Goal: Task Accomplishment & Management: Complete application form

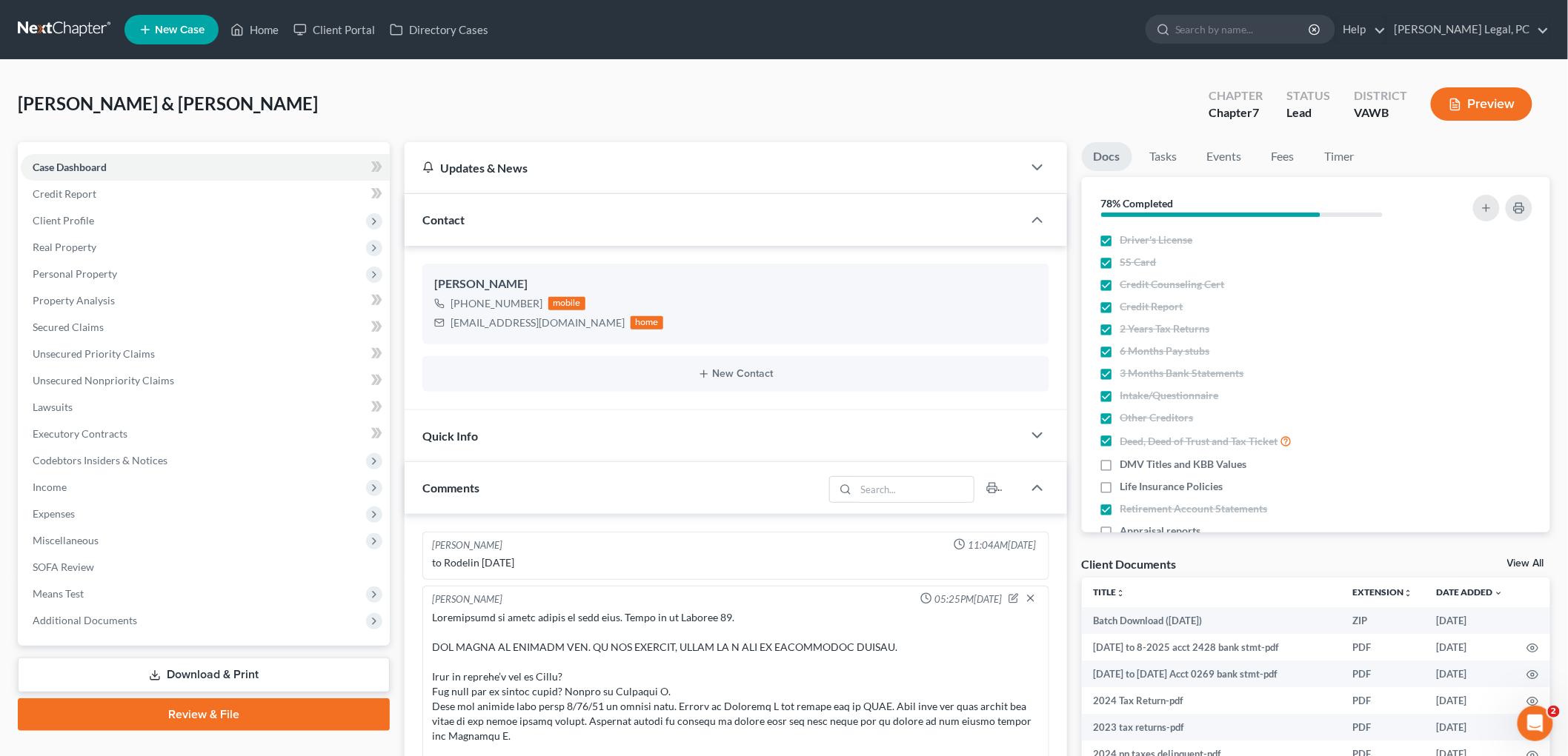
scroll to position [32, 0]
click at [1264, 32] on input "search" at bounding box center [1243, 29] width 135 height 27
type input "[PERSON_NAME]"
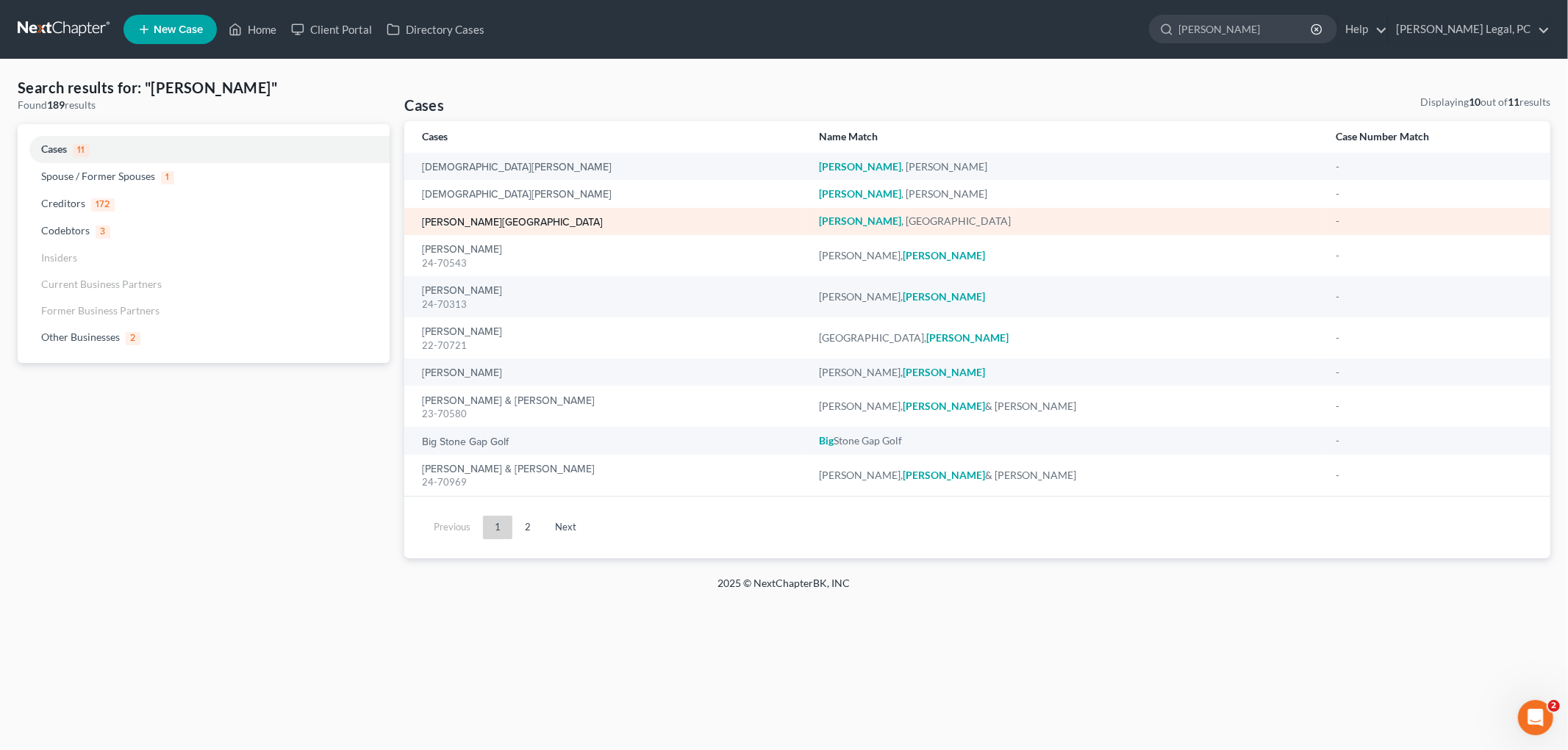
click at [484, 217] on link "[PERSON_NAME][GEOGRAPHIC_DATA]" at bounding box center [512, 222] width 181 height 10
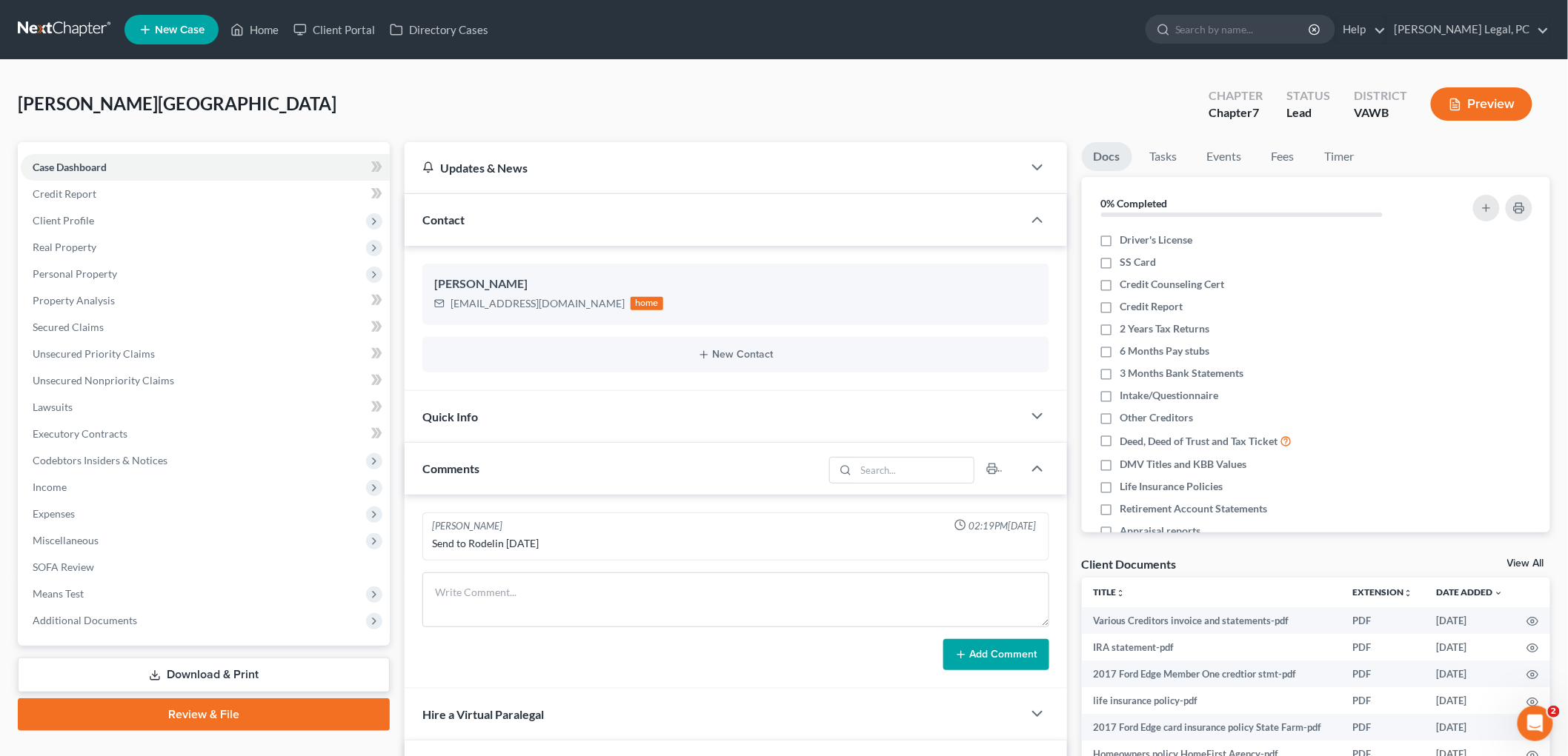
click at [1538, 558] on div "Client Documents View All" at bounding box center [1316, 566] width 469 height 21
click at [1520, 561] on link "View All" at bounding box center [1524, 564] width 37 height 10
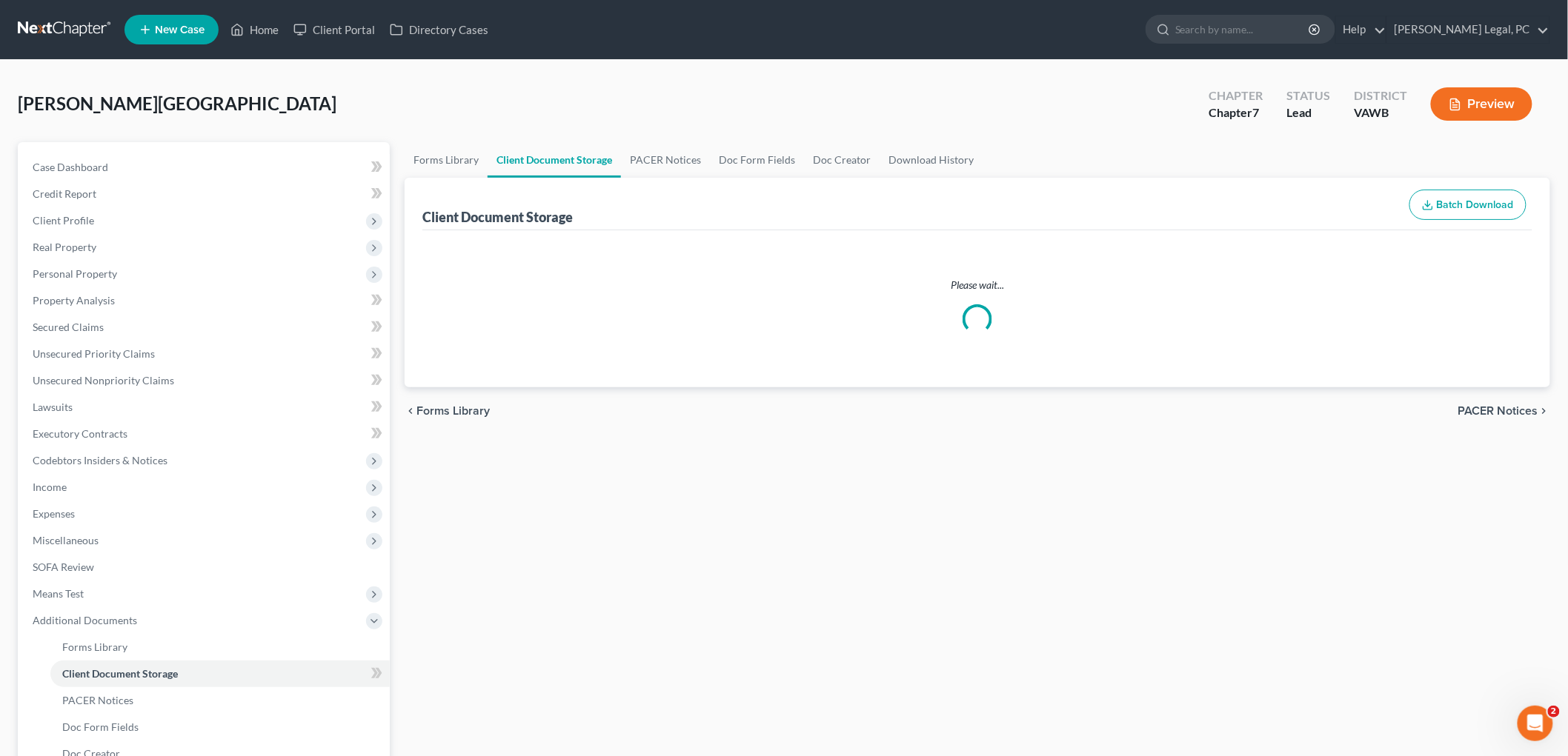
select select "0"
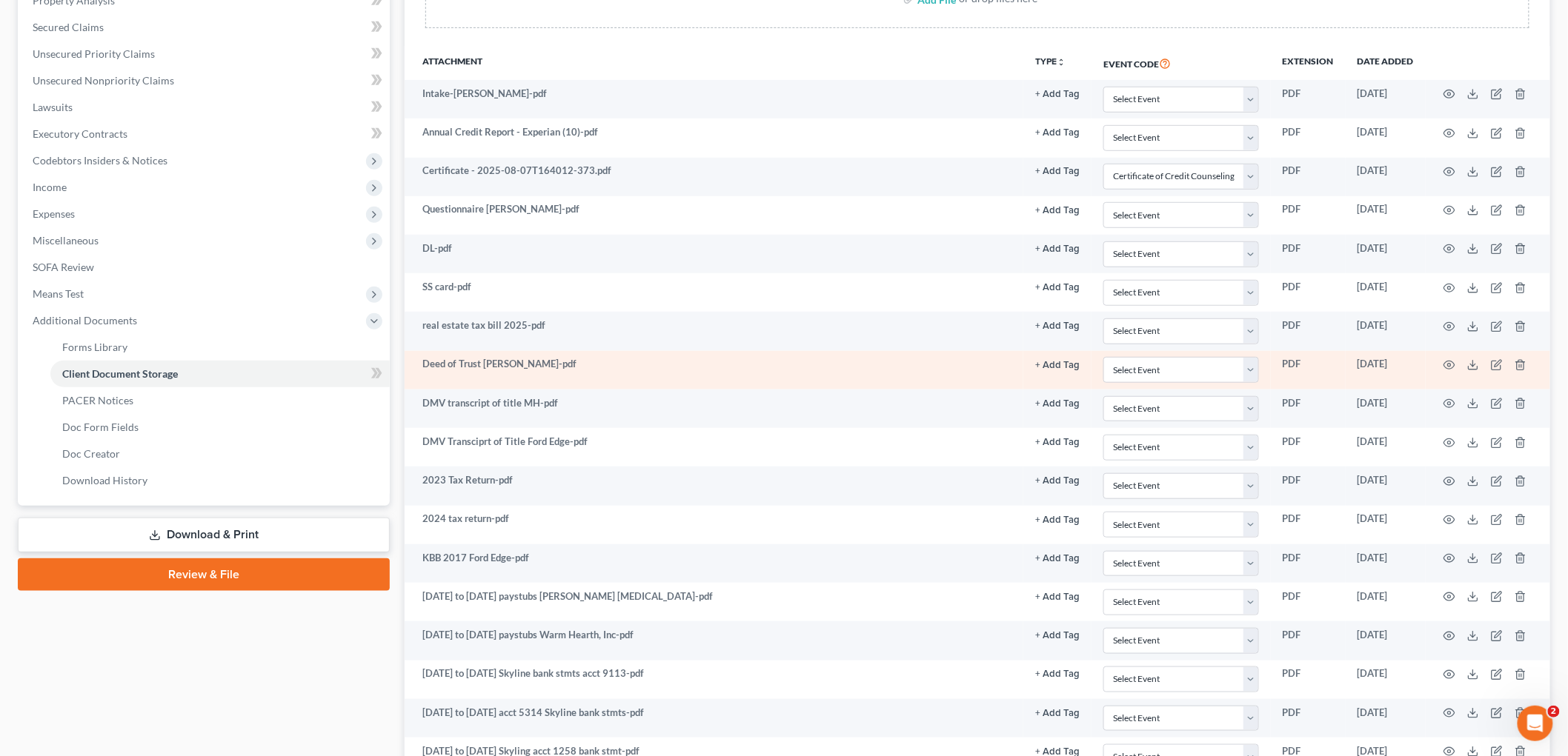
scroll to position [52, 0]
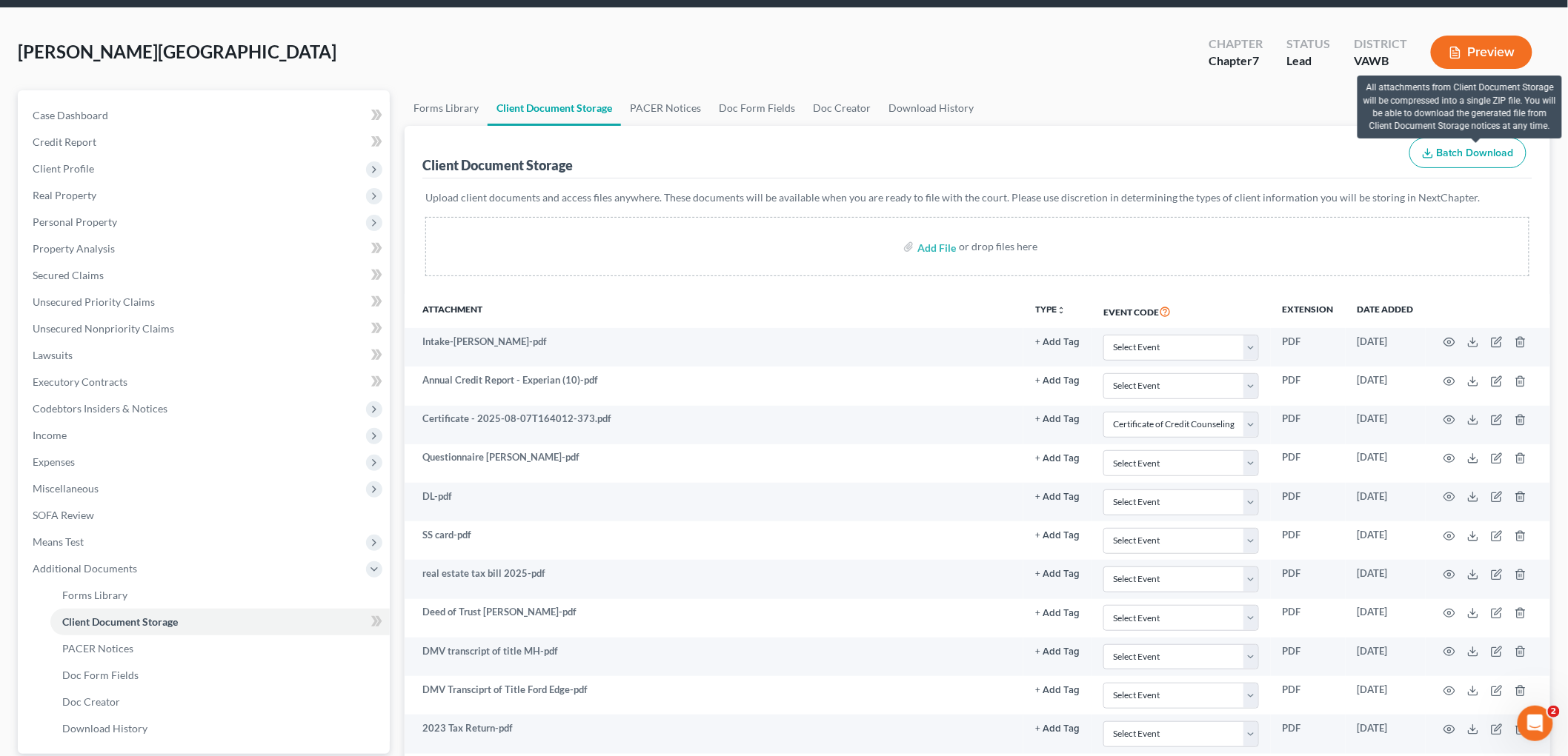
click at [1493, 151] on span "Batch Download" at bounding box center [1475, 152] width 77 height 13
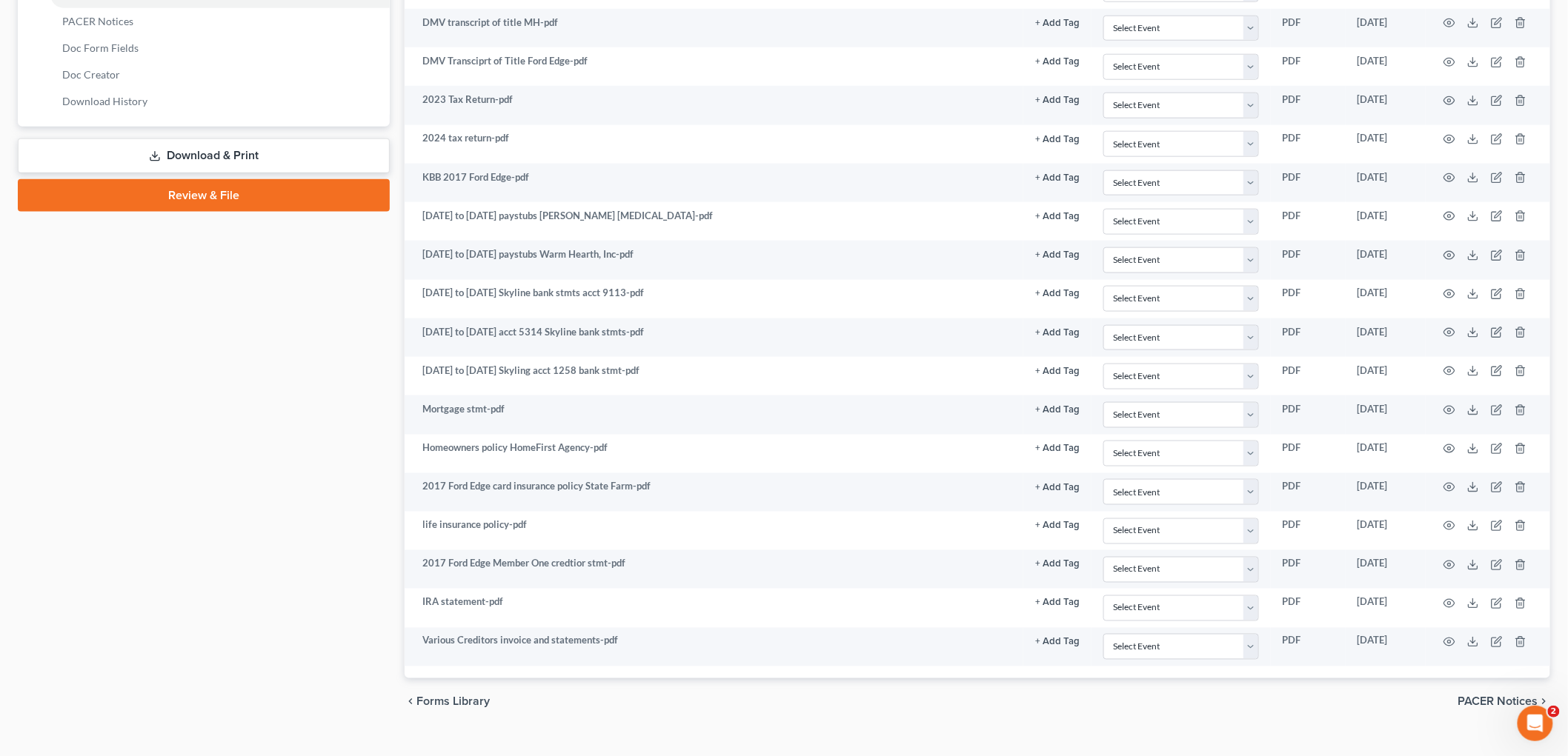
scroll to position [708, 0]
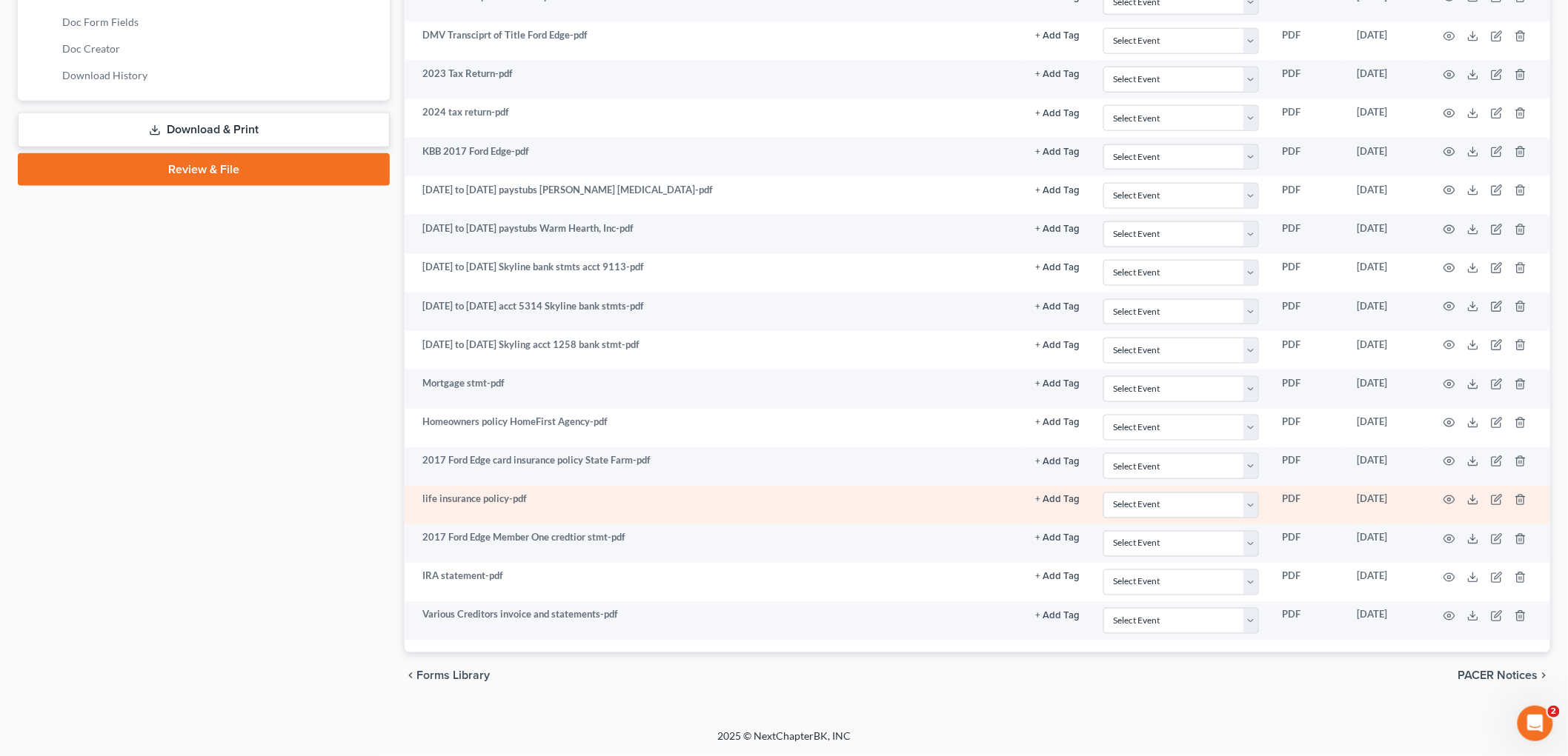
select select "0"
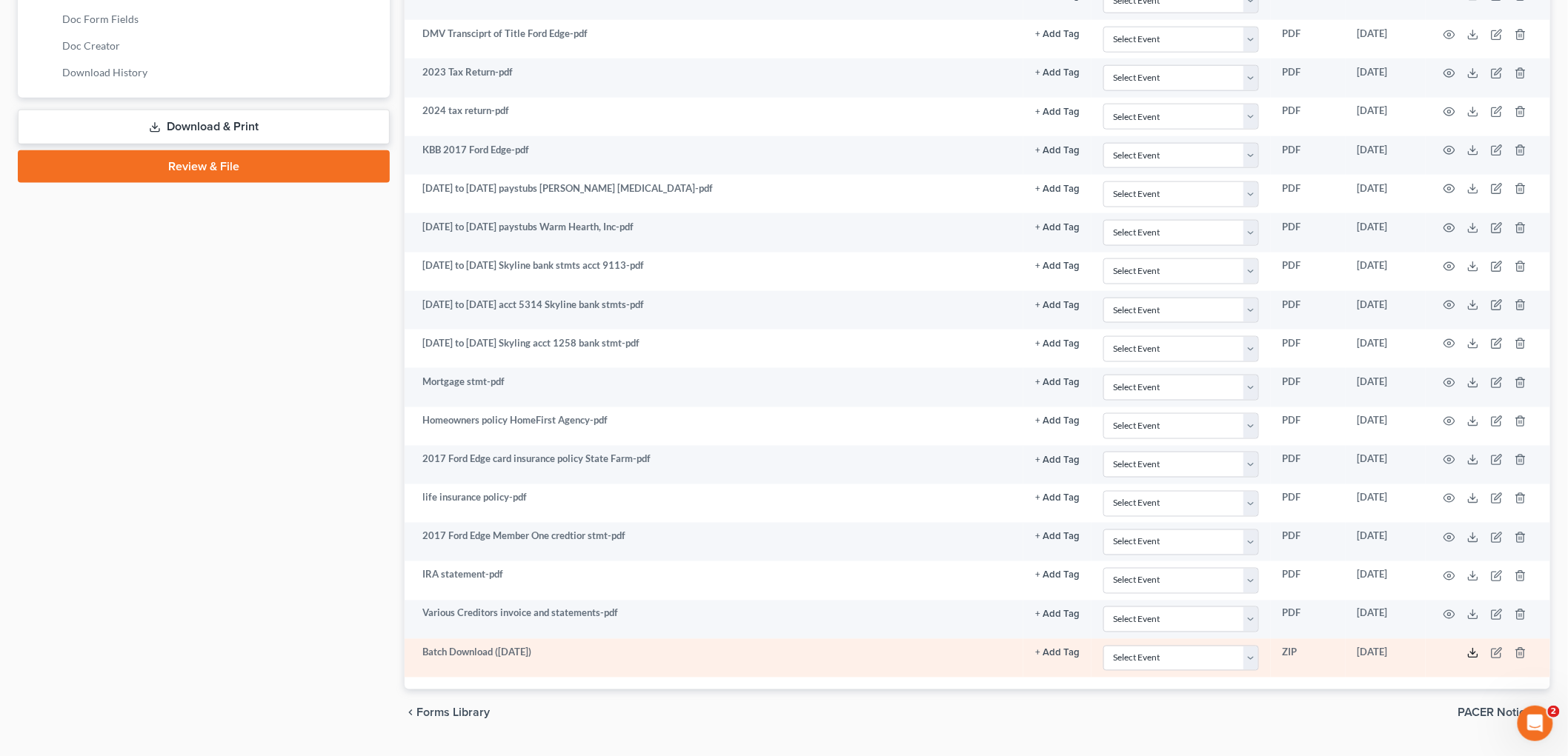
click at [1470, 659] on icon at bounding box center [1473, 653] width 12 height 12
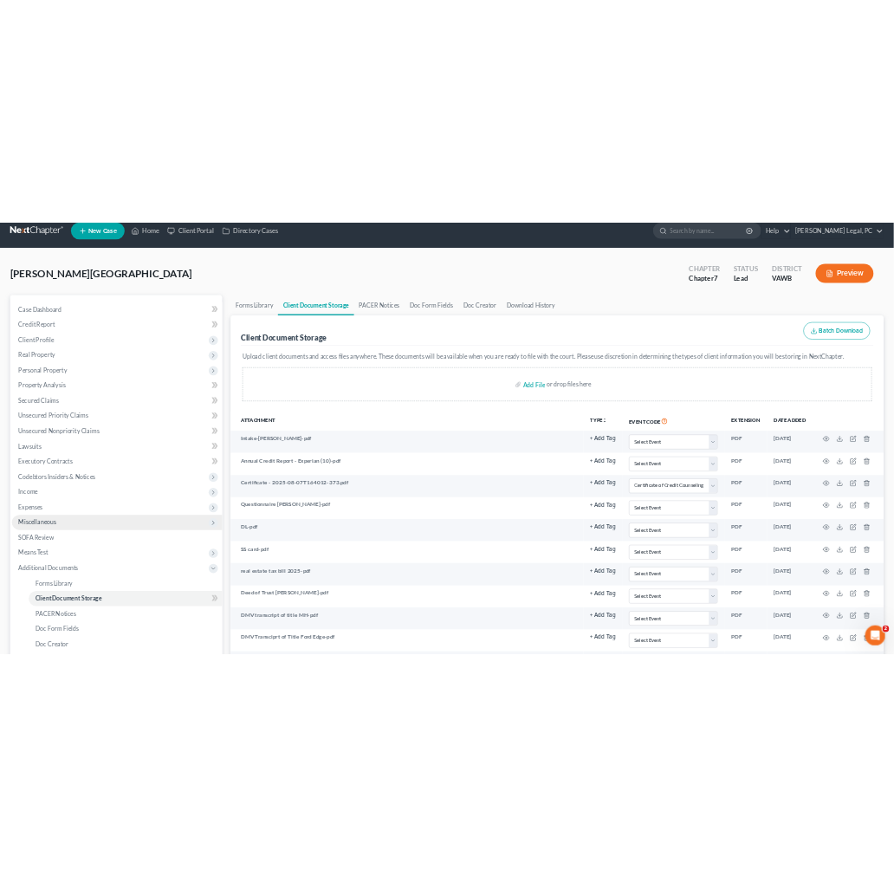
scroll to position [0, 0]
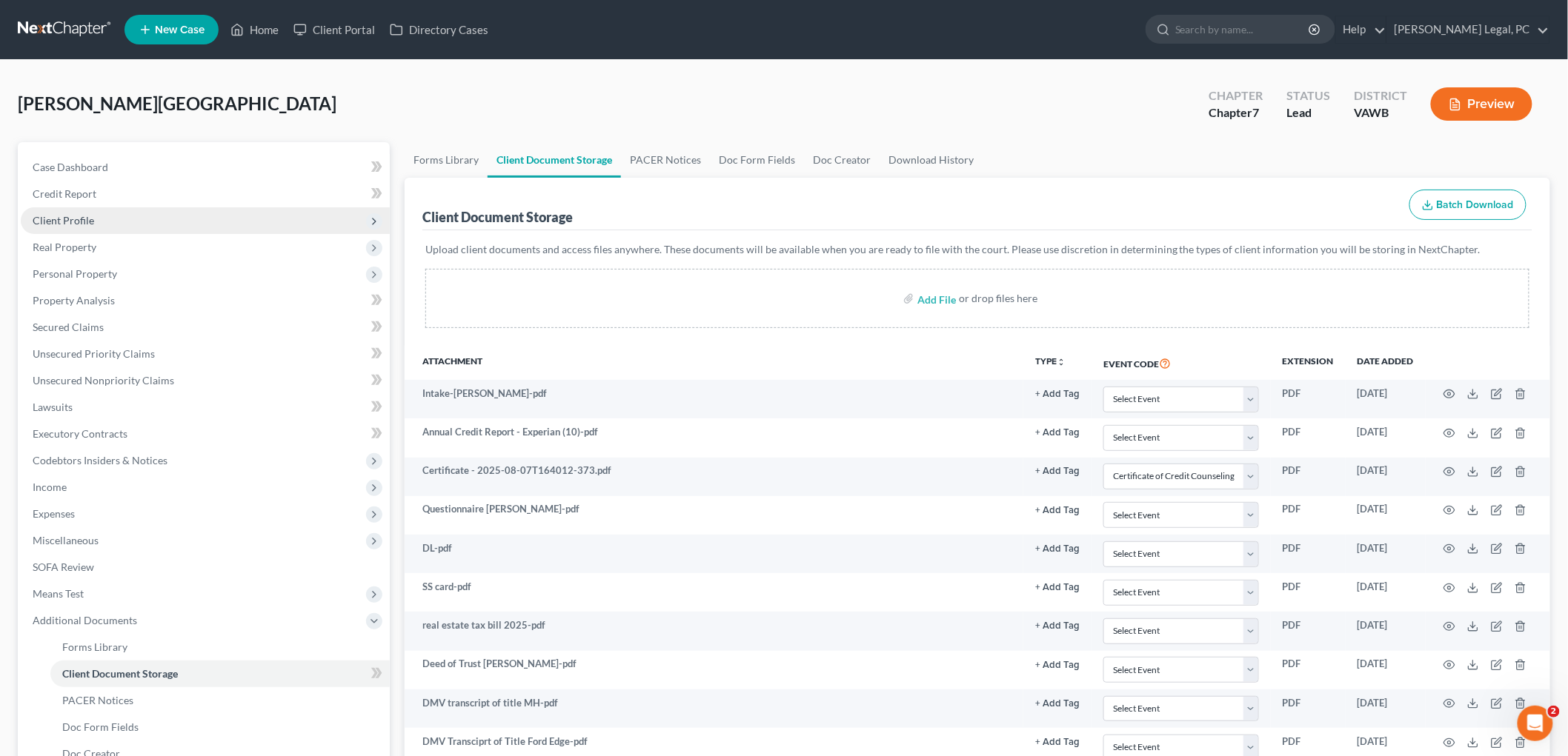
click at [60, 222] on span "Client Profile" at bounding box center [63, 220] width 62 height 13
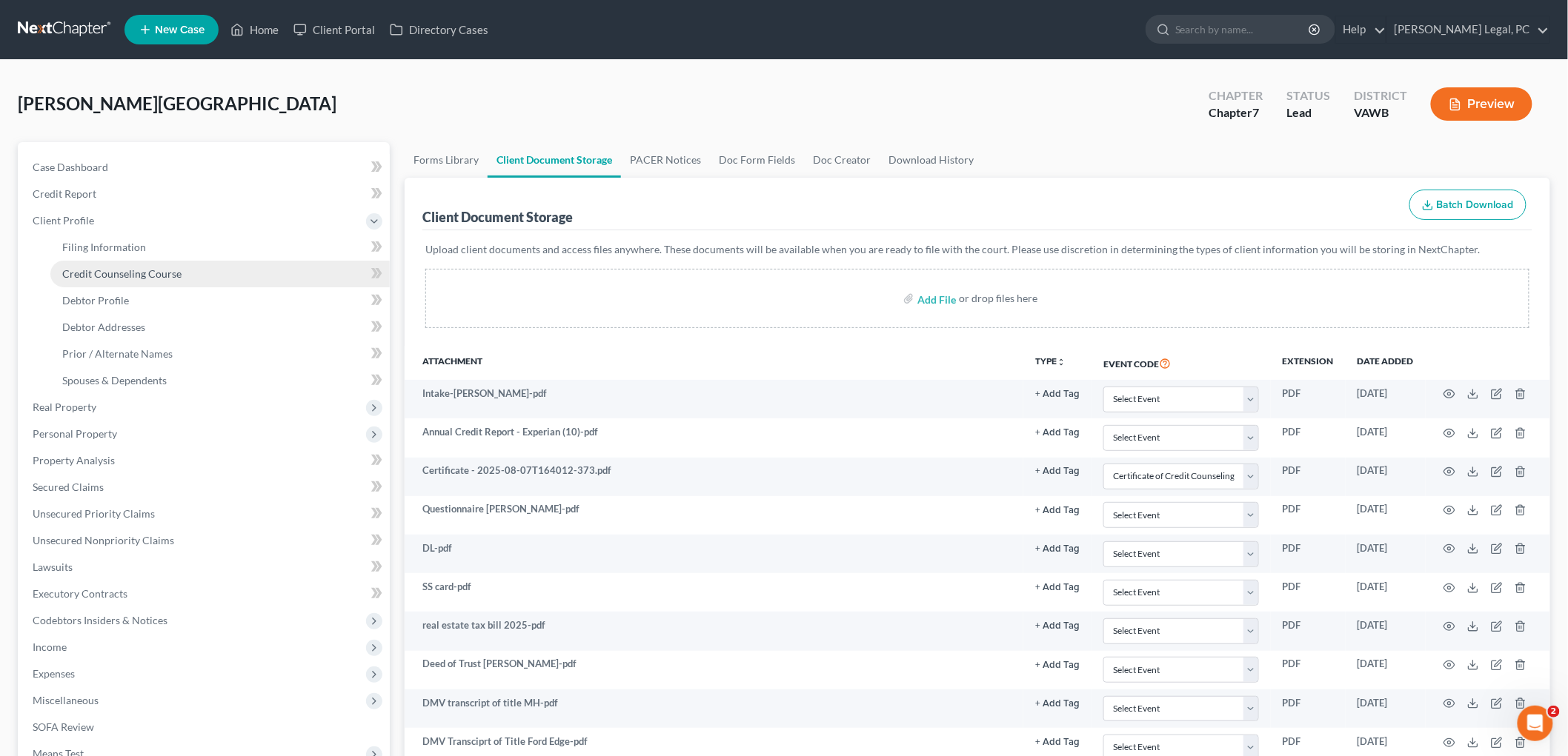
click at [94, 269] on span "Credit Counseling Course" at bounding box center [121, 274] width 119 height 13
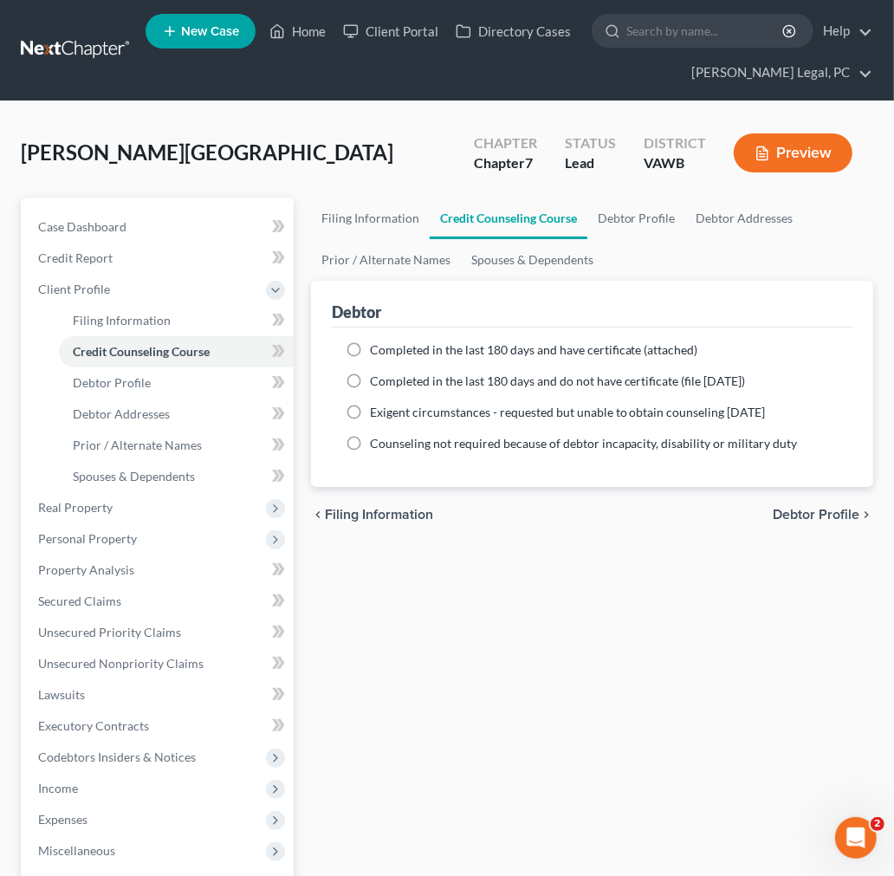
click at [509, 350] on span "Completed in the last 180 days and have certificate (attached)" at bounding box center [534, 349] width 328 height 15
click at [388, 350] on input "Completed in the last 180 days and have certificate (attached)" at bounding box center [382, 346] width 11 height 11
radio input "true"
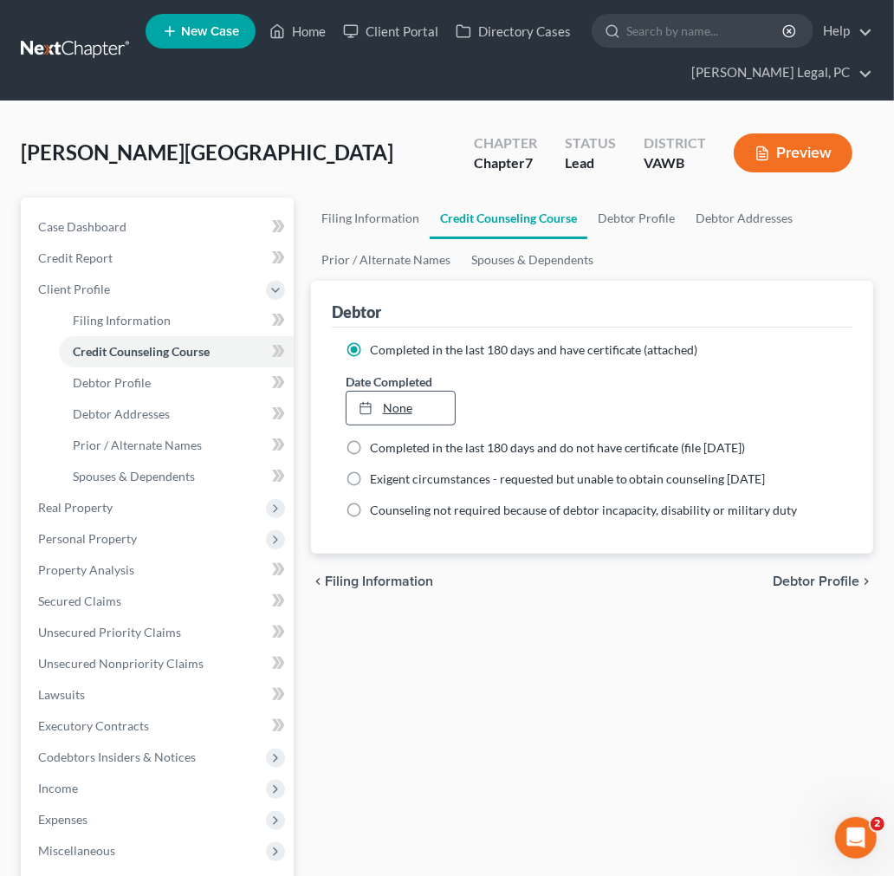
type input "[DATE]"
click at [398, 403] on link "[DATE]" at bounding box center [400, 407] width 108 height 33
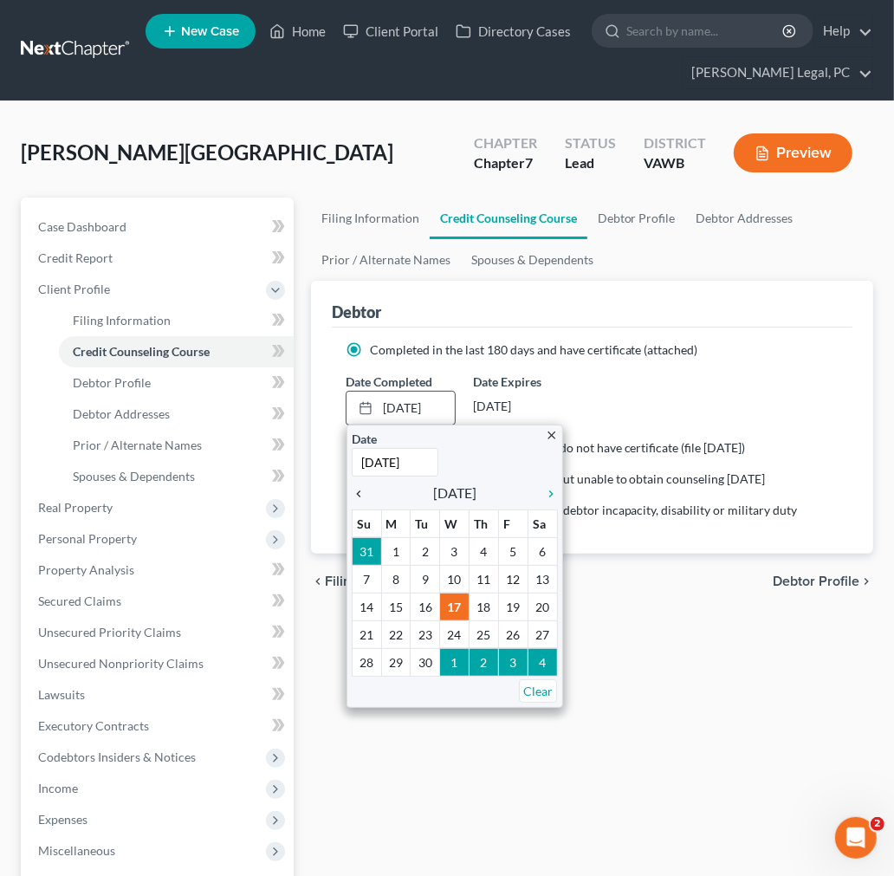
click at [355, 490] on icon "chevron_left" at bounding box center [363, 494] width 23 height 14
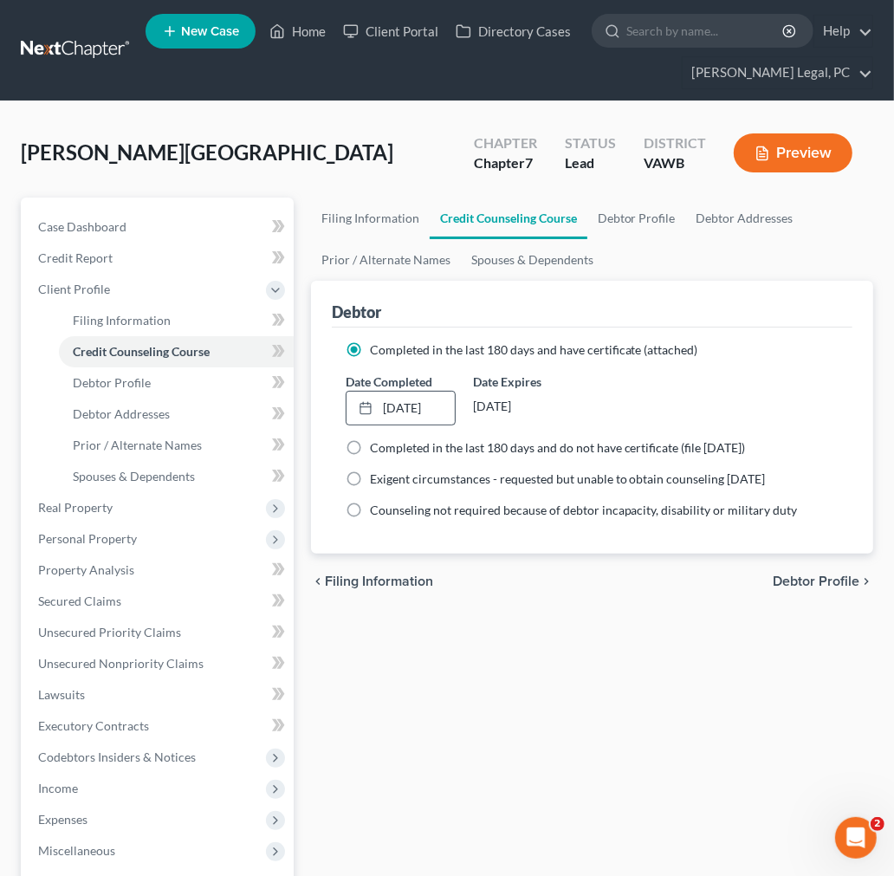
click at [830, 583] on span "Debtor Profile" at bounding box center [815, 581] width 87 height 14
select select "0"
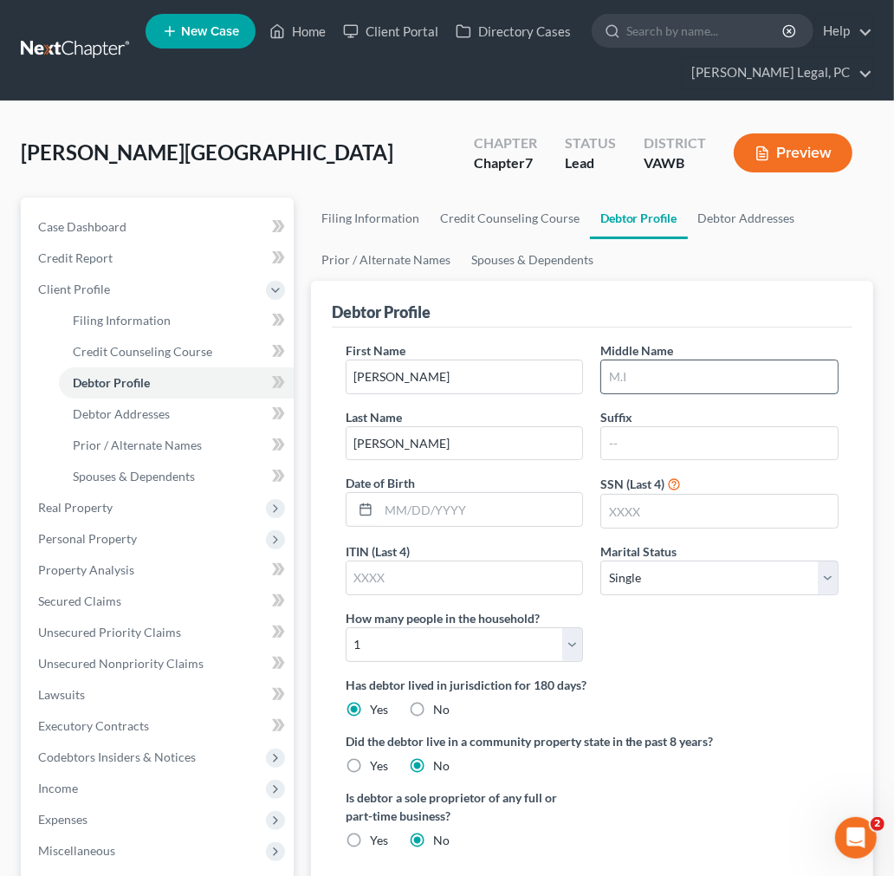
click at [655, 372] on input "text" at bounding box center [719, 376] width 236 height 33
type input "n"
type input "[PERSON_NAME]"
click at [636, 504] on input "text" at bounding box center [719, 510] width 236 height 33
type input "8218"
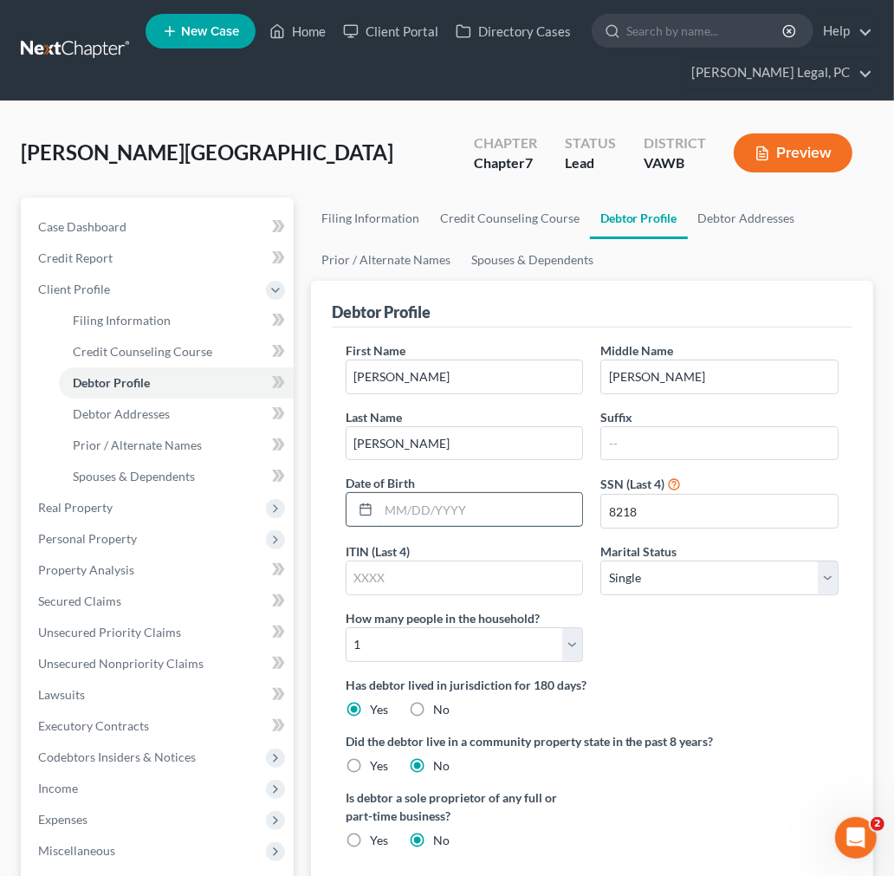
click at [436, 514] on input "text" at bounding box center [480, 509] width 204 height 33
type input "[DATE]"
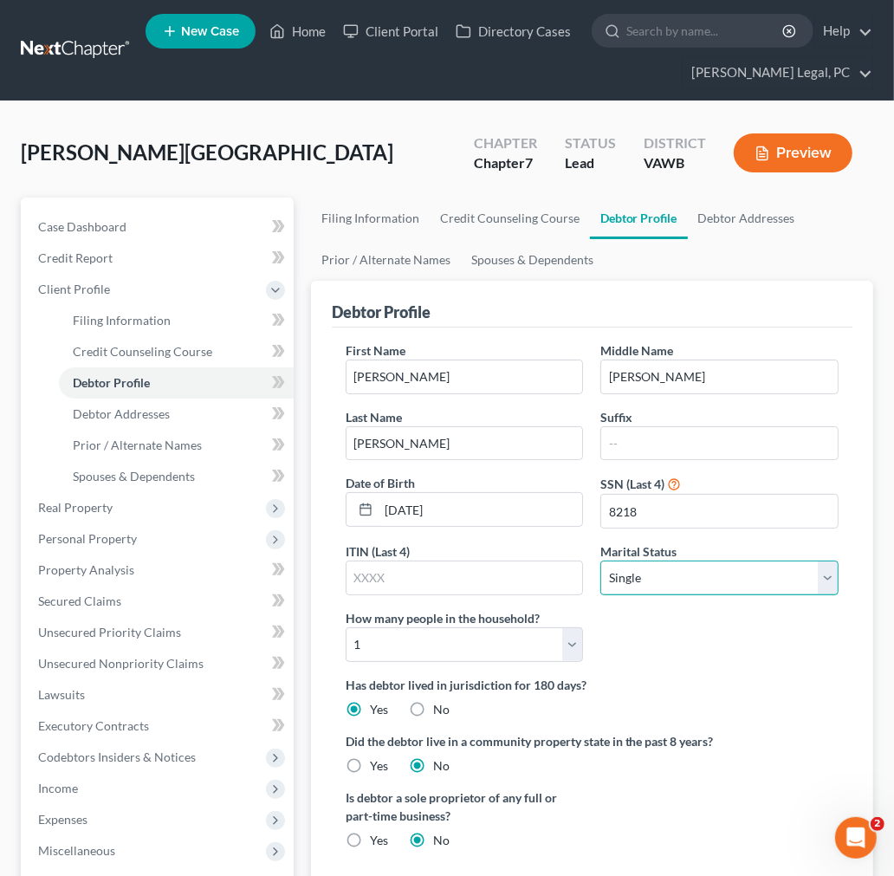
click at [697, 584] on select "Select Single Married Separated Divorced Widowed" at bounding box center [719, 577] width 238 height 35
select select "3"
click at [600, 560] on select "Select Single Married Separated Divorced Widowed" at bounding box center [719, 577] width 238 height 35
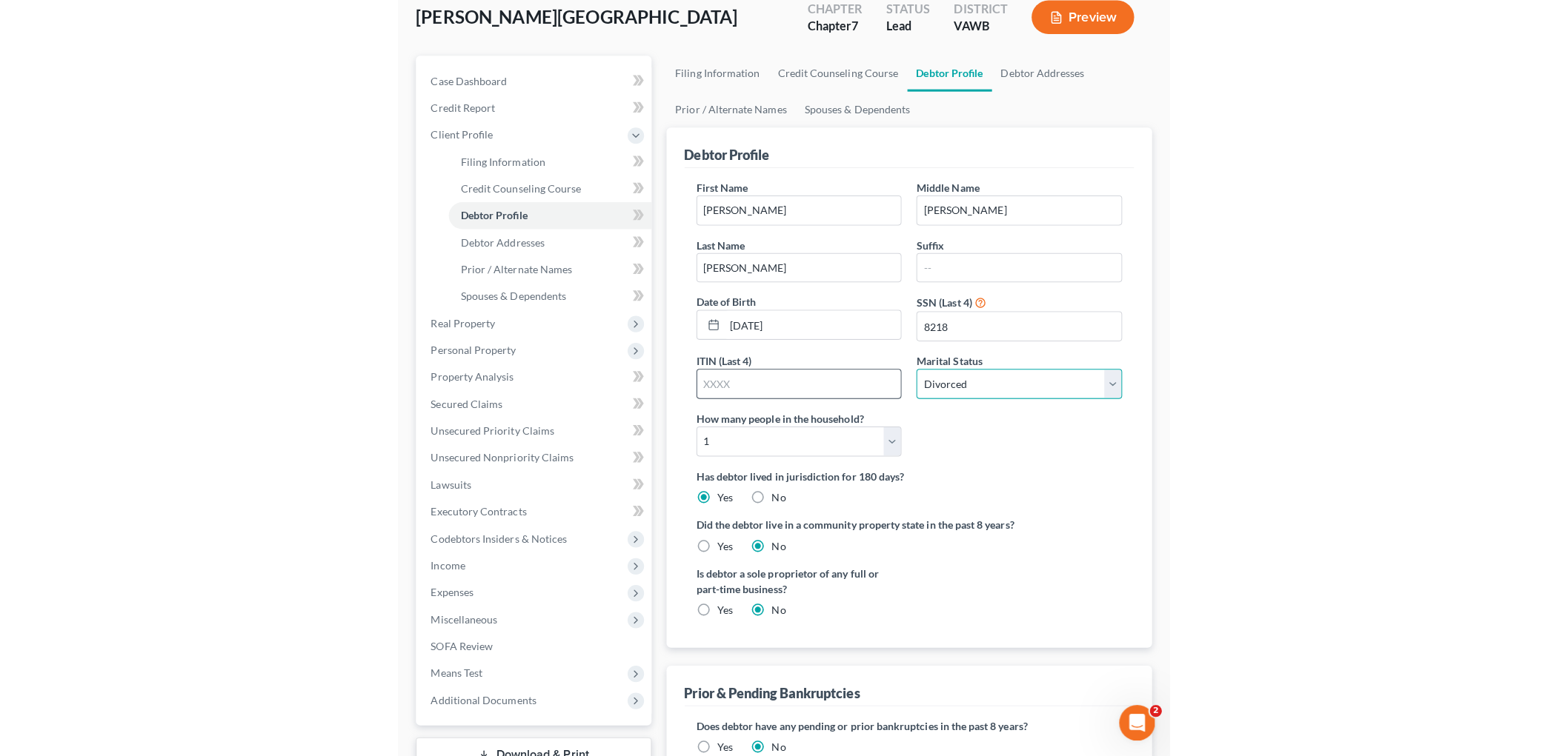
scroll to position [164, 0]
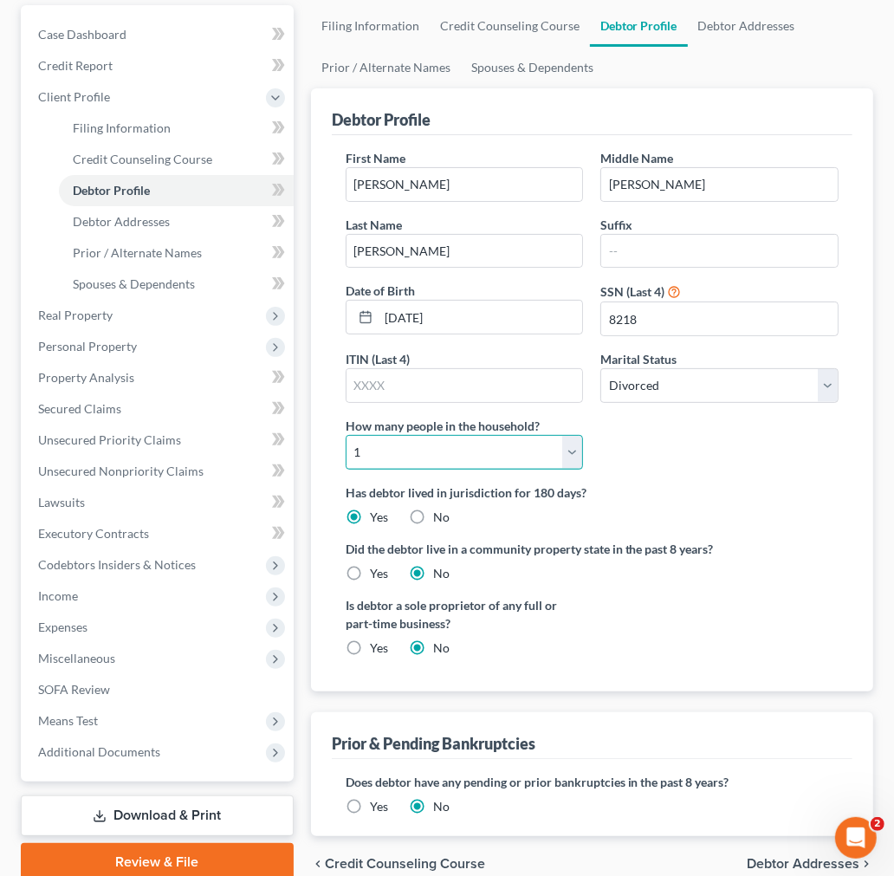
click at [577, 462] on select "Select 1 2 3 4 5 6 7 8 9 10 11 12 13 14 15 16 17 18 19 20" at bounding box center [465, 452] width 238 height 35
select select "2"
click at [346, 435] on select "Select 1 2 3 4 5 6 7 8 9 10 11 12 13 14 15 16 17 18 19 20" at bounding box center [465, 452] width 238 height 35
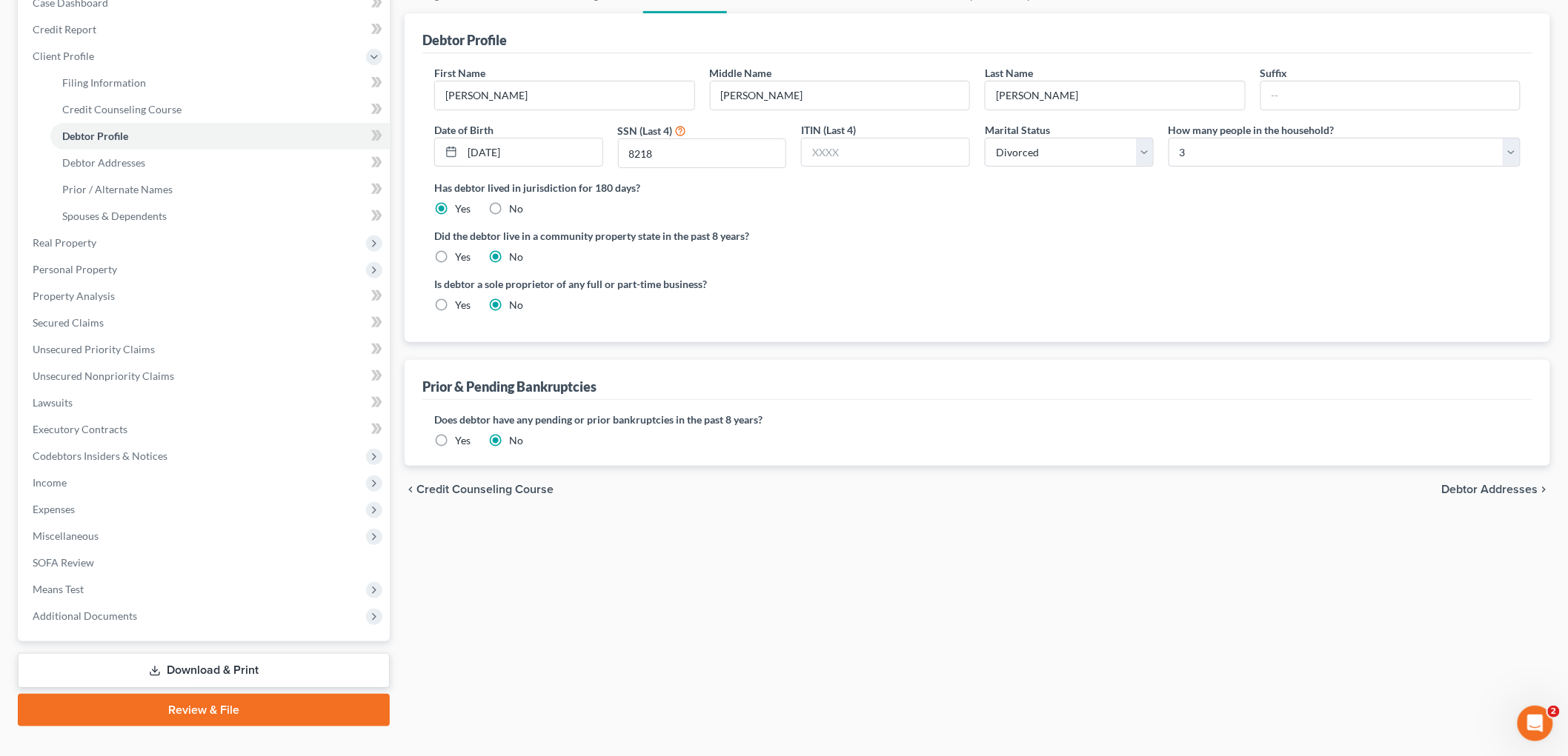
click at [674, 609] on div "Filing Information Credit Counseling Course Debtor Profile Debtor Addresses Pri…" at bounding box center [977, 352] width 1160 height 749
click at [1518, 489] on span "Debtor Addresses" at bounding box center [1489, 490] width 97 height 12
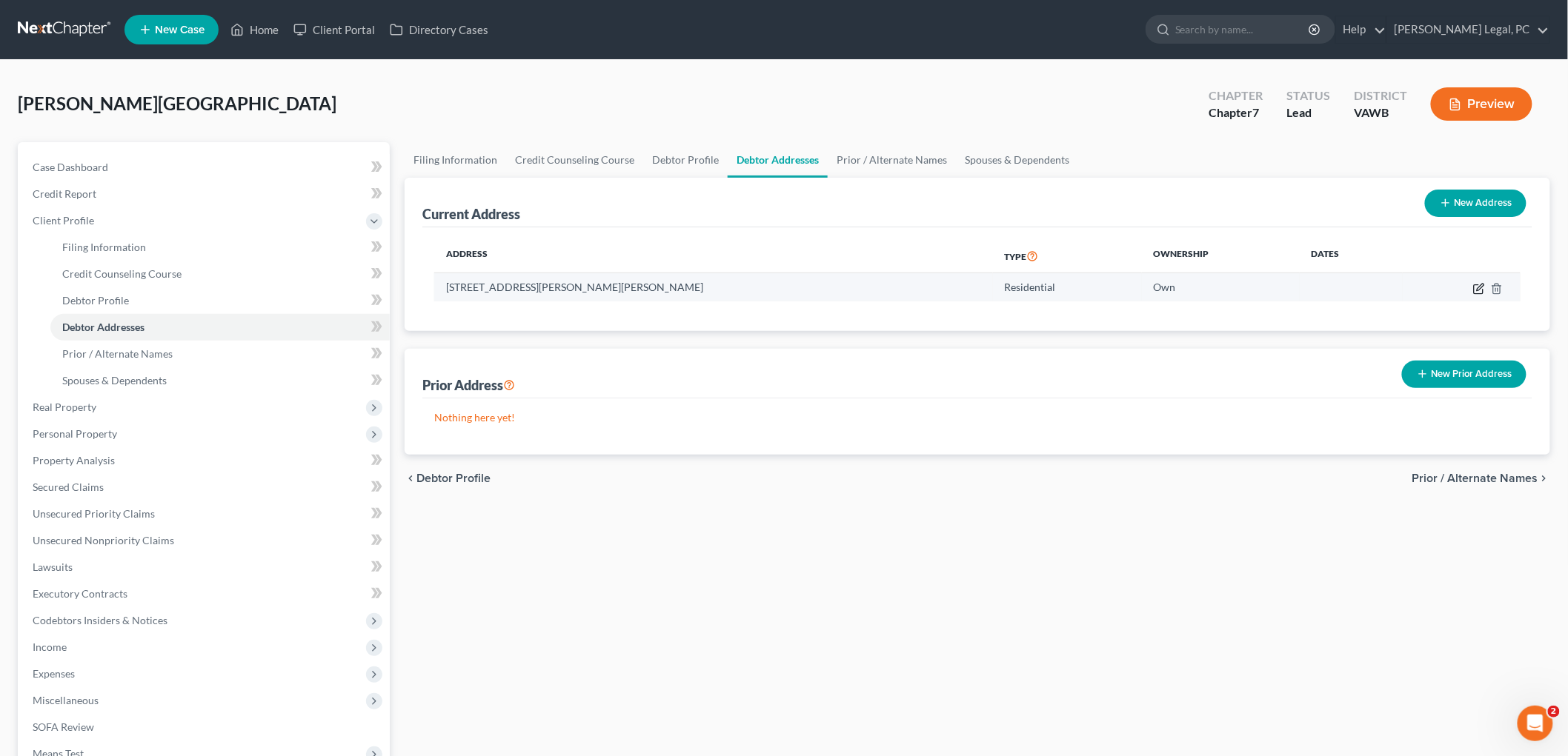
click at [1482, 290] on icon "button" at bounding box center [1479, 289] width 12 height 12
select select "48"
select select "82"
select select "0"
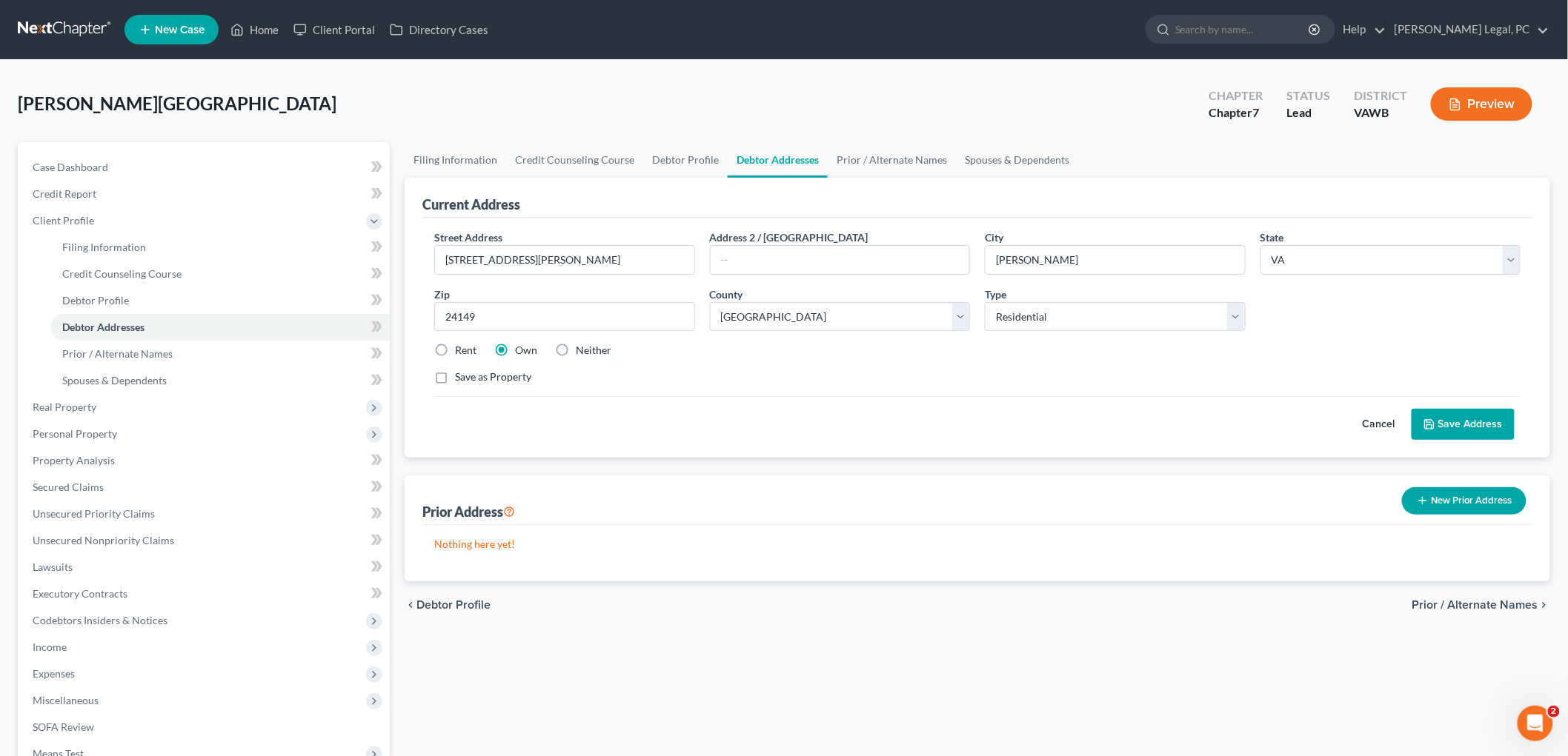
drag, startPoint x: 440, startPoint y: 378, endPoint x: 453, endPoint y: 374, distance: 13.6
click at [455, 375] on label "Save as Property" at bounding box center [493, 376] width 76 height 15
click at [461, 375] on input "Save as Property" at bounding box center [465, 374] width 9 height 9
checkbox input "true"
click at [1493, 422] on button "Save Address" at bounding box center [1463, 424] width 103 height 31
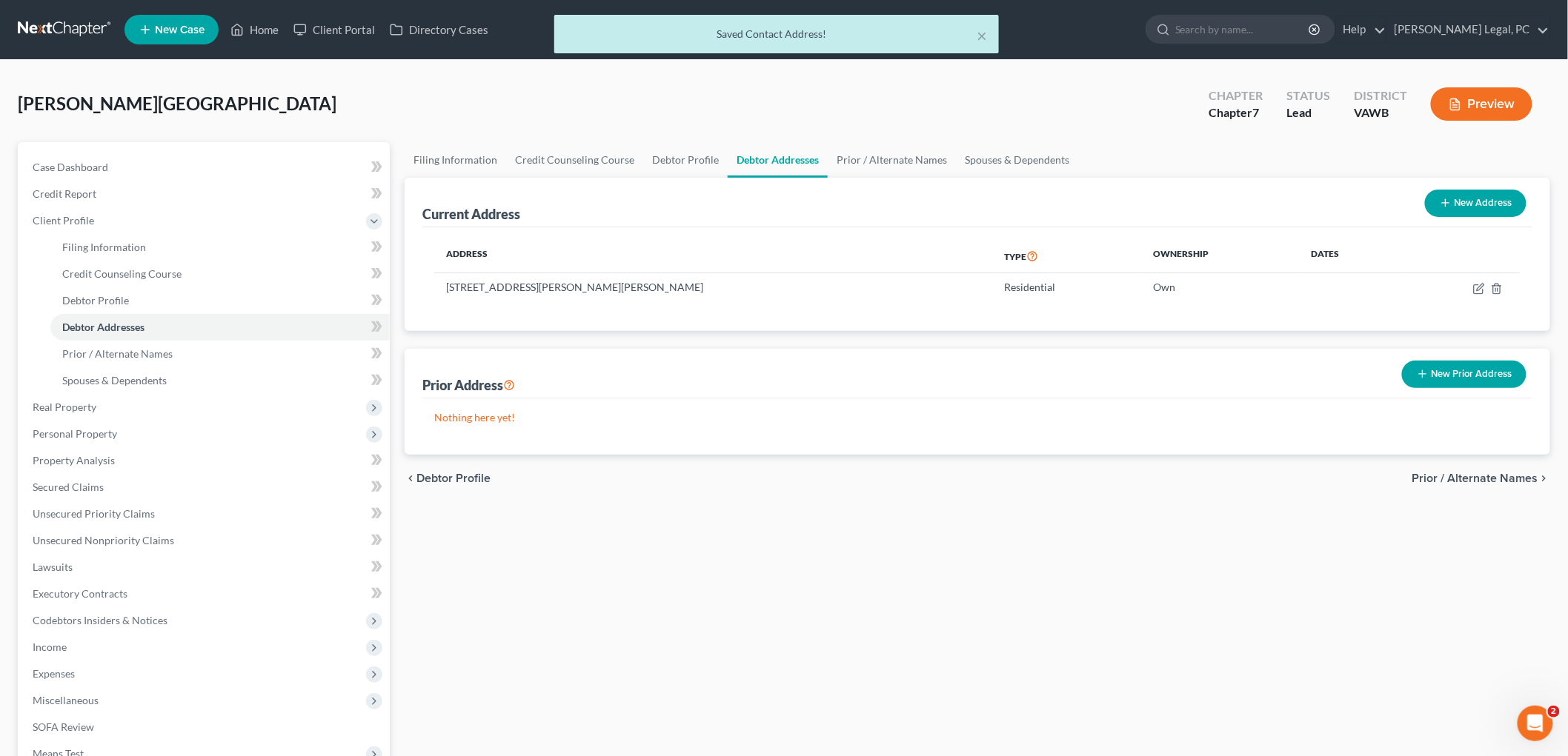
click at [1521, 475] on span "Prior / Alternate Names" at bounding box center [1475, 479] width 126 height 12
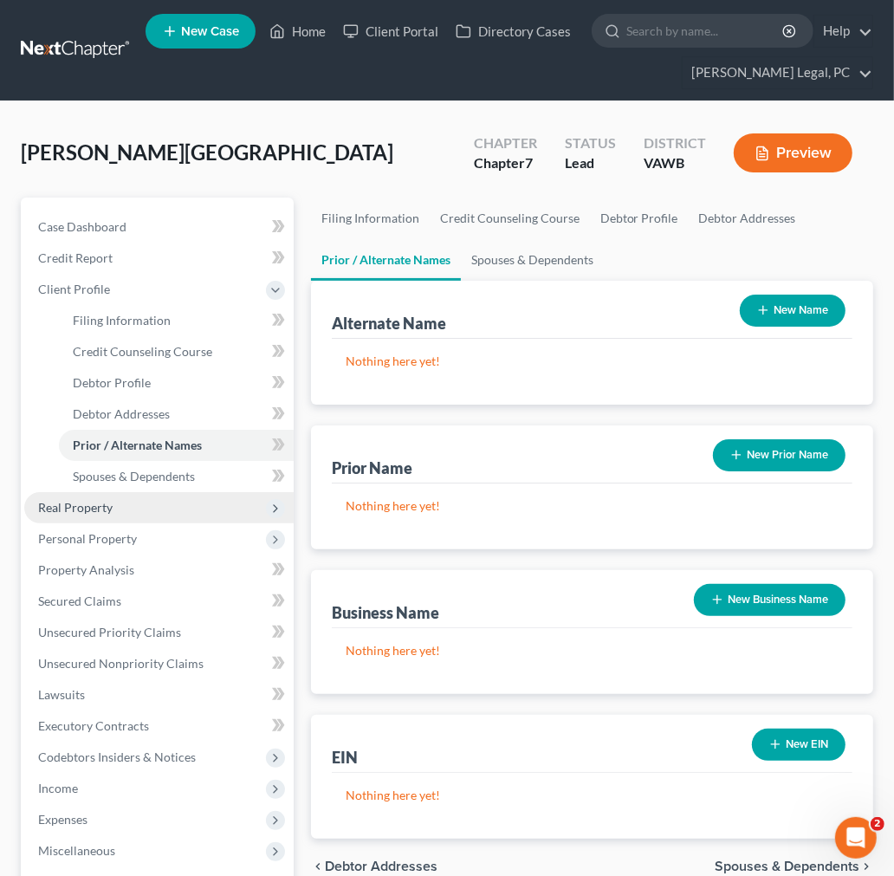
click at [109, 514] on span "Real Property" at bounding box center [158, 507] width 269 height 31
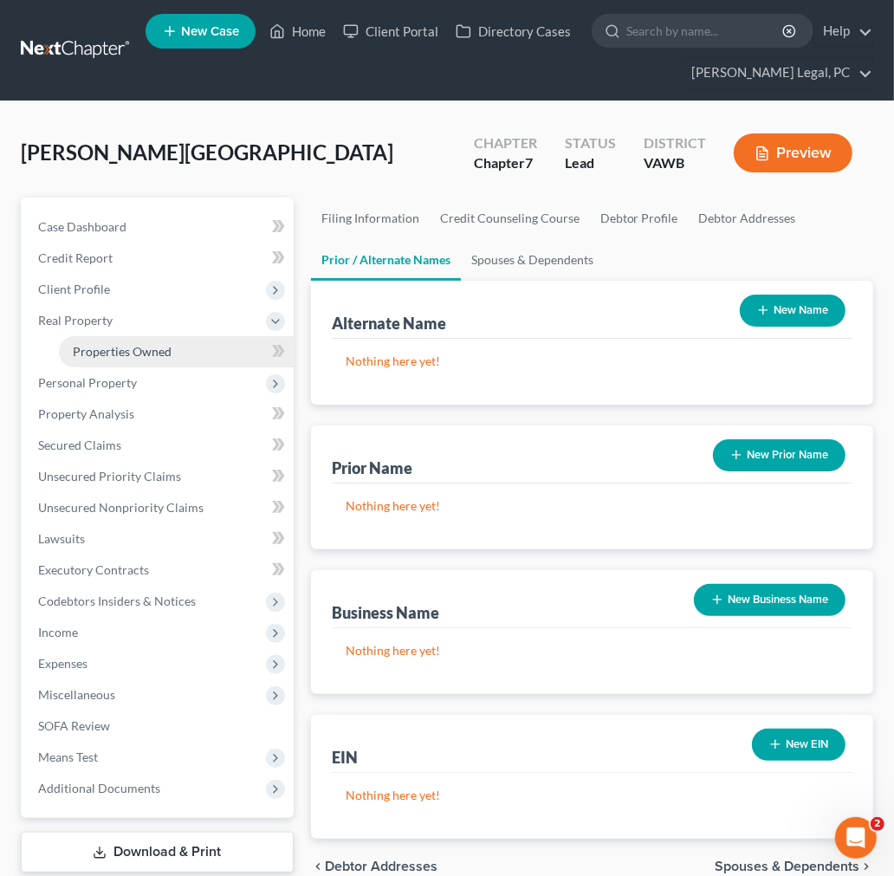
click at [105, 348] on span "Properties Owned" at bounding box center [122, 351] width 99 height 15
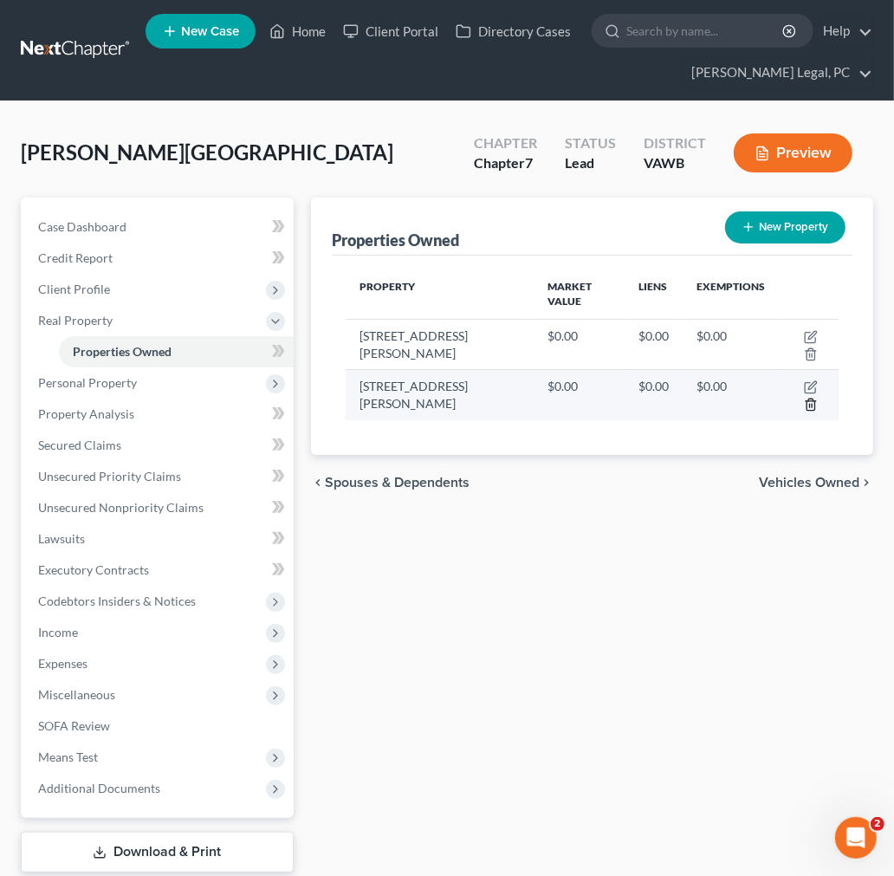
click at [811, 398] on icon "button" at bounding box center [811, 405] width 14 height 14
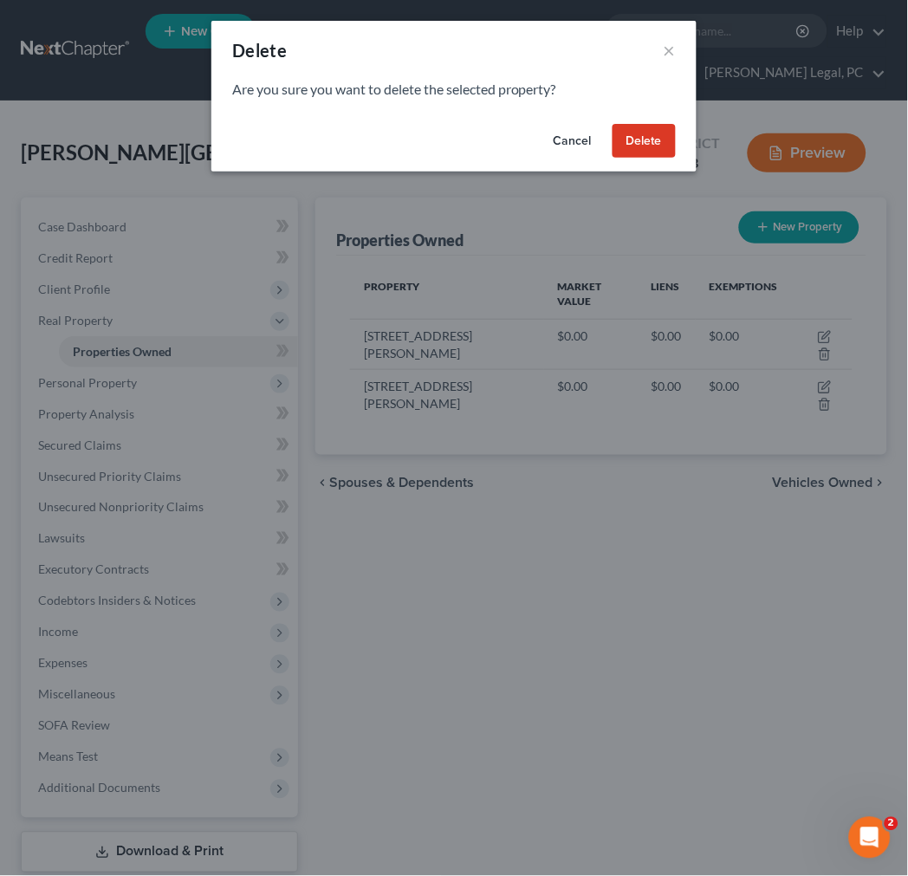
click at [643, 139] on button "Delete" at bounding box center [643, 141] width 63 height 35
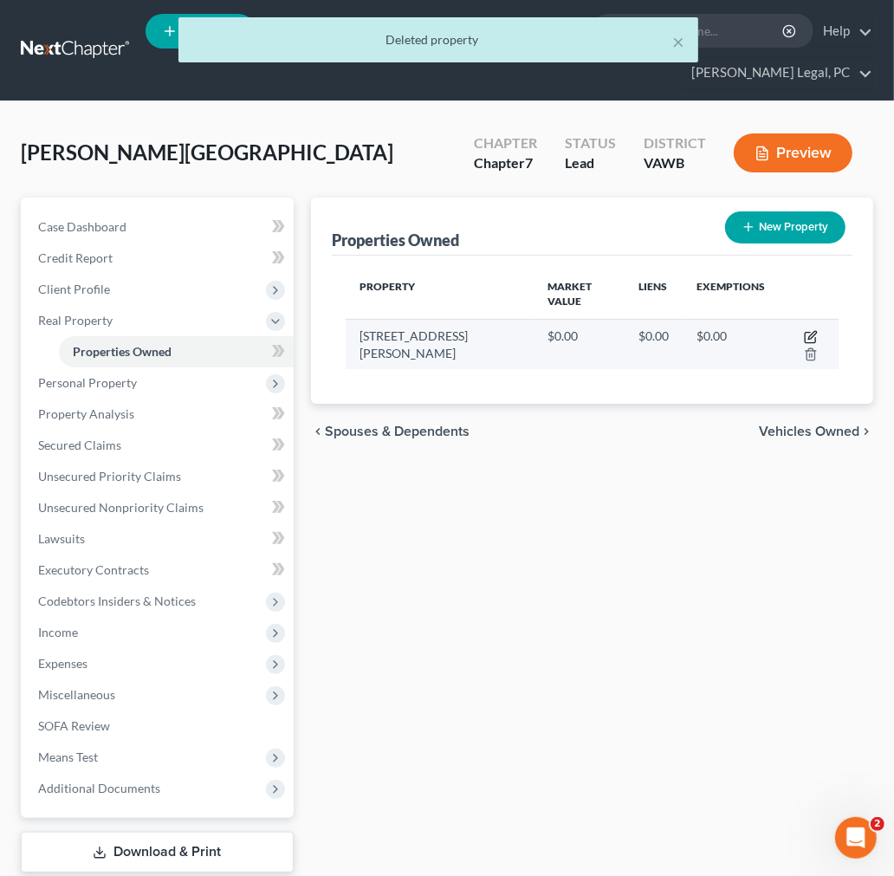
click at [804, 330] on icon "button" at bounding box center [811, 337] width 14 height 14
select select "48"
select select "82"
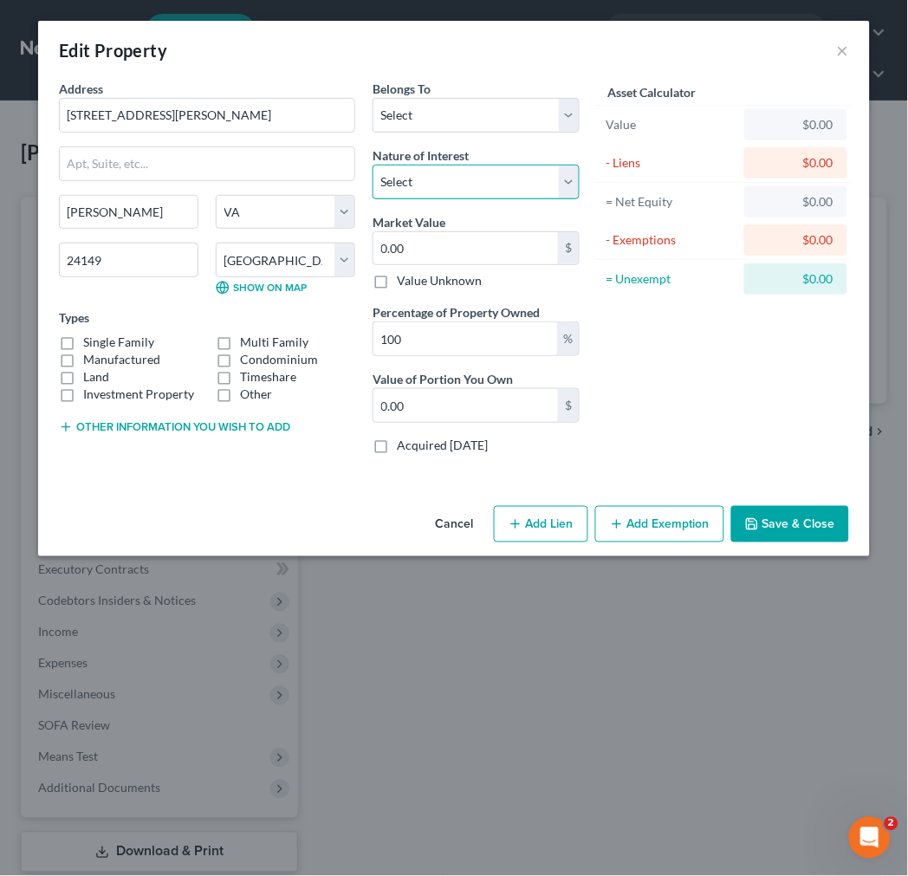
click at [459, 192] on select "Select Fee Simple Joint Tenant Life Estate Equitable Interest Future Interest T…" at bounding box center [475, 182] width 207 height 35
click at [520, 175] on select "Select Fee Simple Joint Tenant Life Estate Equitable Interest Future Interest T…" at bounding box center [475, 182] width 207 height 35
select select "6"
click at [372, 165] on select "Select Fee Simple Joint Tenant Life Estate Equitable Interest Future Interest T…" at bounding box center [475, 182] width 207 height 35
click at [473, 241] on input "0.00" at bounding box center [465, 248] width 184 height 33
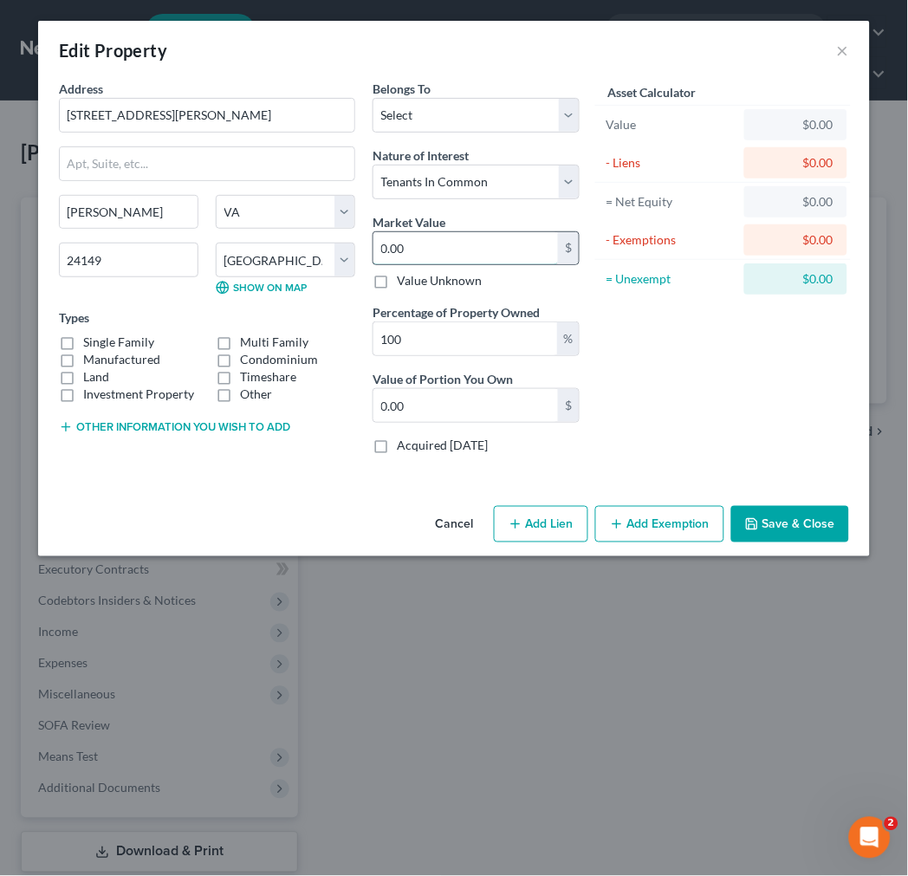
type input "1"
type input "1.00"
type input "18"
type input "18.00"
type input "184"
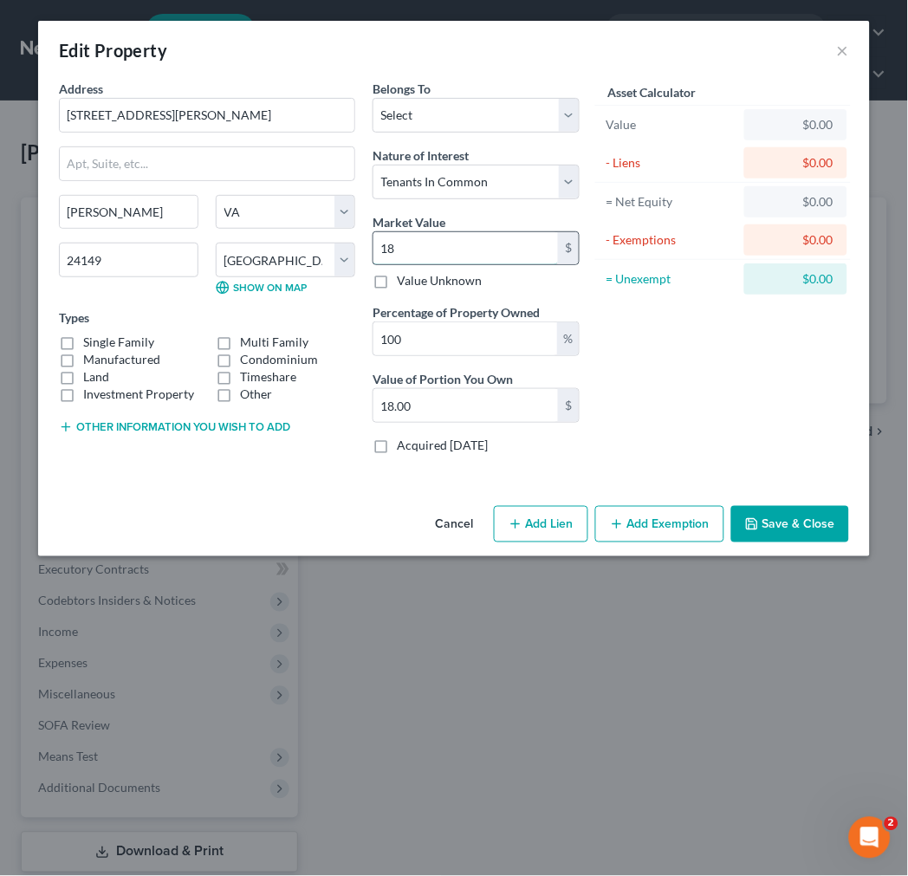
type input "184.00"
type input "1848"
type input "1,848.00"
type input "1,8480"
type input "18,480.00"
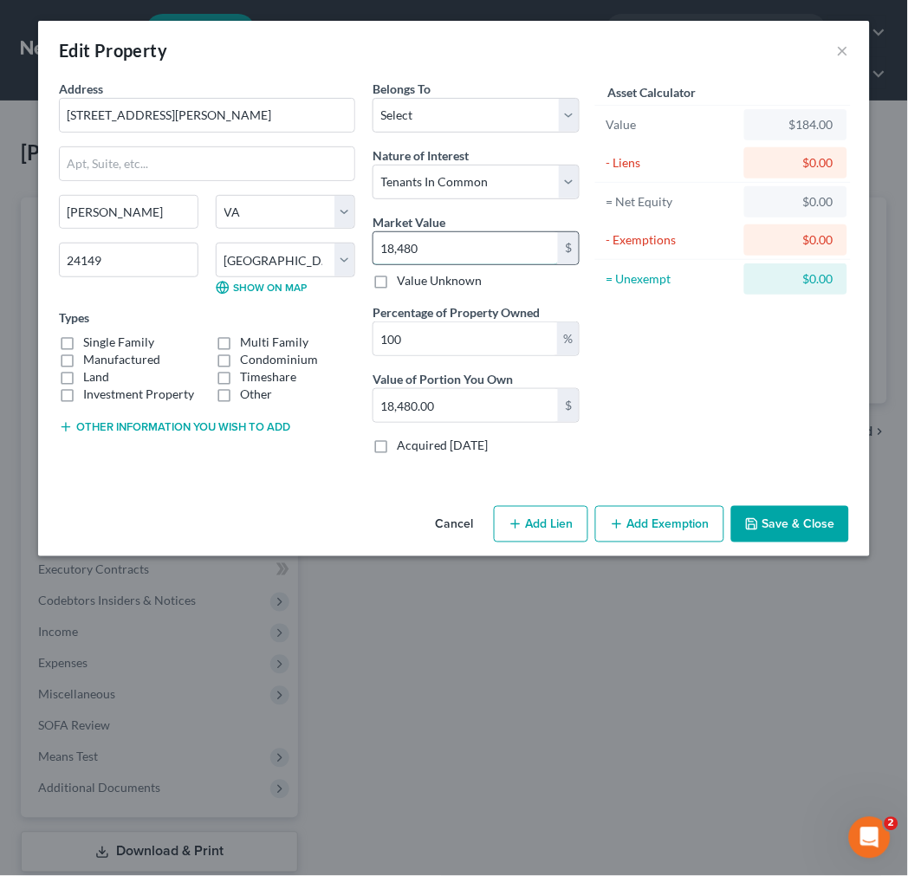
type input "18,4800"
type input "184,800.00"
type input "5"
type input "9,240.00"
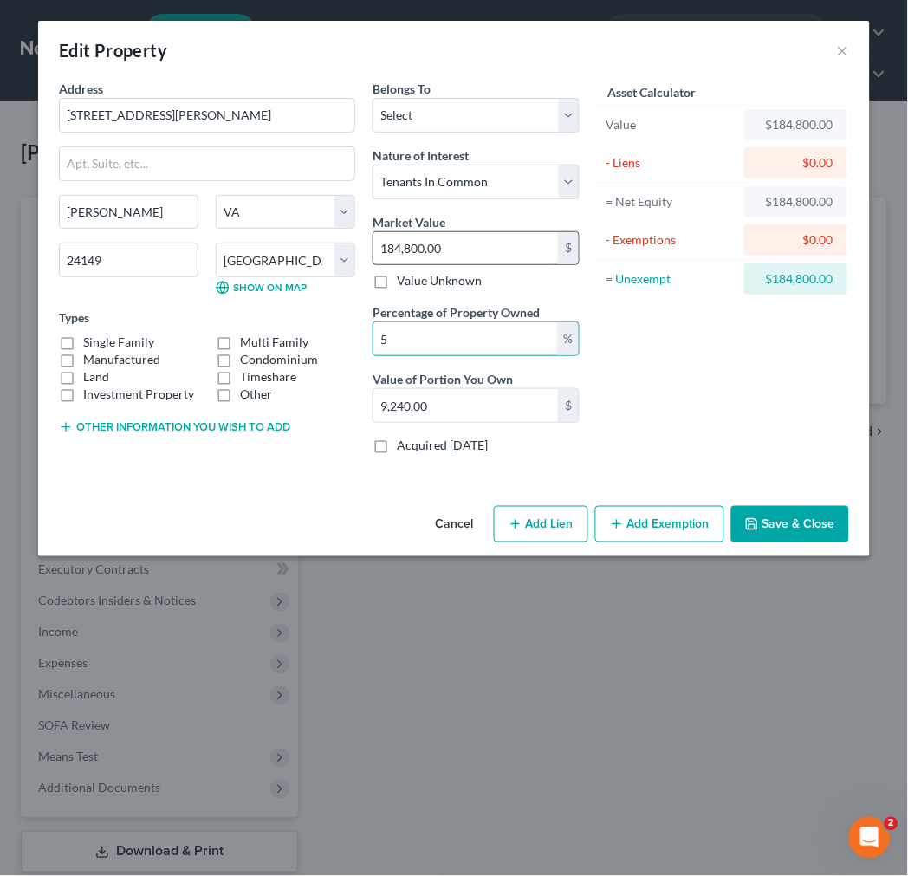
type input "50"
type input "92,400.00"
type input "50"
click at [83, 343] on label "Single Family" at bounding box center [118, 341] width 71 height 17
click at [90, 343] on input "Single Family" at bounding box center [95, 338] width 11 height 11
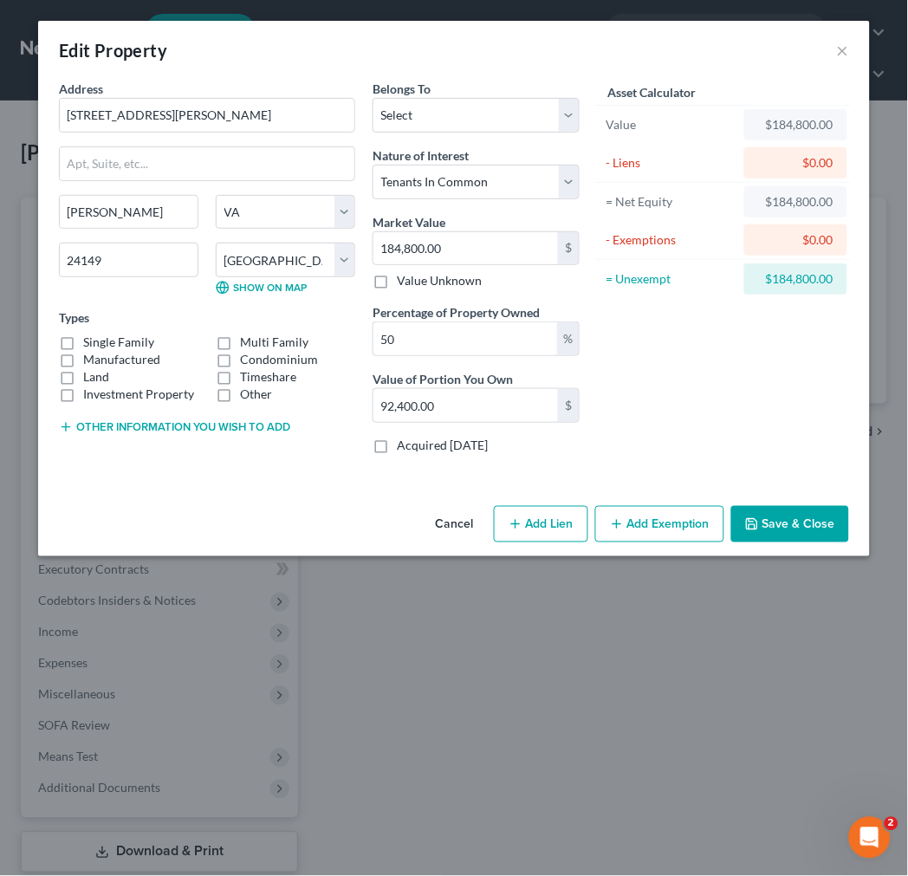
checkbox input "true"
click at [83, 377] on label "Land" at bounding box center [96, 376] width 26 height 17
click at [90, 377] on input "Land" at bounding box center [95, 373] width 11 height 11
checkbox input "true"
click at [87, 423] on button "Other information you wish to add" at bounding box center [174, 427] width 231 height 14
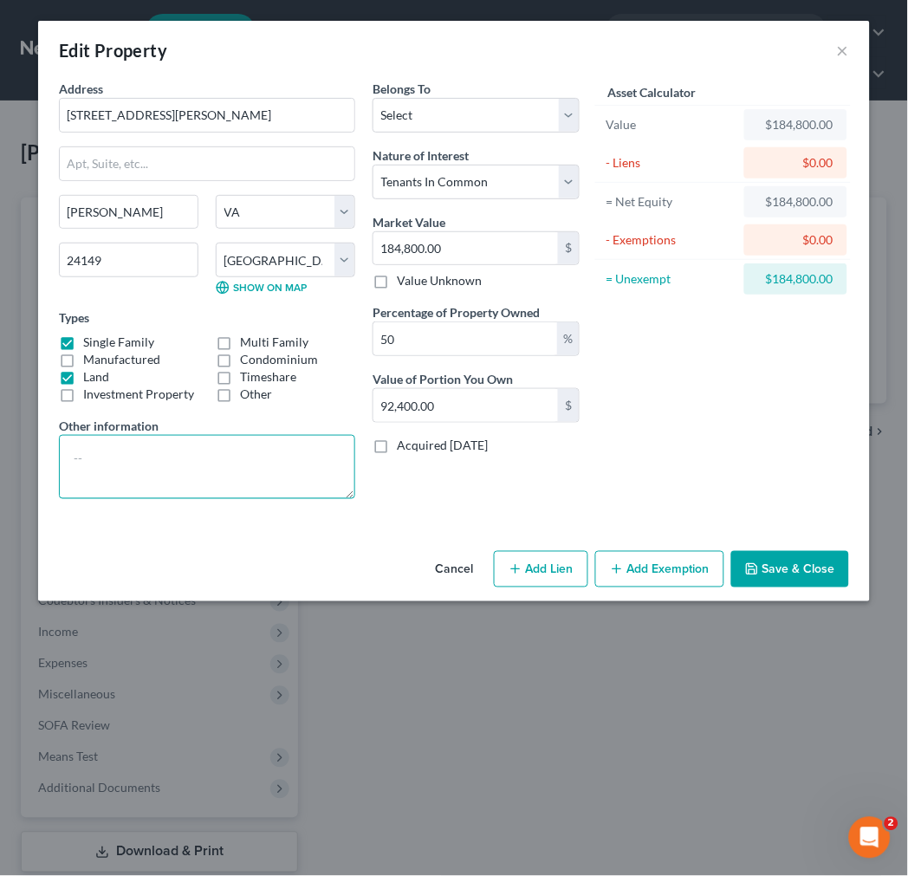
click at [107, 449] on textarea at bounding box center [207, 467] width 296 height 64
click at [230, 475] on textarea "Parcel ID 290282; owned with [PERSON_NAME];" at bounding box center [207, 467] width 296 height 64
click at [297, 479] on textarea "Parcel ID 290282; owned with [PERSON_NAME] (relative);" at bounding box center [207, 467] width 296 height 64
click at [180, 456] on textarea "Parcel ID 290282; owned with [PERSON_NAME] (relative); TAV $184,800.00" at bounding box center [207, 467] width 296 height 64
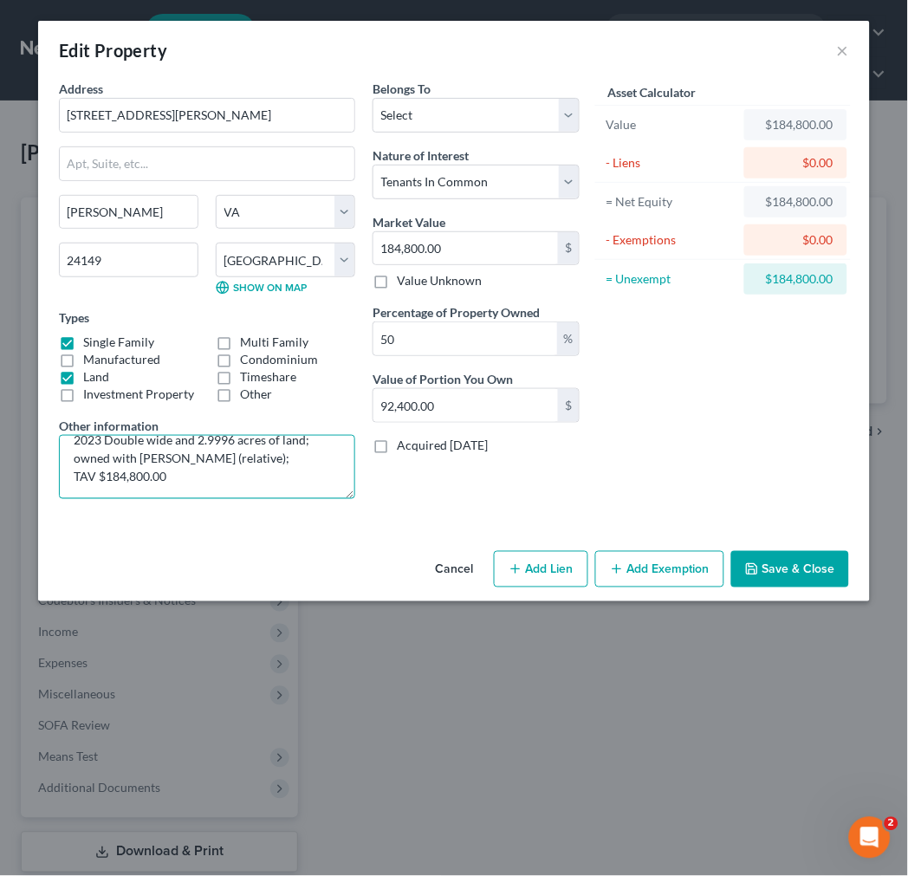
scroll to position [21, 0]
type textarea "Parcel ID 290282; 2023 Double wide and 2.9996 acres of land; owned with [PERSON…"
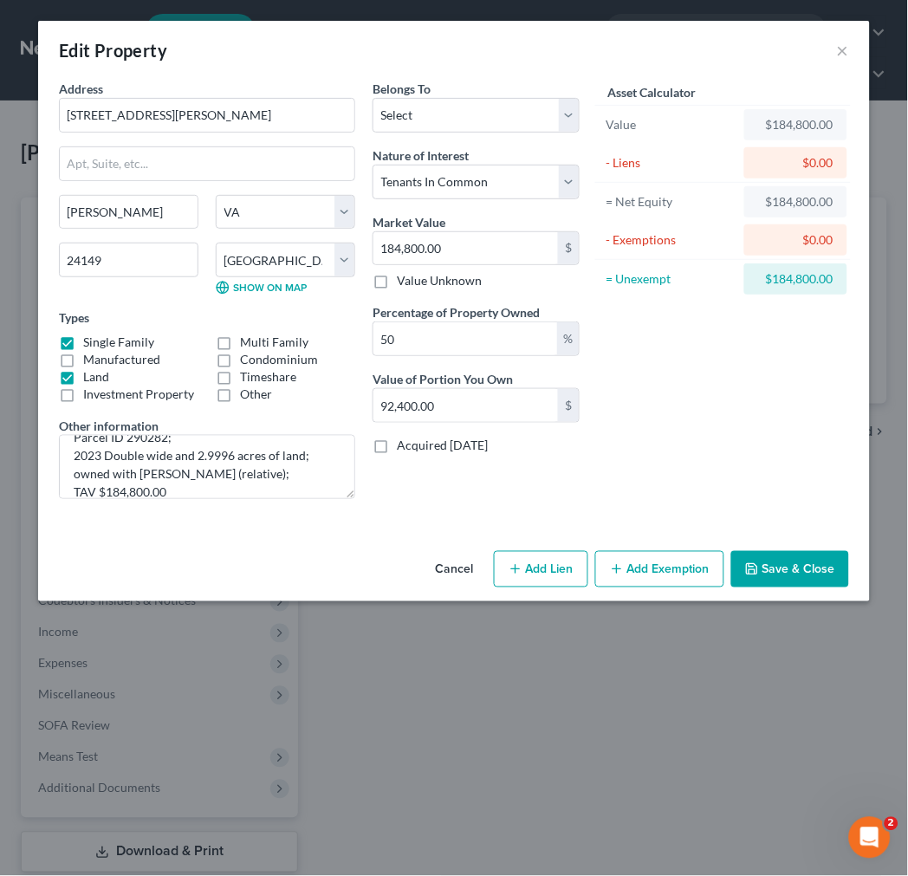
click at [671, 564] on button "Add Exemption" at bounding box center [659, 569] width 129 height 36
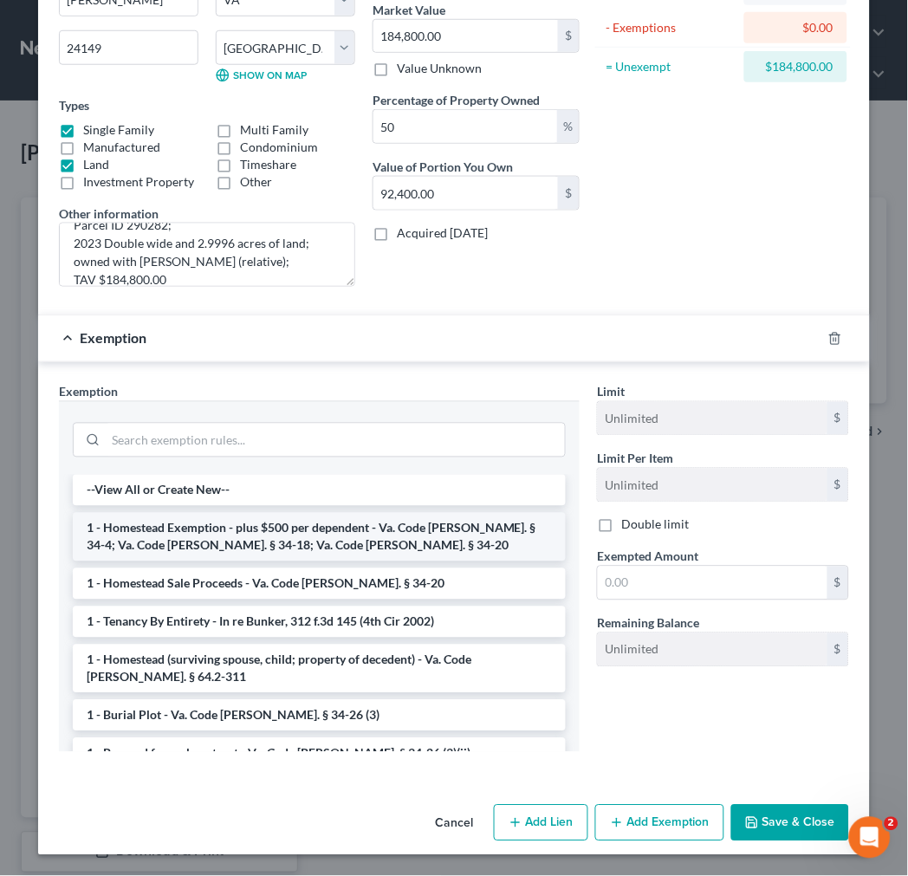
scroll to position [213, 0]
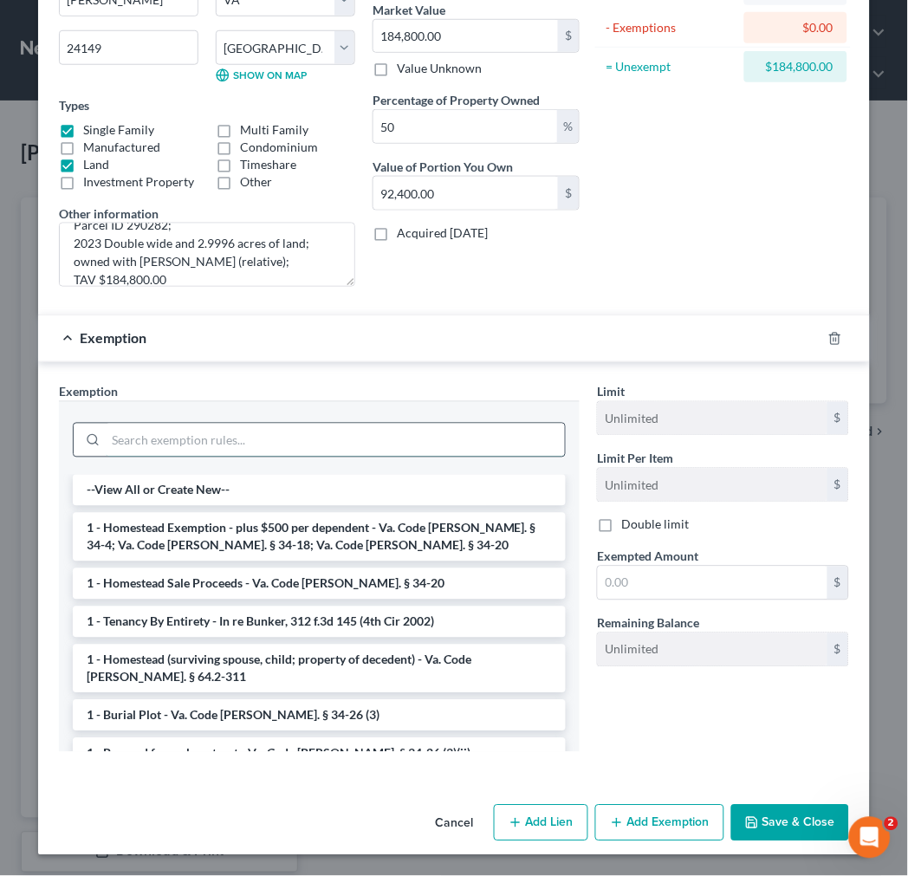
click at [326, 440] on input "search" at bounding box center [335, 439] width 459 height 33
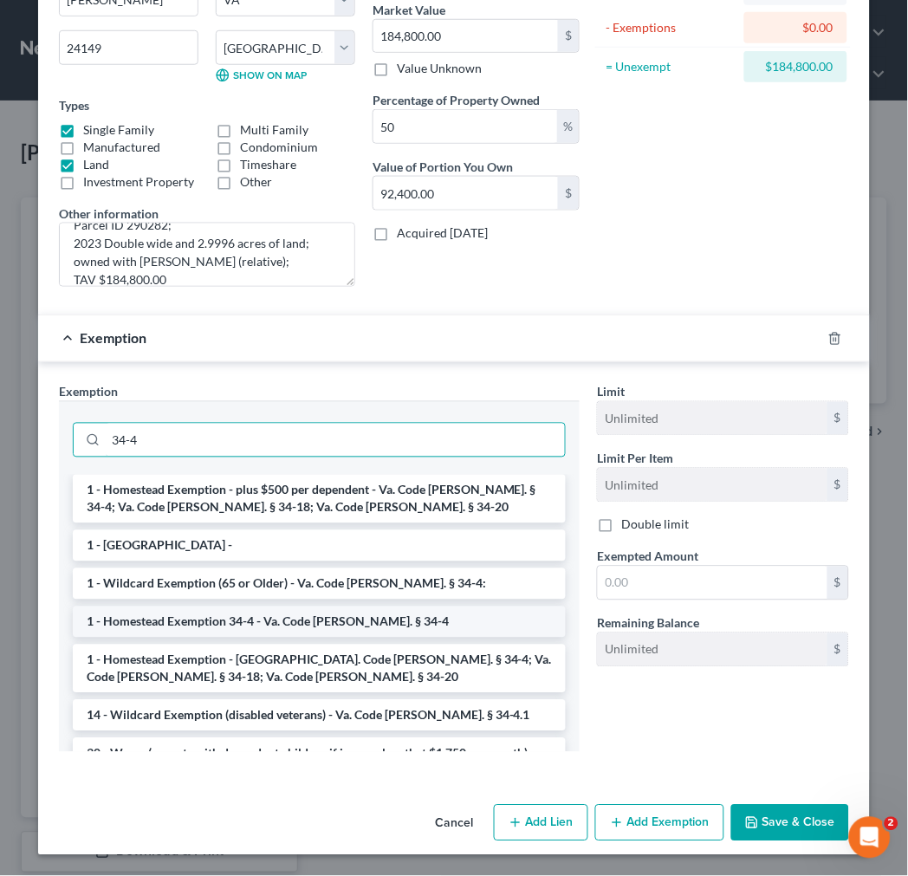
type input "34-4"
click at [288, 612] on li "1 - Homestead Exemption 34-4 - Va. Code [PERSON_NAME]. § 34-4" at bounding box center [319, 621] width 493 height 31
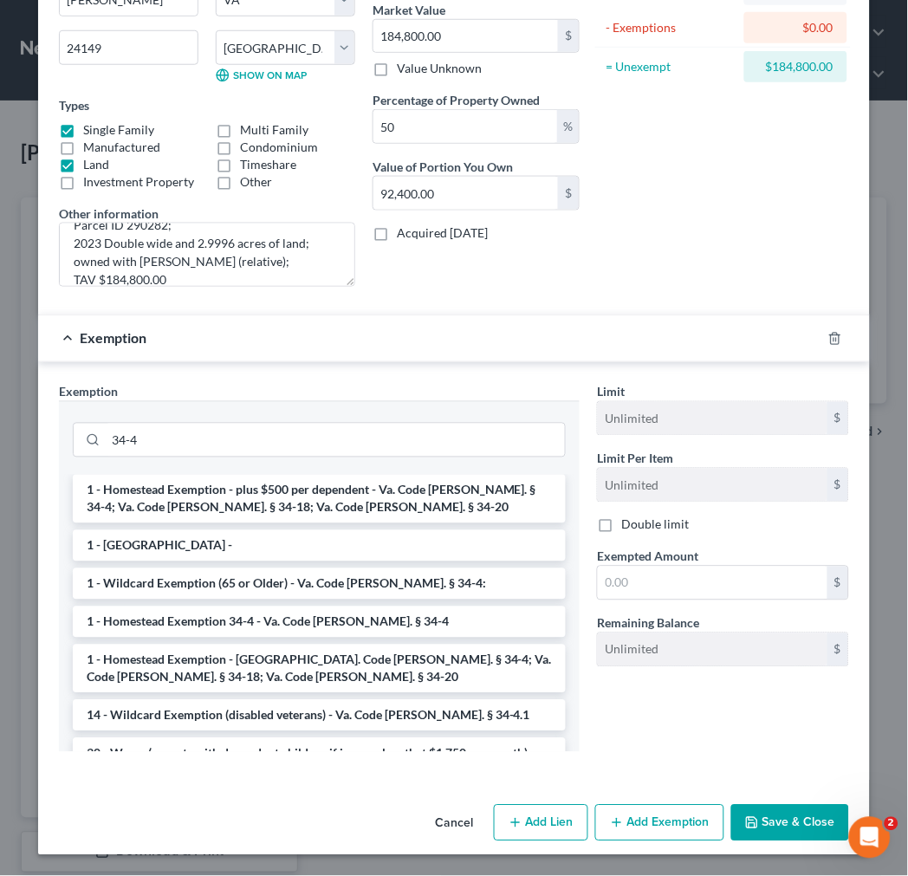
scroll to position [131, 0]
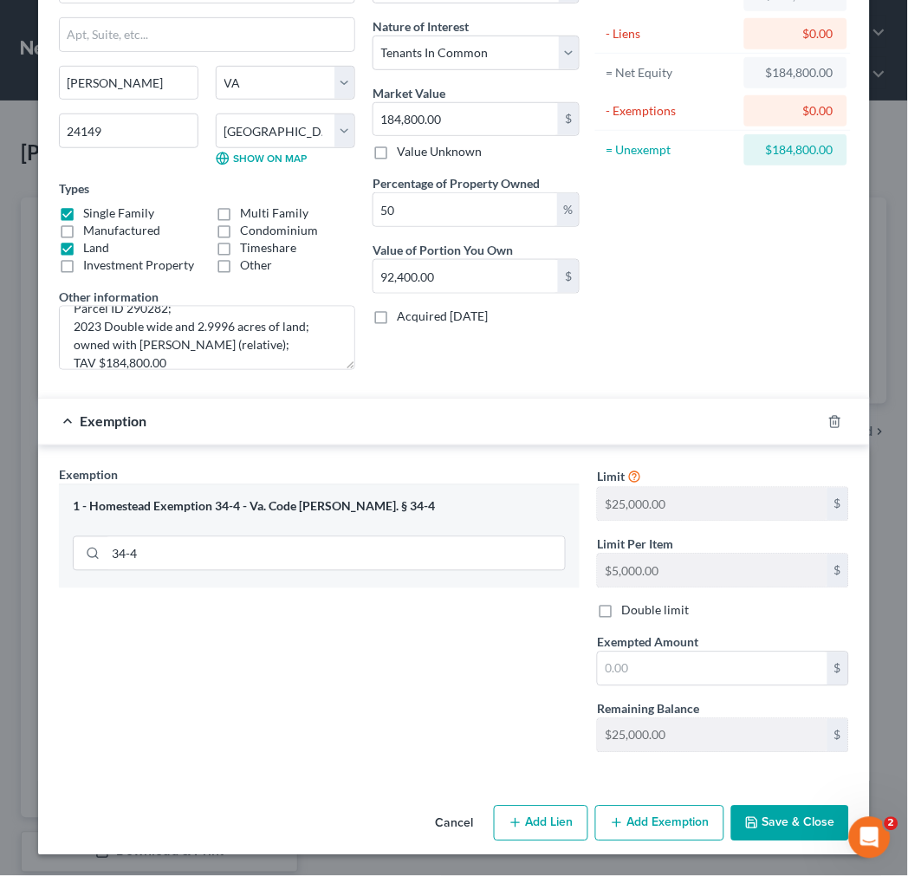
click at [624, 642] on span "Exempted Amount" at bounding box center [647, 642] width 101 height 15
click at [628, 669] on input "text" at bounding box center [712, 668] width 229 height 33
type input "50,000.00"
click at [782, 818] on button "Save & Close" at bounding box center [790, 823] width 118 height 36
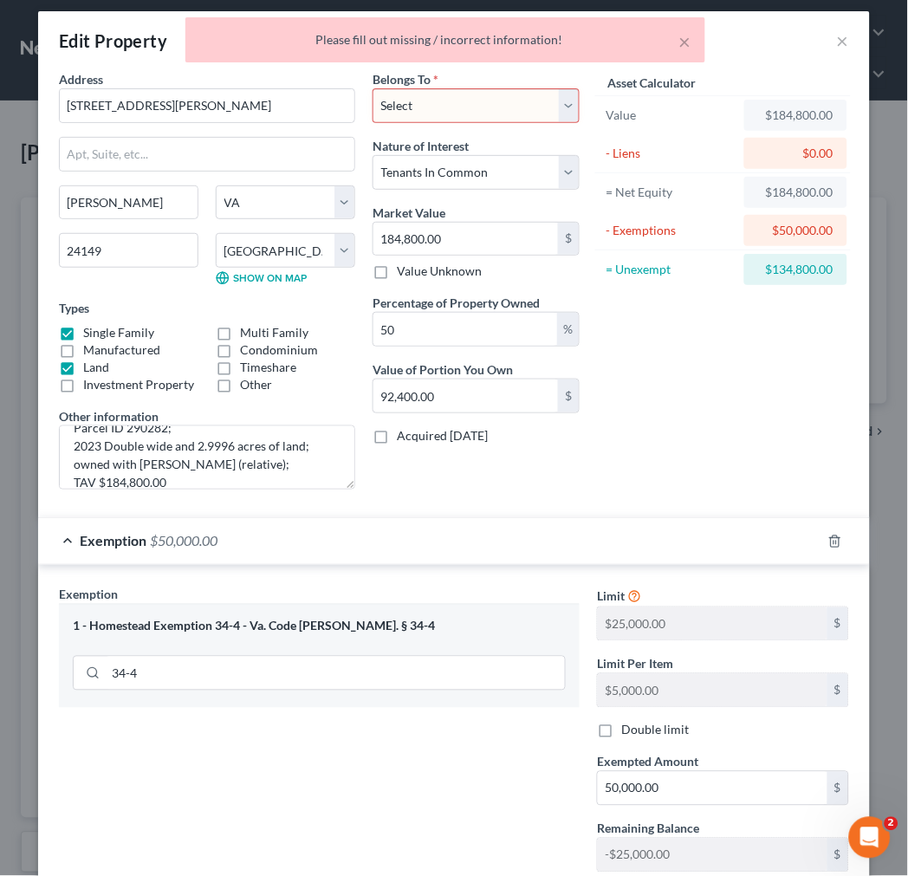
scroll to position [0, 0]
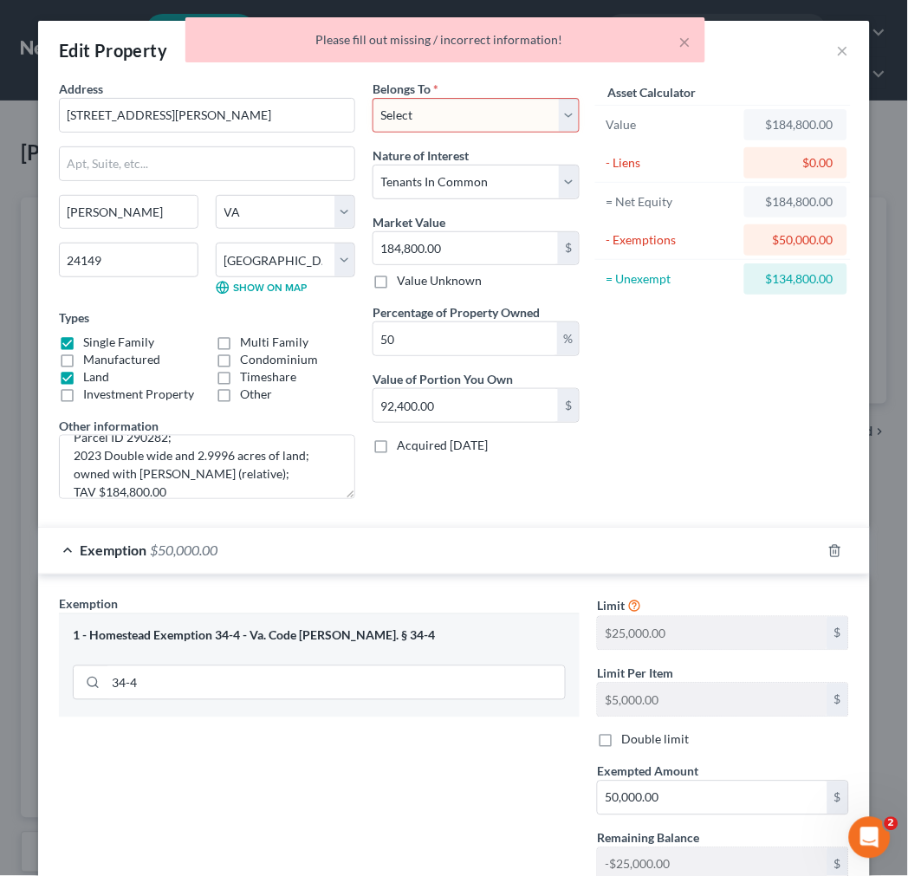
click at [469, 125] on select "Select Debtor 1 Only Debtor 2 Only Debtor 1 And Debtor 2 Only At Least One Of T…" at bounding box center [475, 115] width 207 height 35
select select "3"
click at [372, 98] on select "Select Debtor 1 Only Debtor 2 Only Debtor 1 And Debtor 2 Only At Least One Of T…" at bounding box center [475, 115] width 207 height 35
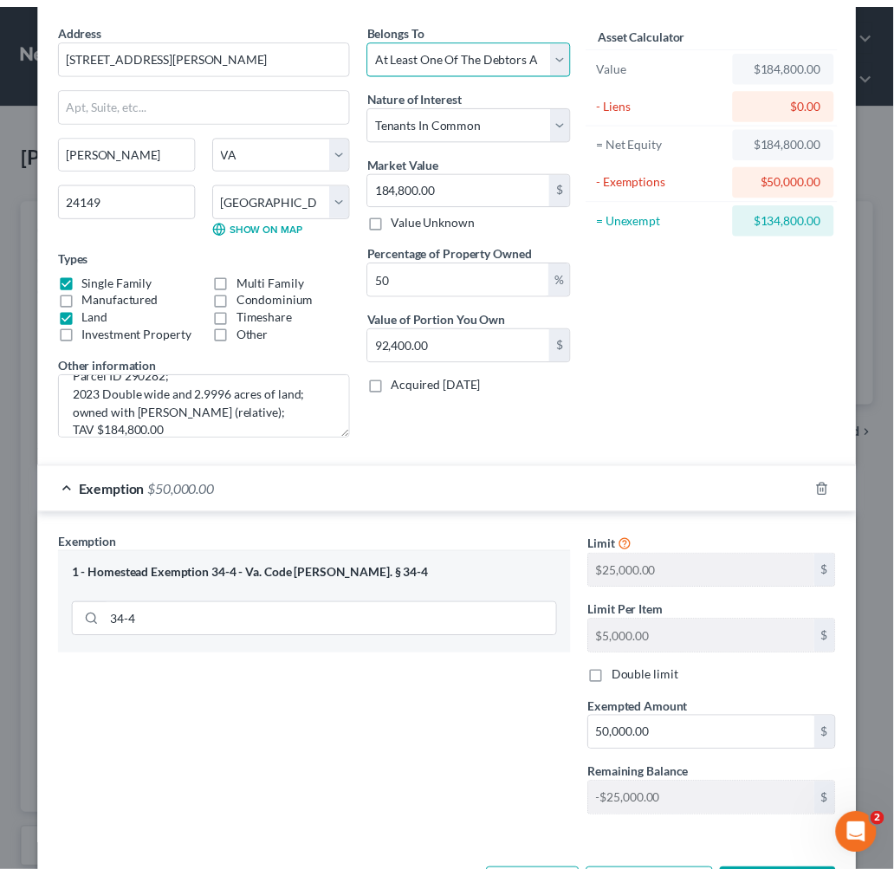
scroll to position [131, 0]
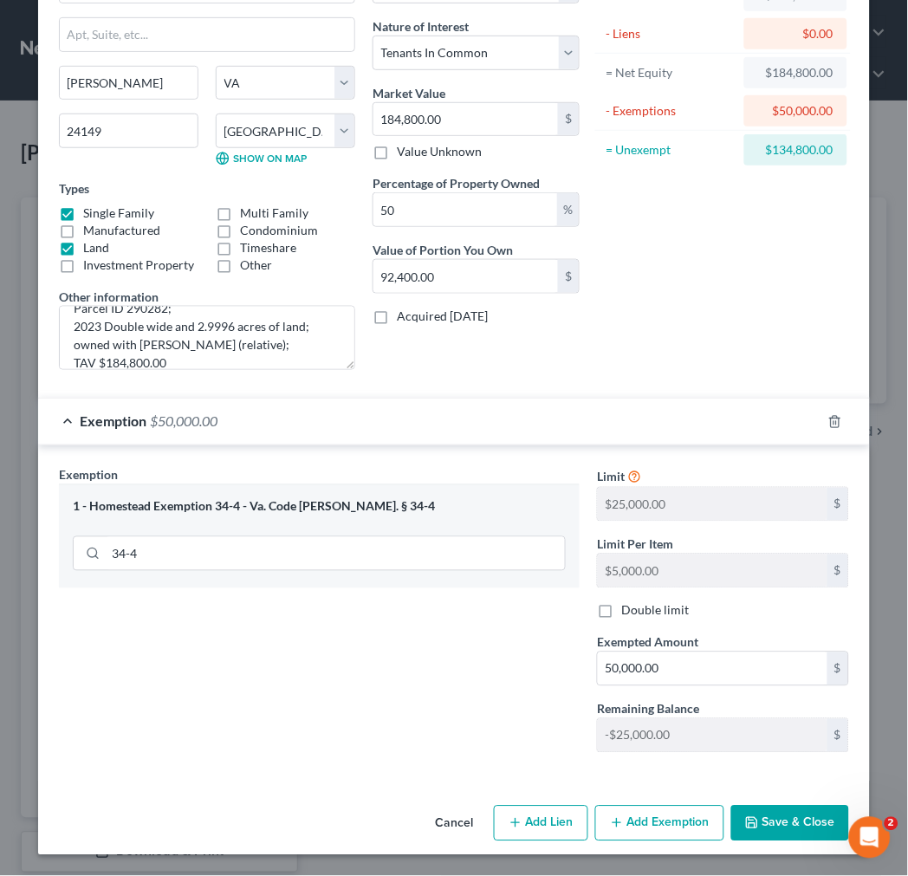
click at [766, 824] on button "Save & Close" at bounding box center [790, 823] width 118 height 36
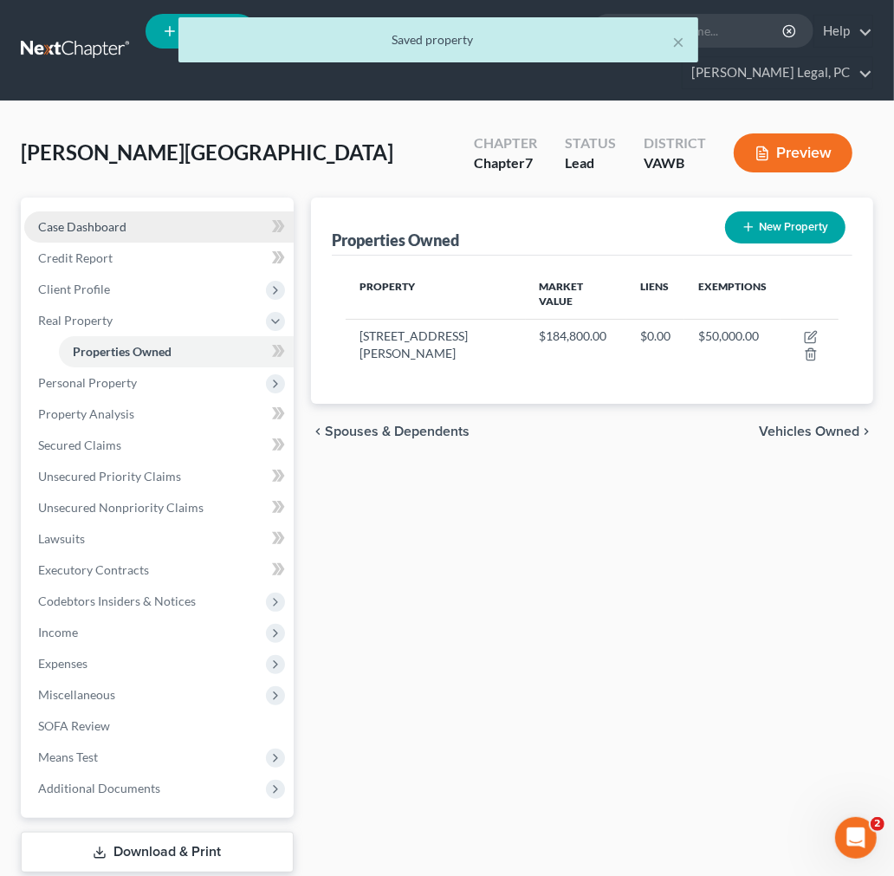
click at [72, 222] on span "Case Dashboard" at bounding box center [82, 226] width 88 height 15
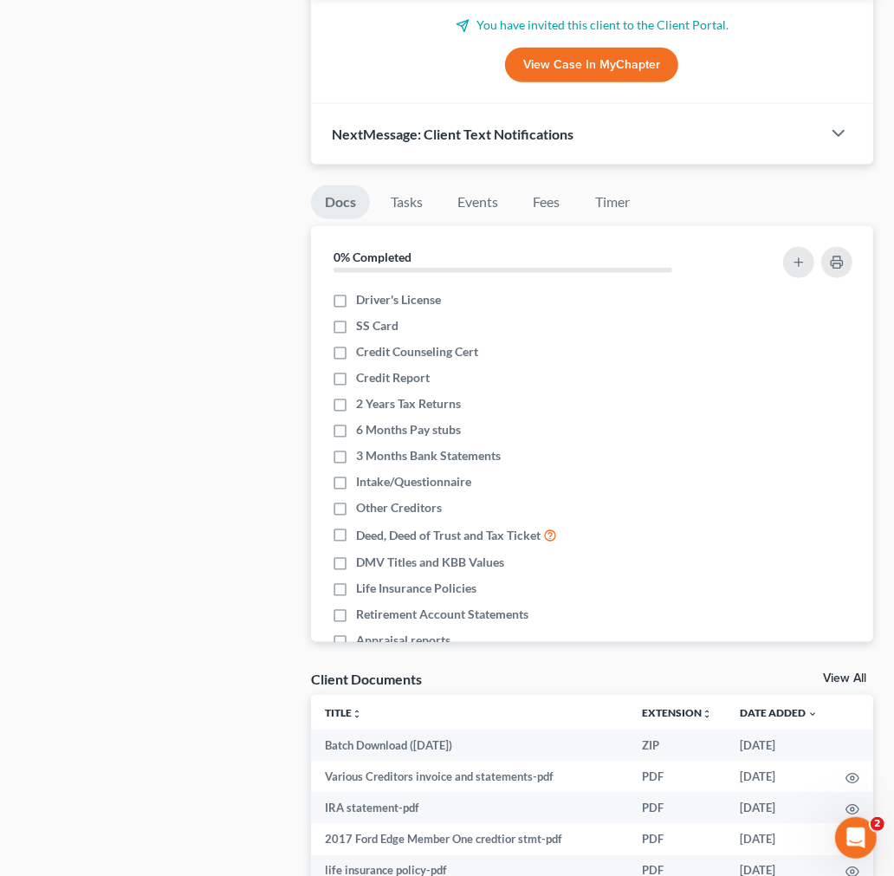
scroll to position [38, 0]
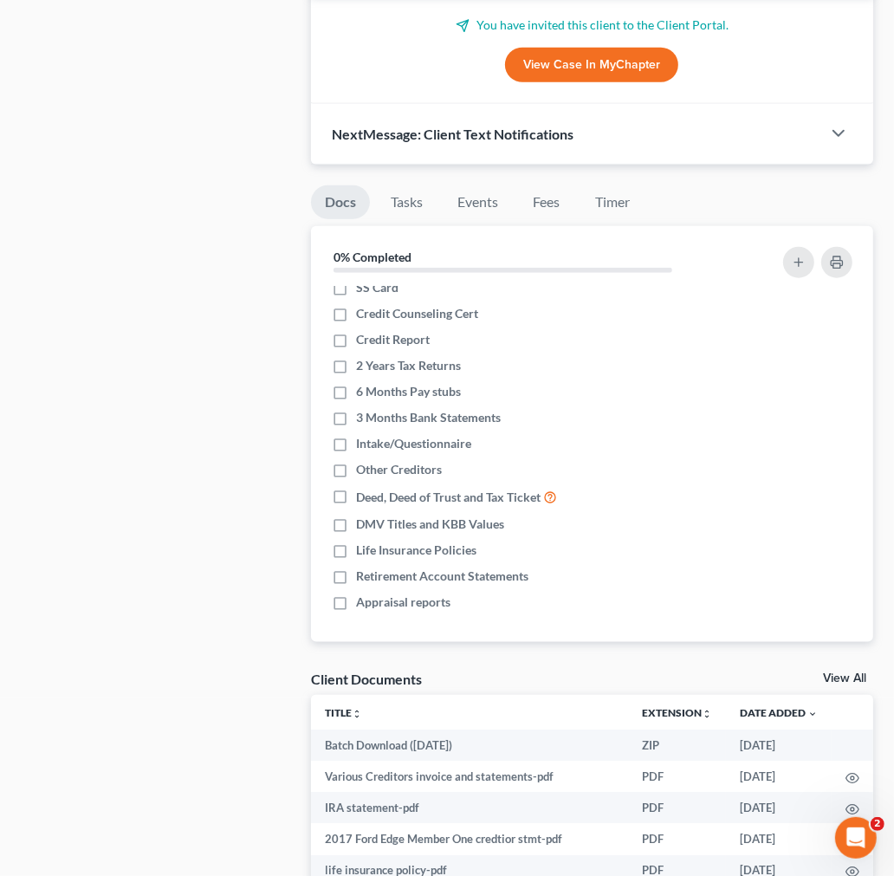
click at [837, 675] on link "View All" at bounding box center [844, 678] width 43 height 12
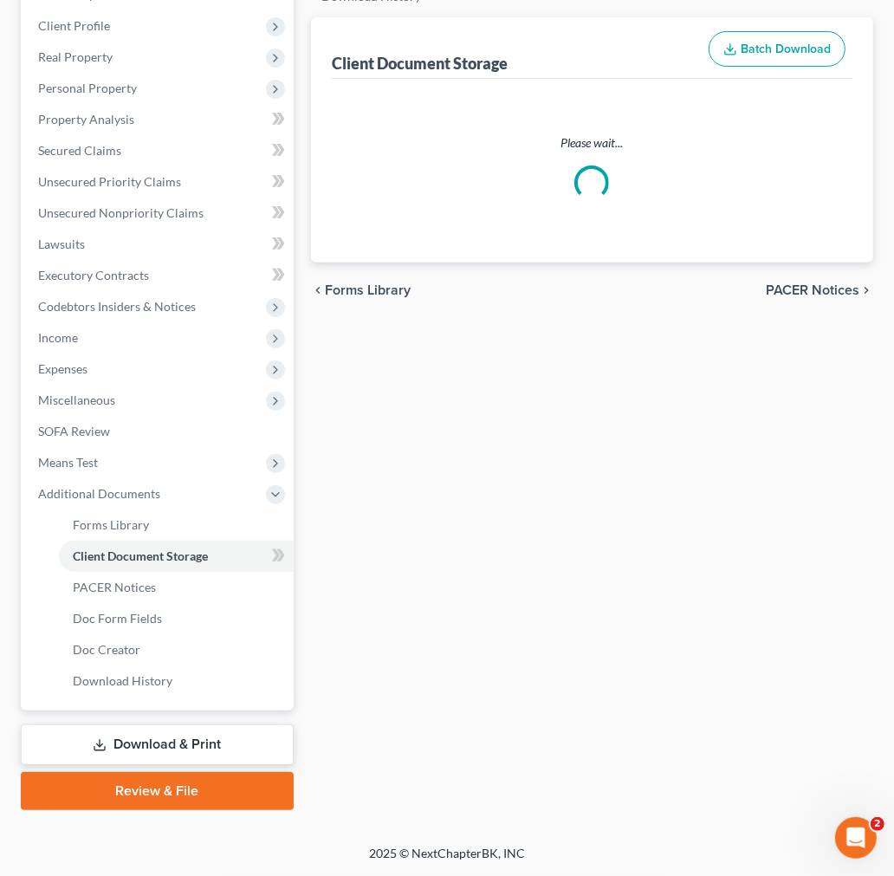
scroll to position [71, 0]
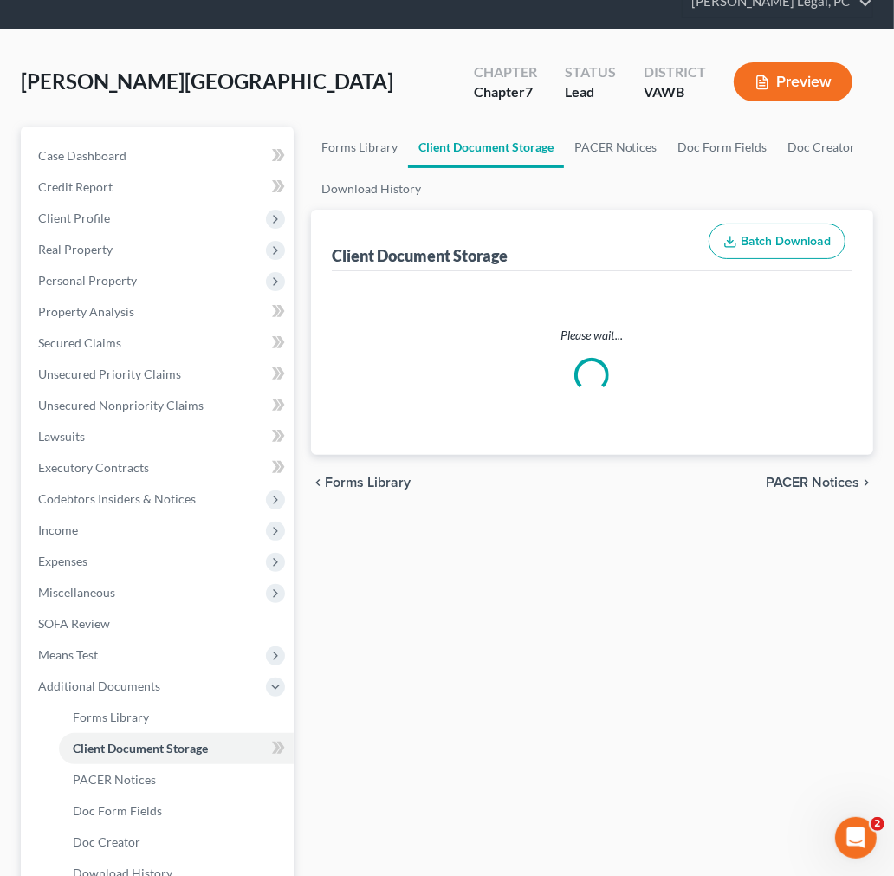
select select "0"
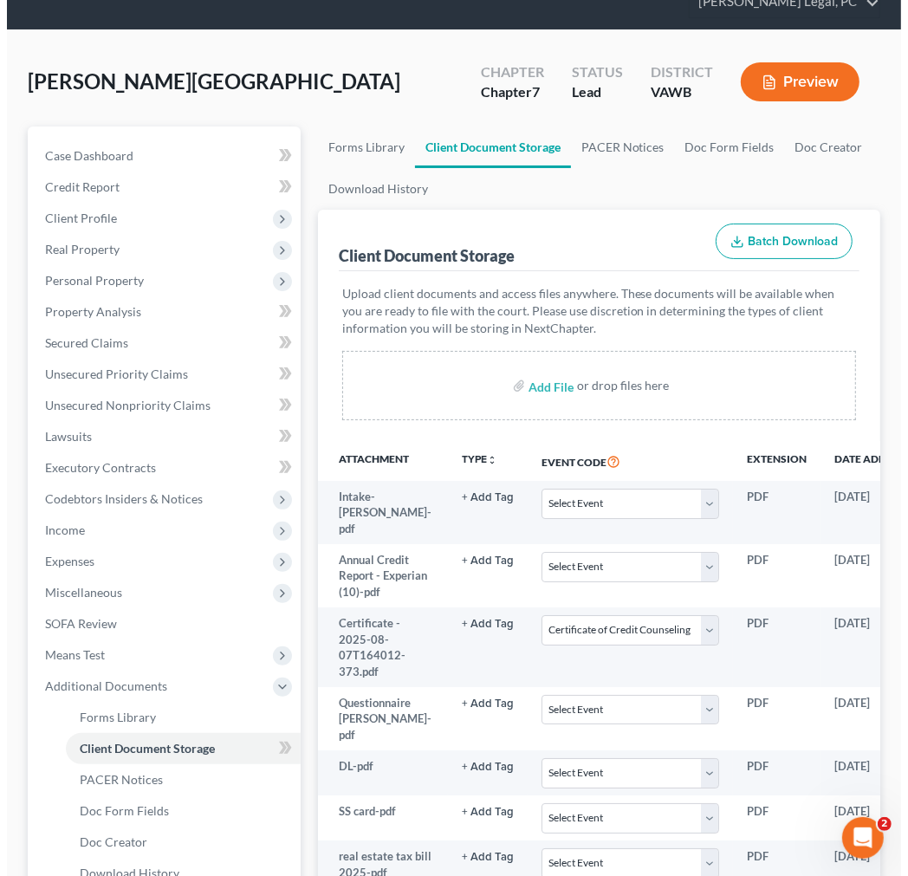
scroll to position [0, 0]
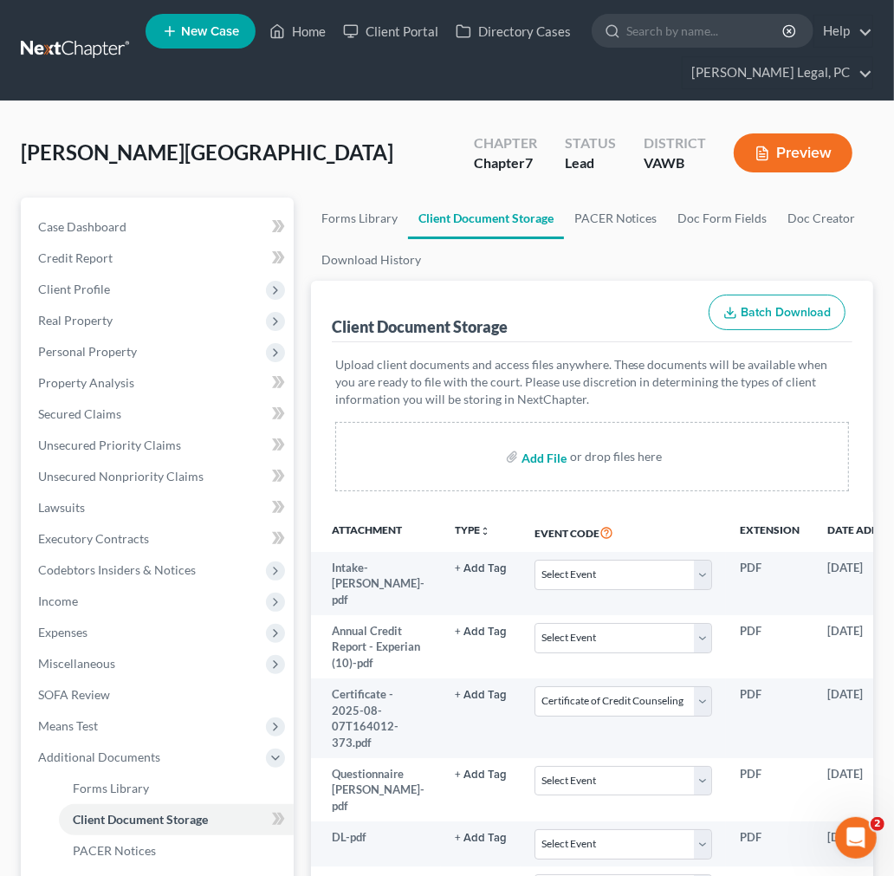
click at [539, 455] on input "file" at bounding box center [542, 456] width 42 height 31
type input "C:\fakepath\$184800 TAV owned with [PERSON_NAME].pdf"
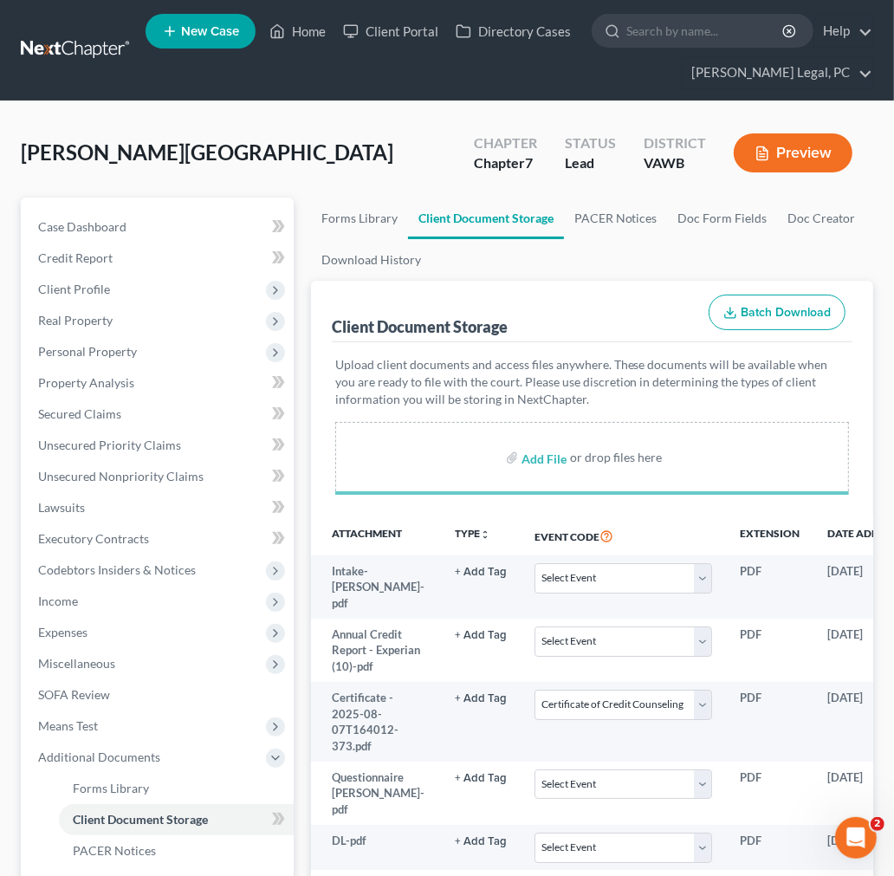
select select "0"
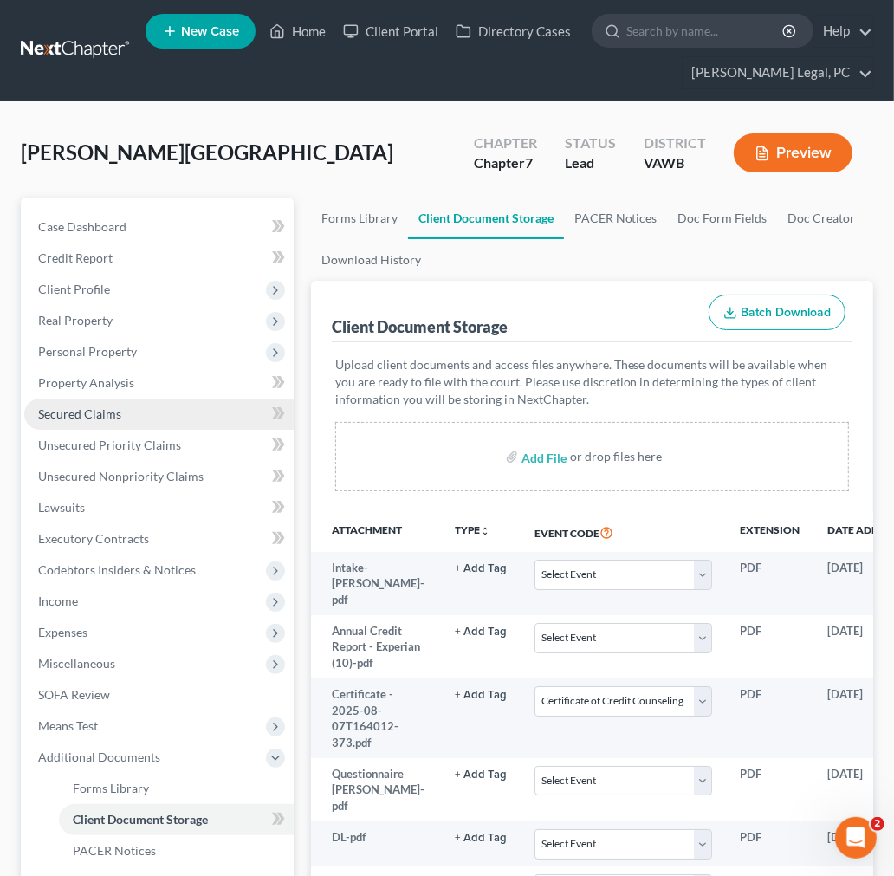
click at [94, 413] on span "Secured Claims" at bounding box center [79, 413] width 83 height 15
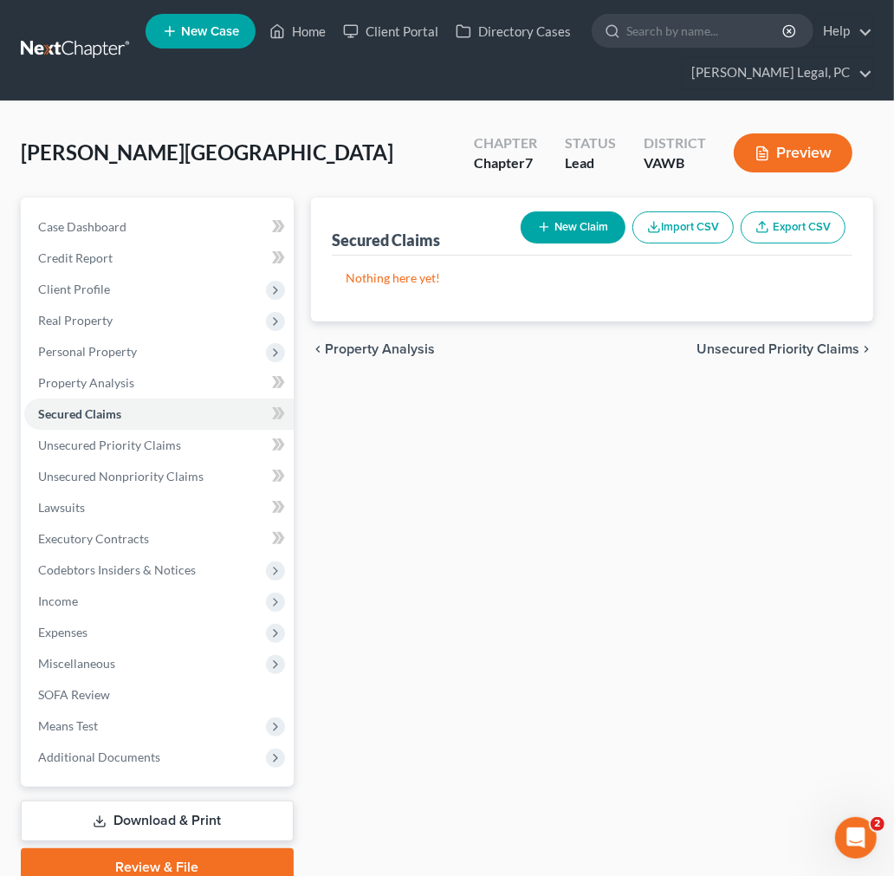
click at [557, 229] on button "New Claim" at bounding box center [572, 227] width 105 height 32
select select "0"
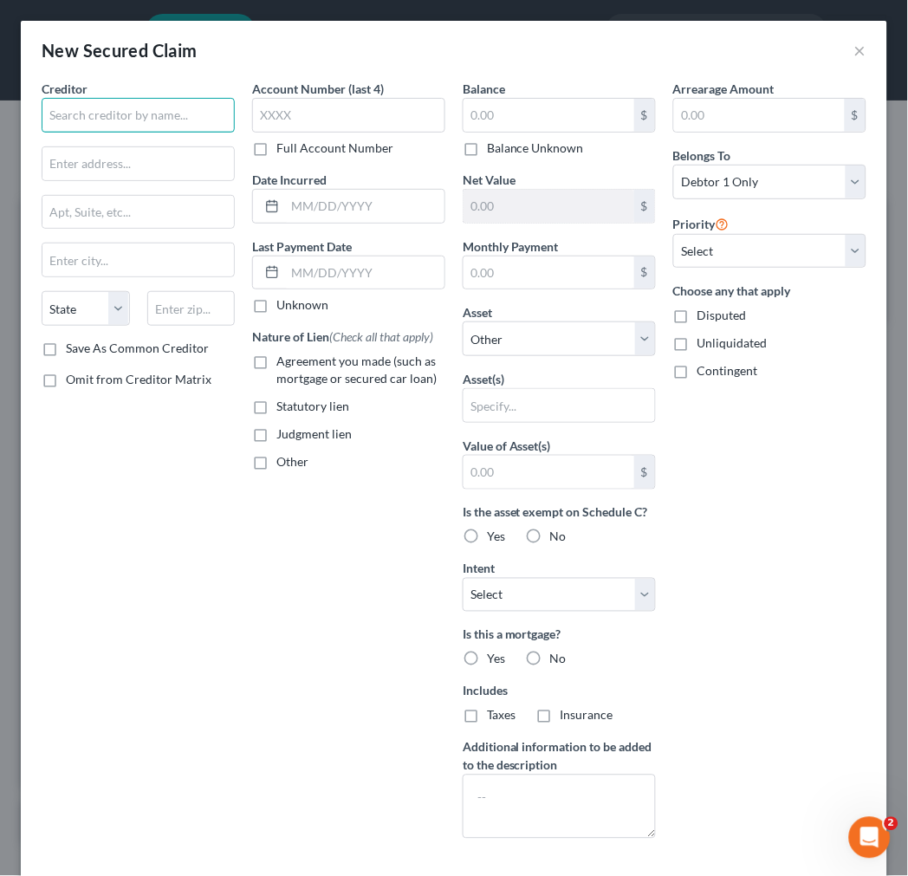
click at [139, 122] on input "text" at bounding box center [138, 115] width 193 height 35
click at [131, 123] on input "Southwest S" at bounding box center [138, 115] width 193 height 35
click at [131, 122] on input "Southwest S" at bounding box center [138, 115] width 193 height 35
click at [147, 114] on input "Cascade" at bounding box center [138, 115] width 193 height 35
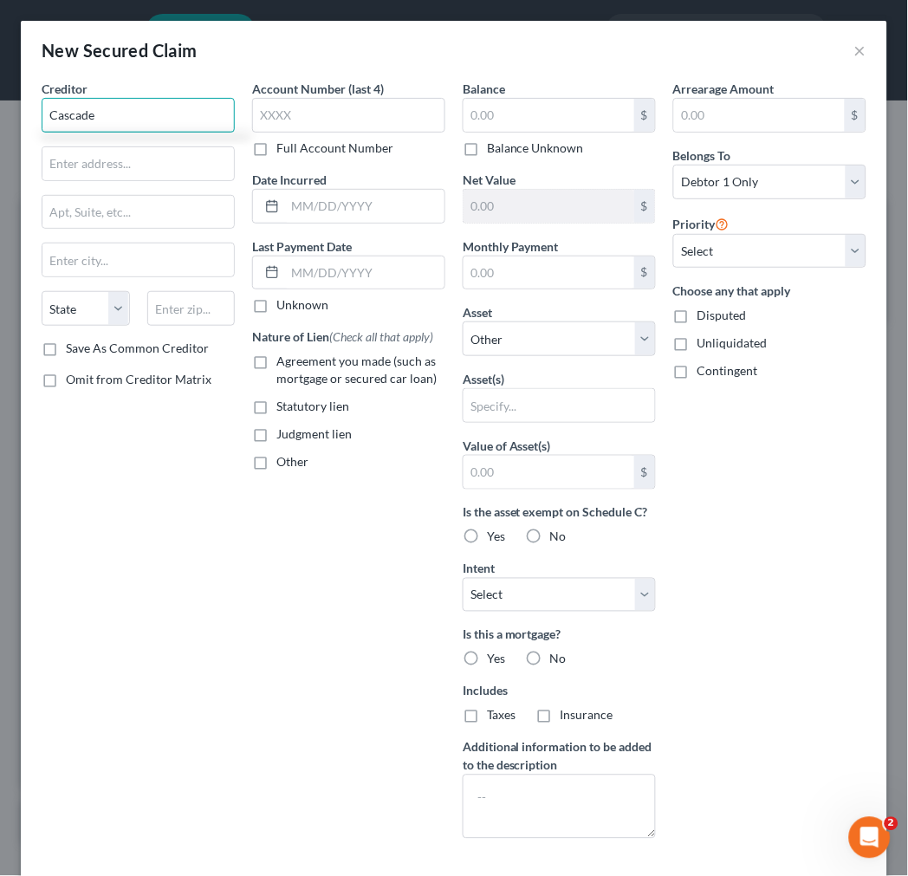
click at [147, 114] on input "Cascade" at bounding box center [138, 115] width 193 height 35
type input "Southwest Stage Funding, LLC"
type input "PO Box 613703"
type input "38101"
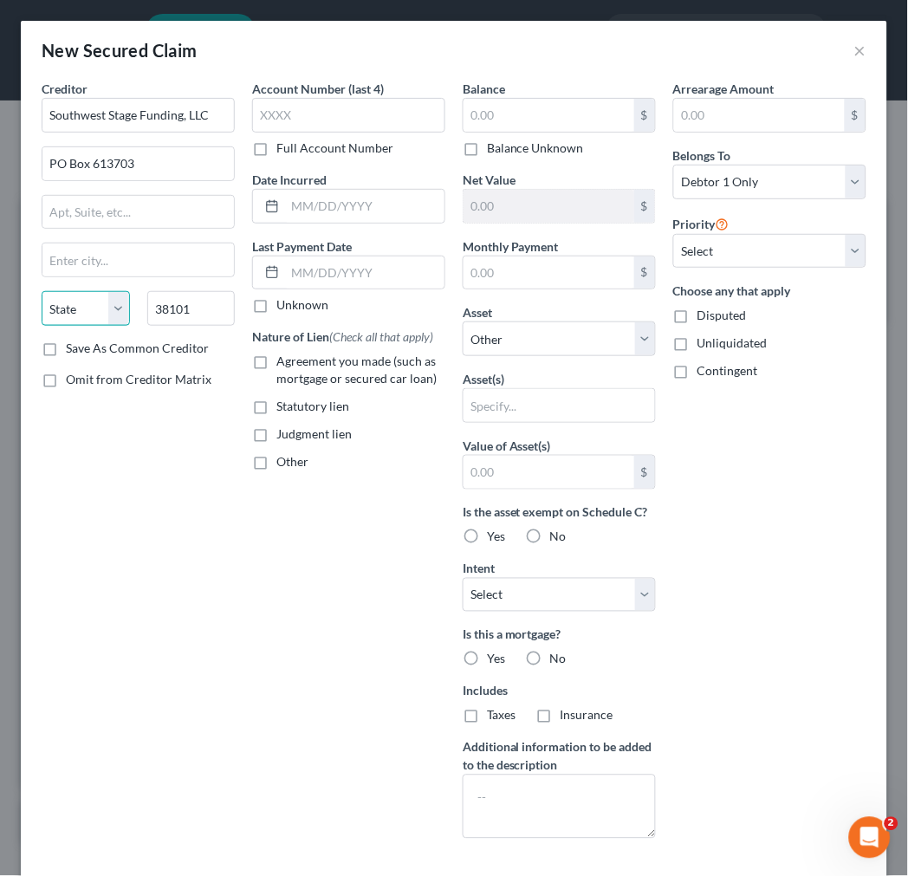
type input "[GEOGRAPHIC_DATA]"
select select "44"
click at [66, 352] on label "Save As Common Creditor" at bounding box center [137, 347] width 143 height 17
click at [73, 351] on input "Save As Common Creditor" at bounding box center [78, 344] width 11 height 11
checkbox input "true"
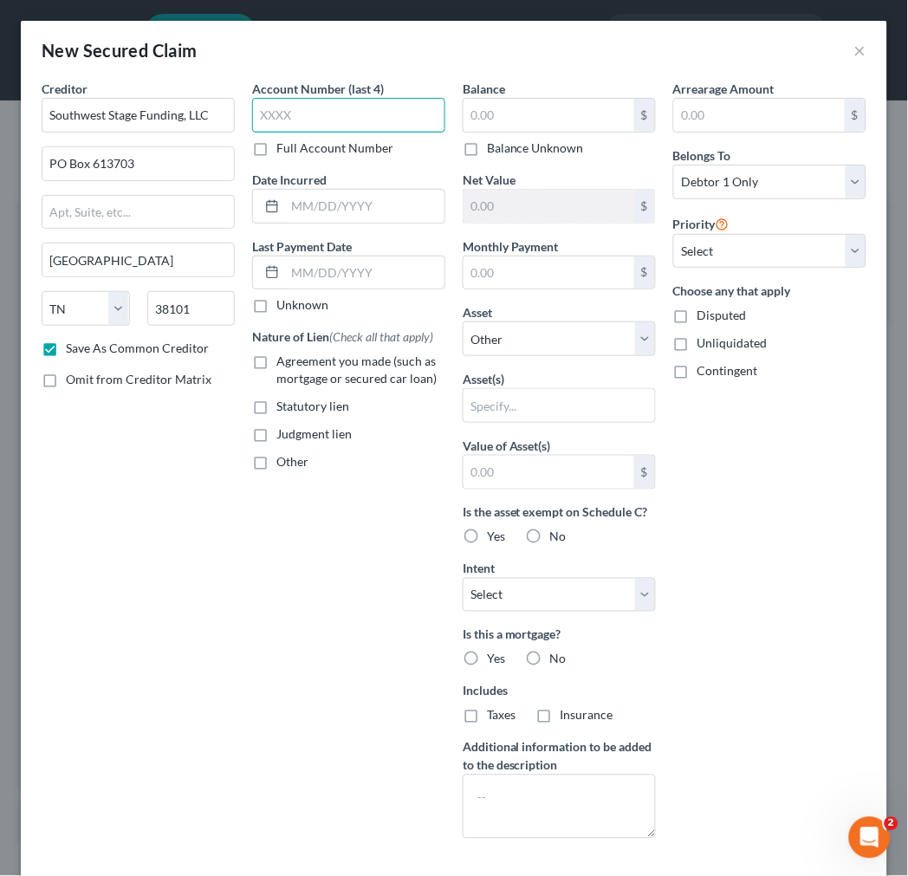
click at [295, 114] on input "text" at bounding box center [348, 115] width 193 height 35
type input "4710"
click at [343, 205] on input "text" at bounding box center [364, 206] width 159 height 33
type input "[DATE]"
click at [276, 361] on label "Agreement you made (such as mortgage or secured car loan)" at bounding box center [360, 369] width 169 height 35
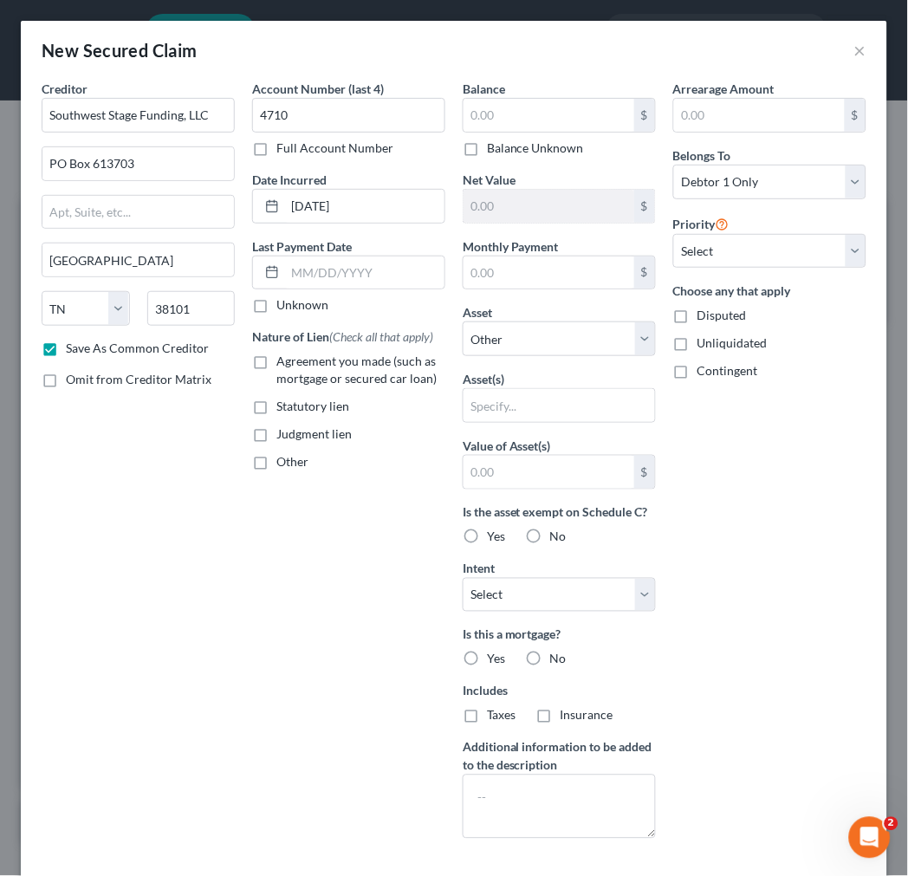
click at [283, 361] on input "Agreement you made (such as mortgage or secured car loan)" at bounding box center [288, 357] width 11 height 11
checkbox input "true"
click at [517, 117] on input "text" at bounding box center [548, 115] width 171 height 33
type input "143,351.02"
click at [512, 265] on input "text" at bounding box center [548, 272] width 171 height 33
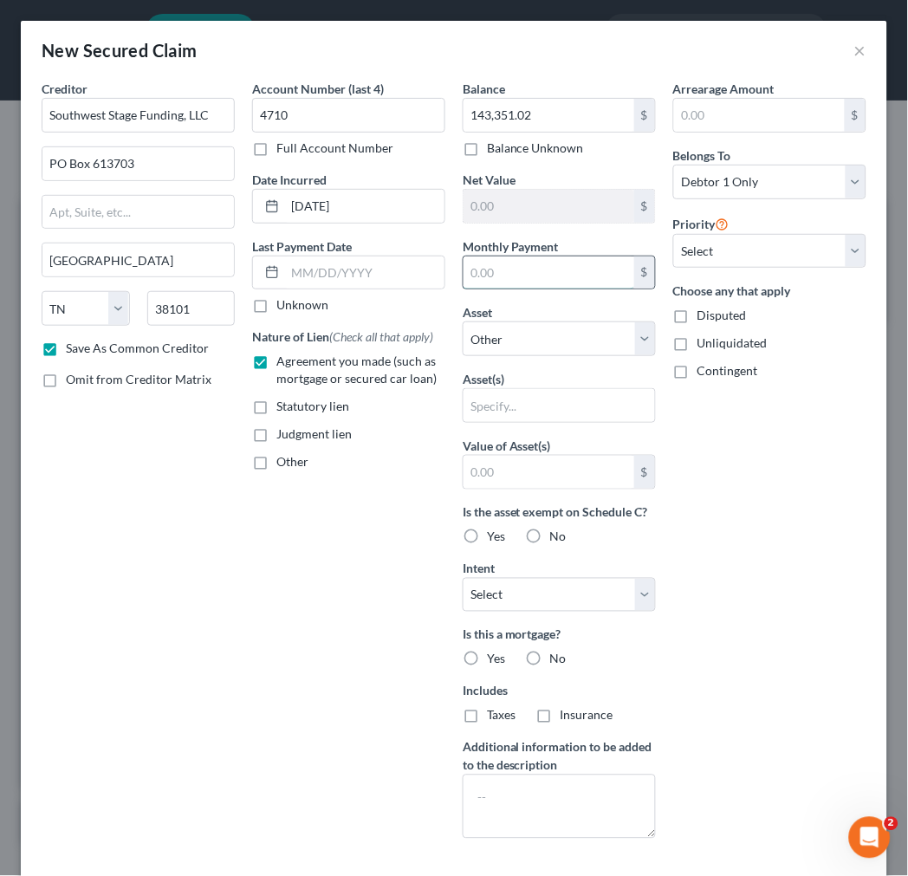
click at [512, 265] on input "text" at bounding box center [548, 272] width 171 height 33
type input "1,297.36"
click at [516, 400] on input "text" at bounding box center [558, 405] width 191 height 33
click at [638, 339] on select "Select Other Multiple Assets [STREET_ADDRESS][PERSON_NAME] - $184800.0" at bounding box center [558, 338] width 193 height 35
select select "2"
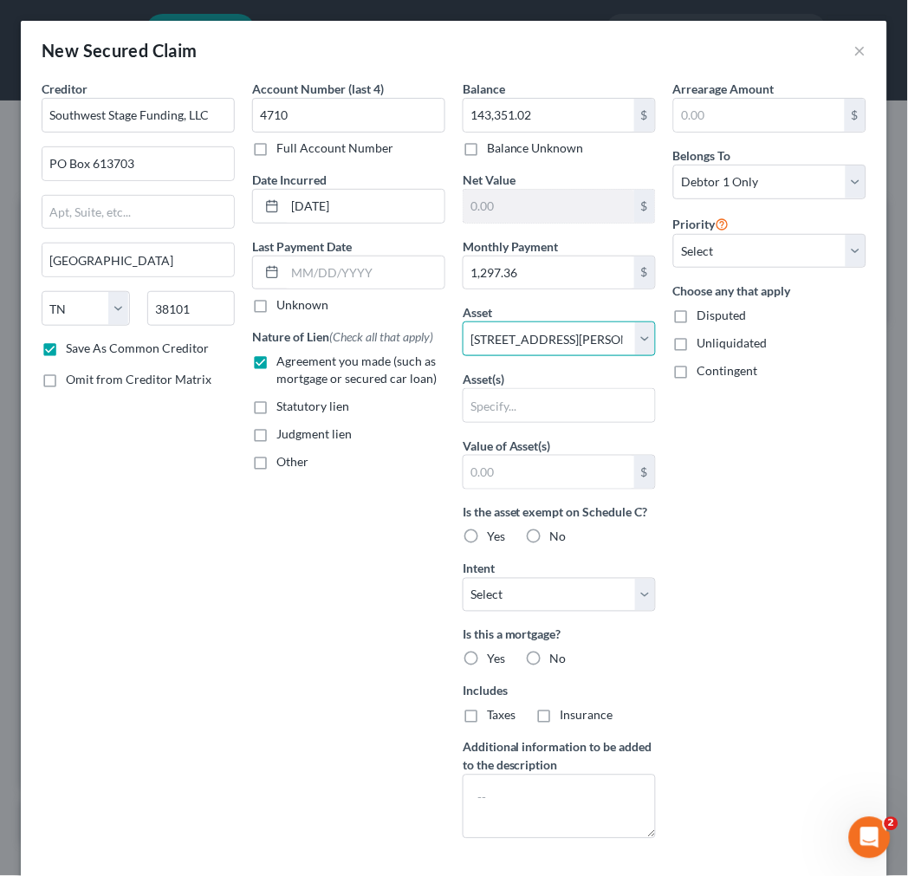
click at [462, 321] on select "Select Other Multiple Assets [STREET_ADDRESS][PERSON_NAME] - $184800.0" at bounding box center [558, 338] width 193 height 35
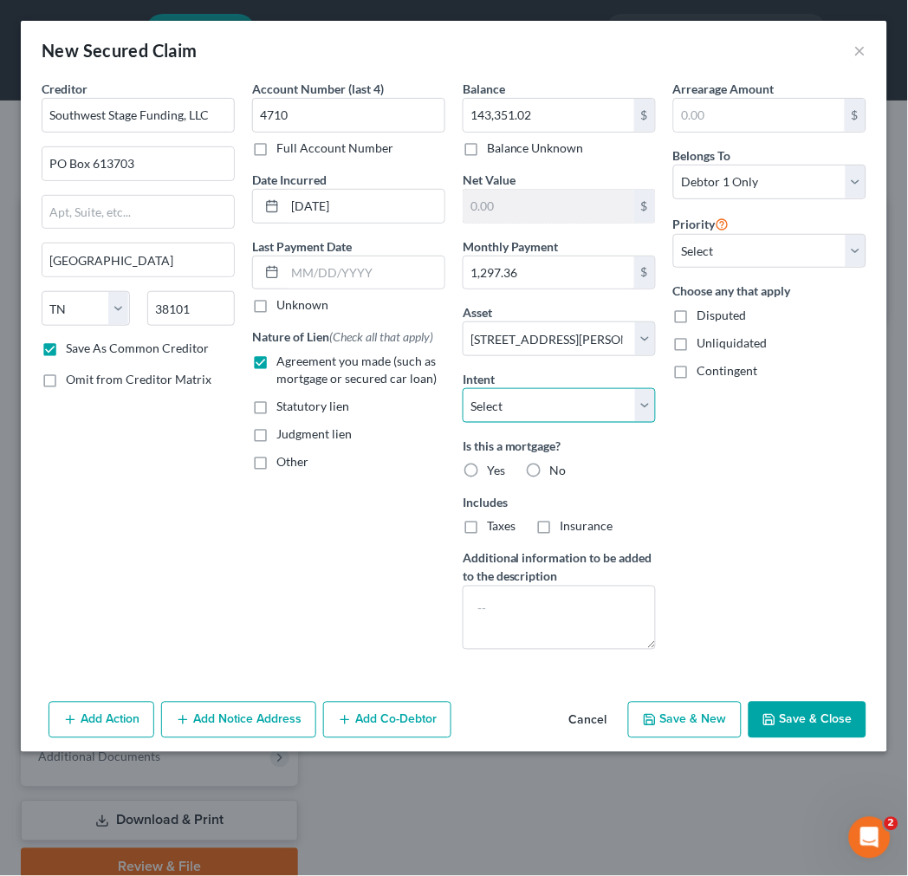
click at [598, 396] on select "Select Surrender Redeem Reaffirm Avoid Other" at bounding box center [558, 405] width 193 height 35
select select "4"
click at [462, 388] on select "Select Surrender Redeem Reaffirm Avoid Other" at bounding box center [558, 405] width 193 height 35
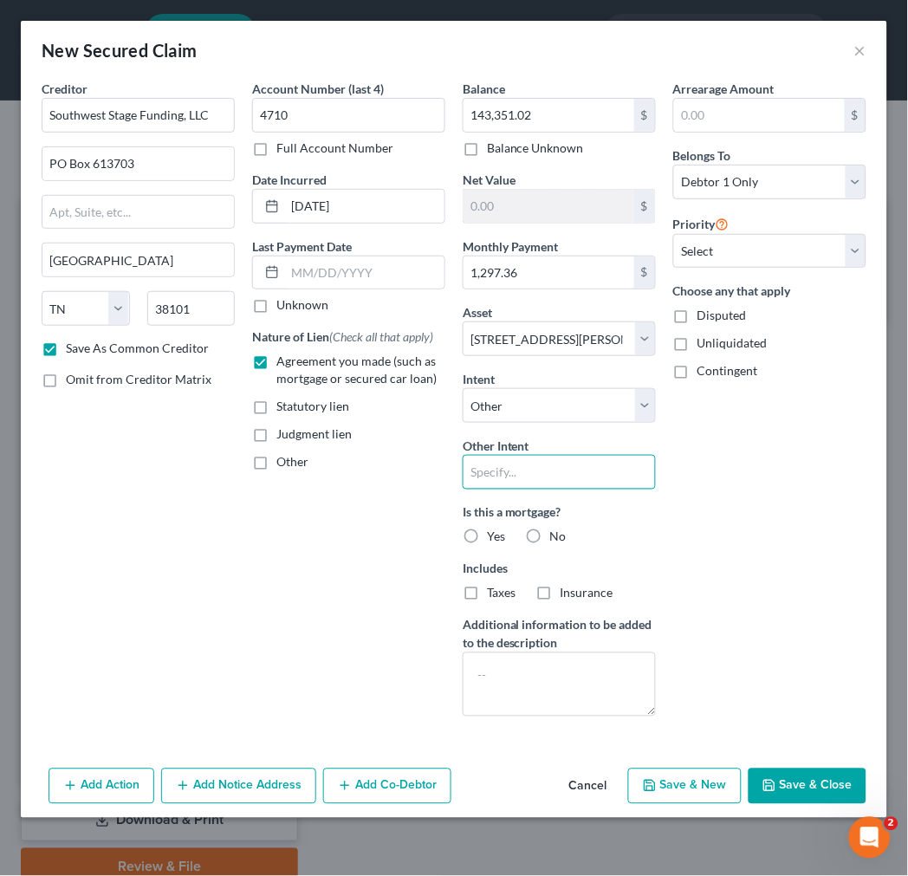
click at [563, 480] on input "text" at bounding box center [558, 472] width 193 height 35
type input "keep payments current"
click at [487, 533] on label "Yes" at bounding box center [496, 536] width 18 height 17
click at [494, 533] on input "Yes" at bounding box center [499, 533] width 11 height 11
radio input "true"
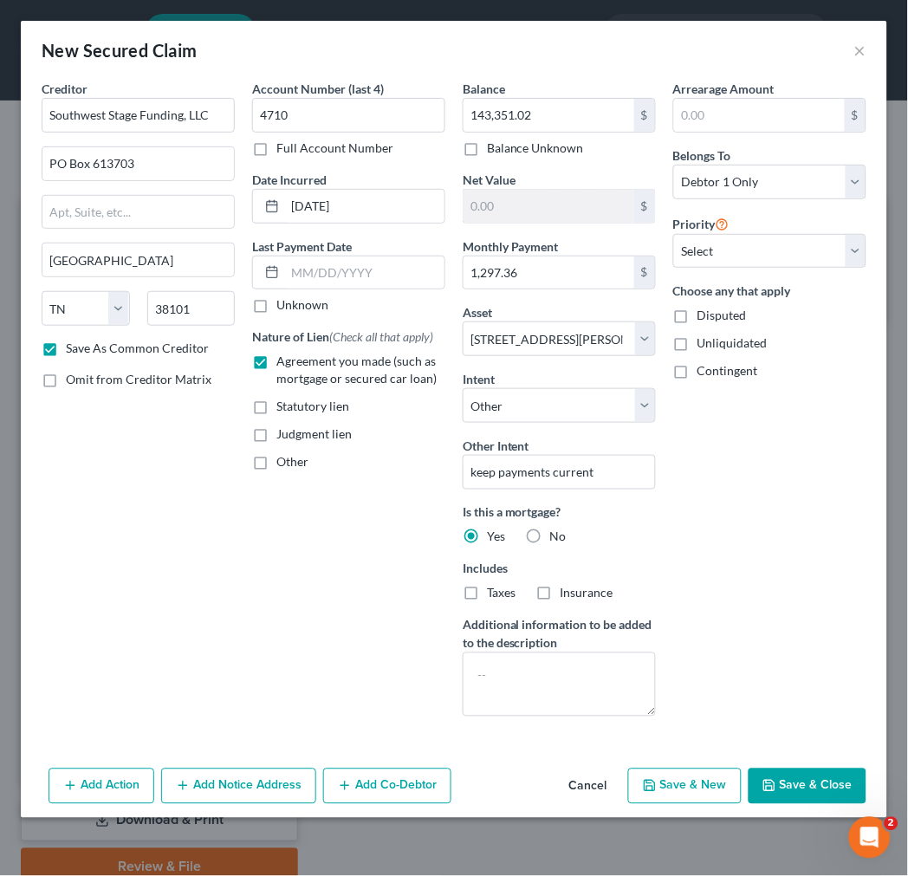
click at [487, 591] on label "Taxes" at bounding box center [501, 593] width 29 height 17
click at [494, 591] on input "Taxes" at bounding box center [499, 590] width 11 height 11
checkbox input "true"
click at [560, 594] on label "Insurance" at bounding box center [586, 593] width 53 height 17
click at [567, 594] on input "Insurance" at bounding box center [572, 590] width 11 height 11
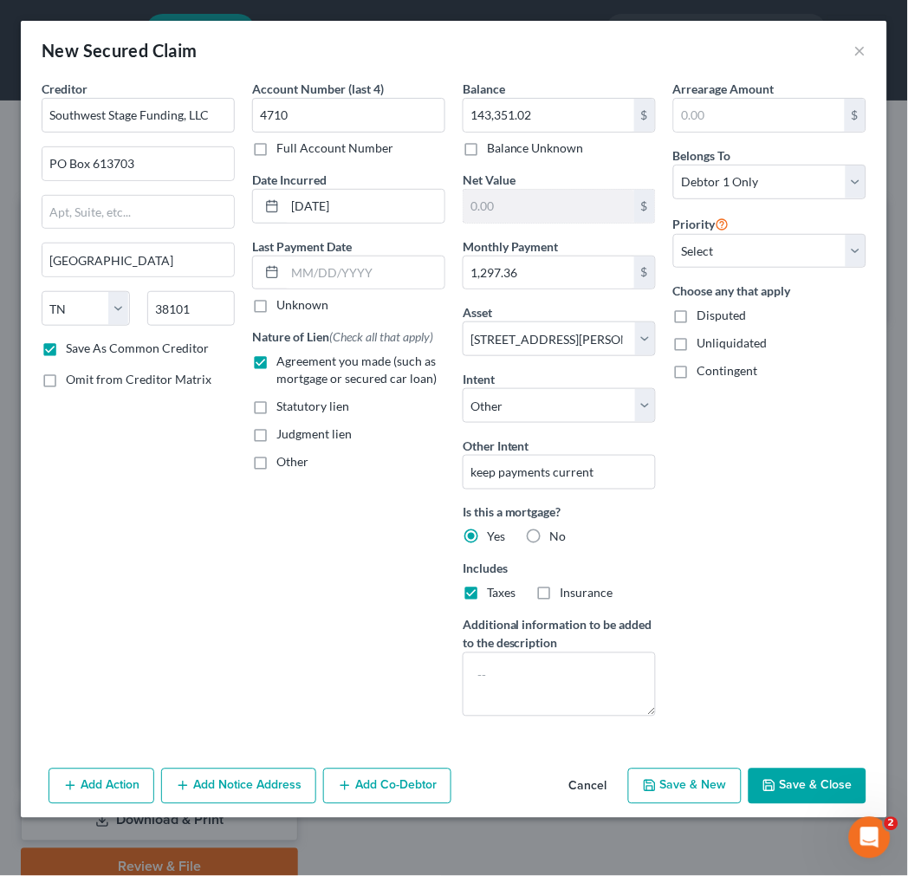
checkbox input "true"
click at [747, 183] on select "Select Debtor 1 Only Debtor 2 Only Debtor 1 And Debtor 2 Only At Least One Of T…" at bounding box center [769, 182] width 193 height 35
select select "3"
click at [673, 165] on select "Select Debtor 1 Only Debtor 2 Only Debtor 1 And Debtor 2 Only At Least One Of T…" at bounding box center [769, 182] width 193 height 35
click at [373, 793] on button "Add Co-Debtor" at bounding box center [387, 786] width 128 height 36
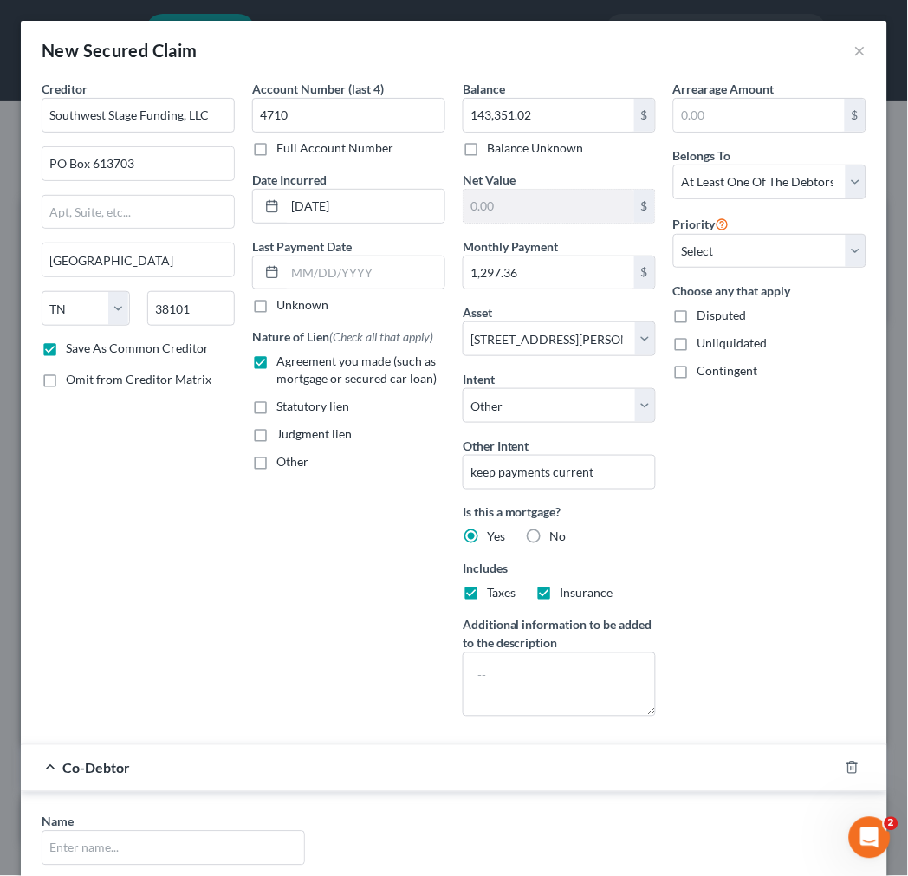
scroll to position [288, 0]
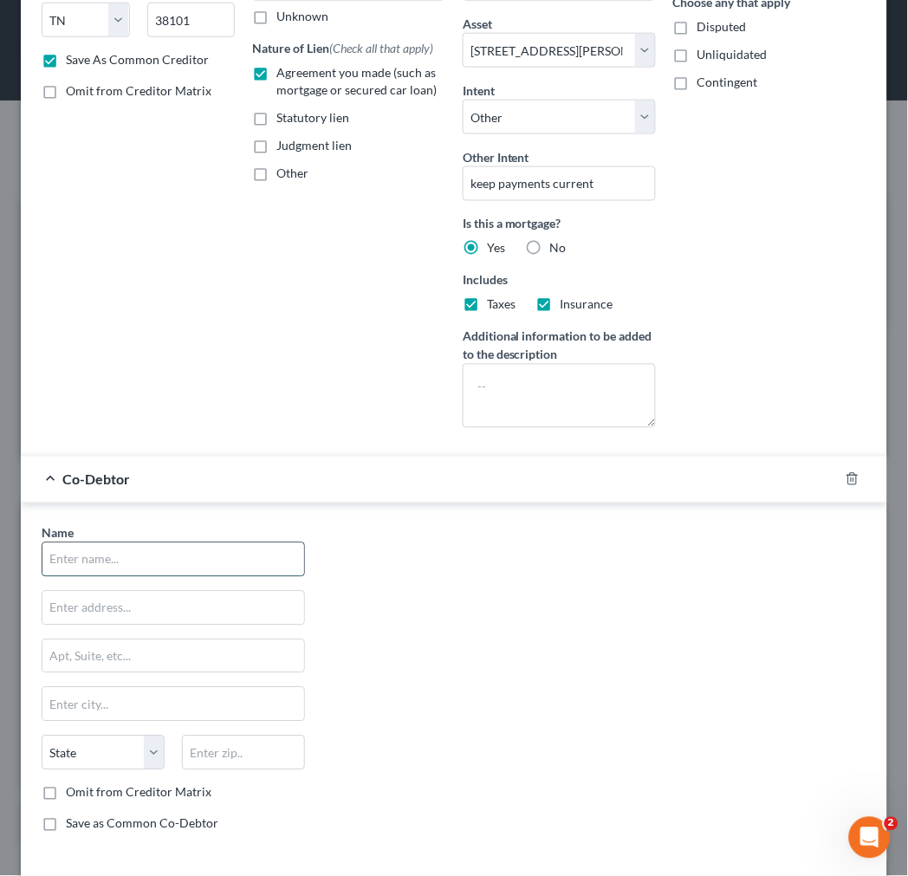
click at [178, 565] on input "text" at bounding box center [173, 559] width 262 height 33
type input "[PERSON_NAME] [PERSON_NAME]"
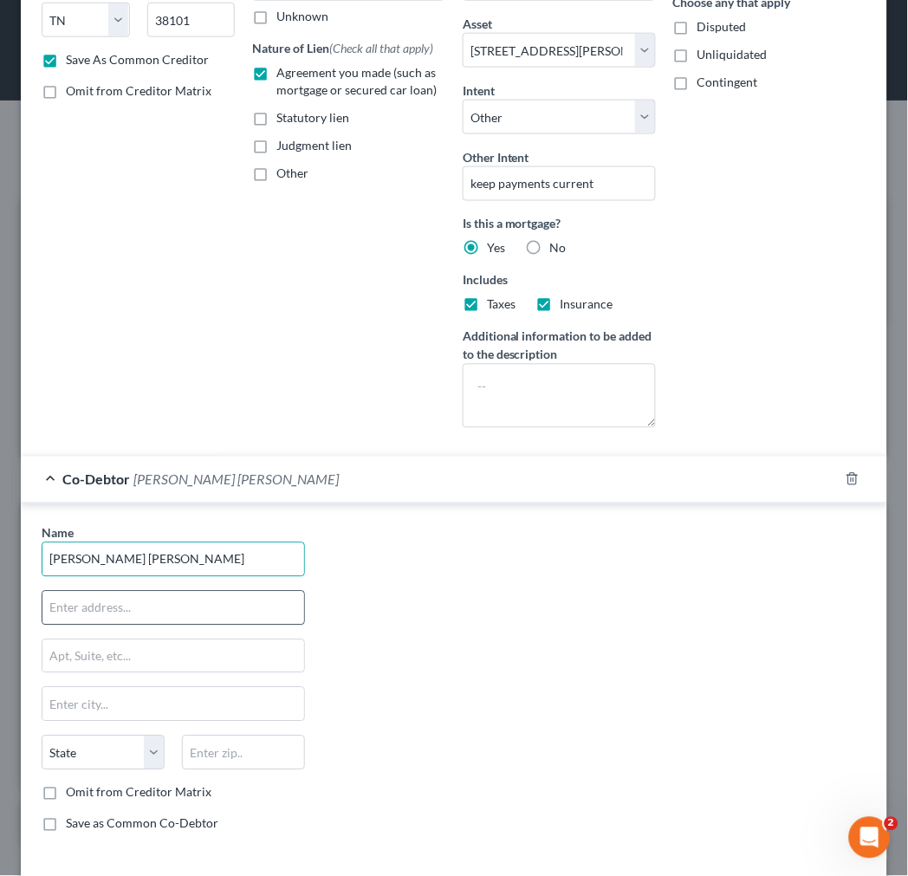
click at [141, 607] on input "text" at bounding box center [173, 607] width 262 height 33
type input "[STREET_ADDRESS][PERSON_NAME]"
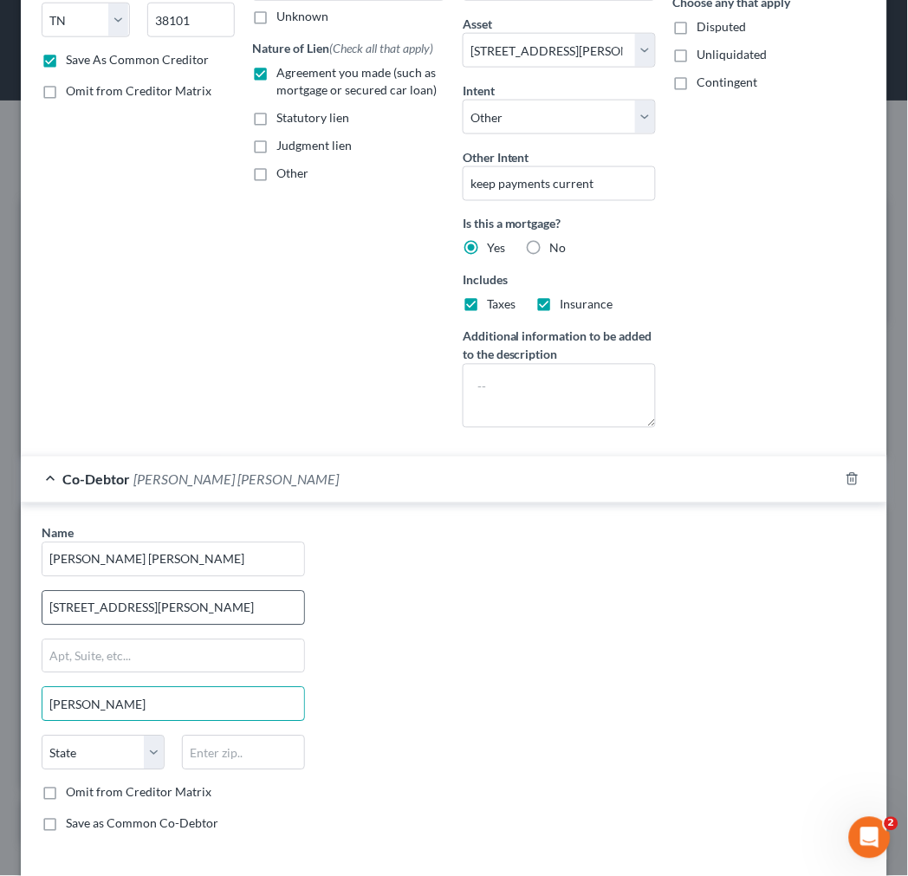
type input "[PERSON_NAME]"
select select "48"
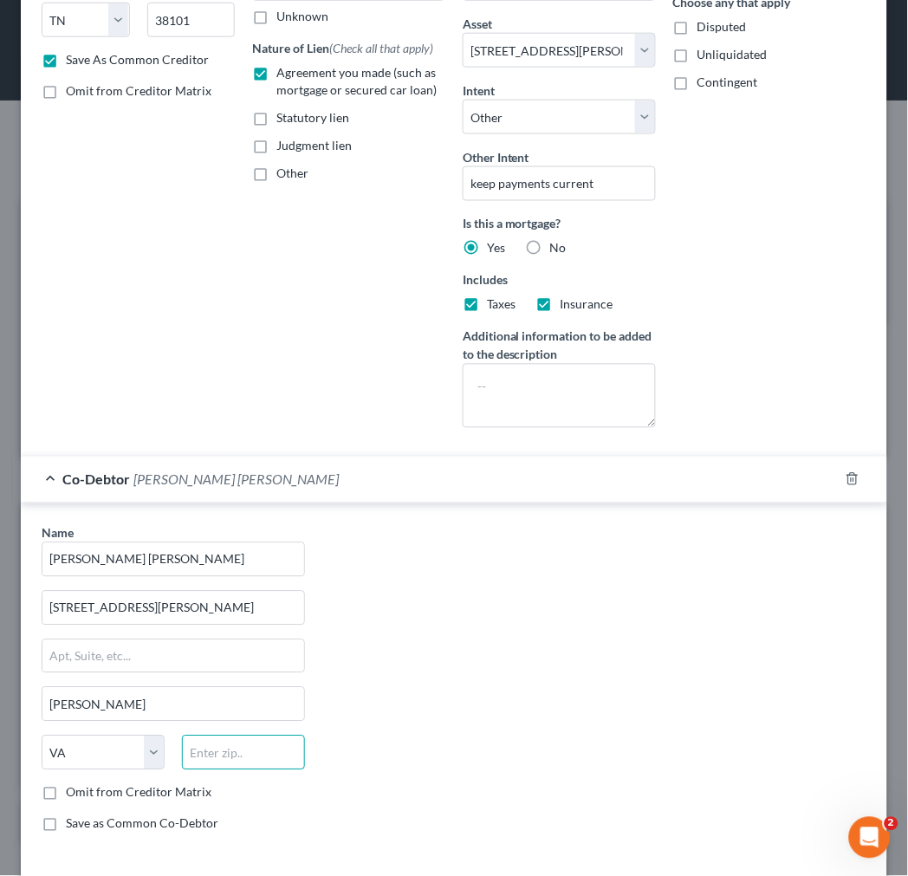
click at [217, 753] on input "text" at bounding box center [243, 752] width 123 height 35
type input "24149"
click at [66, 830] on label "Save as Common Co-Debtor" at bounding box center [142, 823] width 152 height 17
click at [73, 826] on input "Save as Common Co-Debtor" at bounding box center [78, 820] width 11 height 11
checkbox input "true"
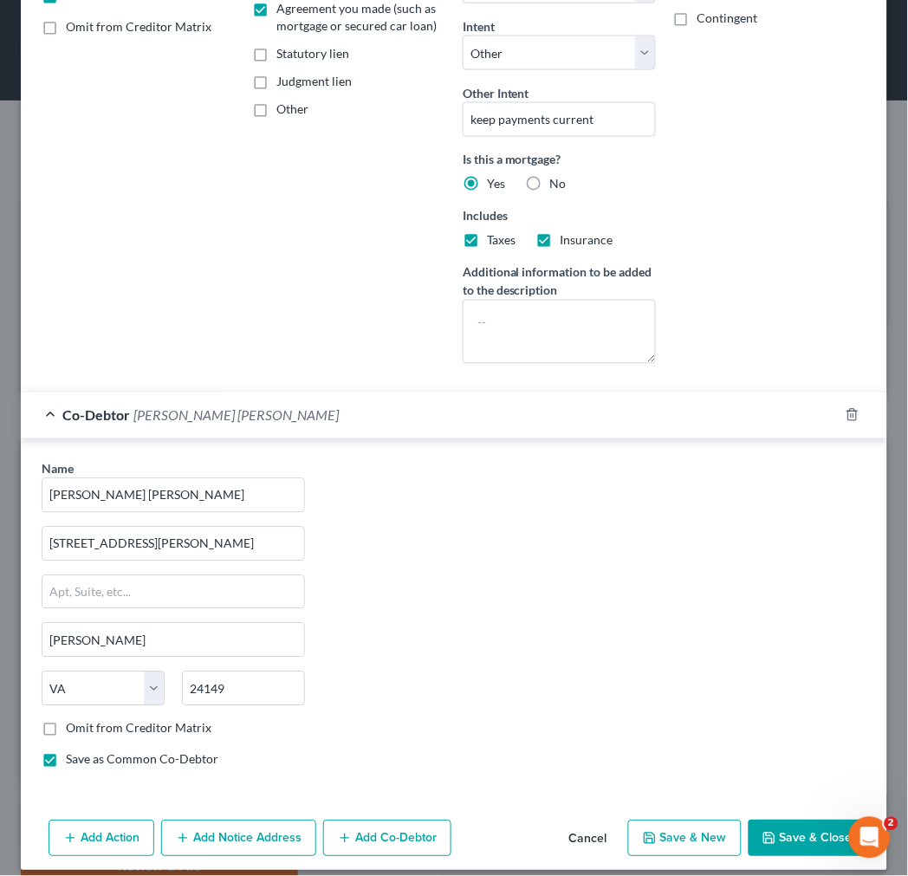
scroll to position [369, 0]
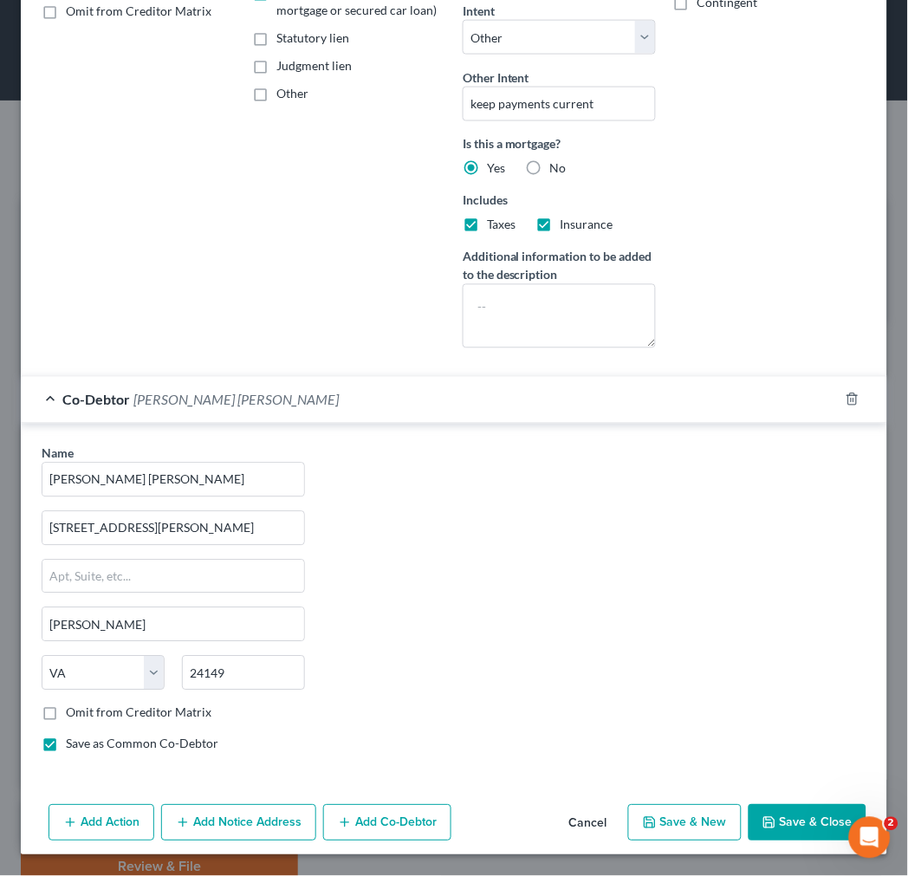
click at [768, 826] on button "Save & Close" at bounding box center [807, 823] width 118 height 36
checkbox input "false"
select select
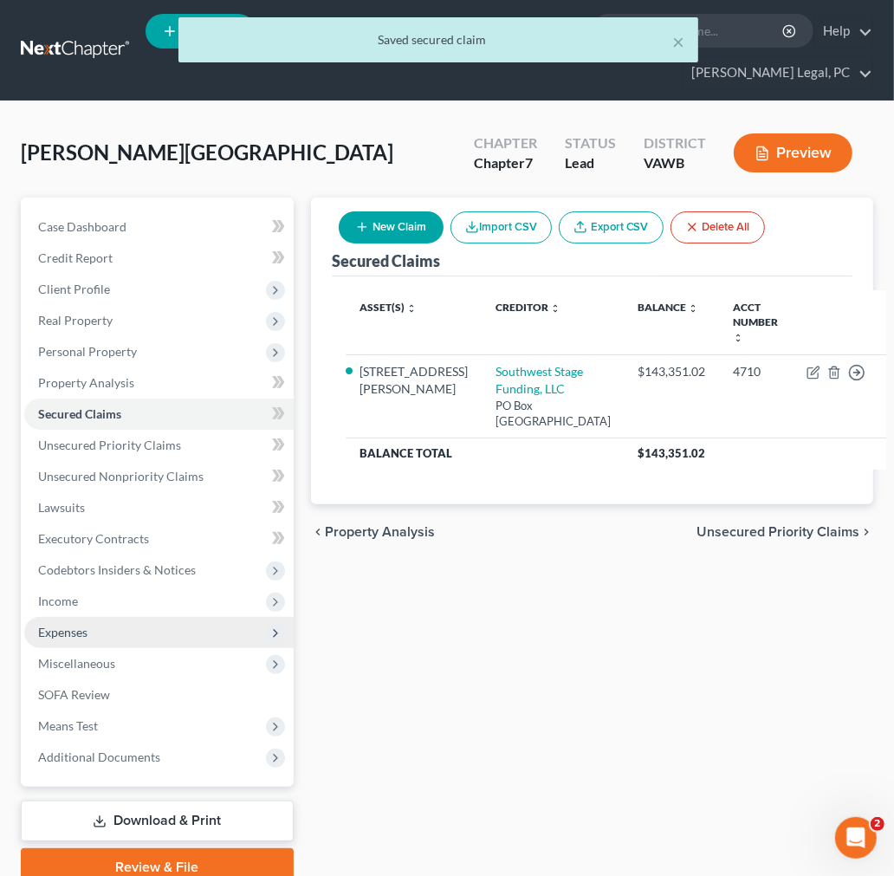
click at [83, 630] on span "Expenses" at bounding box center [62, 631] width 49 height 15
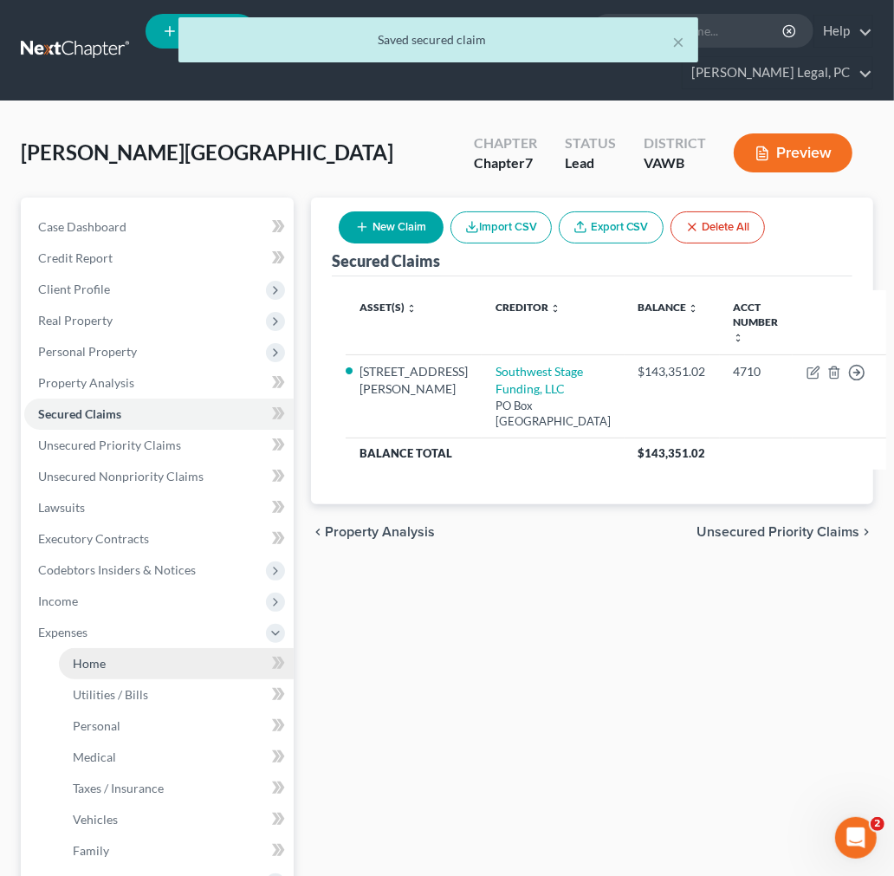
click at [89, 661] on span "Home" at bounding box center [89, 663] width 33 height 15
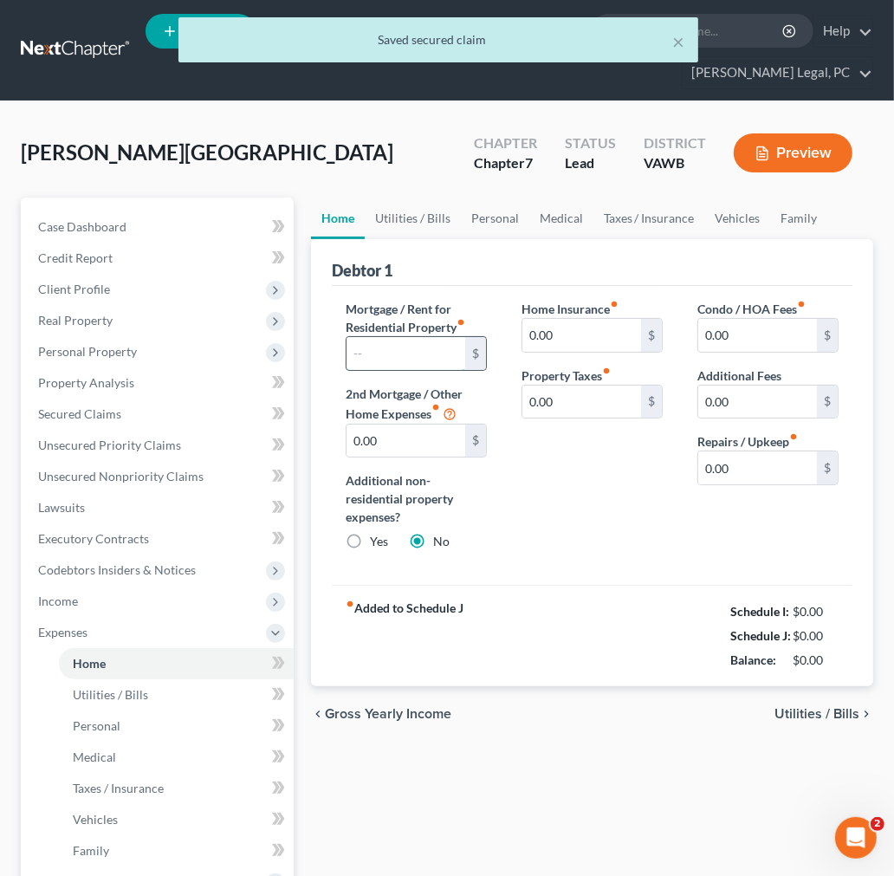
click at [414, 352] on input "text" at bounding box center [405, 353] width 119 height 33
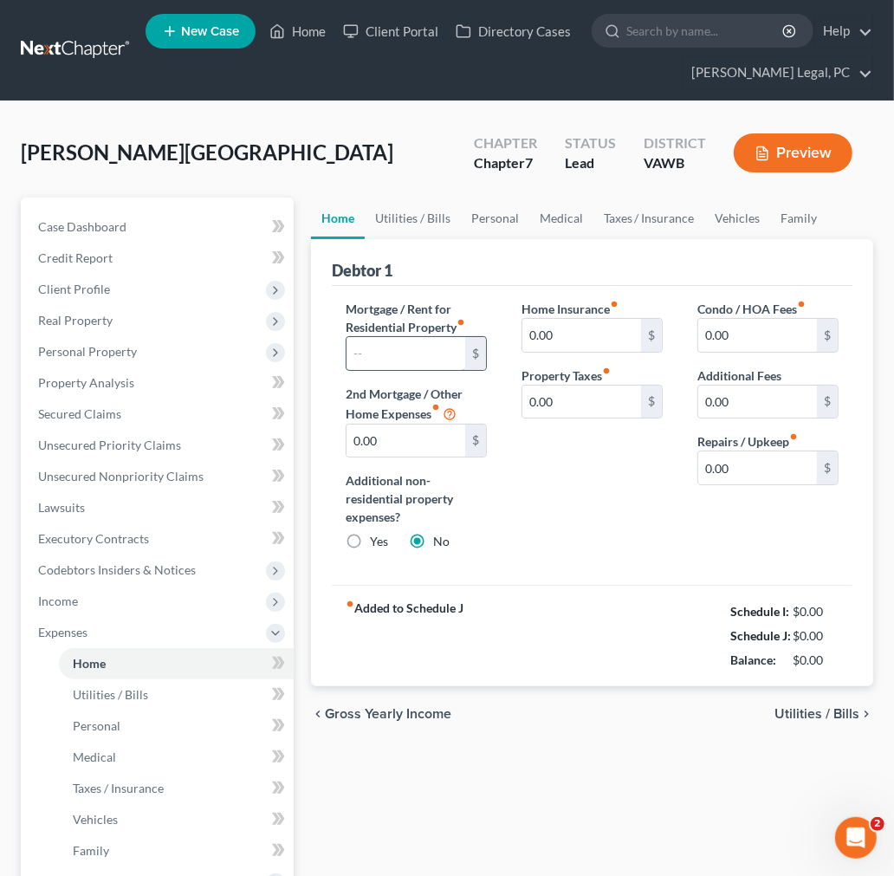
click at [383, 352] on input "text" at bounding box center [405, 353] width 119 height 33
type input "1,297.36"
click at [857, 713] on span "Utilities / Bills" at bounding box center [816, 714] width 85 height 14
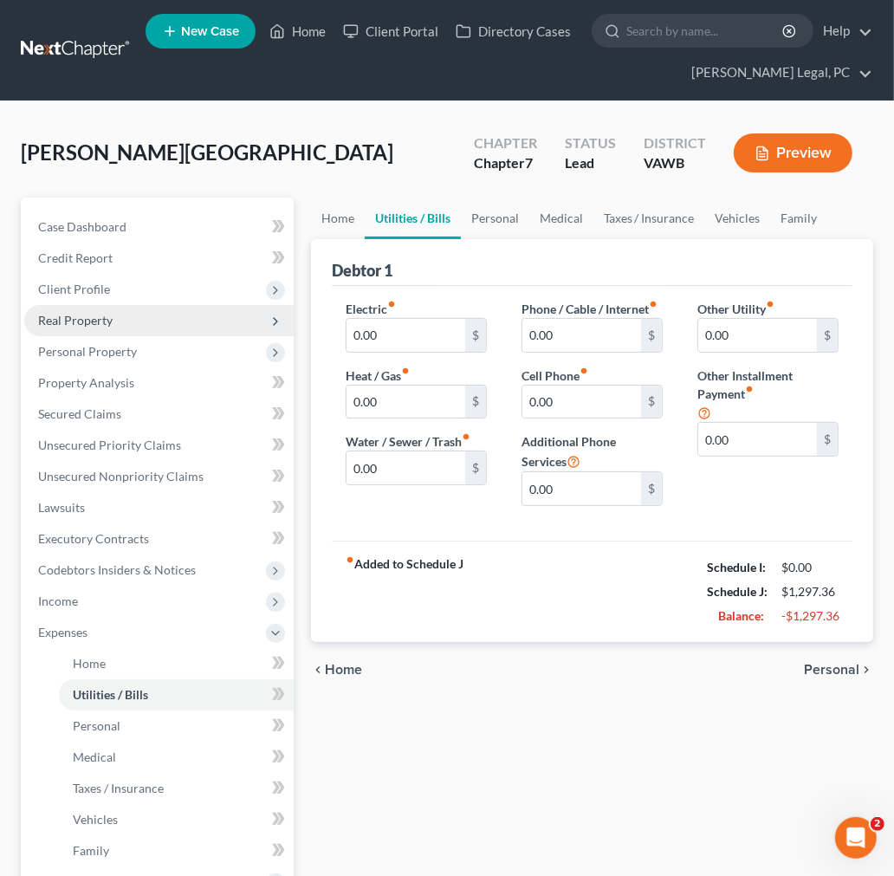
click at [96, 317] on span "Real Property" at bounding box center [75, 320] width 74 height 15
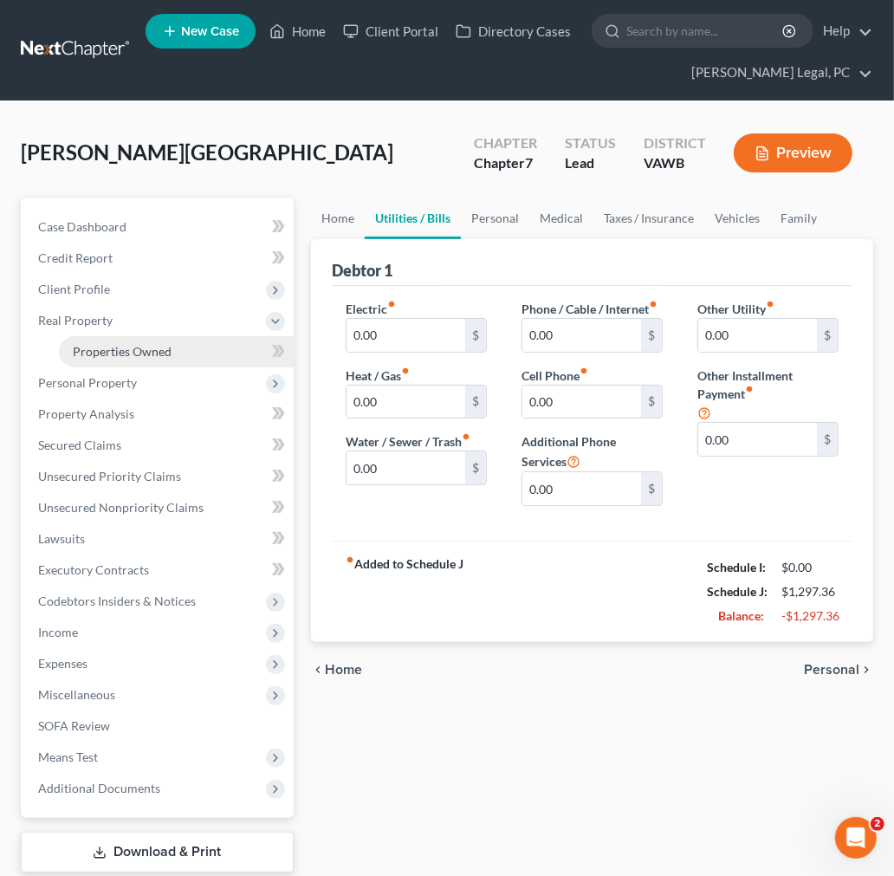
click at [110, 352] on span "Properties Owned" at bounding box center [122, 351] width 99 height 15
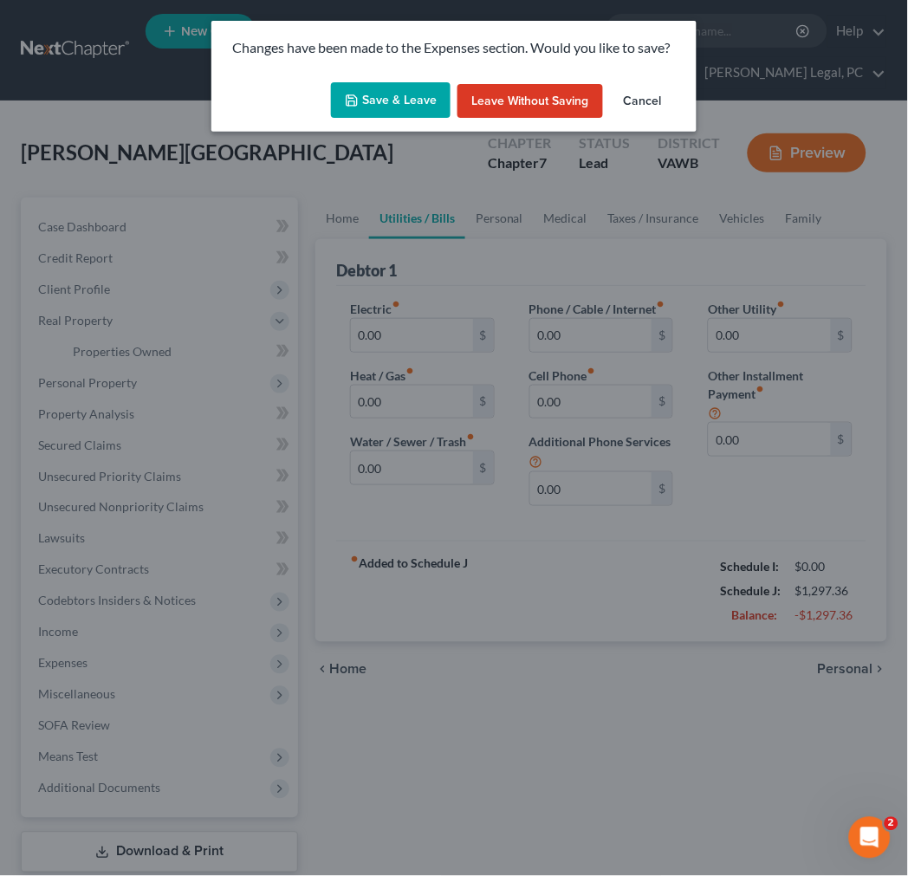
click at [409, 96] on button "Save & Leave" at bounding box center [391, 100] width 120 height 36
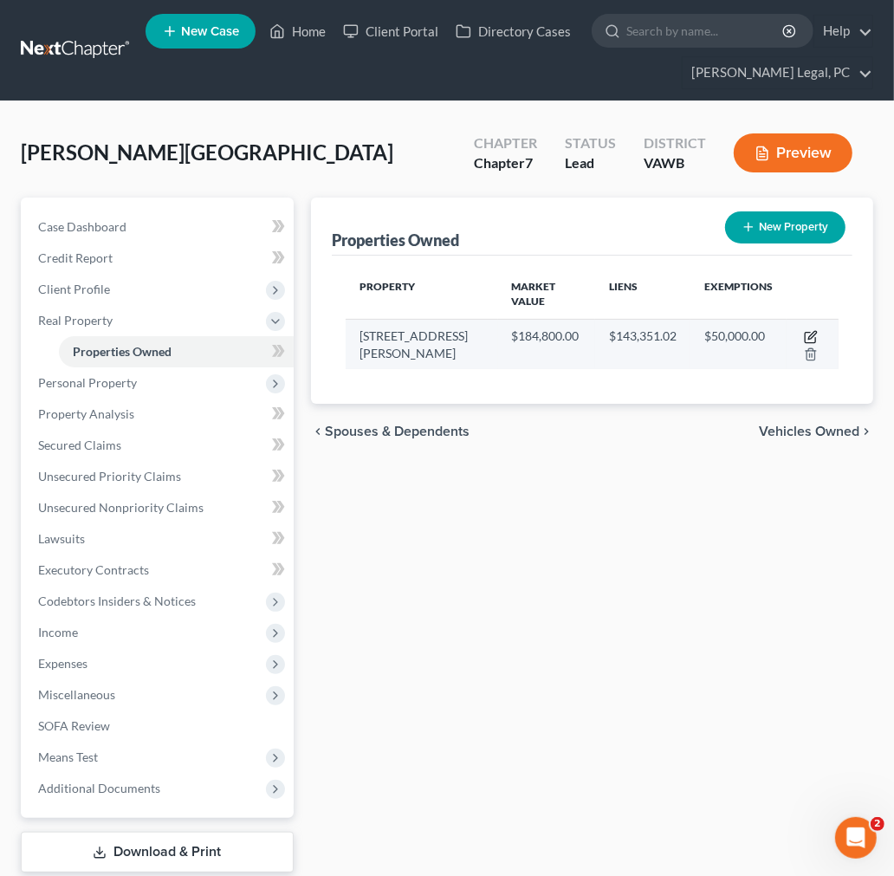
click at [808, 333] on icon "button" at bounding box center [810, 338] width 10 height 10
select select "48"
select select "82"
select select "3"
select select "6"
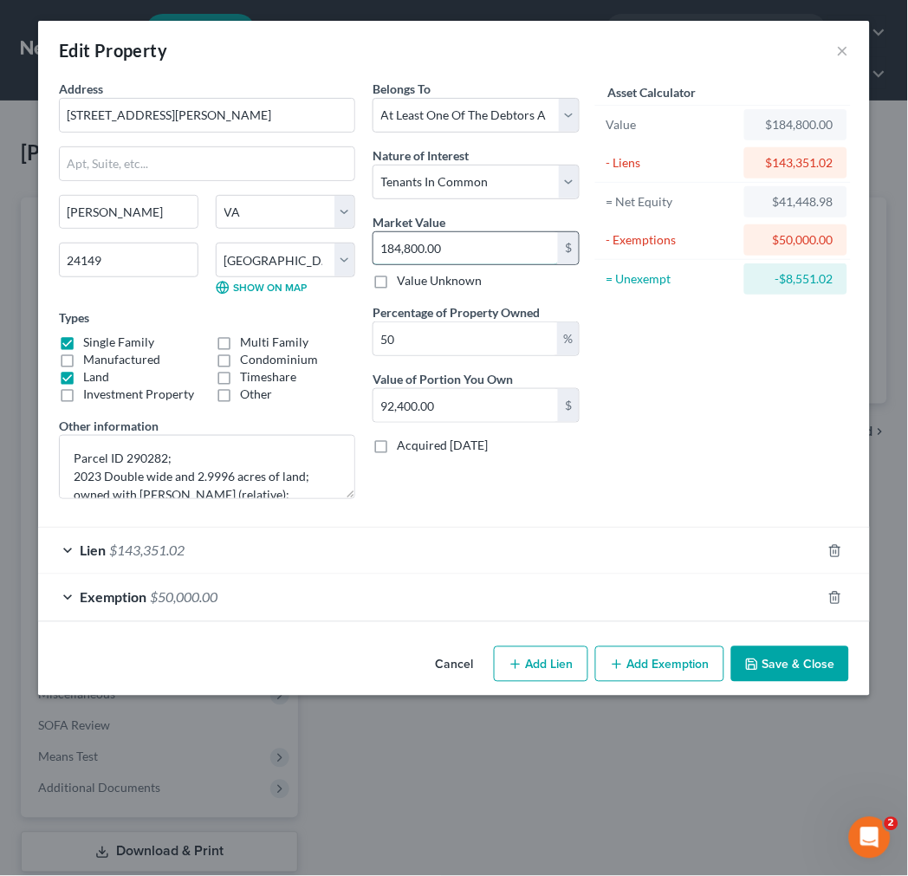
click at [478, 249] on input "184,800.00" at bounding box center [465, 248] width 184 height 33
click at [682, 374] on div "Asset Calculator Value $184,800.00 - Liens $143,351.02 = Net Equity $41,448.98 …" at bounding box center [722, 296] width 269 height 433
click at [788, 668] on button "Save & Close" at bounding box center [790, 664] width 118 height 36
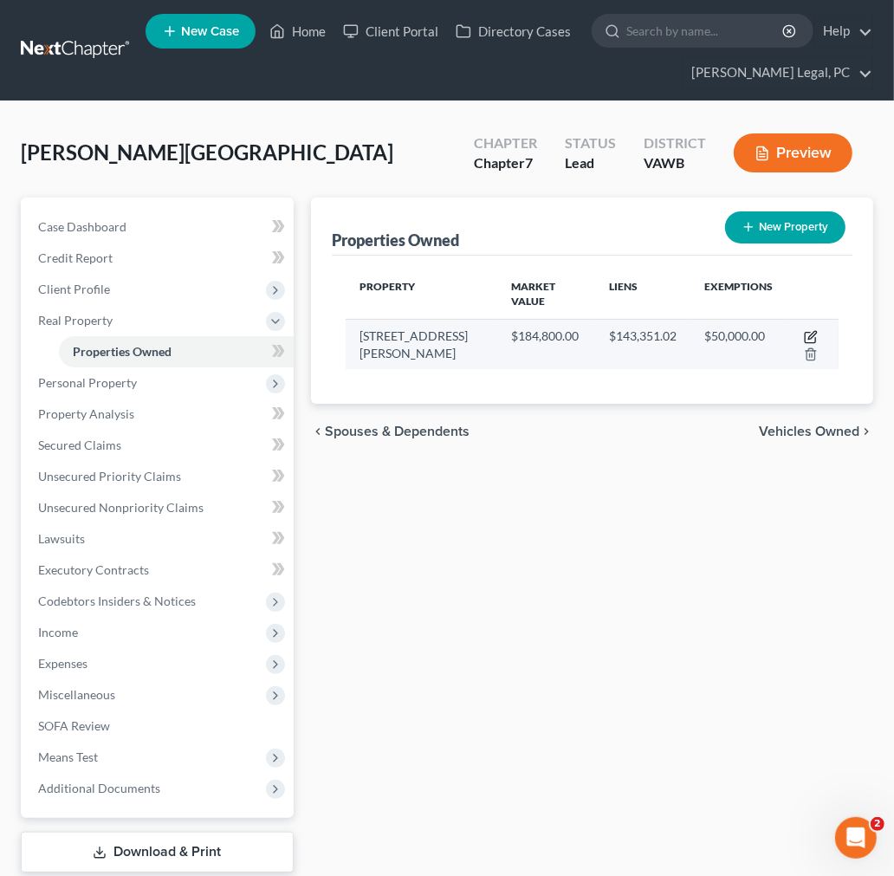
click at [805, 331] on icon "button" at bounding box center [811, 337] width 14 height 14
select select "48"
select select "82"
select select "3"
select select "6"
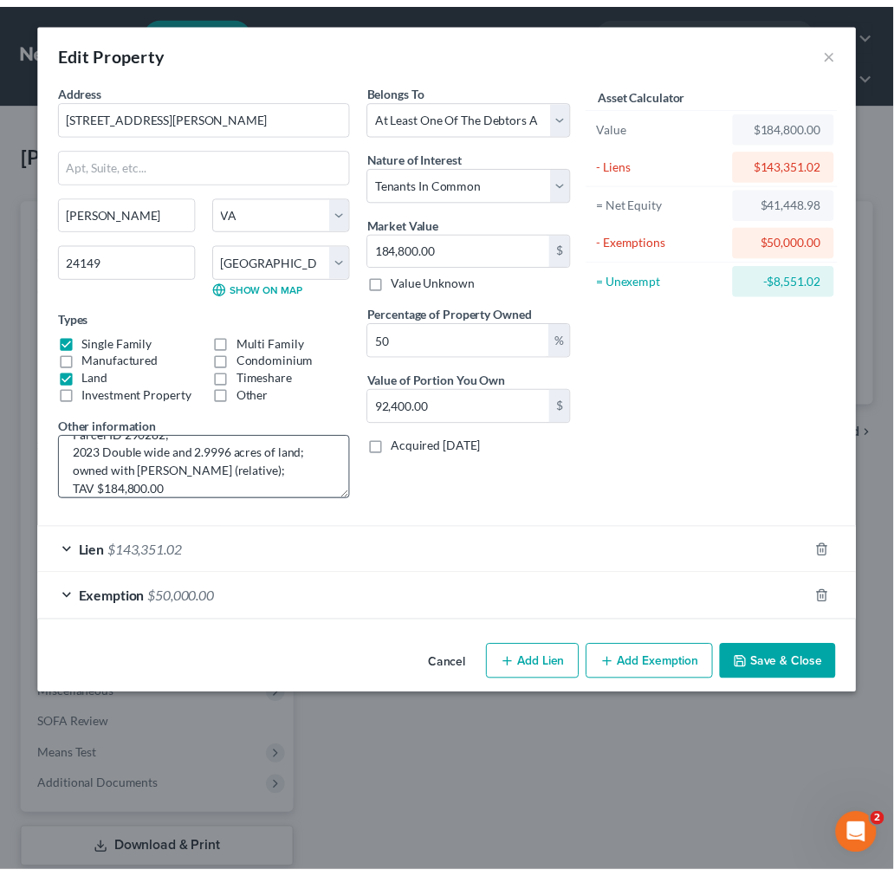
scroll to position [36, 0]
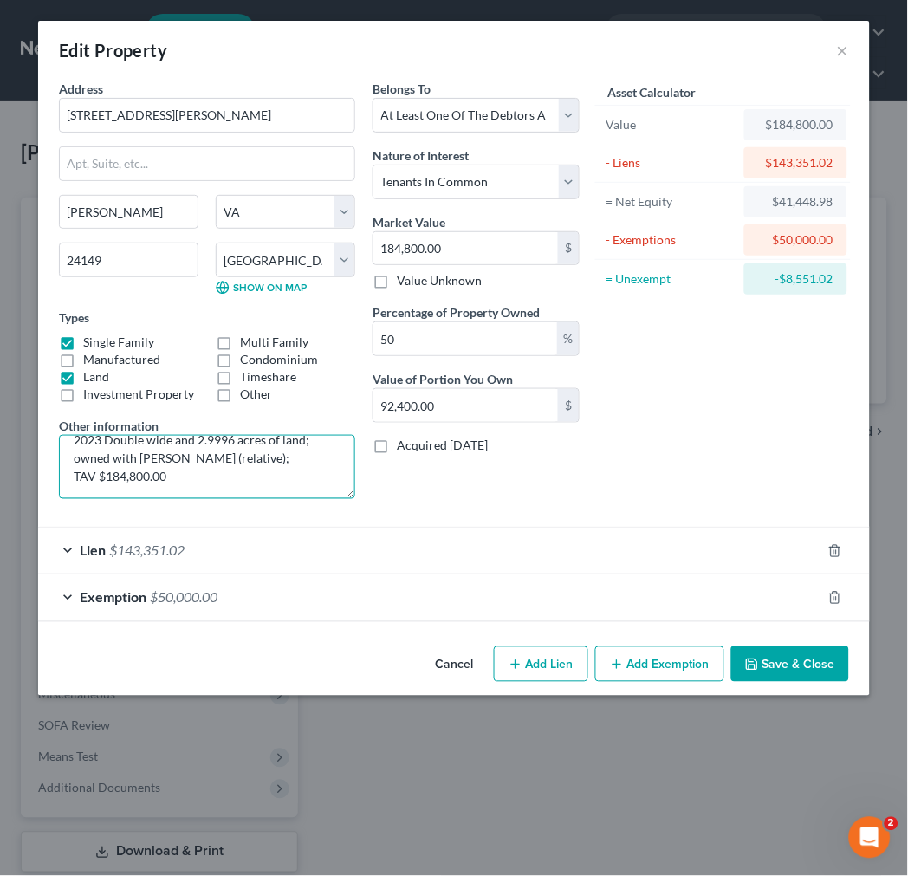
click at [281, 456] on textarea "Parcel ID 290282; 2023 Double wide and 2.9996 acres of land; owned with [PERSON…" at bounding box center [207, 467] width 296 height 64
click at [788, 669] on button "Save & Close" at bounding box center [790, 664] width 118 height 36
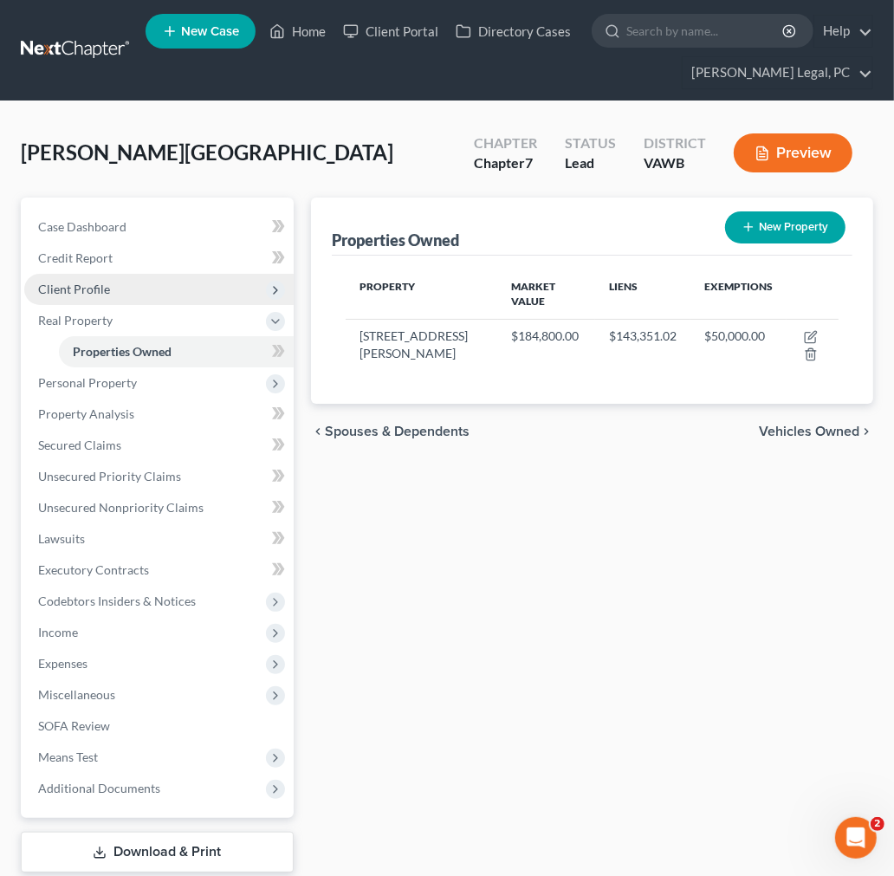
click at [91, 282] on span "Client Profile" at bounding box center [74, 288] width 72 height 15
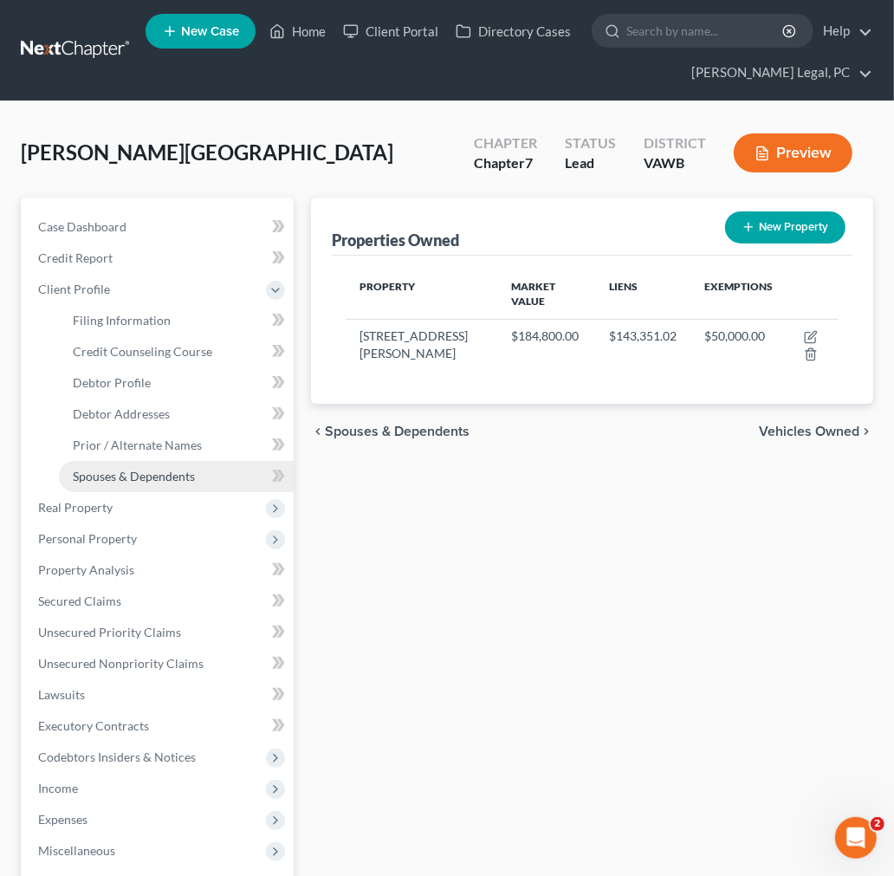
click at [127, 478] on span "Spouses & Dependents" at bounding box center [134, 476] width 122 height 15
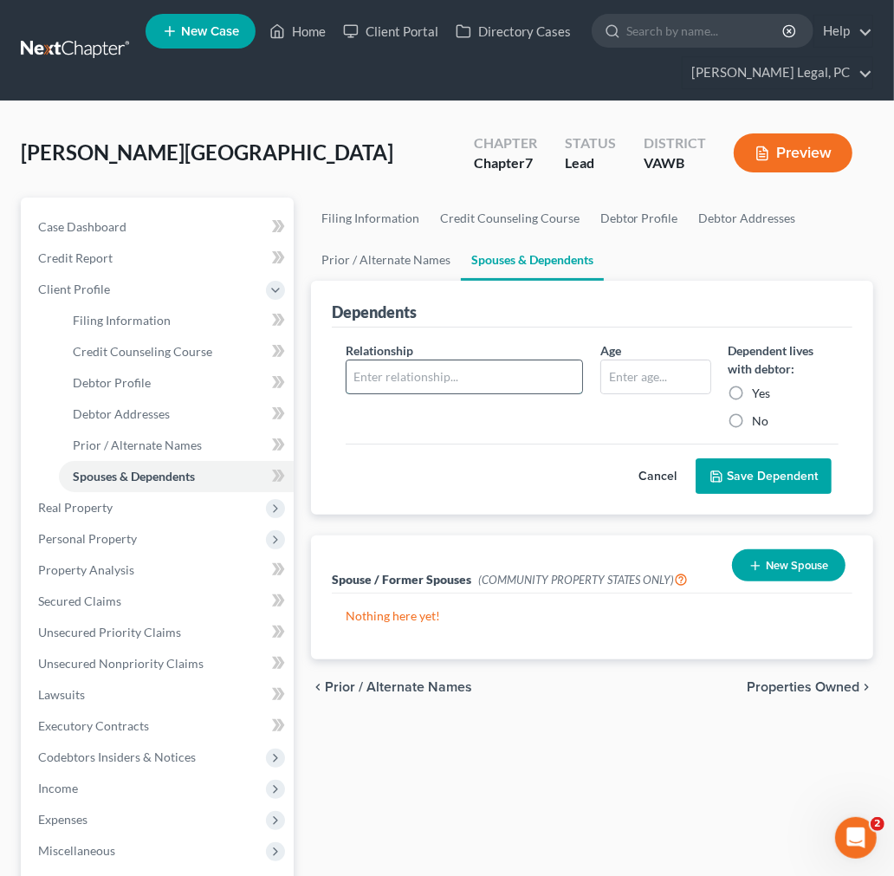
click at [426, 372] on input "text" at bounding box center [464, 376] width 236 height 33
type input "daughter"
type input "10"
click at [753, 387] on label "Yes" at bounding box center [762, 393] width 18 height 17
click at [760, 387] on input "Yes" at bounding box center [765, 390] width 11 height 11
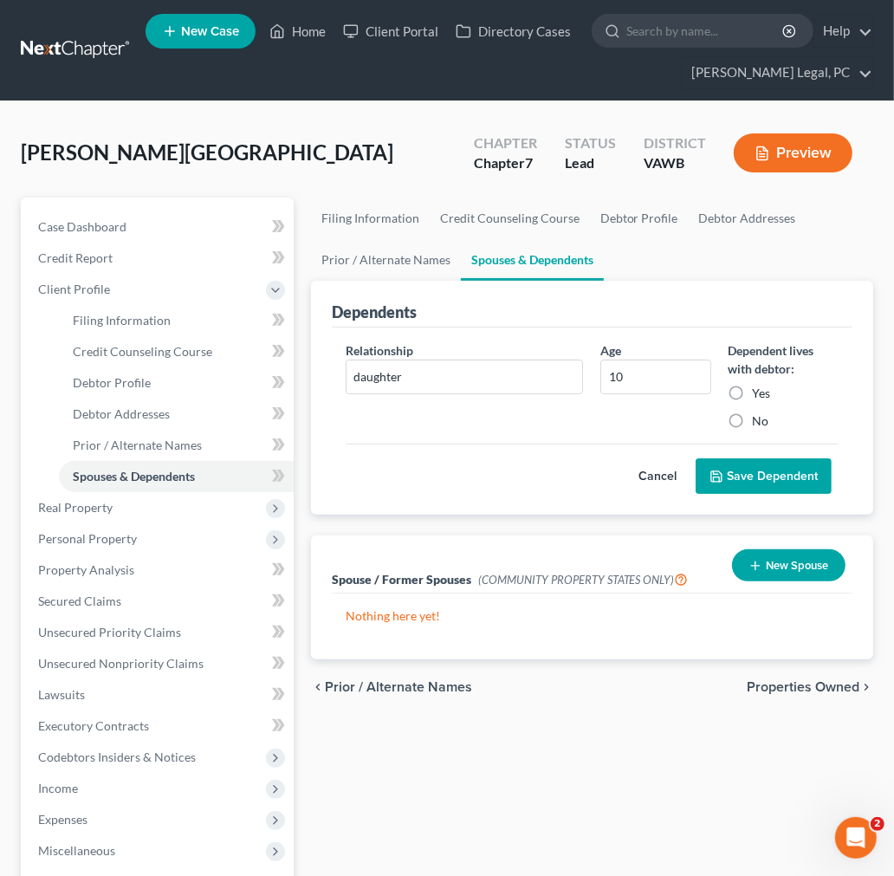
radio input "true"
click at [727, 469] on button "Save Dependent" at bounding box center [763, 476] width 136 height 36
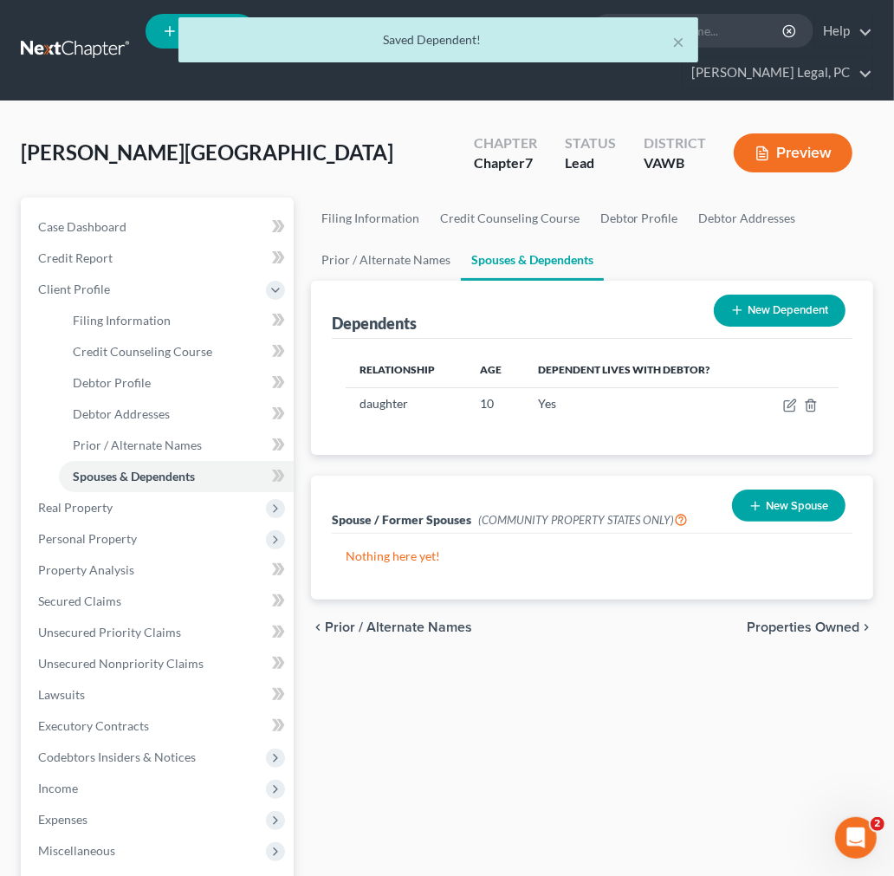
click at [782, 307] on button "New Dependent" at bounding box center [780, 310] width 132 height 32
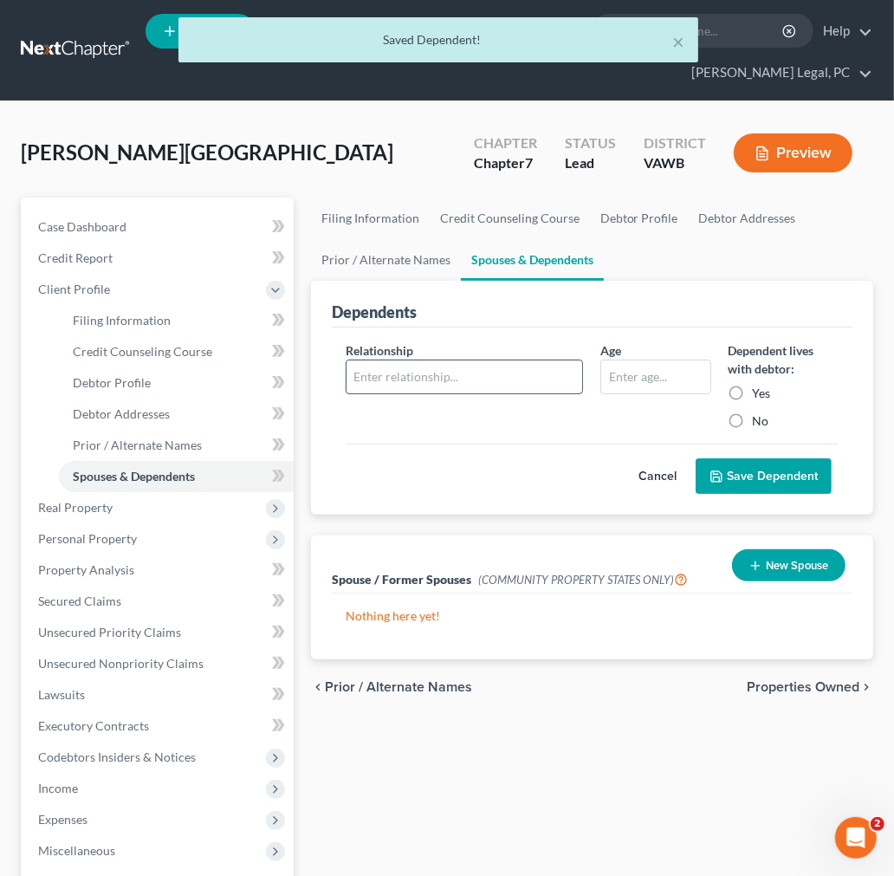
click at [466, 376] on input "text" at bounding box center [464, 376] width 236 height 33
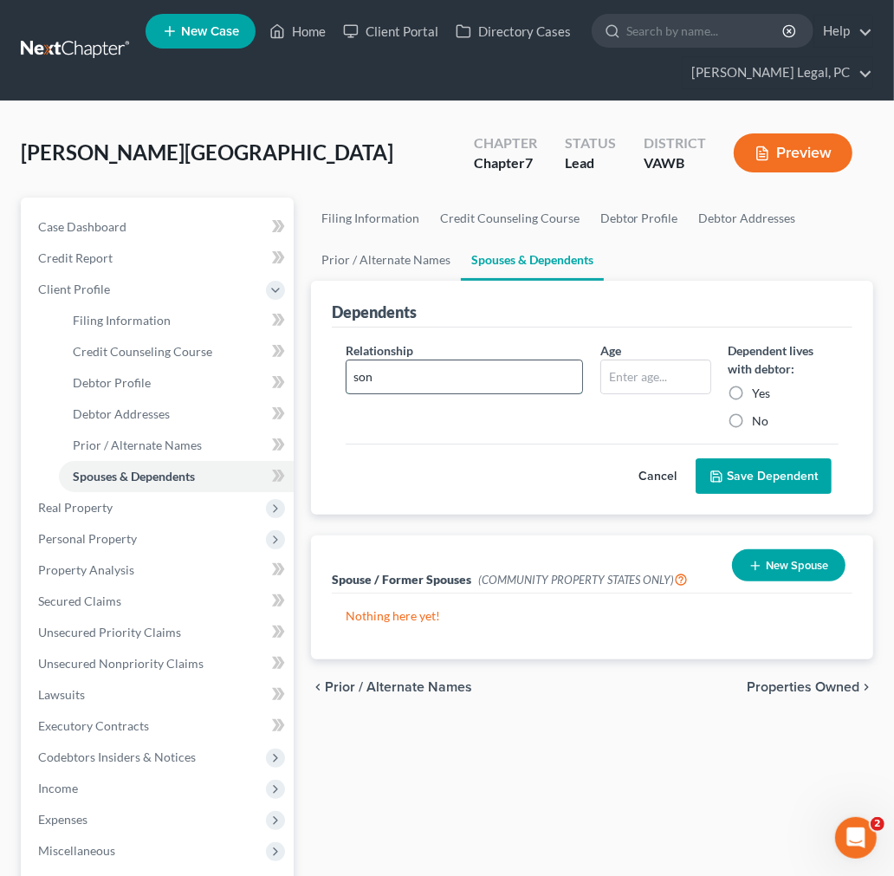
type input "son"
type input "4"
click at [753, 390] on label "Yes" at bounding box center [762, 393] width 18 height 17
click at [760, 390] on input "Yes" at bounding box center [765, 390] width 11 height 11
radio input "true"
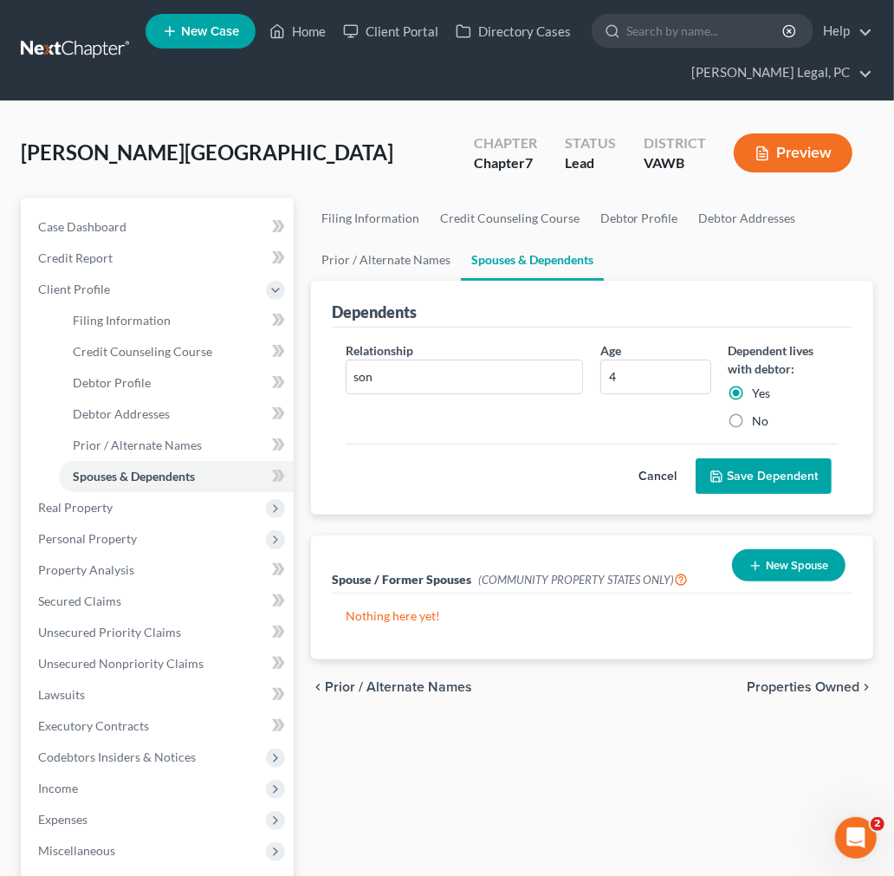
click at [763, 473] on button "Save Dependent" at bounding box center [763, 476] width 136 height 36
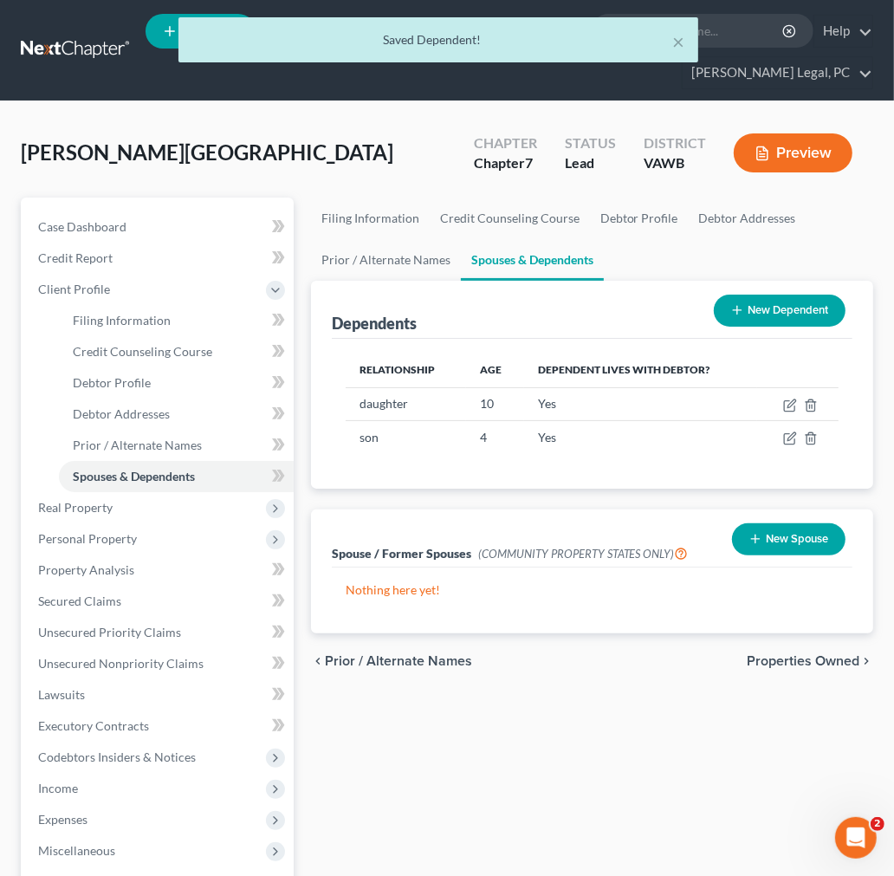
click at [829, 655] on span "Properties Owned" at bounding box center [803, 661] width 113 height 14
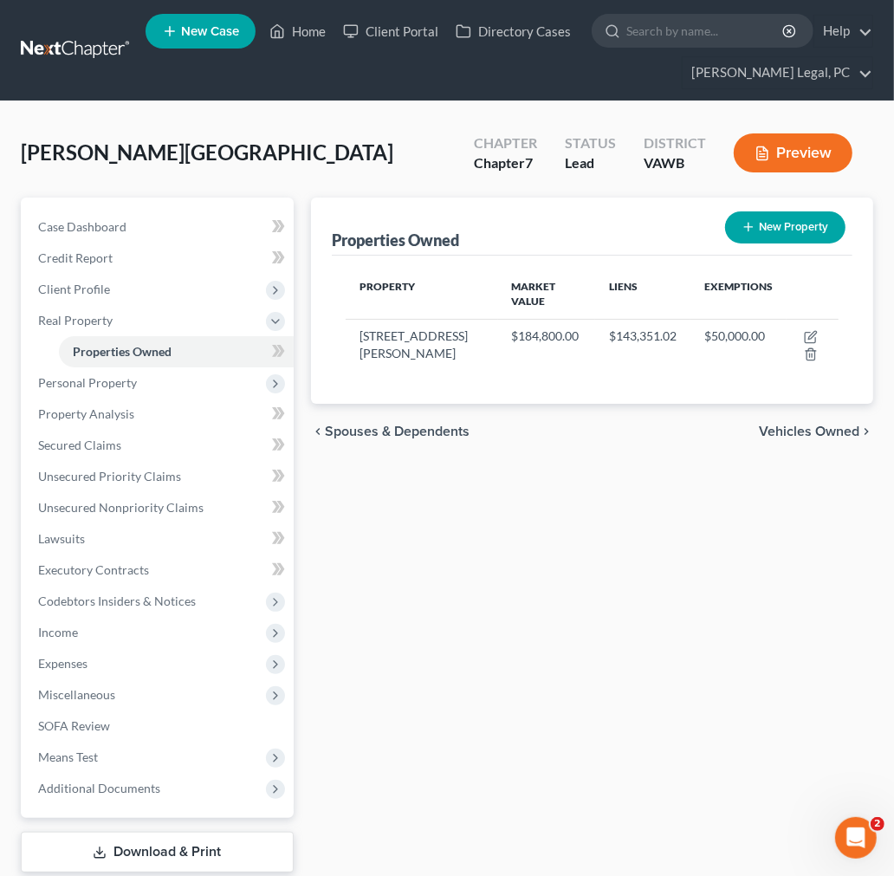
click at [844, 431] on span "Vehicles Owned" at bounding box center [809, 431] width 100 height 14
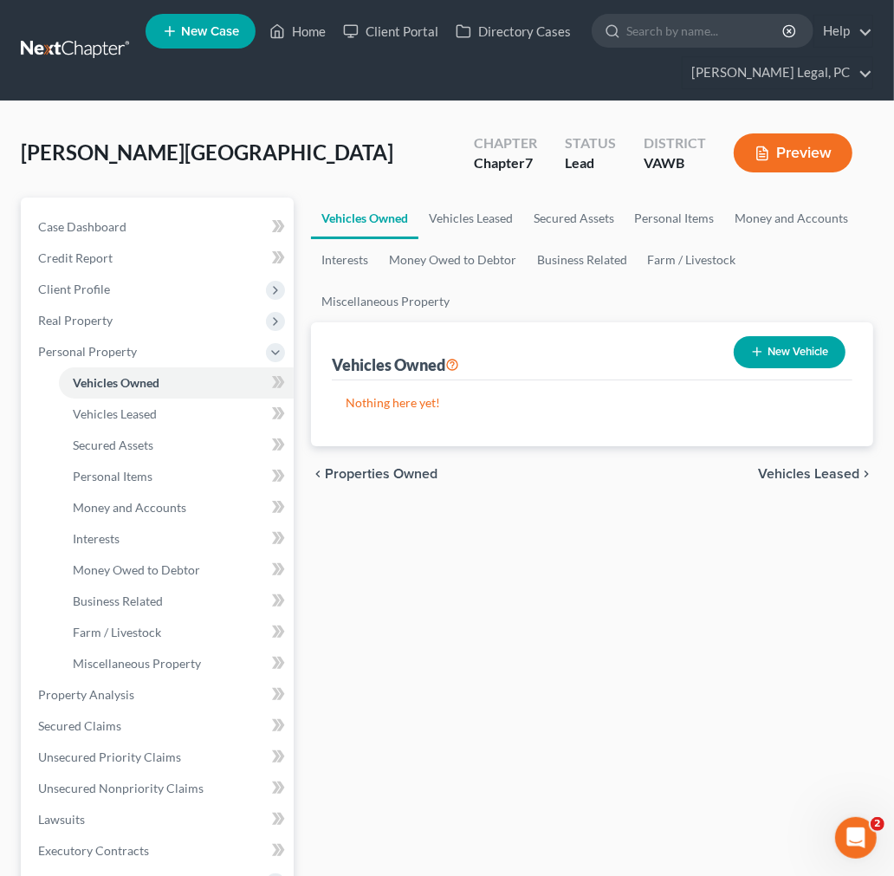
click at [812, 470] on span "Vehicles Leased" at bounding box center [808, 474] width 101 height 14
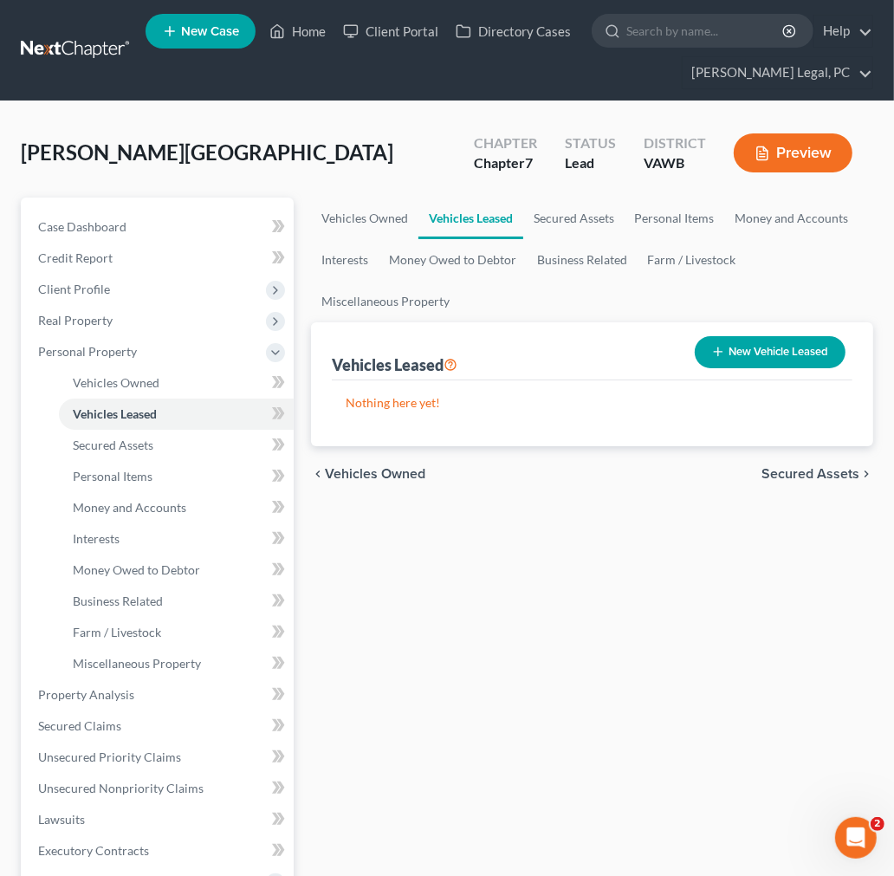
click at [391, 470] on span "Vehicles Owned" at bounding box center [375, 474] width 100 height 14
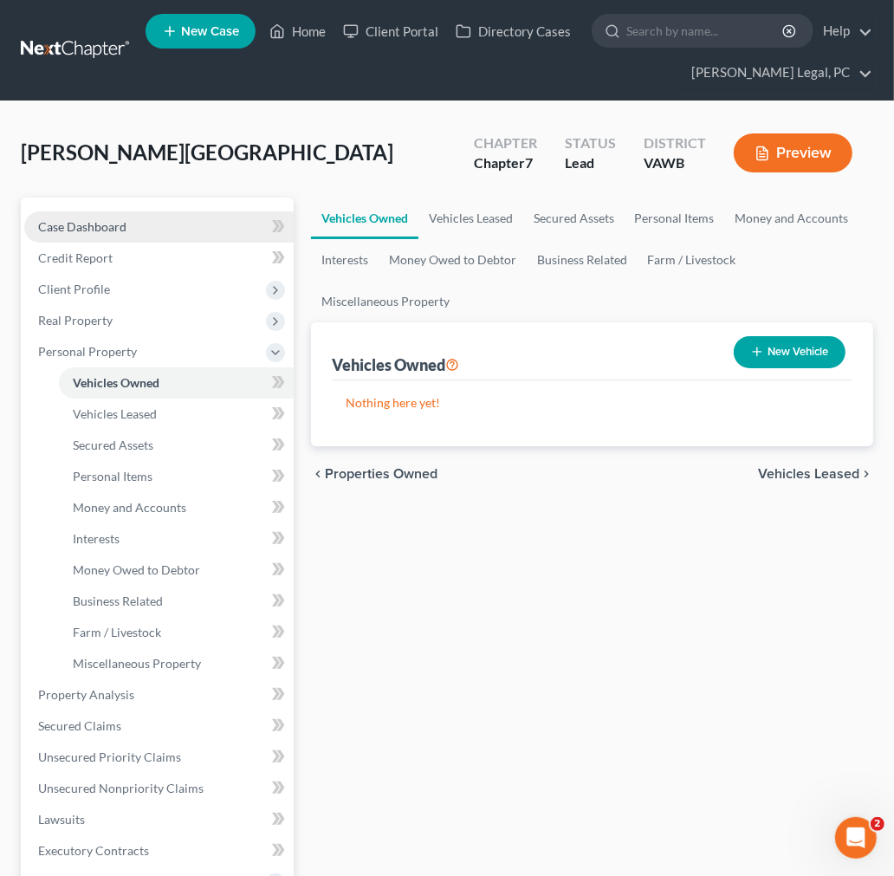
click at [109, 229] on span "Case Dashboard" at bounding box center [82, 226] width 88 height 15
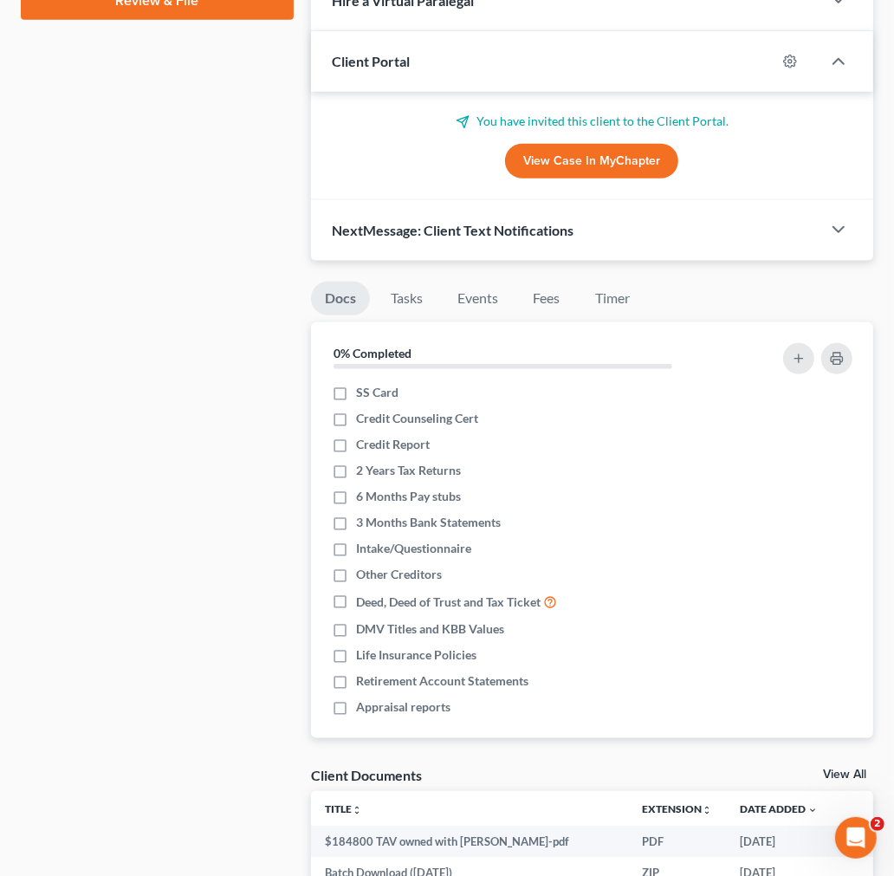
scroll to position [38, 0]
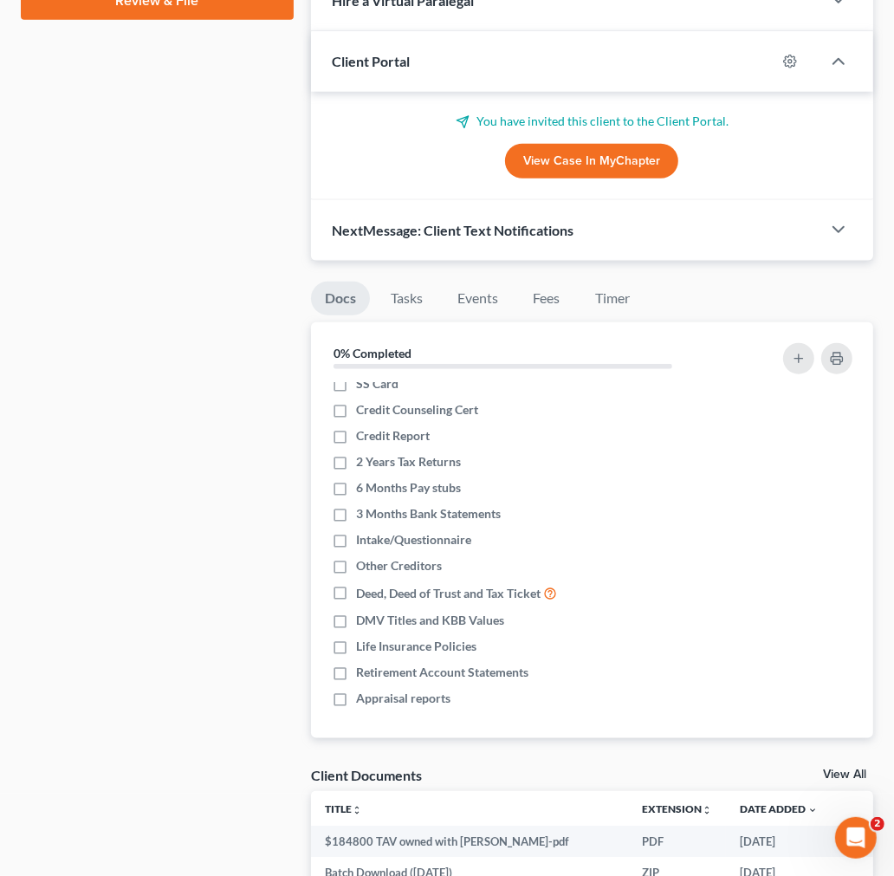
click at [831, 769] on link "View All" at bounding box center [844, 774] width 43 height 12
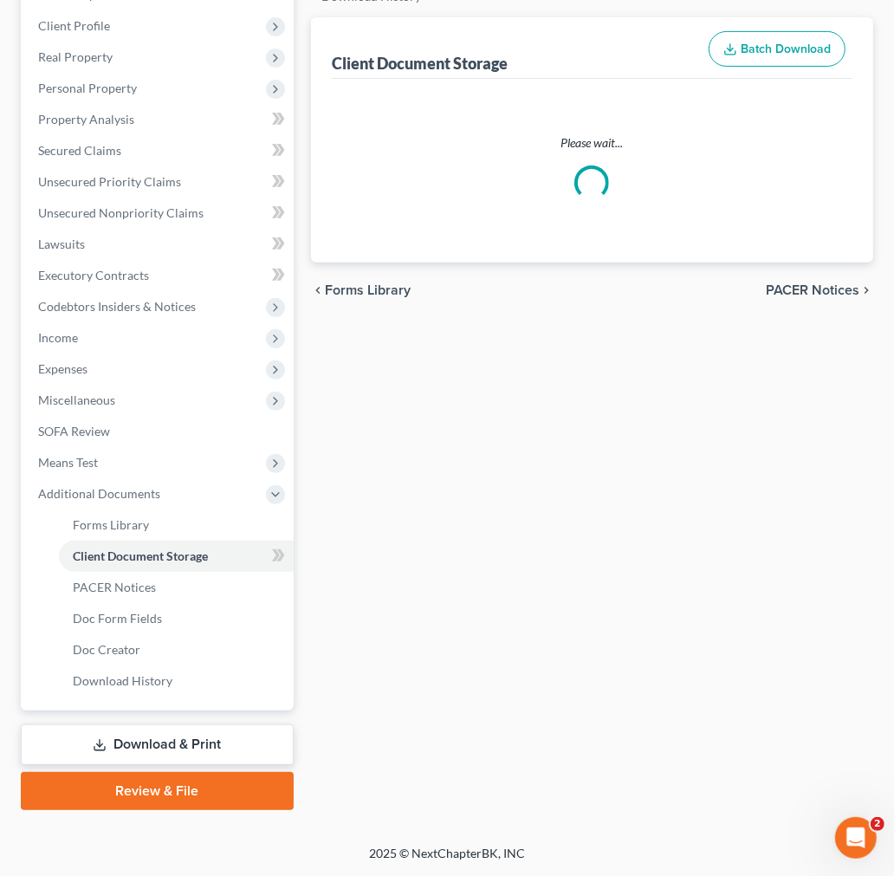
scroll to position [71, 0]
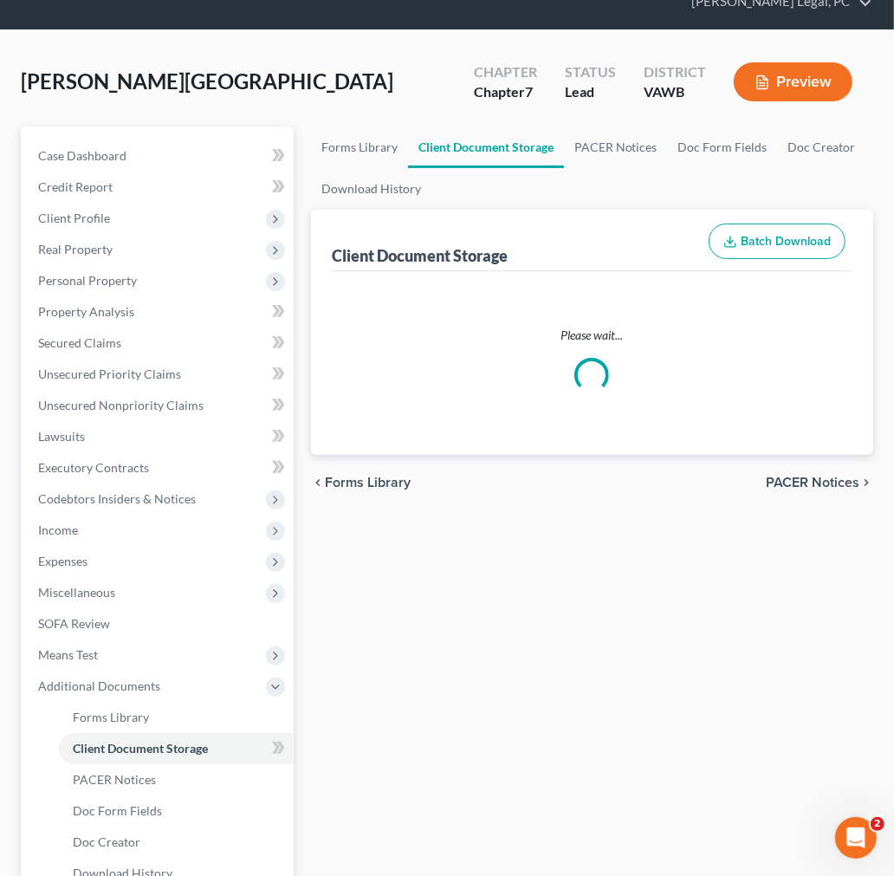
select select "0"
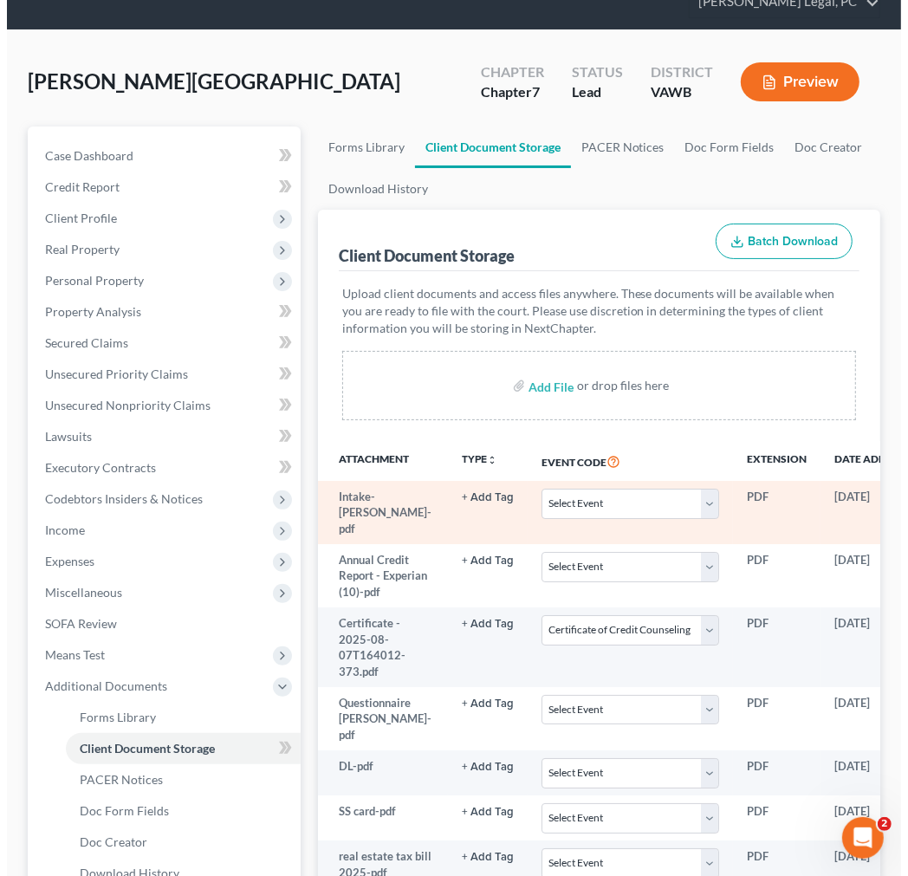
scroll to position [0, 0]
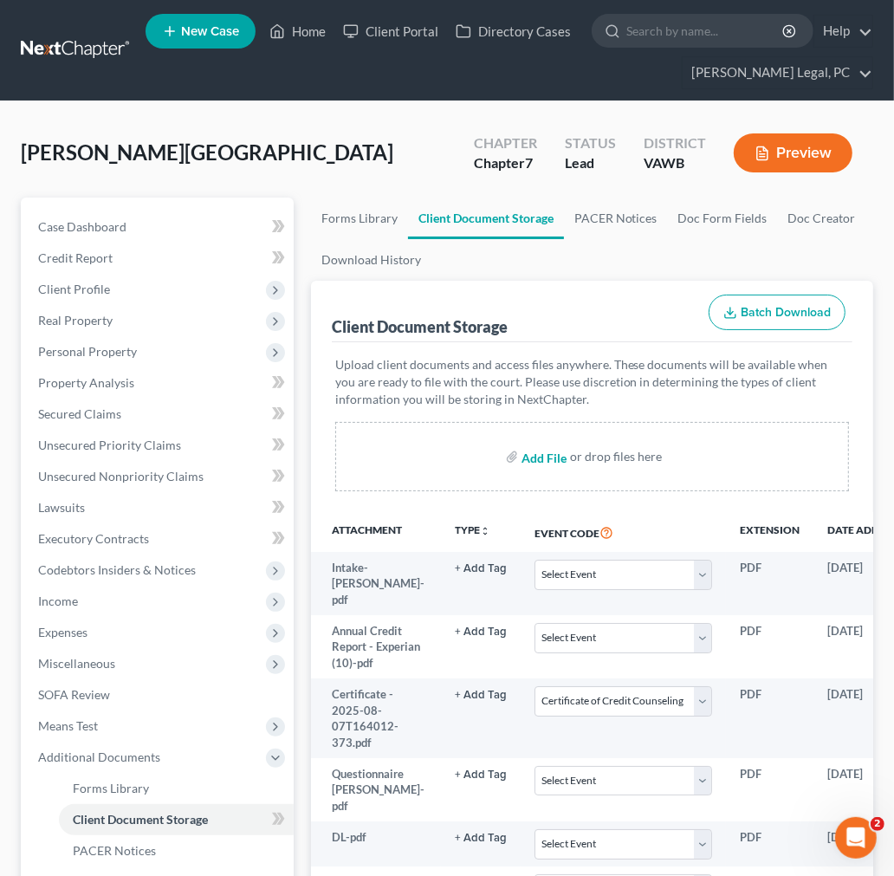
click at [533, 455] on input "file" at bounding box center [542, 456] width 42 height 31
type input "C:\fakepath\GIS [GEOGRAPHIC_DATA], [GEOGRAPHIC_DATA]pdf"
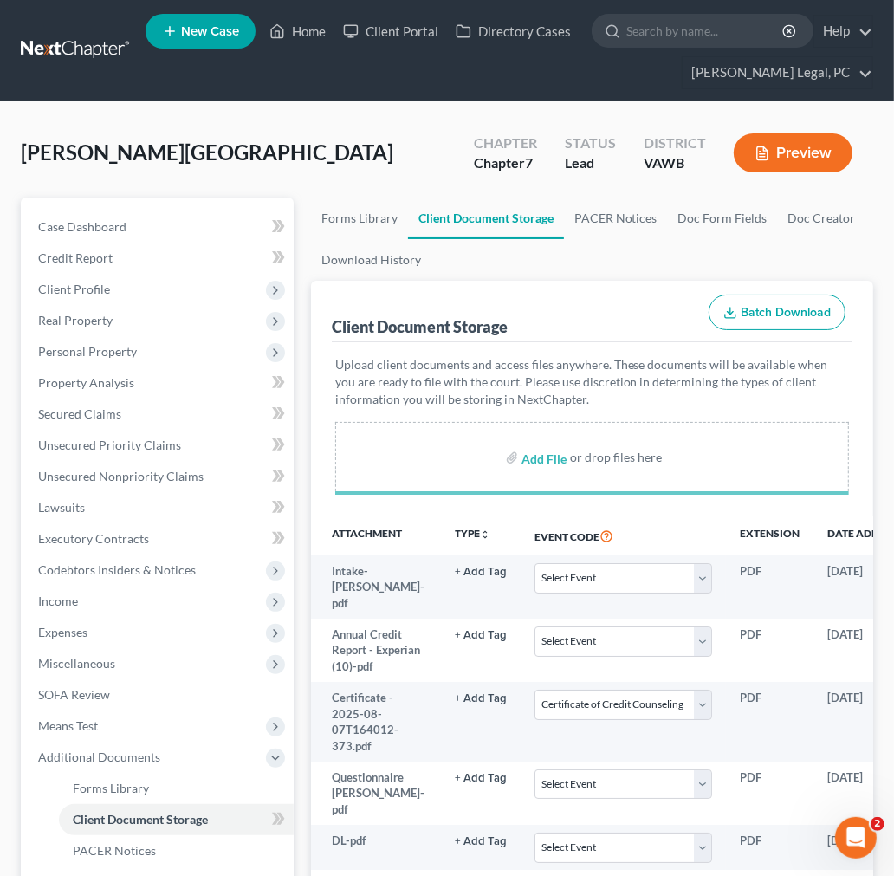
select select "0"
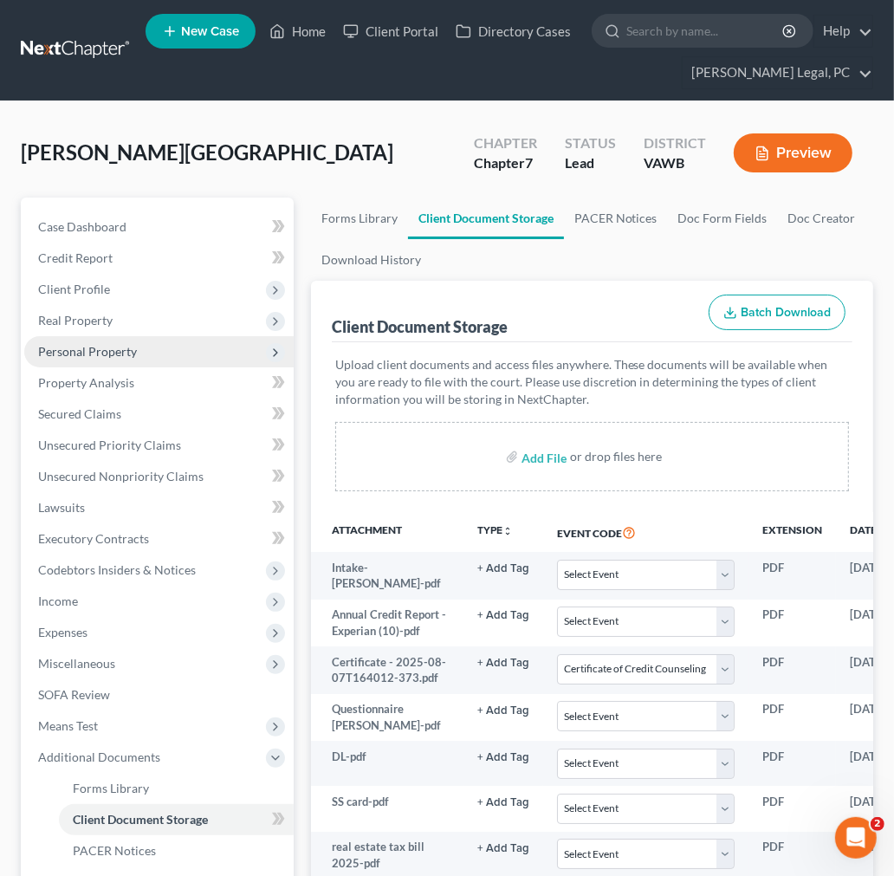
click at [70, 349] on span "Personal Property" at bounding box center [87, 351] width 99 height 15
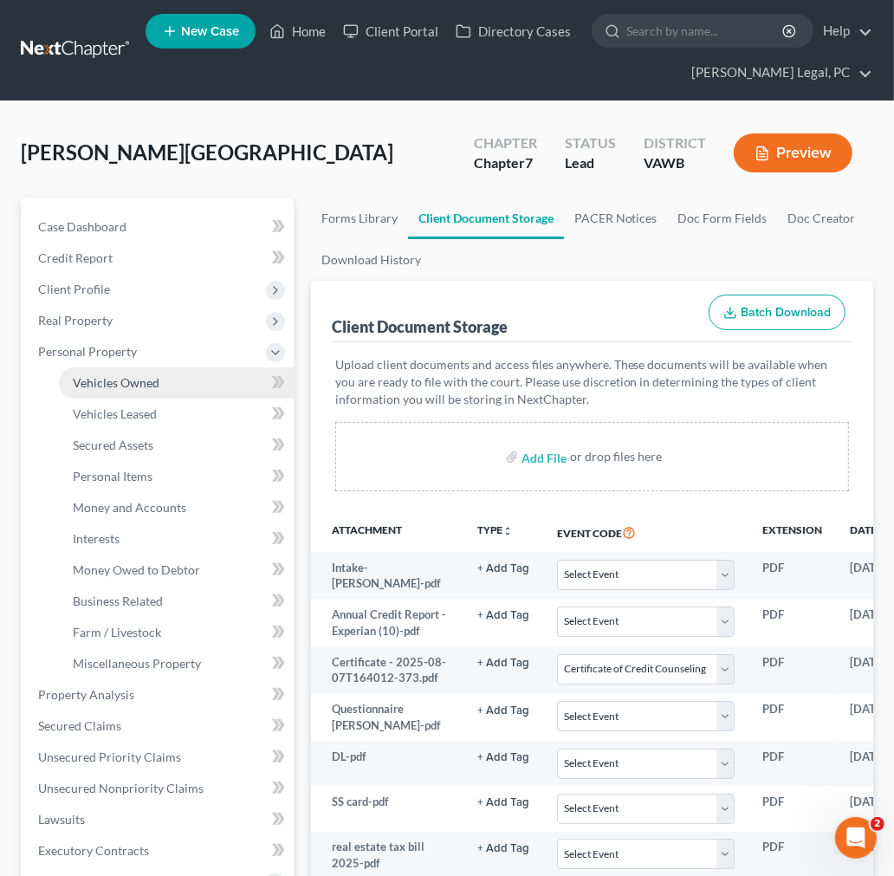
click at [88, 384] on span "Vehicles Owned" at bounding box center [116, 382] width 87 height 15
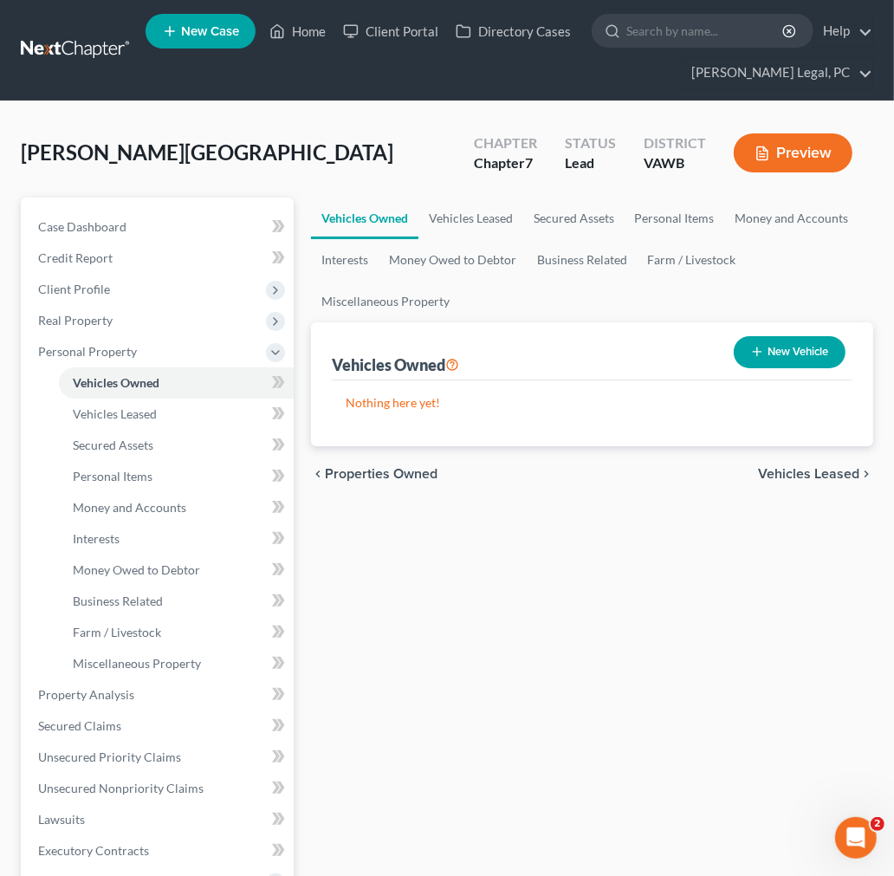
click at [769, 352] on button "New Vehicle" at bounding box center [790, 352] width 112 height 32
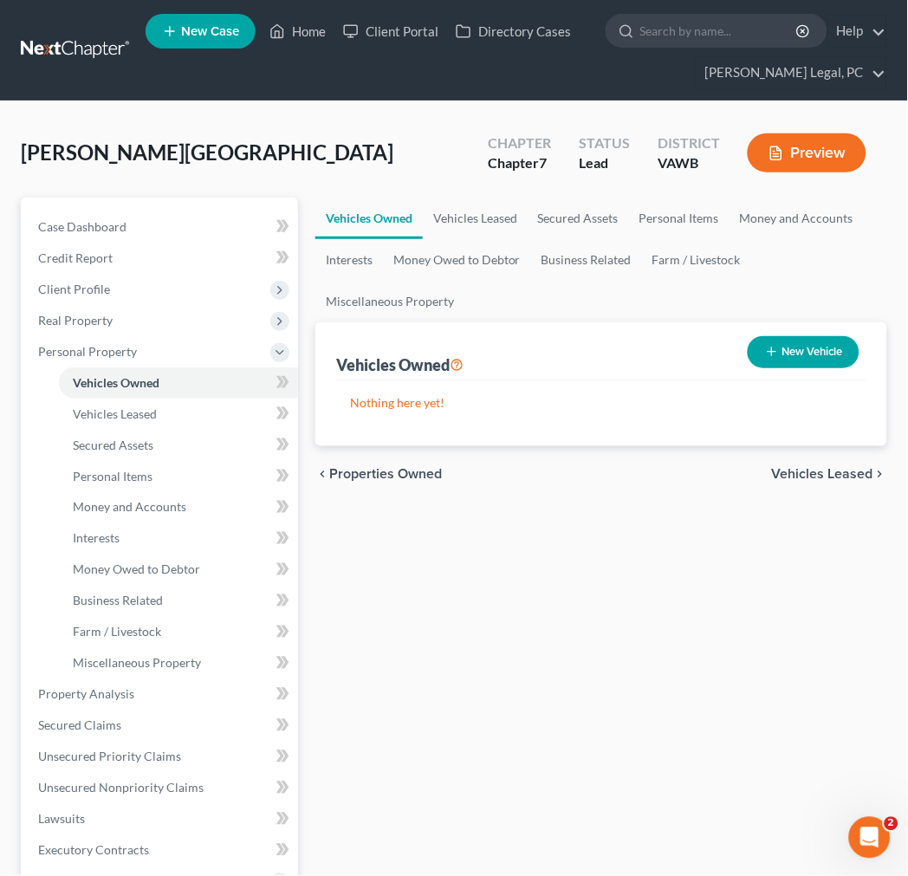
select select "0"
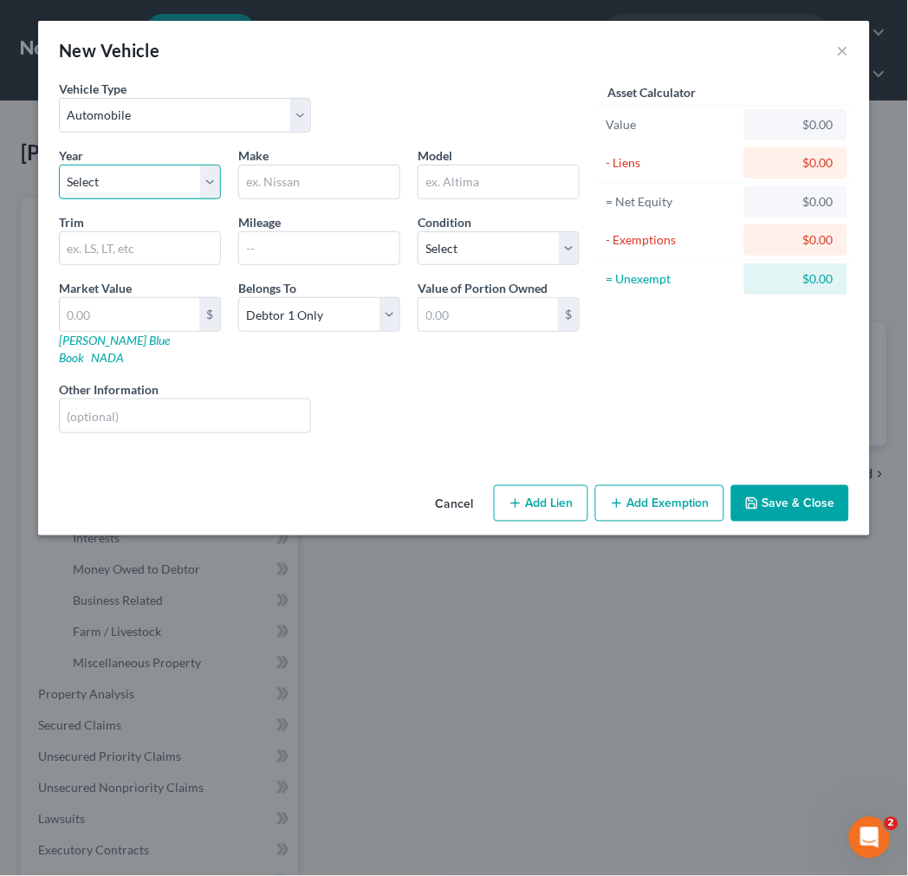
click at [113, 184] on select "Select 2026 2025 2024 2023 2022 2021 2020 2019 2018 2017 2016 2015 2014 2013 20…" at bounding box center [140, 182] width 162 height 35
select select "9"
click at [59, 165] on select "Select 2026 2025 2024 2023 2022 2021 2020 2019 2018 2017 2016 2015 2014 2013 20…" at bounding box center [140, 182] width 162 height 35
click at [261, 178] on input "text" at bounding box center [319, 181] width 160 height 33
type input "Ford Edge"
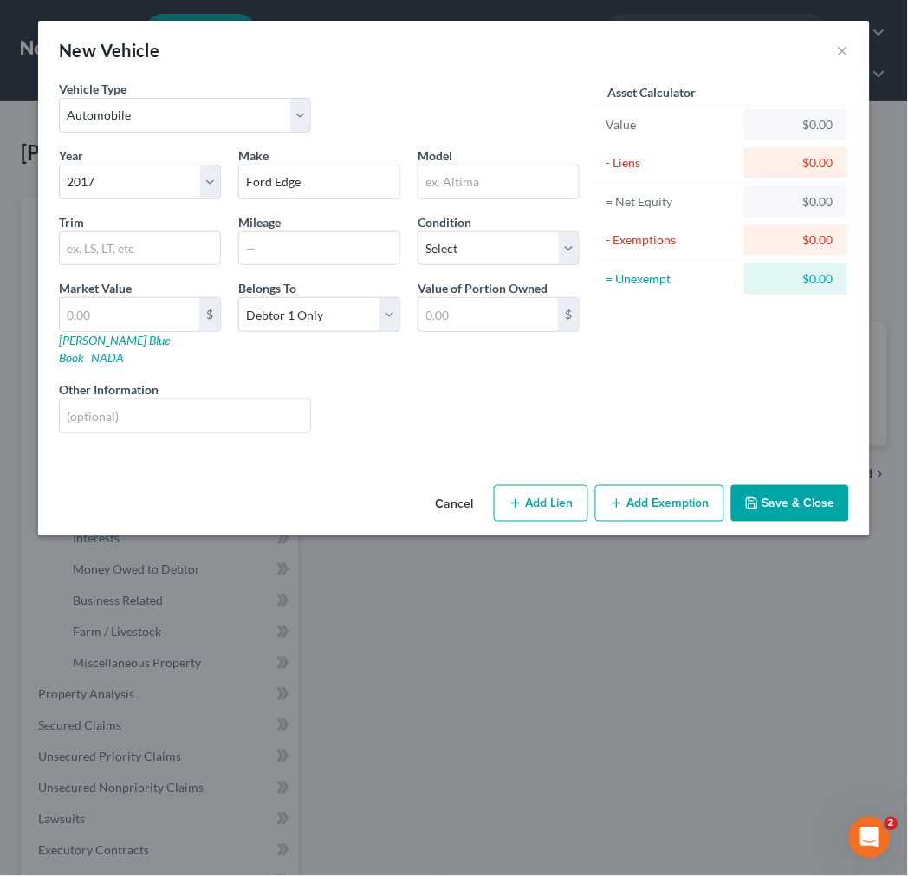
click at [782, 492] on button "Save & Close" at bounding box center [790, 503] width 118 height 36
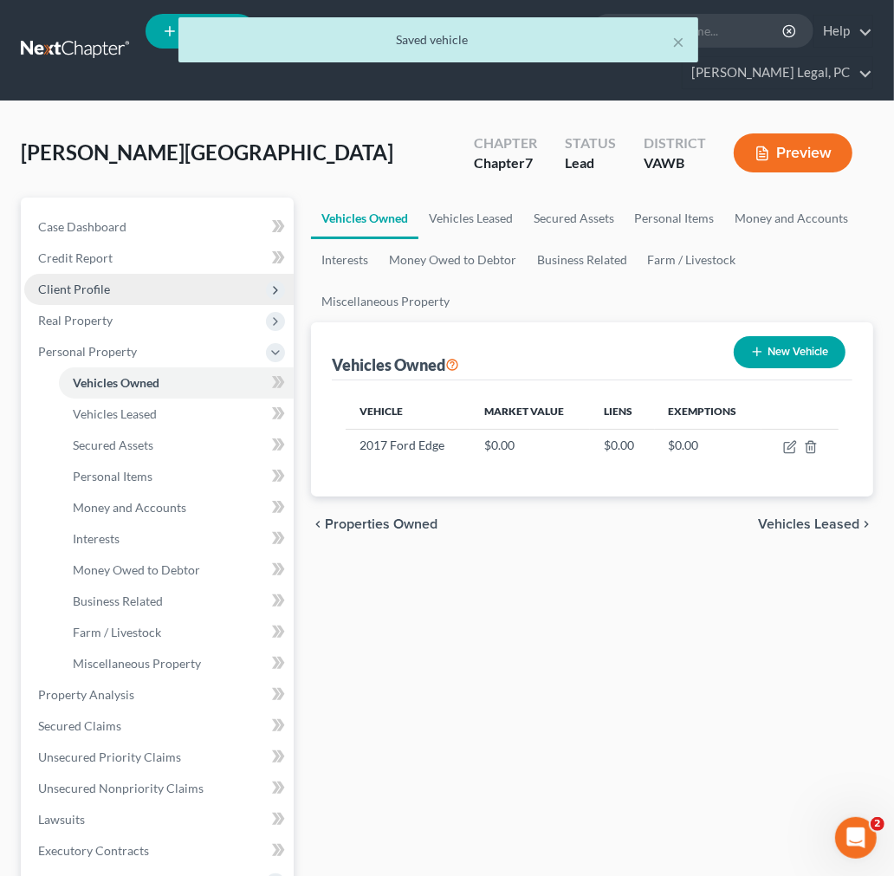
click at [91, 291] on span "Client Profile" at bounding box center [74, 288] width 72 height 15
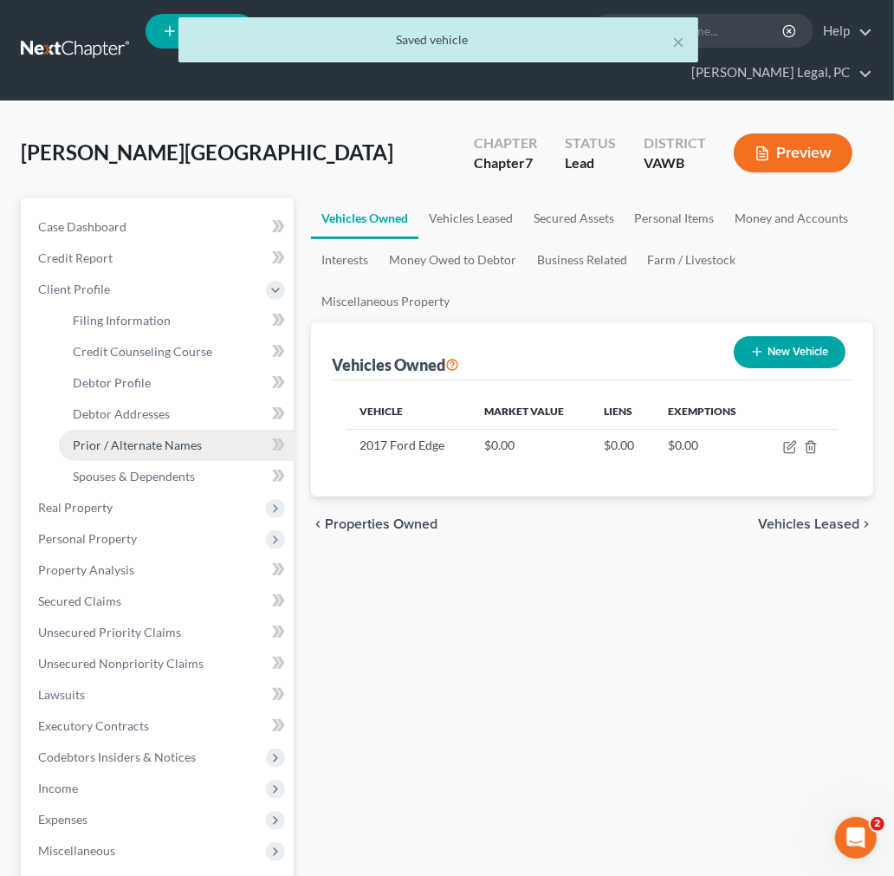
click at [136, 440] on span "Prior / Alternate Names" at bounding box center [137, 444] width 129 height 15
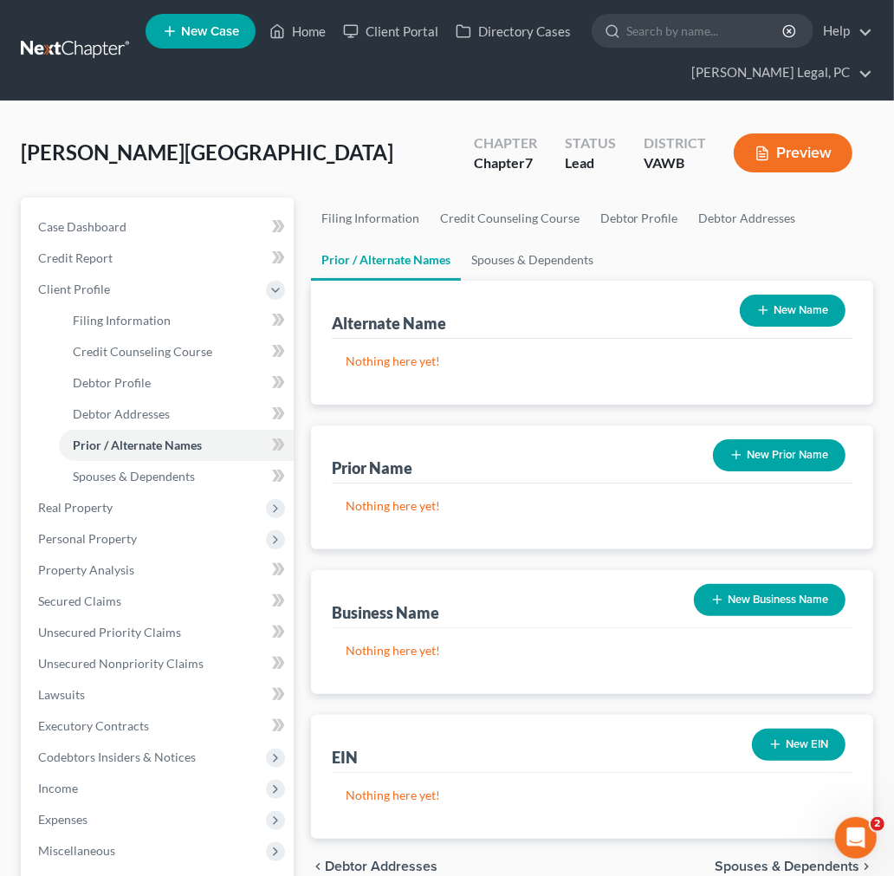
click at [783, 461] on button "New Prior Name" at bounding box center [779, 455] width 133 height 32
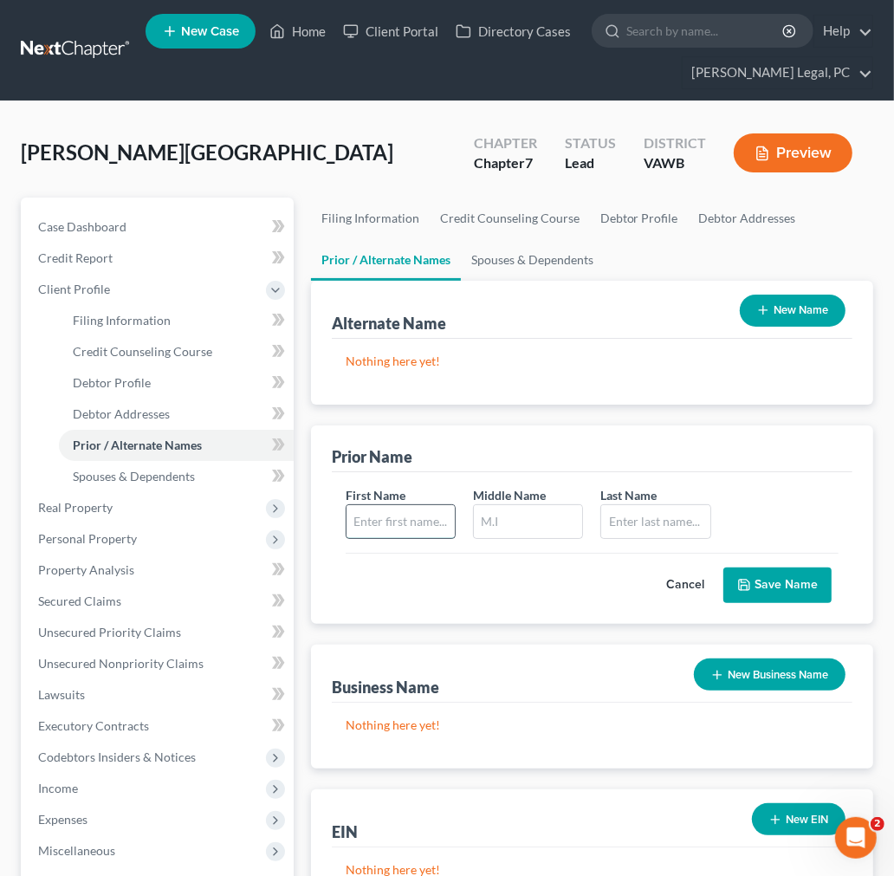
click at [419, 518] on input "text" at bounding box center [400, 521] width 108 height 33
type input "[PERSON_NAME]"
type input "[PERSON_NAME] [PERSON_NAME]"
click at [748, 573] on button "Save Name" at bounding box center [777, 585] width 108 height 36
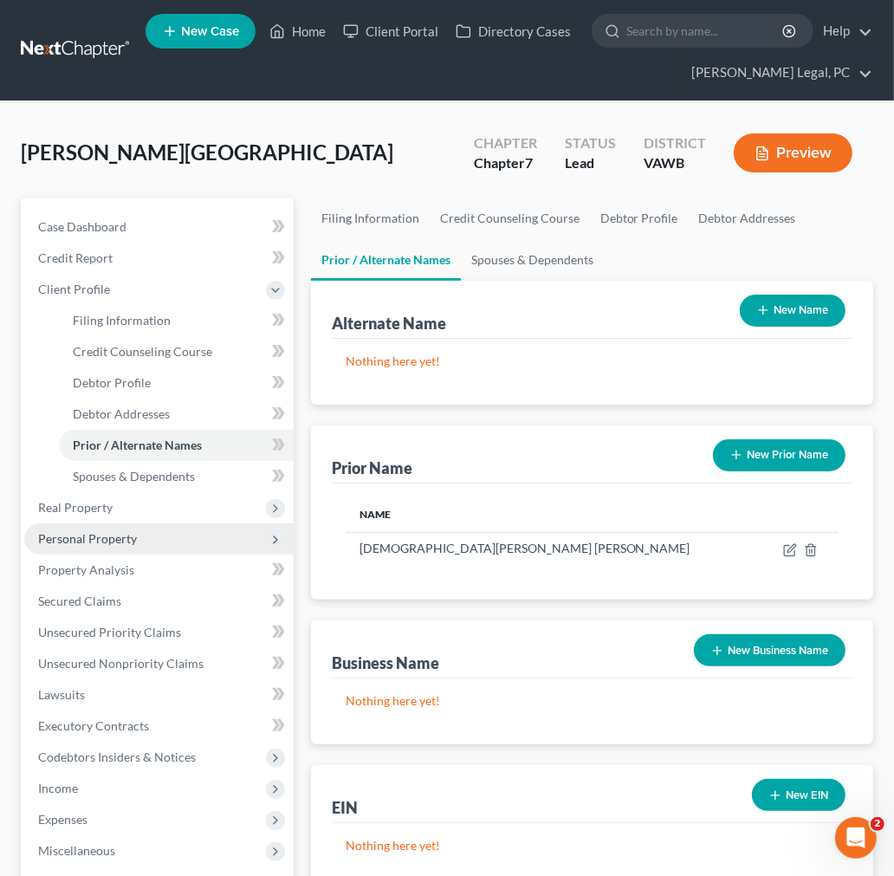
click at [75, 534] on span "Personal Property" at bounding box center [87, 538] width 99 height 15
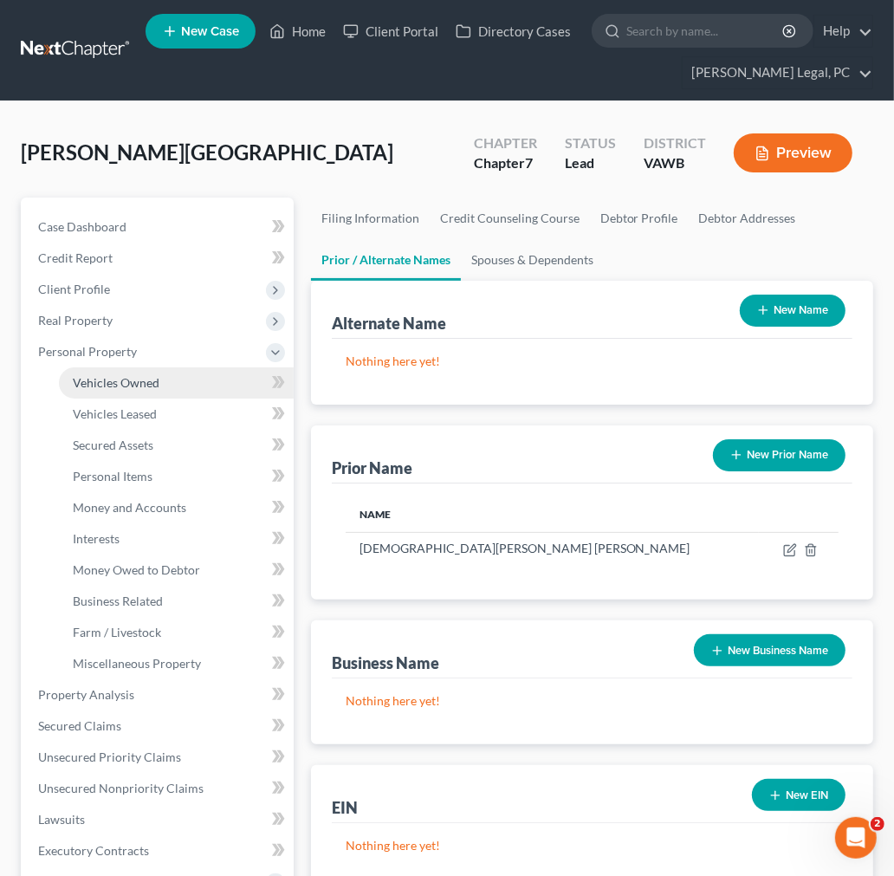
click at [111, 382] on span "Vehicles Owned" at bounding box center [116, 382] width 87 height 15
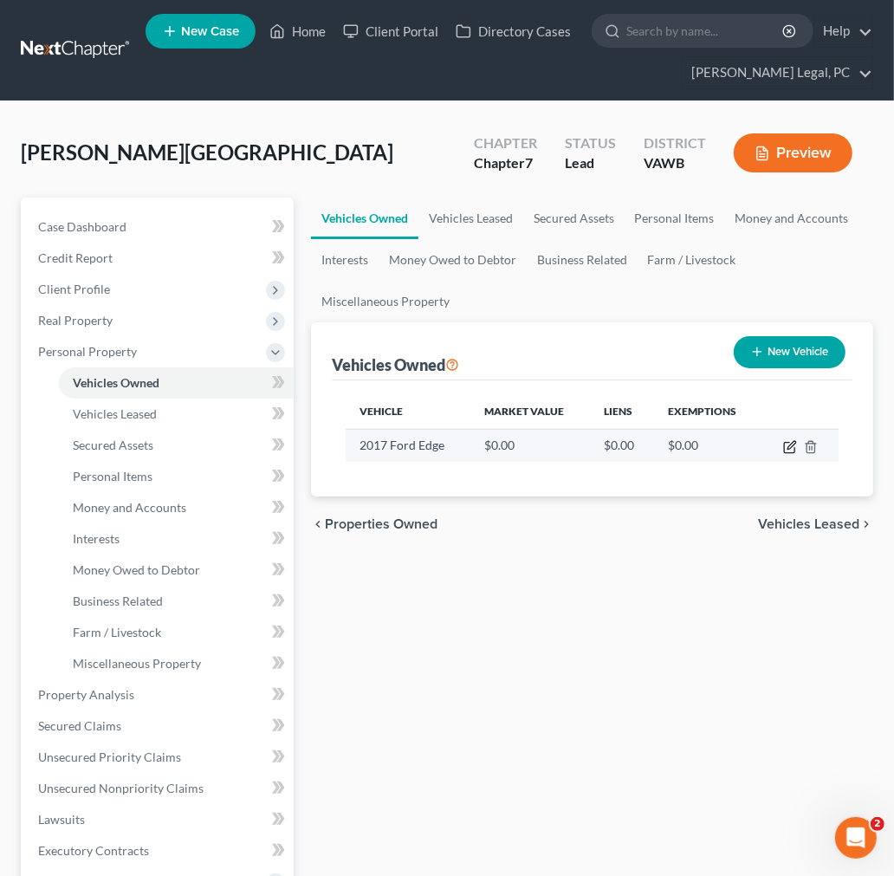
click at [784, 443] on icon "button" at bounding box center [789, 448] width 10 height 10
select select "0"
select select "9"
select select "0"
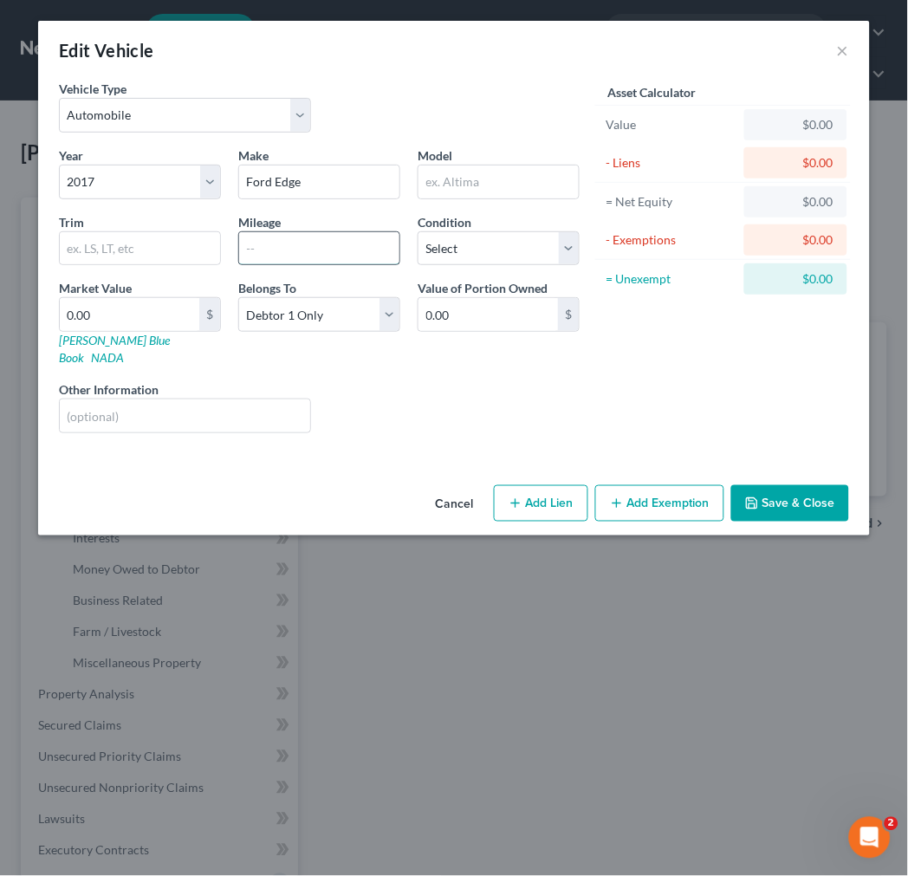
click at [336, 248] on input "text" at bounding box center [319, 248] width 160 height 33
type input "160,716"
click at [134, 308] on input "0.00" at bounding box center [129, 314] width 139 height 33
type input "7"
type input "7.00"
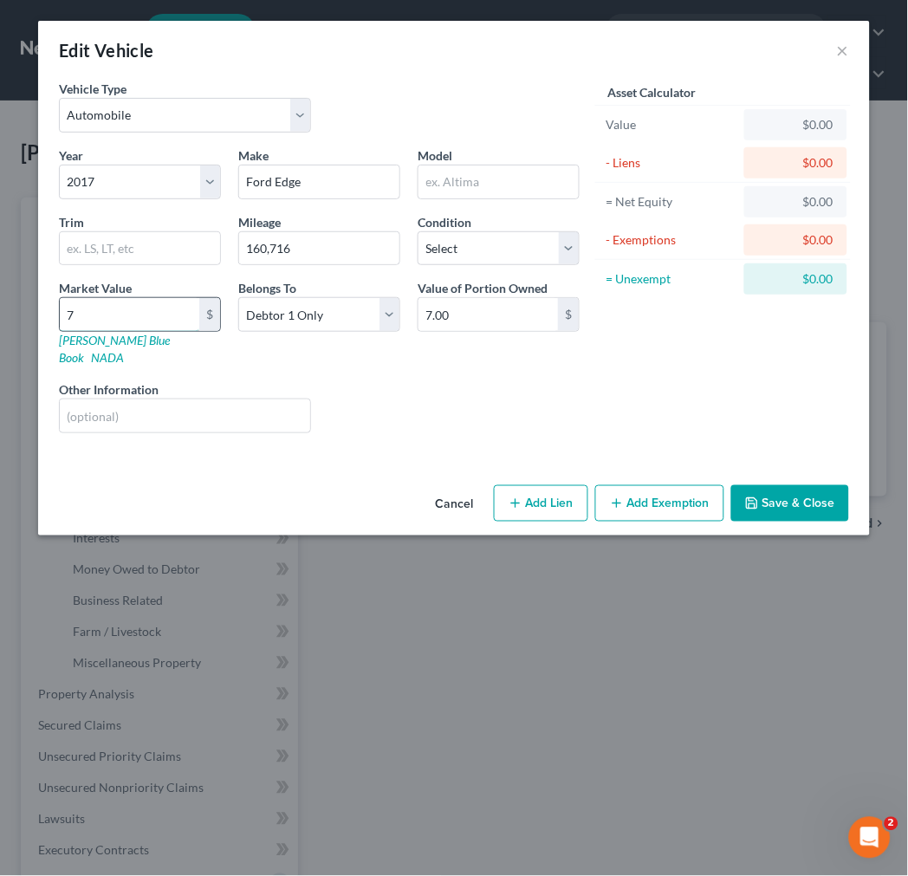
type input "78"
type input "78.00"
type input "780"
type input "780.00"
type input "78"
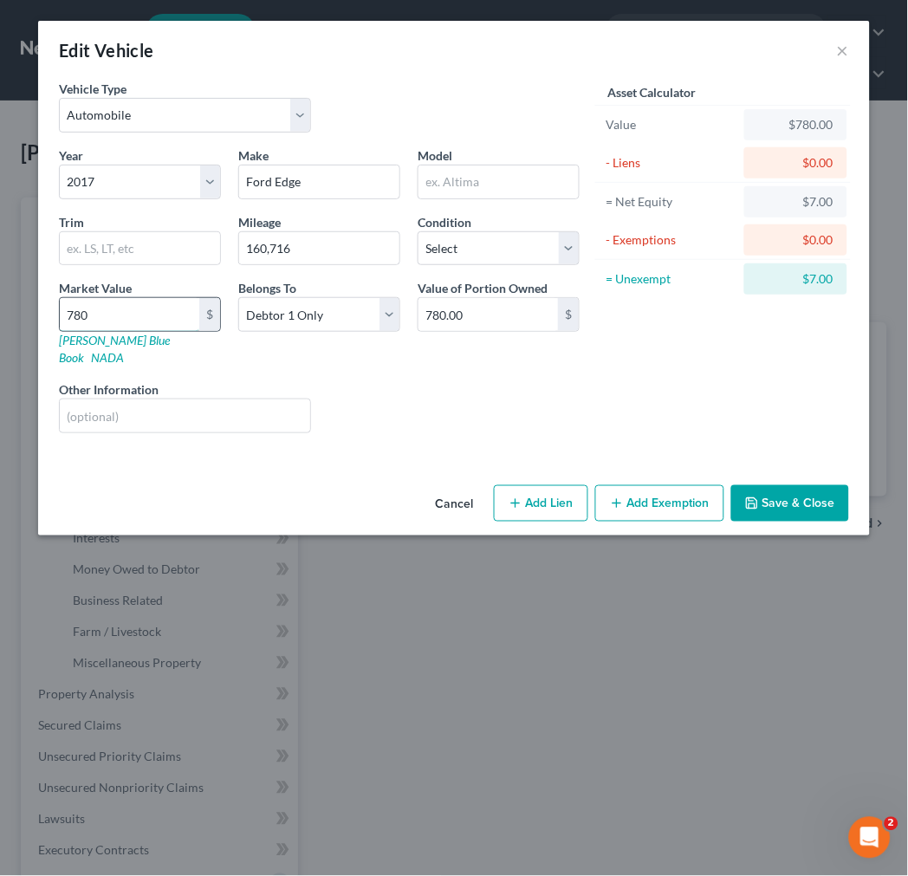
type input "78.00"
type input "783"
type input "783.00"
type input "7830"
type input "7,830.00"
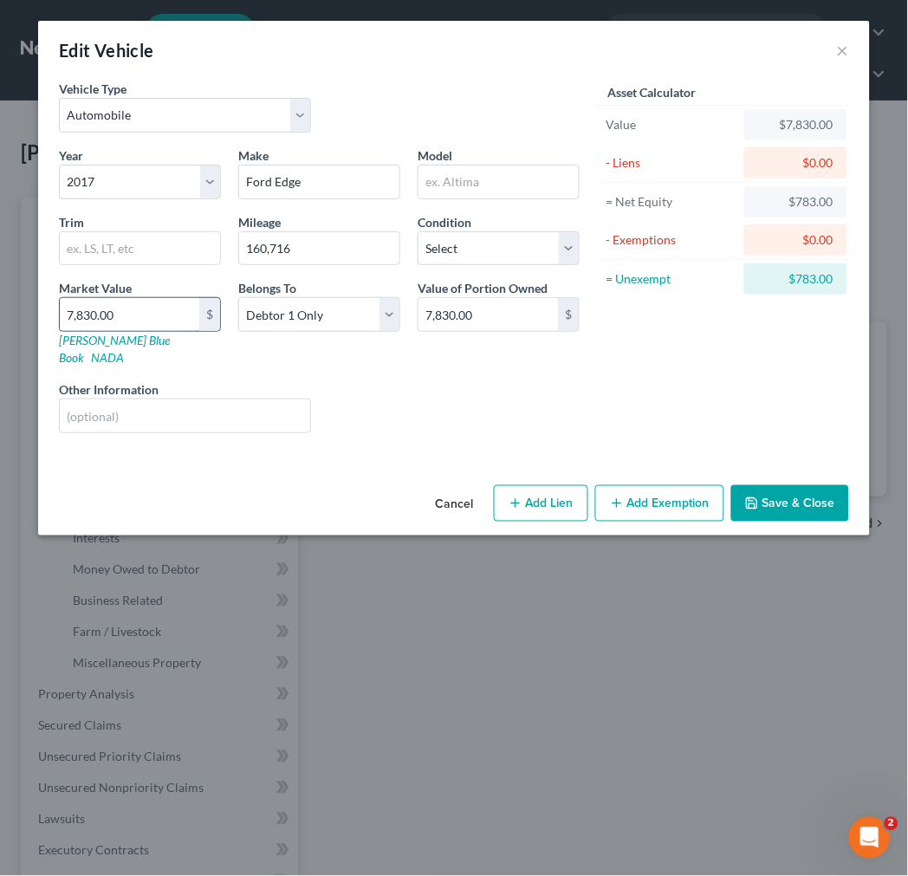
type input "7,830.00"
click at [482, 245] on select "Select Excellent Very Good Good Fair Poor" at bounding box center [498, 248] width 162 height 35
select select "2"
click at [417, 231] on select "Select Excellent Very Good Good Fair Poor" at bounding box center [498, 248] width 162 height 35
click at [391, 310] on select "Select Debtor 1 Only Debtor 2 Only Debtor 1 And Debtor 2 Only At Least One Of T…" at bounding box center [319, 314] width 162 height 35
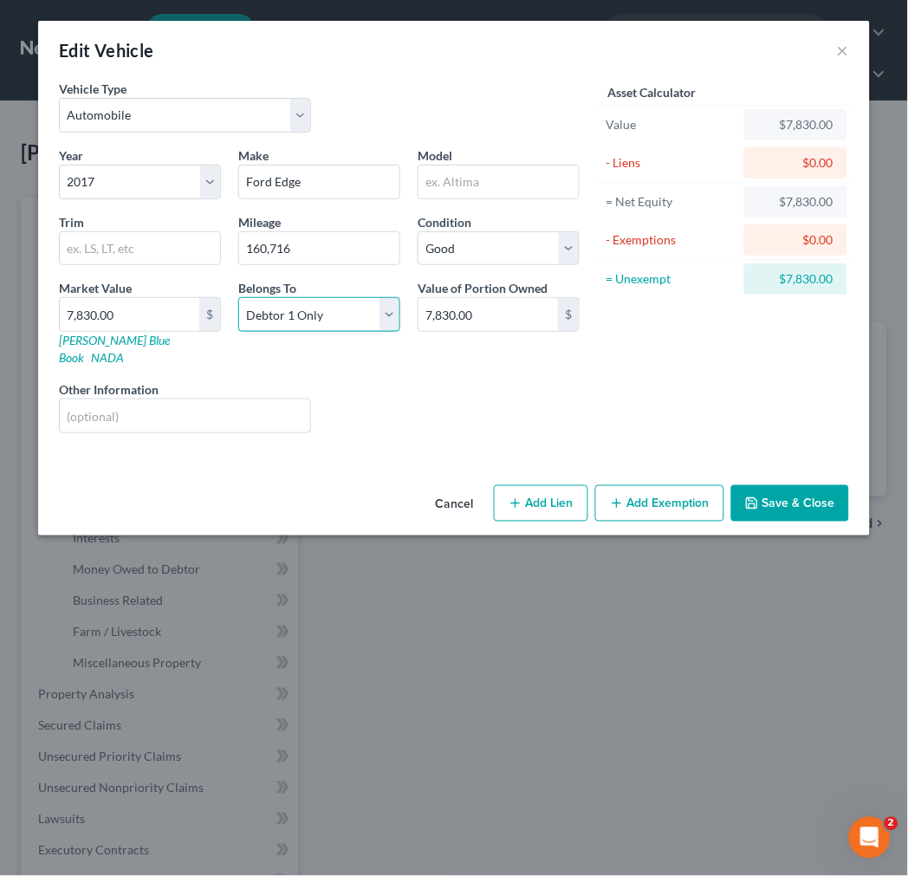
select select "3"
click at [238, 297] on select "Select Debtor 1 Only Debtor 2 Only Debtor 1 And Debtor 2 Only At Least One Of T…" at bounding box center [319, 314] width 162 height 35
click at [651, 487] on button "Add Exemption" at bounding box center [659, 503] width 129 height 36
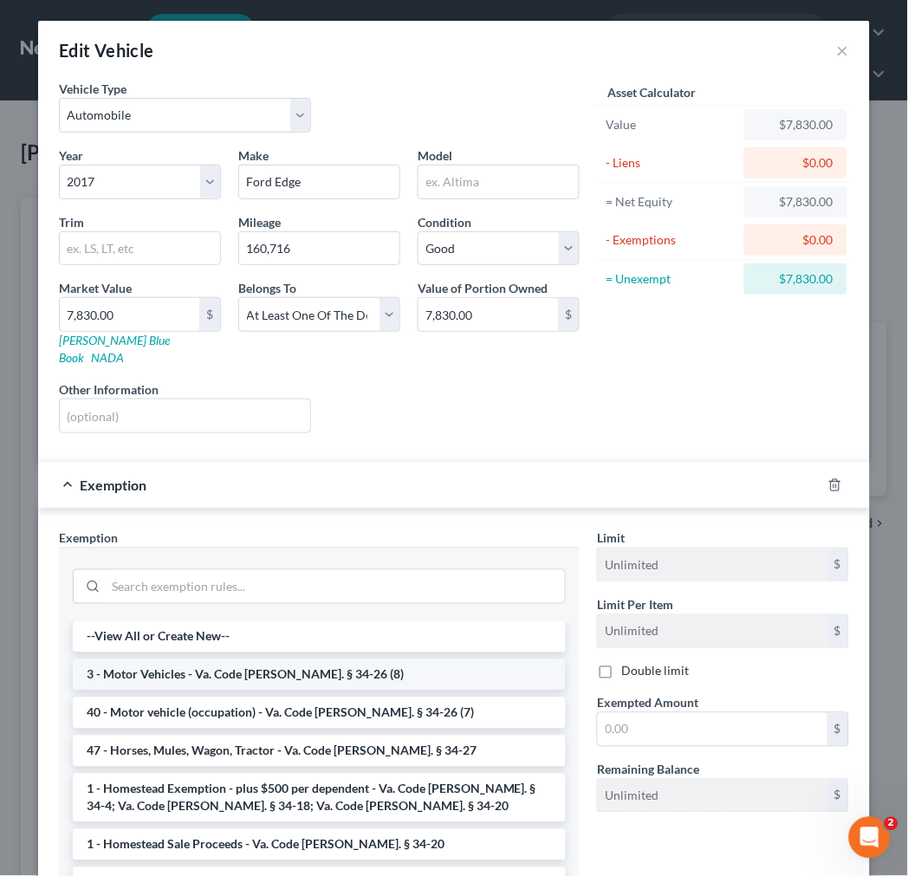
click at [214, 659] on li "3 - Motor Vehicles - Va. Code [PERSON_NAME]. § 34-26 (8)" at bounding box center [319, 674] width 493 height 31
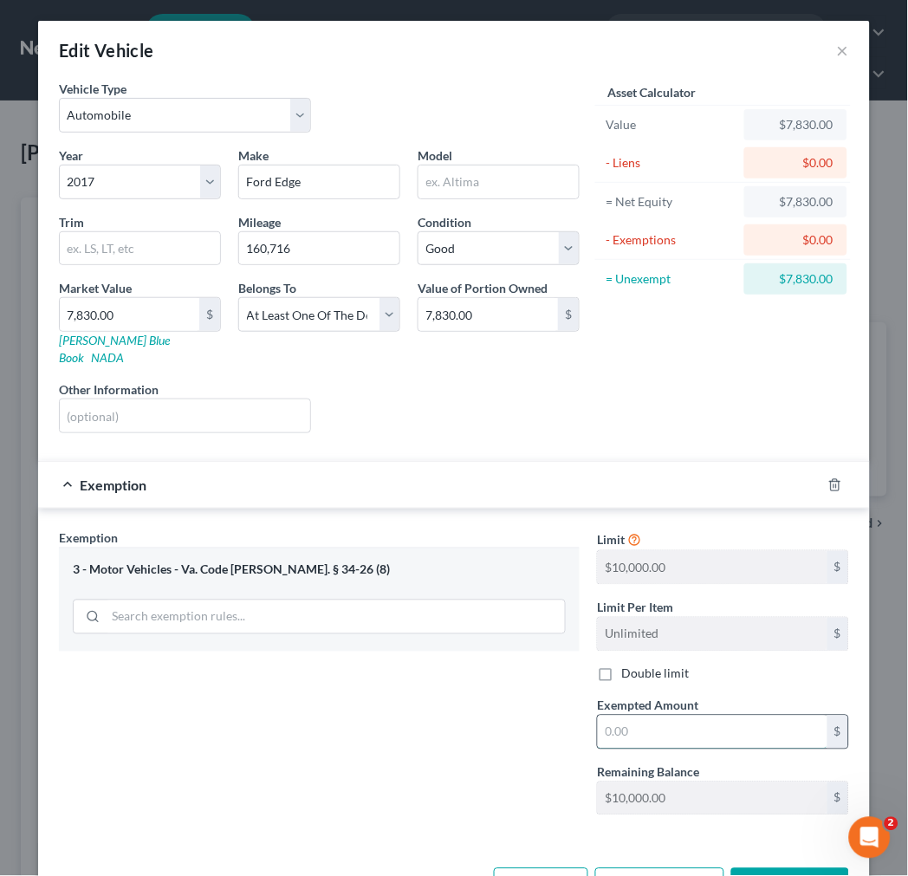
click at [650, 715] on input "text" at bounding box center [712, 731] width 229 height 33
type input "10,000.00"
drag, startPoint x: 775, startPoint y: 863, endPoint x: 764, endPoint y: 843, distance: 22.9
click at [776, 868] on button "Save & Close" at bounding box center [790, 886] width 118 height 36
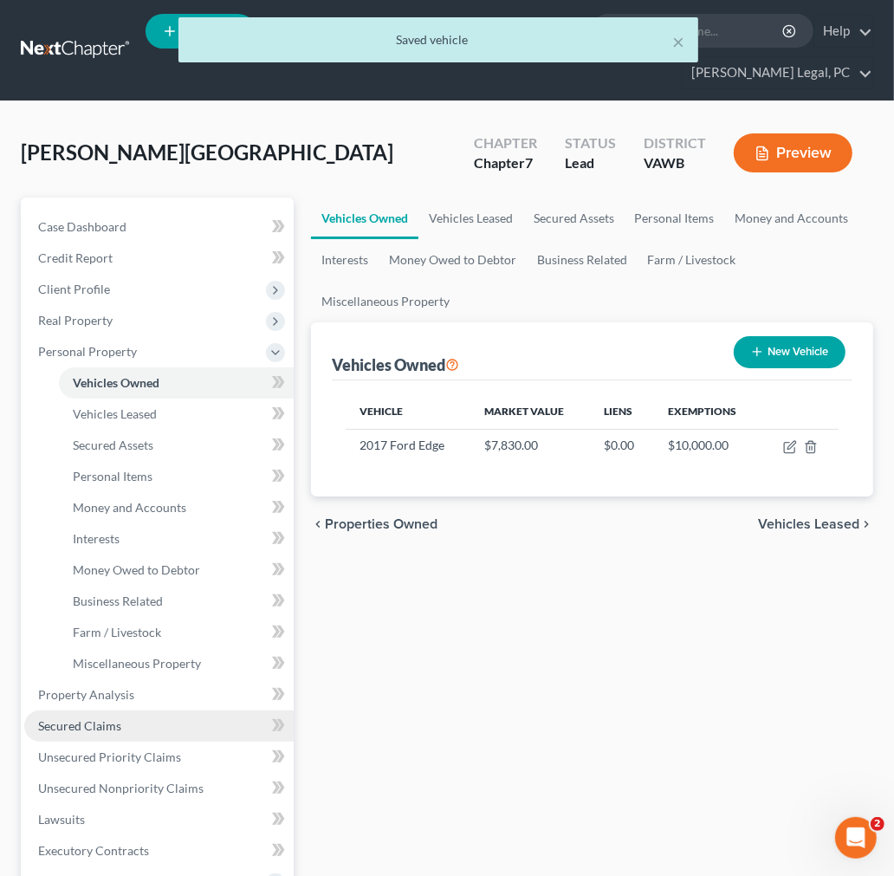
click at [61, 723] on span "Secured Claims" at bounding box center [79, 725] width 83 height 15
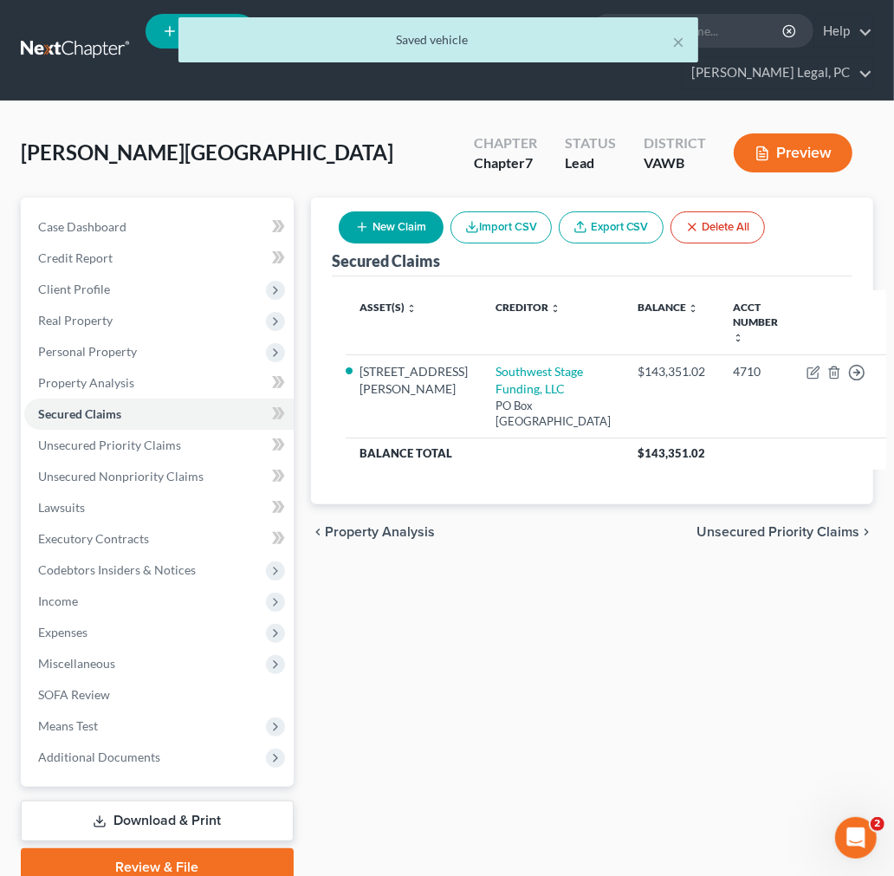
click at [391, 219] on button "New Claim" at bounding box center [391, 227] width 105 height 32
select select "0"
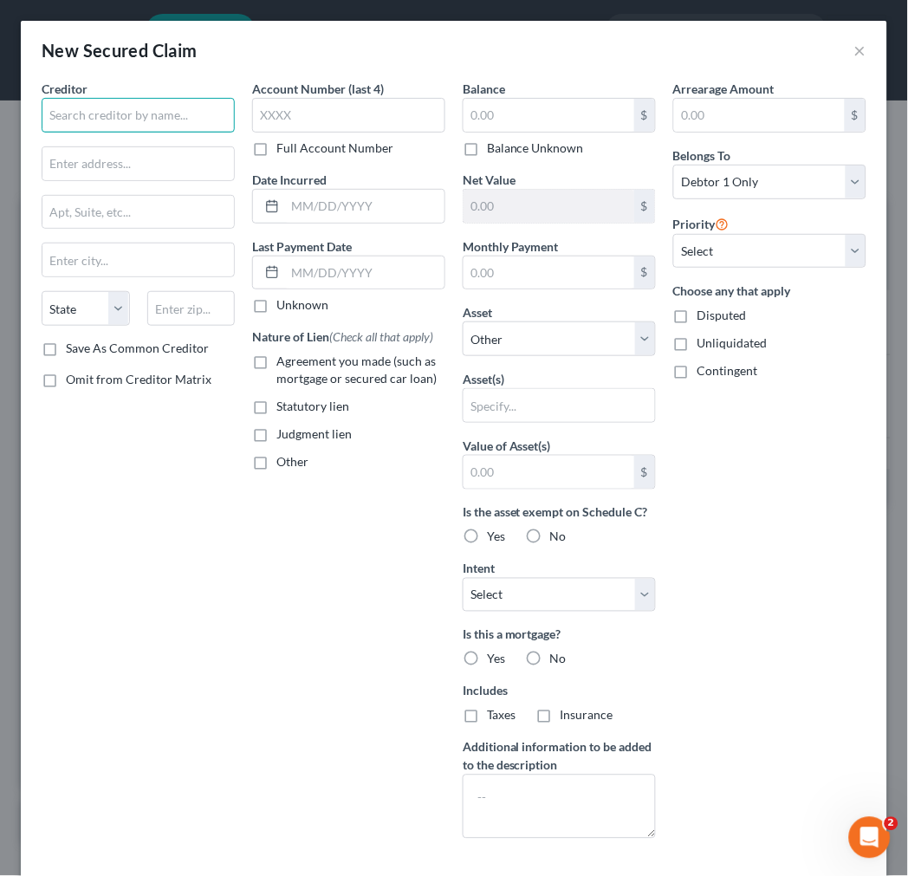
click at [135, 113] on input "text" at bounding box center [138, 115] width 193 height 35
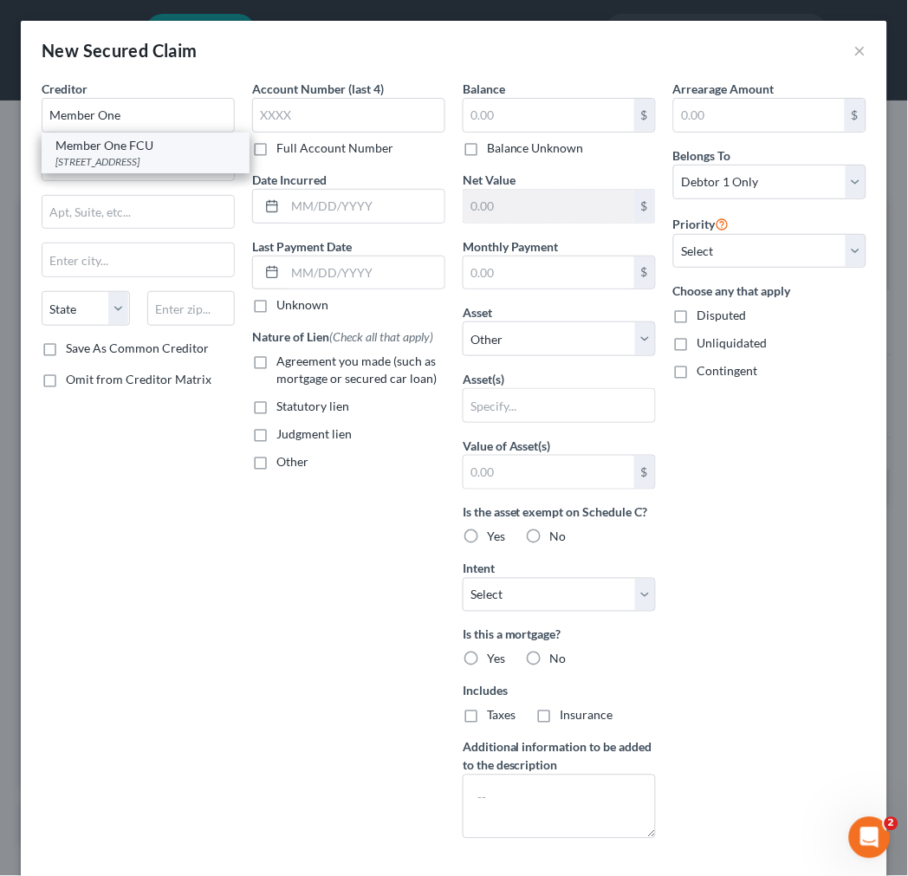
click at [125, 162] on div "[STREET_ADDRESS]" at bounding box center [145, 161] width 180 height 15
type input "Member One FCU"
type input "PO Box 12288"
type input "Roanoke"
select select "48"
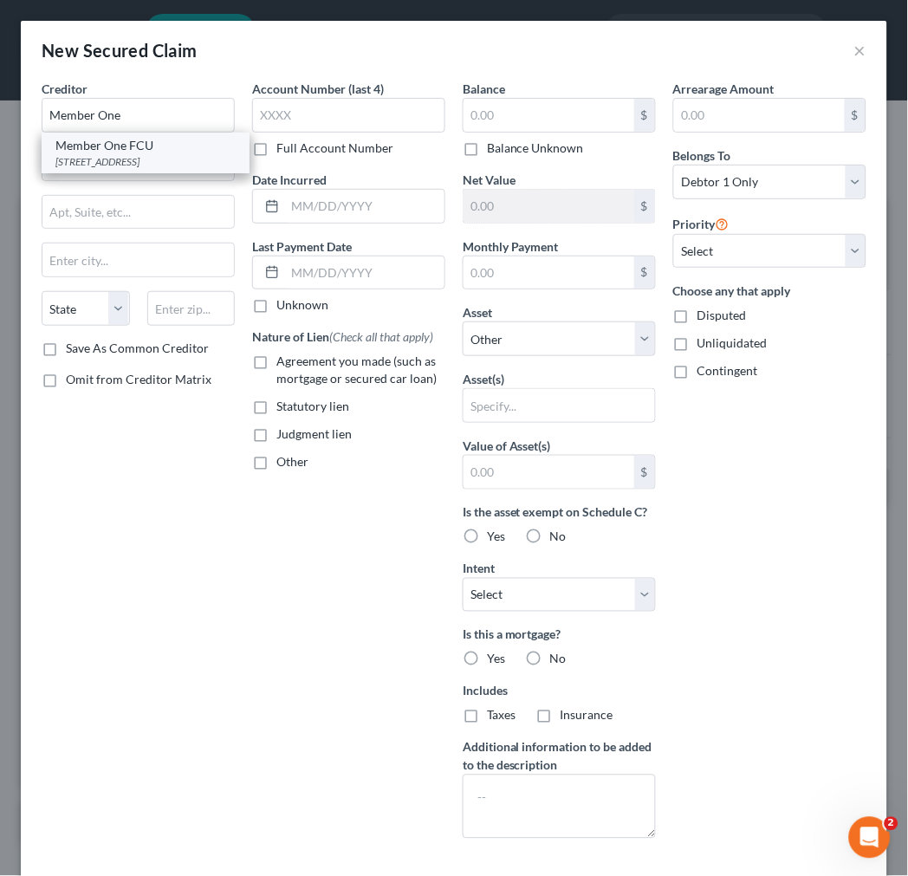
type input "24024-2288"
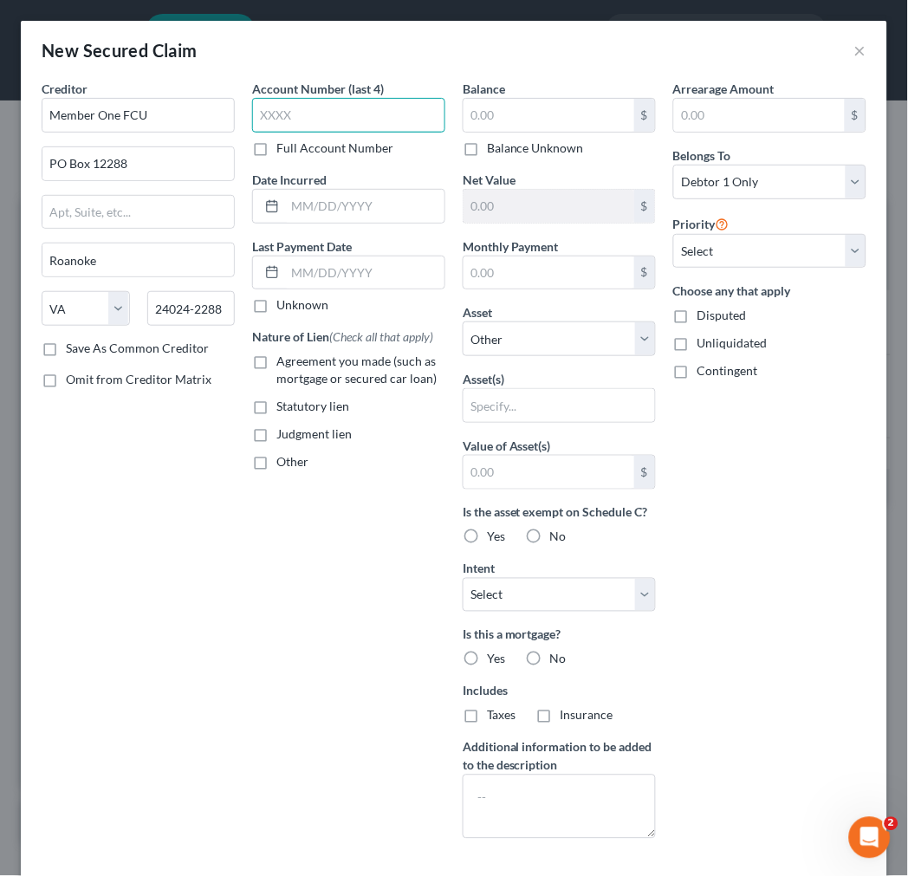
click at [291, 104] on input "text" at bounding box center [348, 115] width 193 height 35
type input "972"
click at [349, 204] on input "text" at bounding box center [364, 206] width 159 height 33
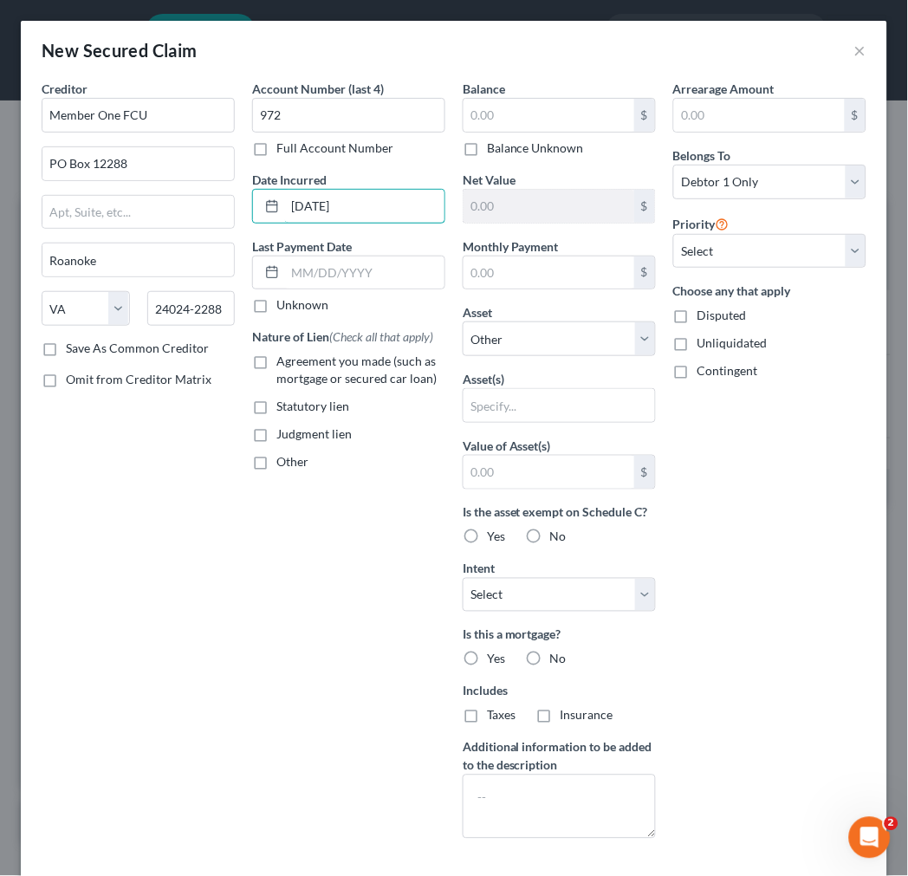
type input "[DATE]"
click at [276, 360] on label "Agreement you made (such as mortgage or secured car loan)" at bounding box center [360, 369] width 169 height 35
click at [283, 360] on input "Agreement you made (such as mortgage or secured car loan)" at bounding box center [288, 357] width 11 height 11
checkbox input "true"
click at [583, 116] on input "text" at bounding box center [548, 115] width 171 height 33
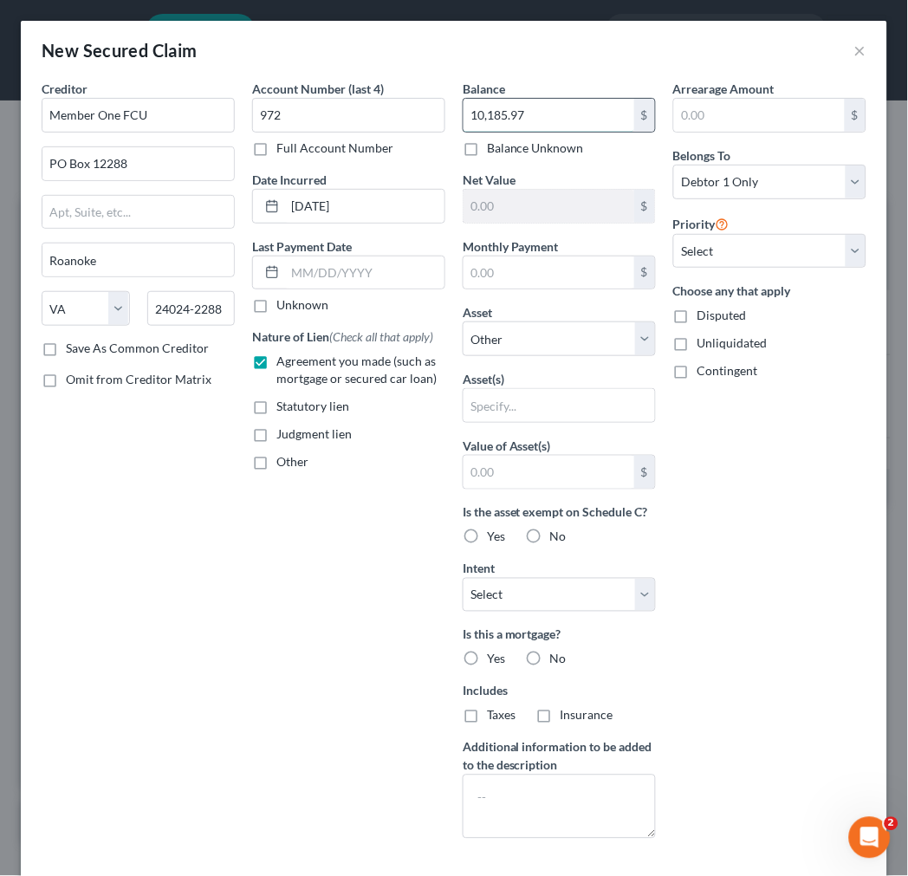
type input "10,185.97"
click at [580, 351] on select "Select Other Multiple Assets [STREET_ADDRESS][PERSON_NAME] - $184800.0 2017 For…" at bounding box center [558, 338] width 193 height 35
select select "3"
click at [462, 321] on select "Select Other Multiple Assets [STREET_ADDRESS][PERSON_NAME] - $184800.0 2017 For…" at bounding box center [558, 338] width 193 height 35
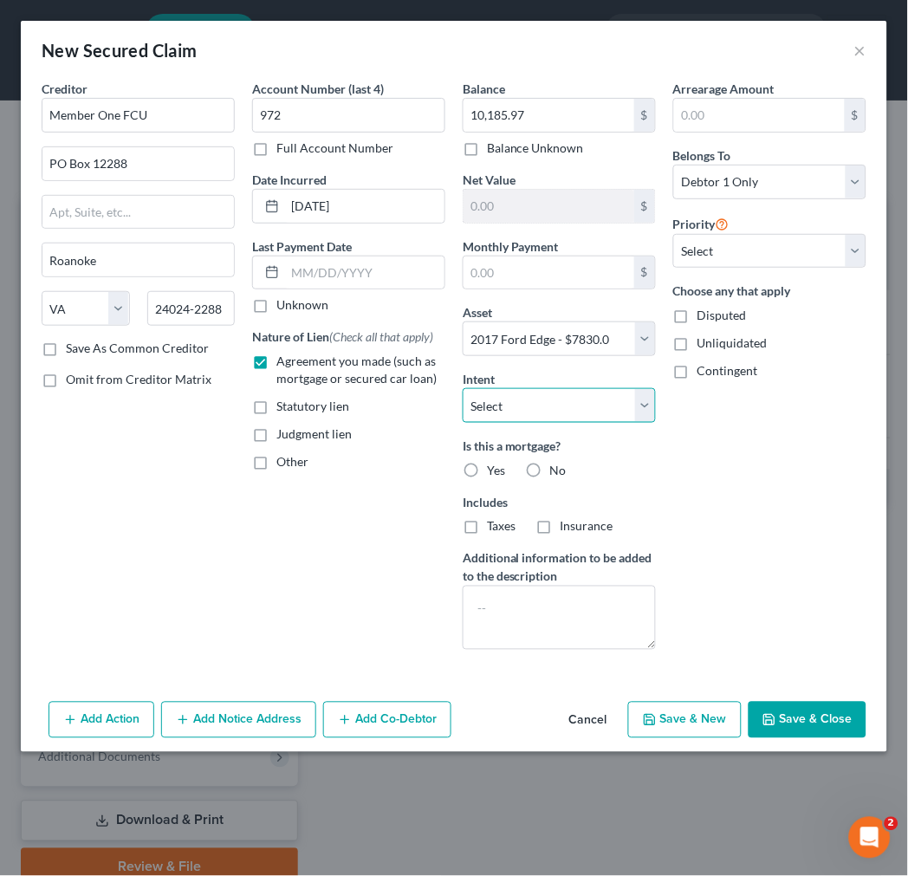
click at [579, 405] on select "Select Surrender Redeem Reaffirm Avoid Other" at bounding box center [558, 405] width 193 height 35
select select "4"
click at [462, 388] on select "Select Surrender Redeem Reaffirm Avoid Other" at bounding box center [558, 405] width 193 height 35
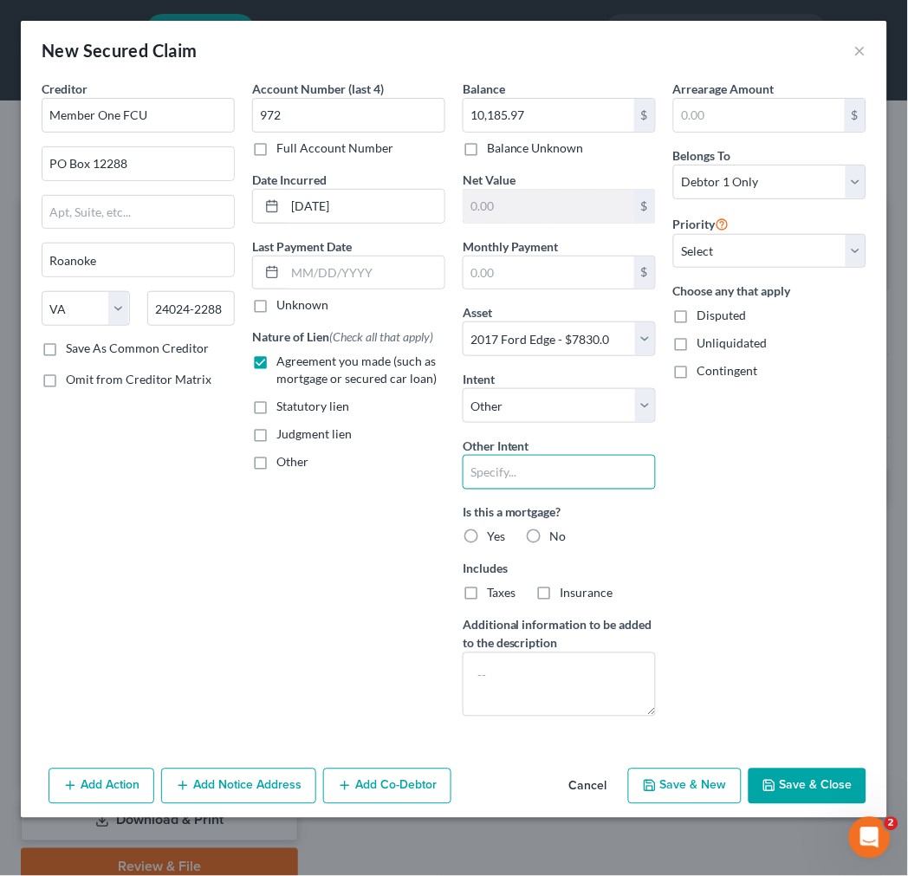
click at [535, 470] on input "text" at bounding box center [558, 472] width 193 height 35
type input "keep payments current"
click at [550, 533] on label "No" at bounding box center [558, 536] width 16 height 17
click at [557, 533] on input "No" at bounding box center [562, 533] width 11 height 11
radio input "true"
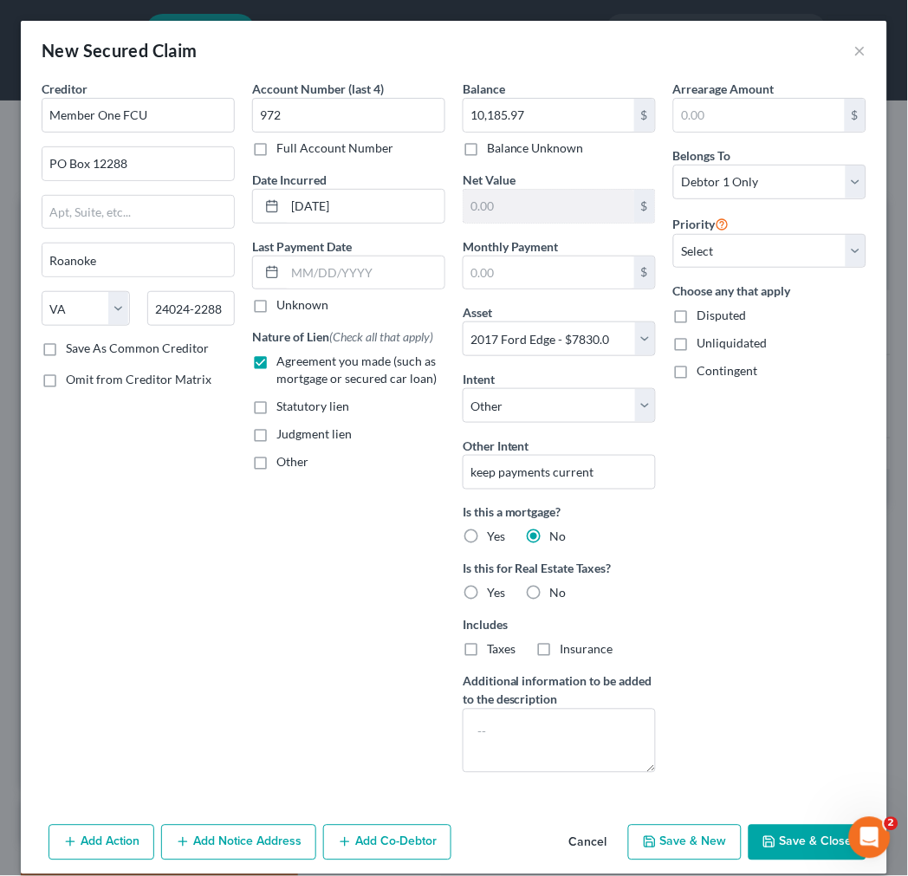
click at [550, 590] on label "No" at bounding box center [558, 593] width 16 height 17
click at [557, 590] on input "No" at bounding box center [562, 590] width 11 height 11
radio input "true"
click at [723, 179] on select "Select Debtor 1 Only Debtor 2 Only Debtor 1 And Debtor 2 Only At Least One Of T…" at bounding box center [769, 182] width 193 height 35
select select "3"
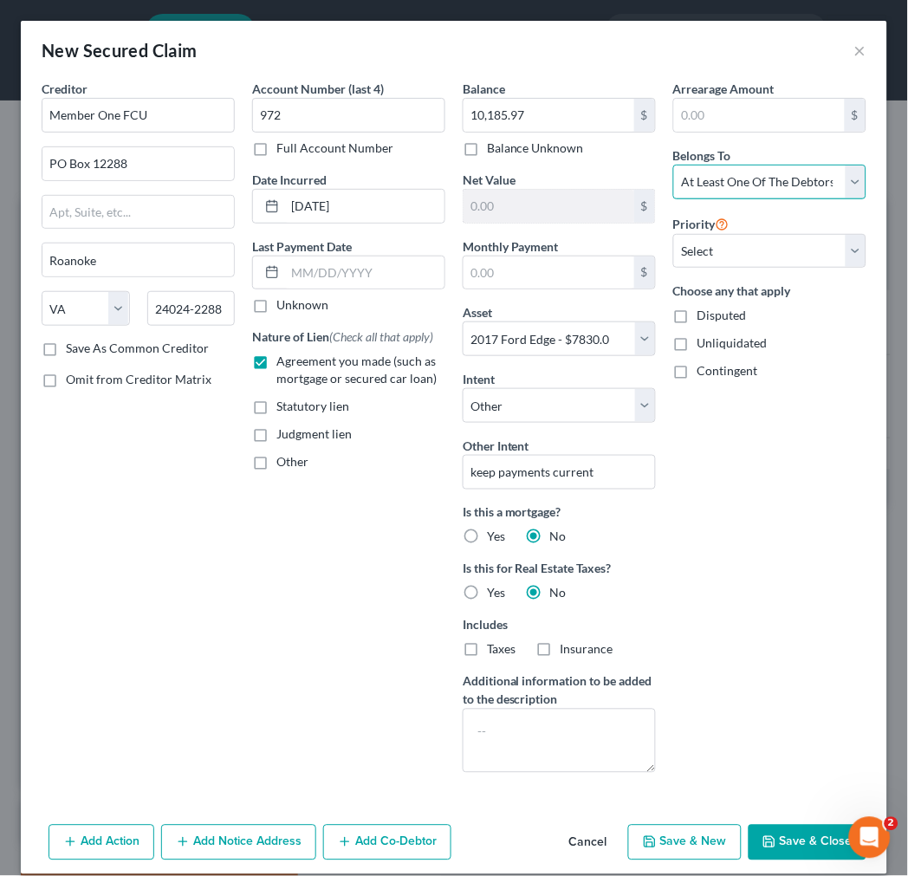
click at [673, 165] on select "Select Debtor 1 Only Debtor 2 Only Debtor 1 And Debtor 2 Only At Least One Of T…" at bounding box center [769, 182] width 193 height 35
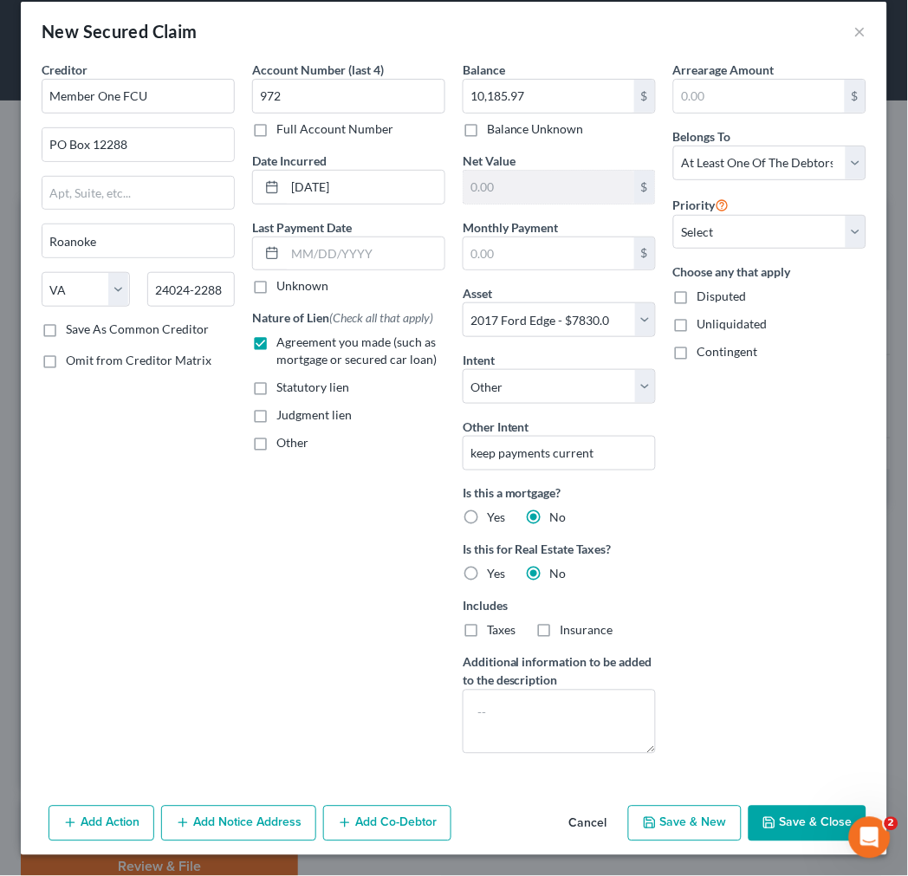
click at [347, 826] on icon "button" at bounding box center [345, 823] width 14 height 14
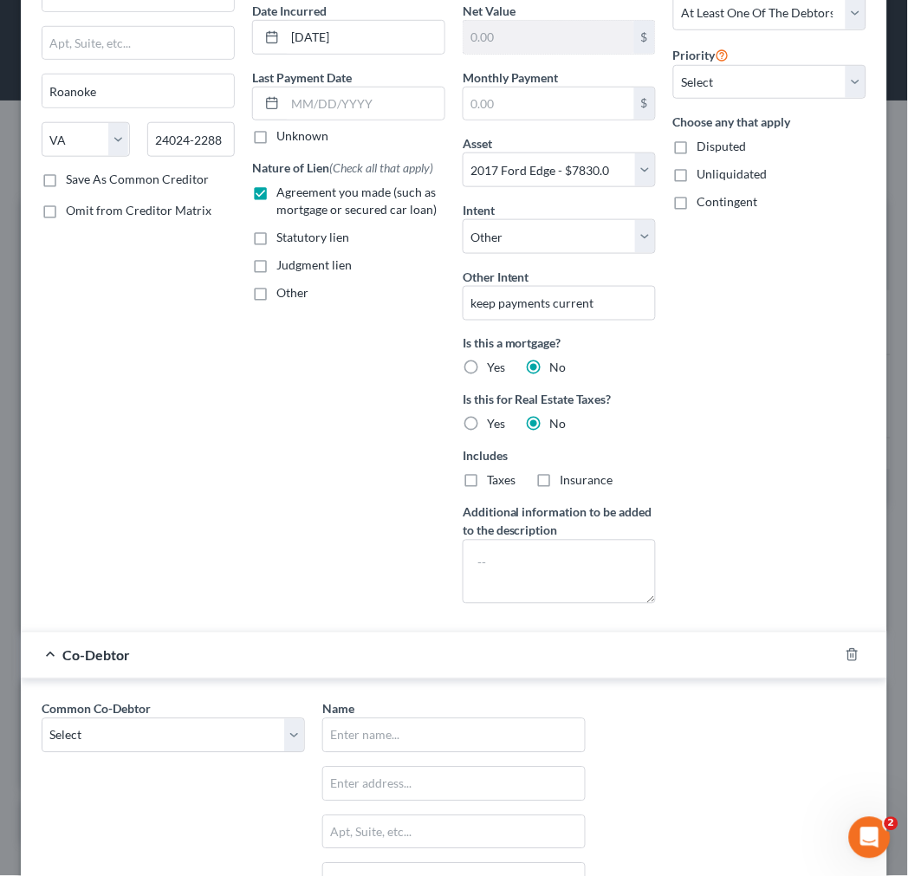
scroll to position [404, 0]
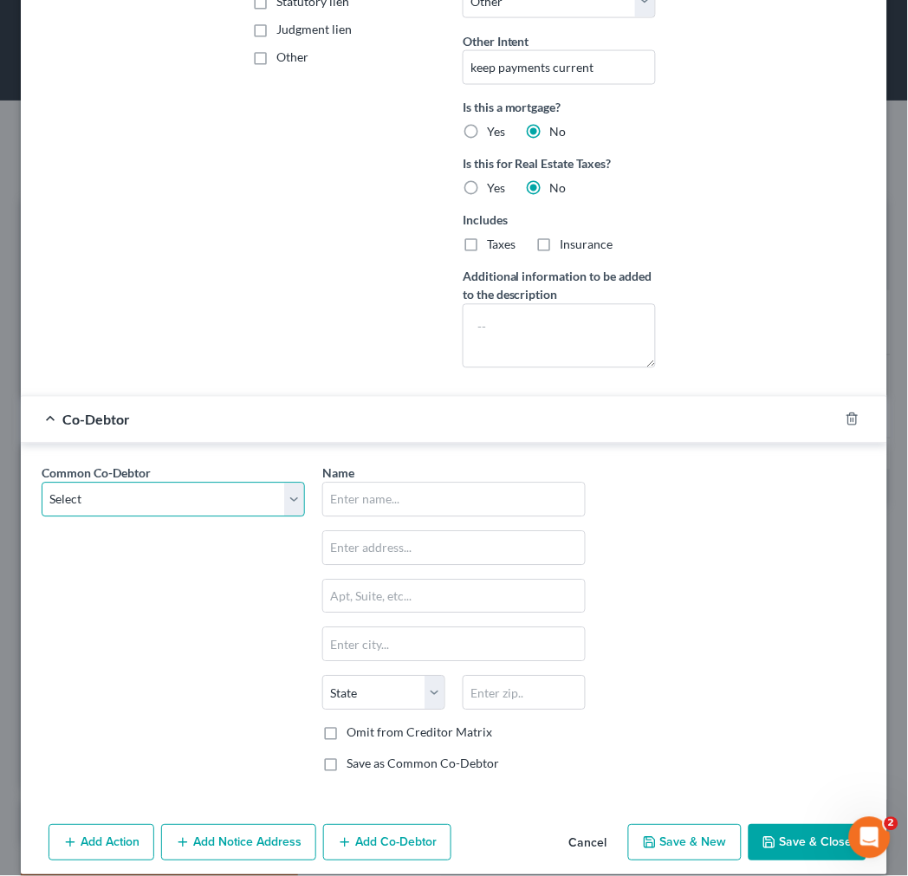
click at [225, 501] on select "Select [PERSON_NAME] [PERSON_NAME]" at bounding box center [173, 499] width 263 height 35
select select "0"
click at [42, 482] on select "Select [PERSON_NAME] [PERSON_NAME]" at bounding box center [173, 499] width 263 height 35
type input "[PERSON_NAME] [PERSON_NAME]"
type input "[STREET_ADDRESS][PERSON_NAME]"
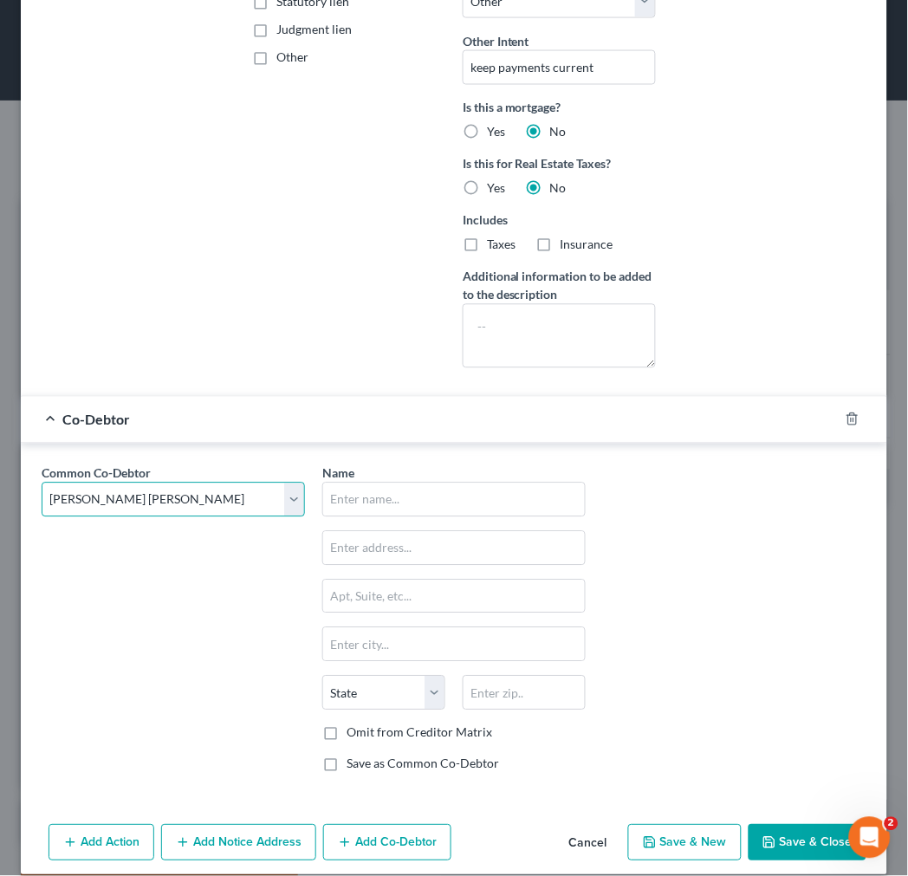
type input "[PERSON_NAME]"
select select "48"
type input "24149"
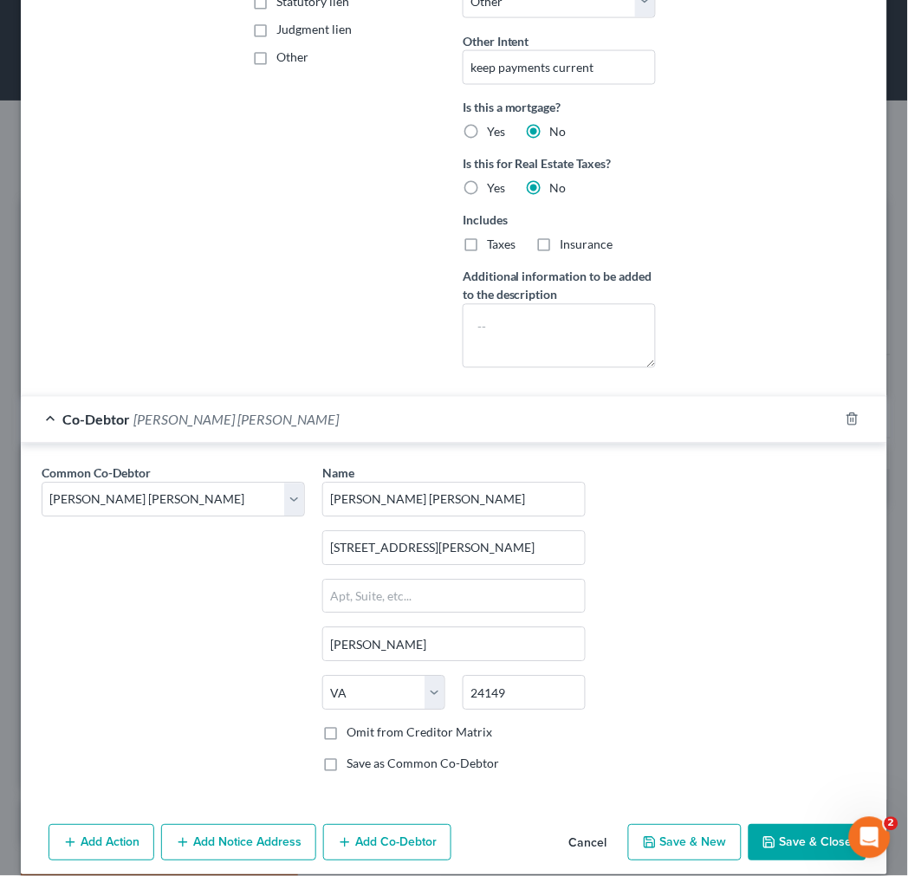
click at [346, 760] on label "Save as Common Co-Debtor" at bounding box center [422, 763] width 152 height 17
click at [353, 760] on input "Save as Common Co-Debtor" at bounding box center [358, 760] width 11 height 11
checkbox input "true"
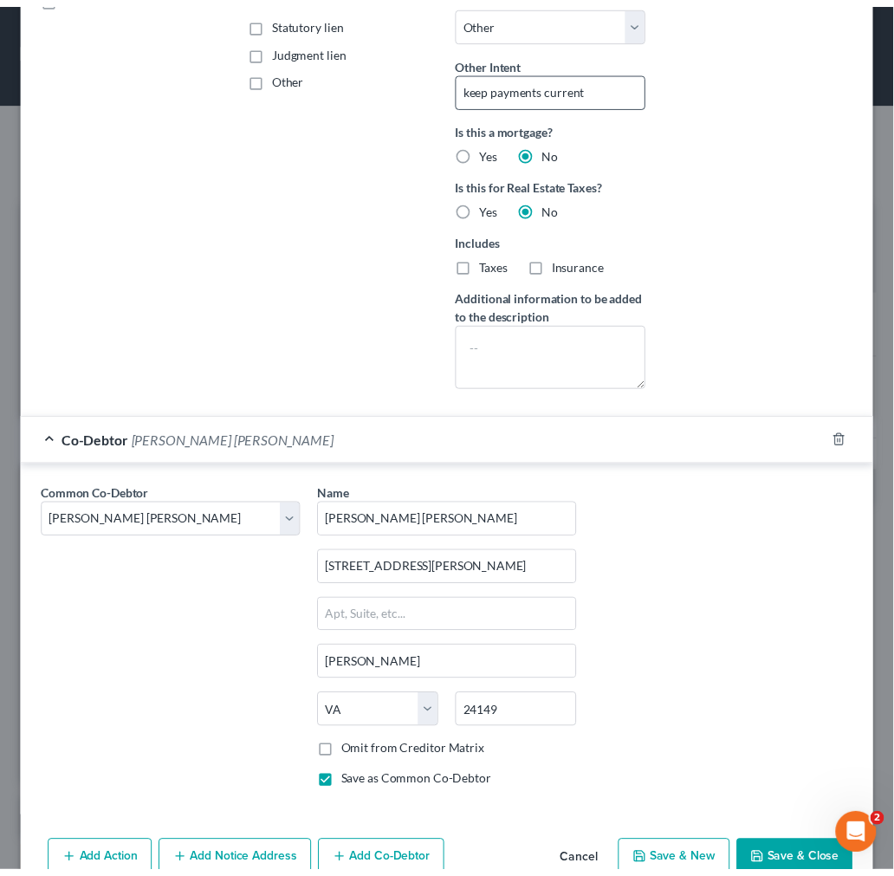
scroll to position [426, 0]
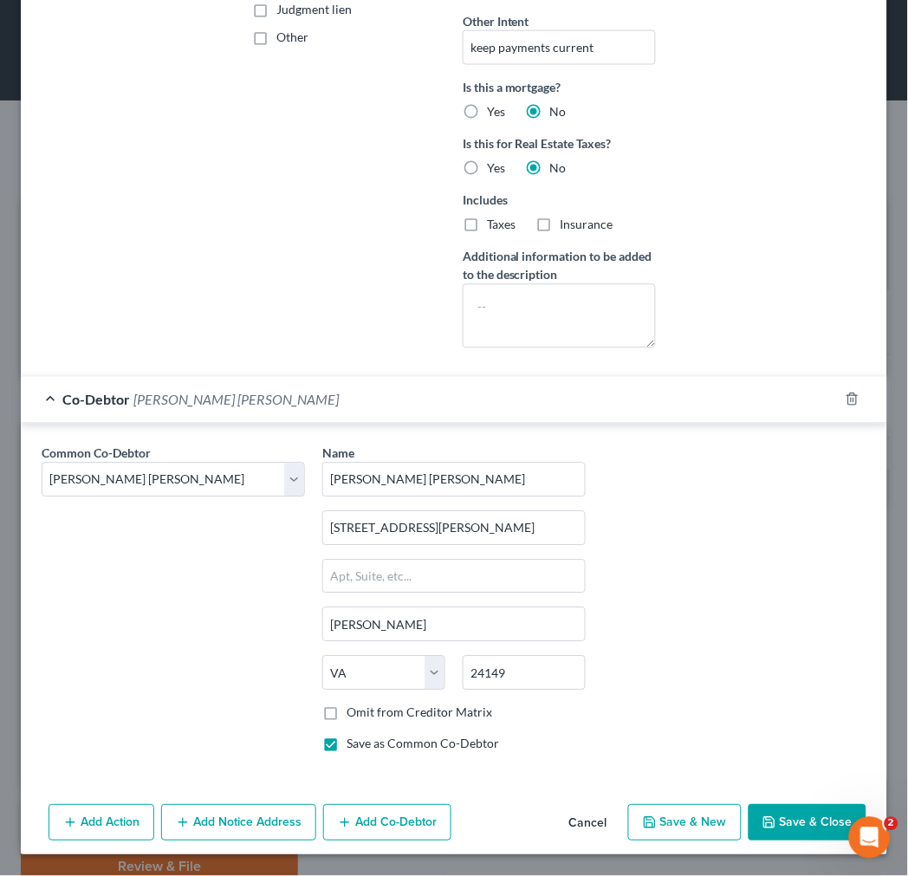
click at [783, 824] on button "Save & Close" at bounding box center [807, 823] width 118 height 36
select select
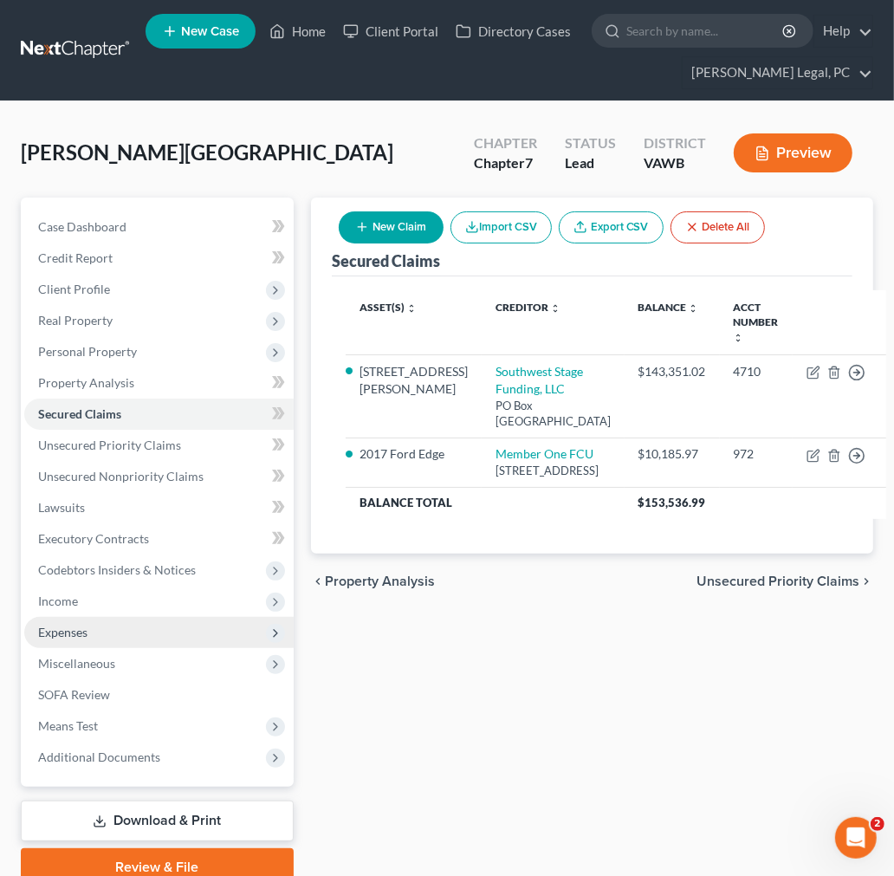
click at [50, 629] on span "Expenses" at bounding box center [62, 631] width 49 height 15
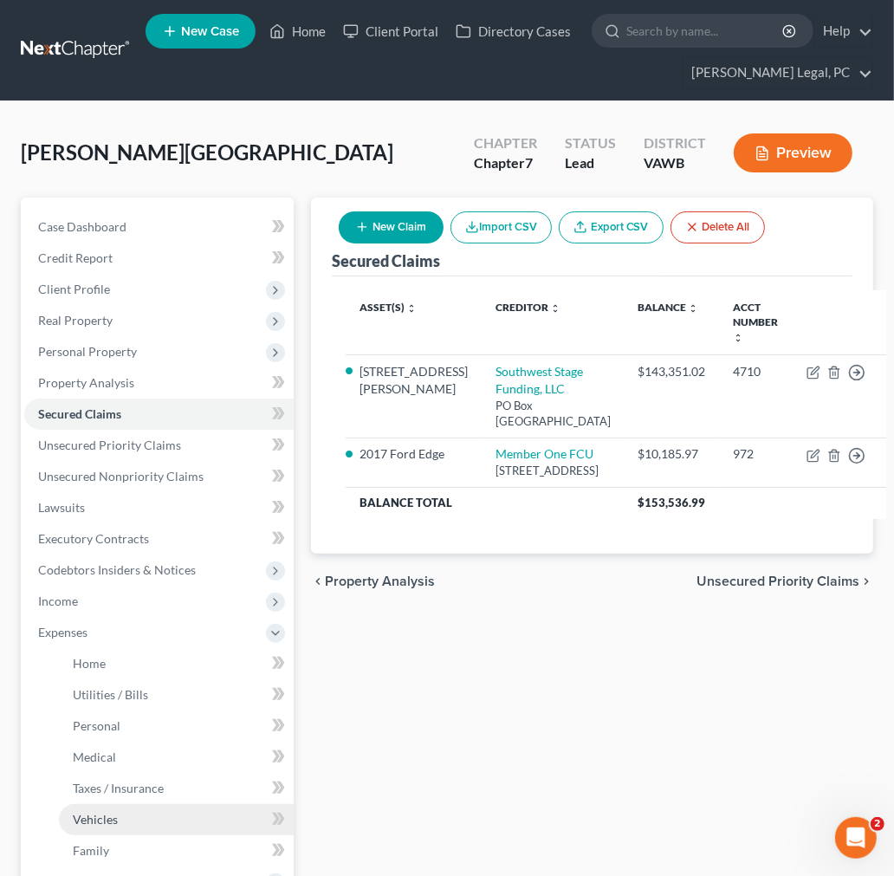
click at [107, 812] on span "Vehicles" at bounding box center [95, 818] width 45 height 15
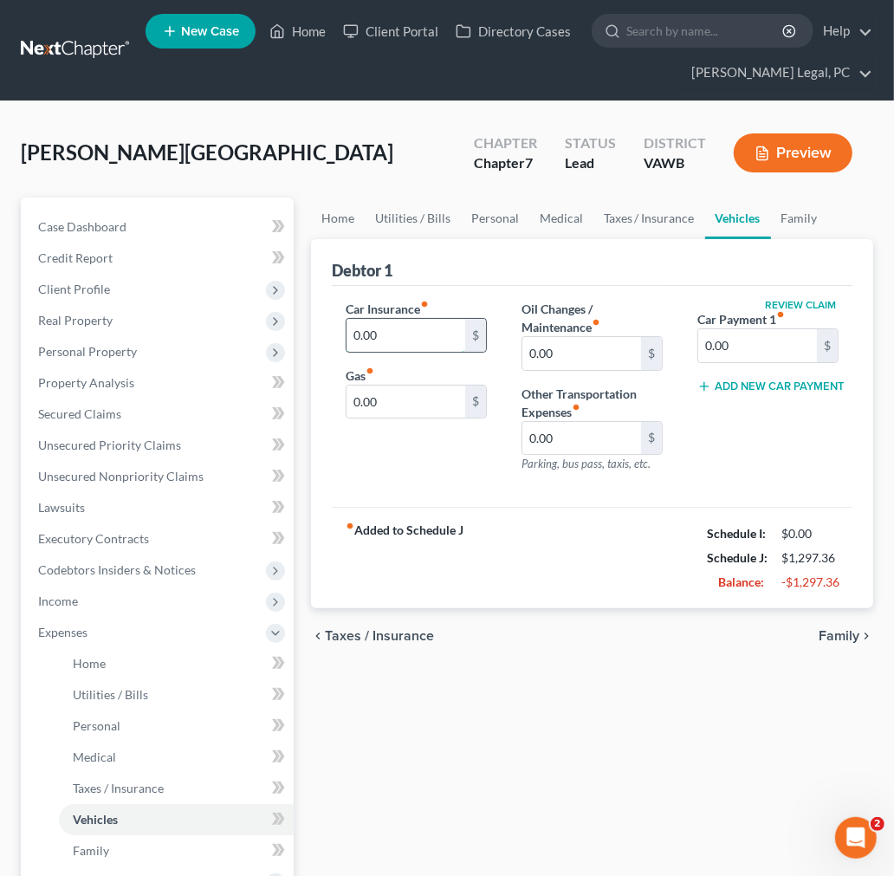
click at [381, 339] on input "0.00" at bounding box center [405, 335] width 119 height 33
type input "128.00"
click at [88, 410] on span "Secured Claims" at bounding box center [79, 413] width 83 height 15
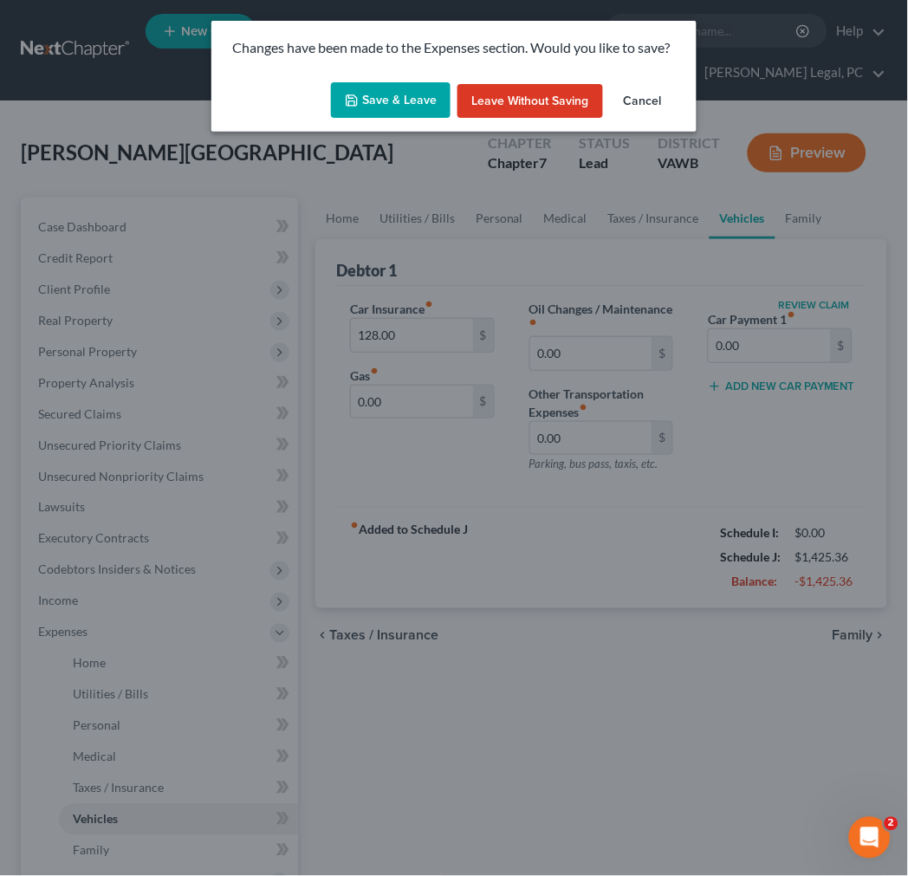
click at [412, 94] on button "Save & Leave" at bounding box center [391, 100] width 120 height 36
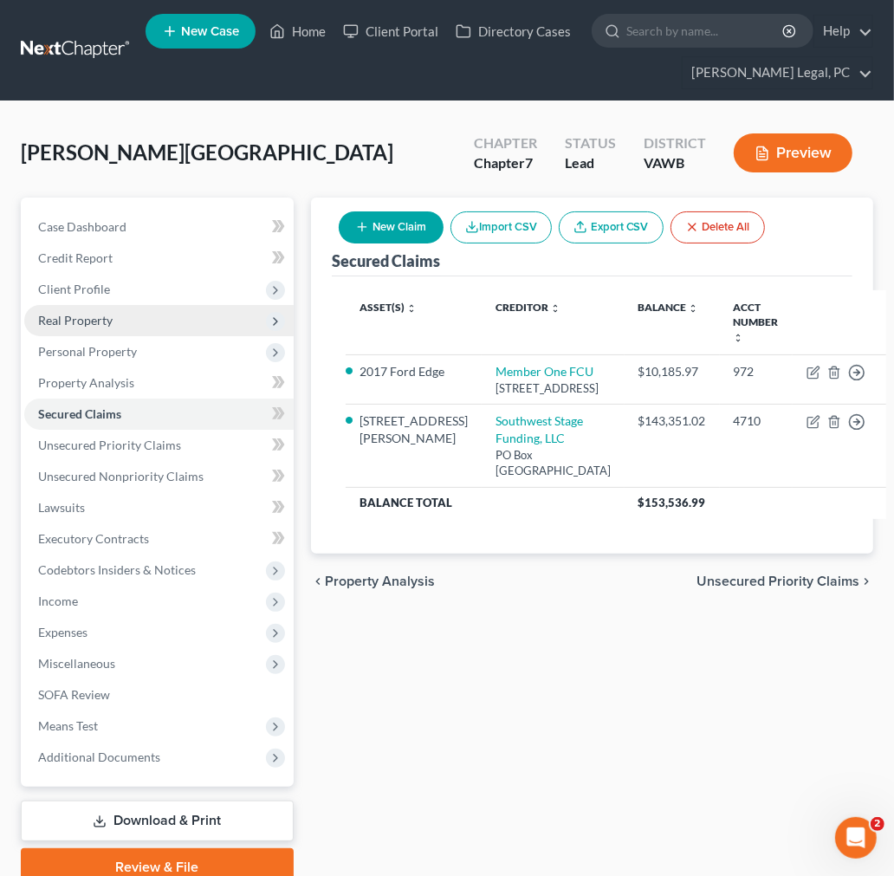
click at [74, 318] on span "Real Property" at bounding box center [75, 320] width 74 height 15
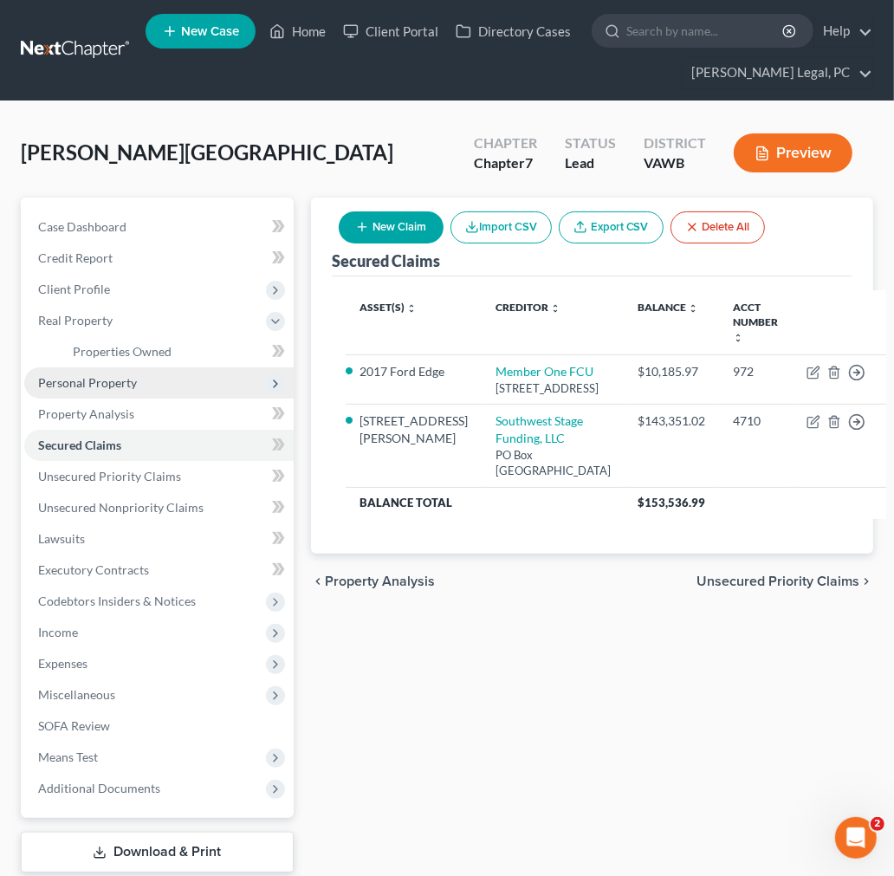
click at [94, 385] on span "Personal Property" at bounding box center [87, 382] width 99 height 15
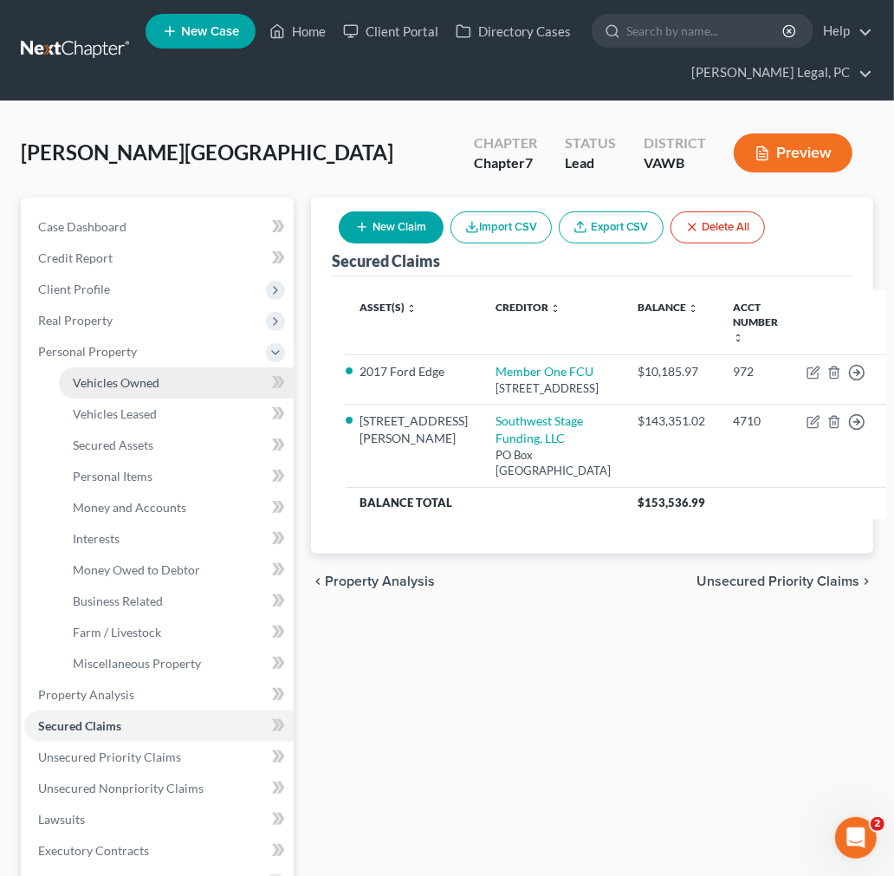
click at [107, 385] on span "Vehicles Owned" at bounding box center [116, 382] width 87 height 15
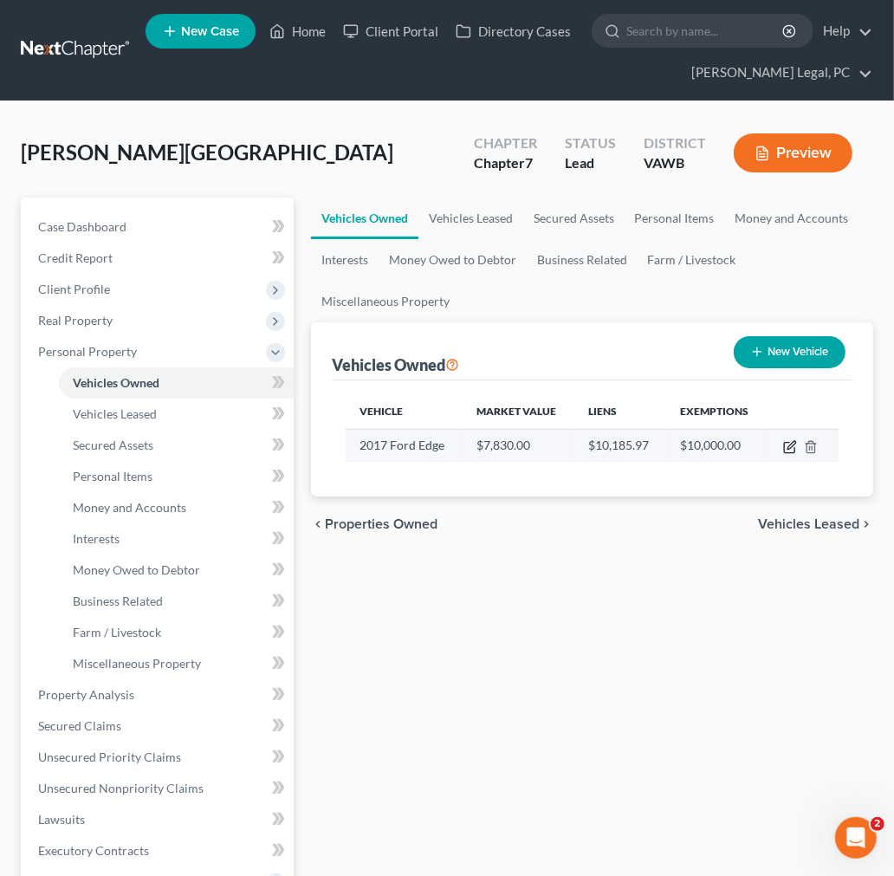
click at [786, 444] on icon "button" at bounding box center [790, 447] width 14 height 14
select select "0"
select select "9"
select select "2"
select select "3"
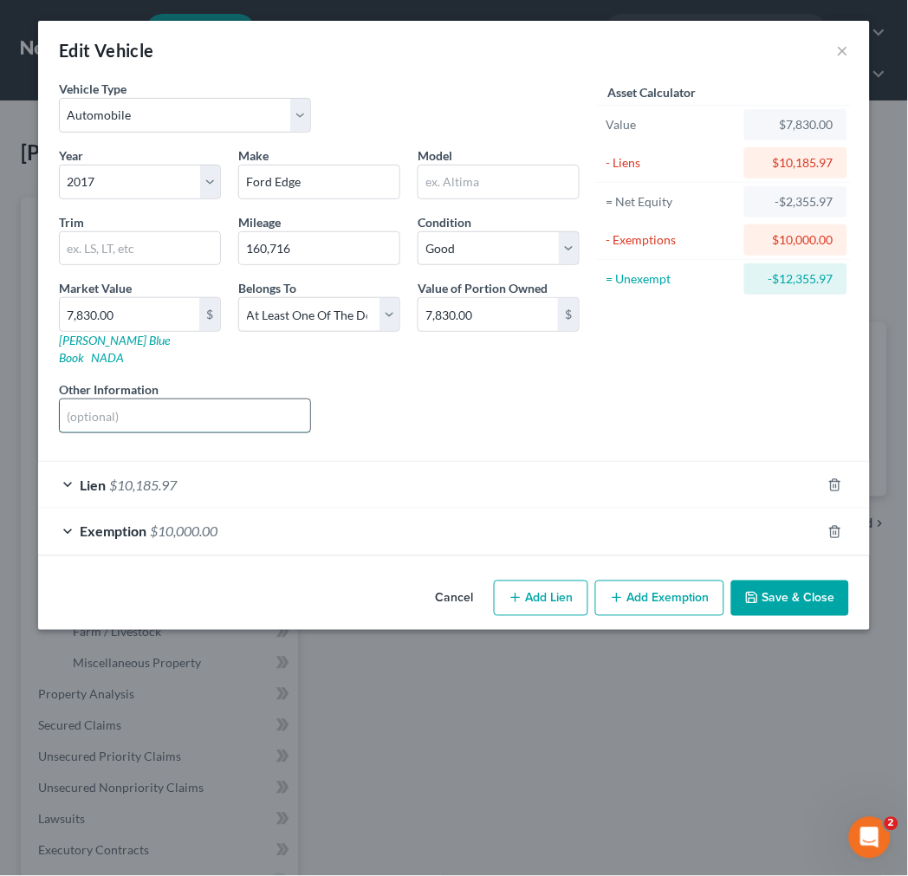
click at [166, 404] on input "text" at bounding box center [185, 415] width 250 height 33
type input "owned with [PERSON_NAME] (relative)"
click at [778, 580] on button "Save & Close" at bounding box center [790, 598] width 118 height 36
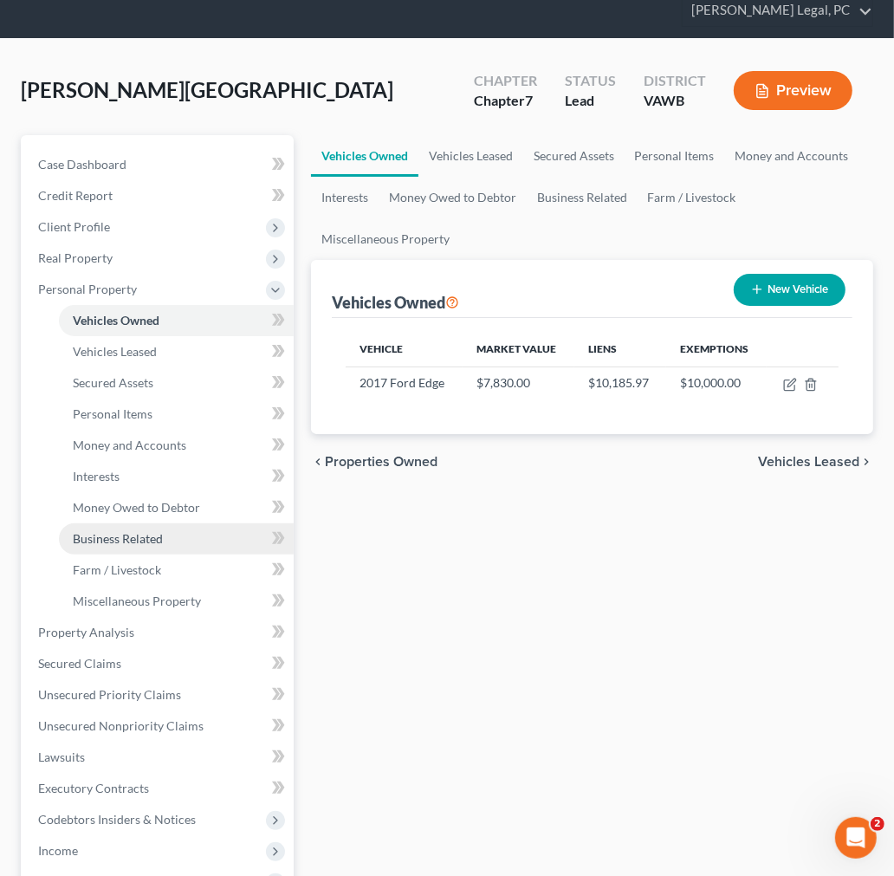
scroll to position [96, 0]
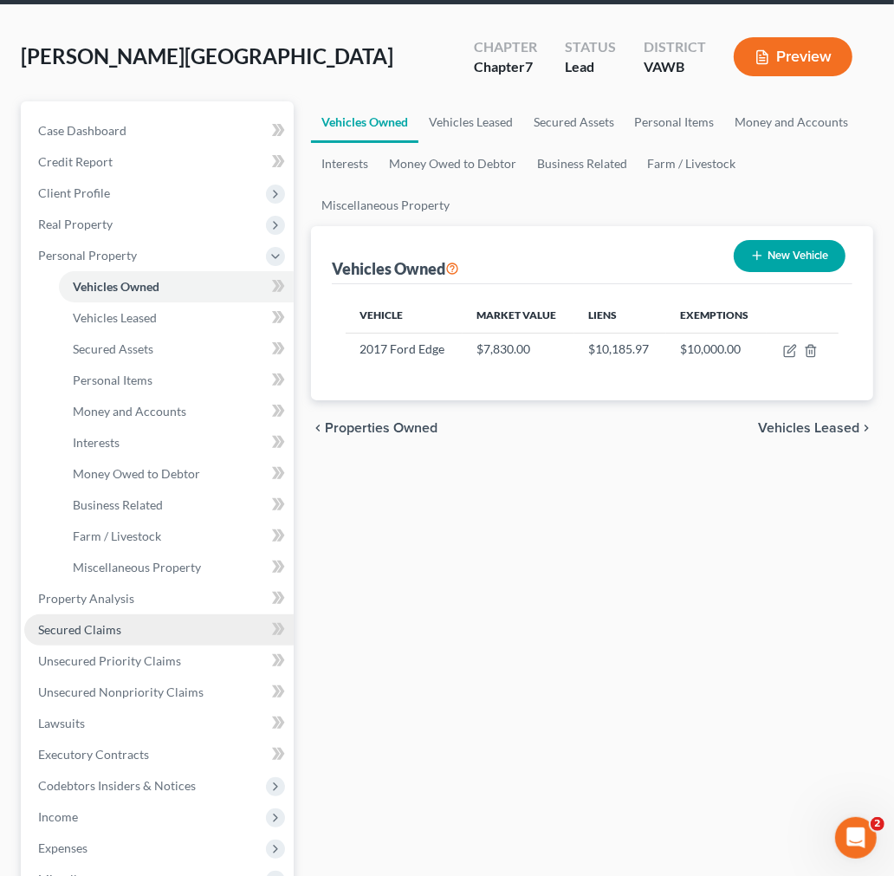
click at [74, 630] on span "Secured Claims" at bounding box center [79, 629] width 83 height 15
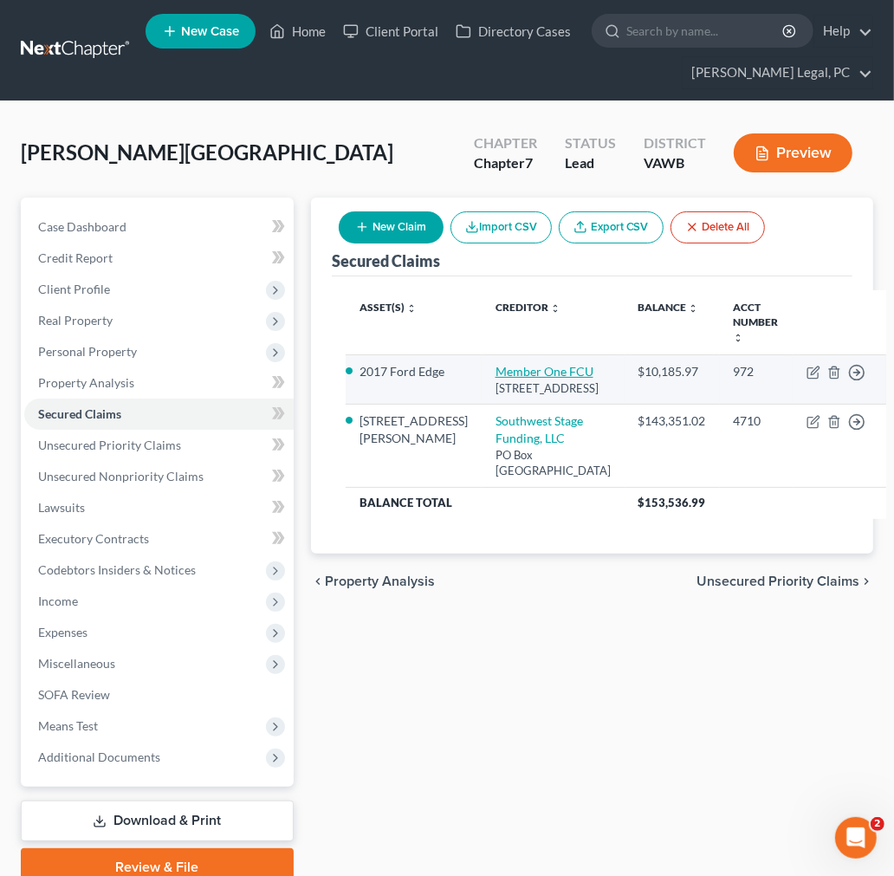
click at [495, 371] on link "Member One FCU" at bounding box center [544, 371] width 98 height 15
select select "48"
select select "3"
select select "4"
select select "3"
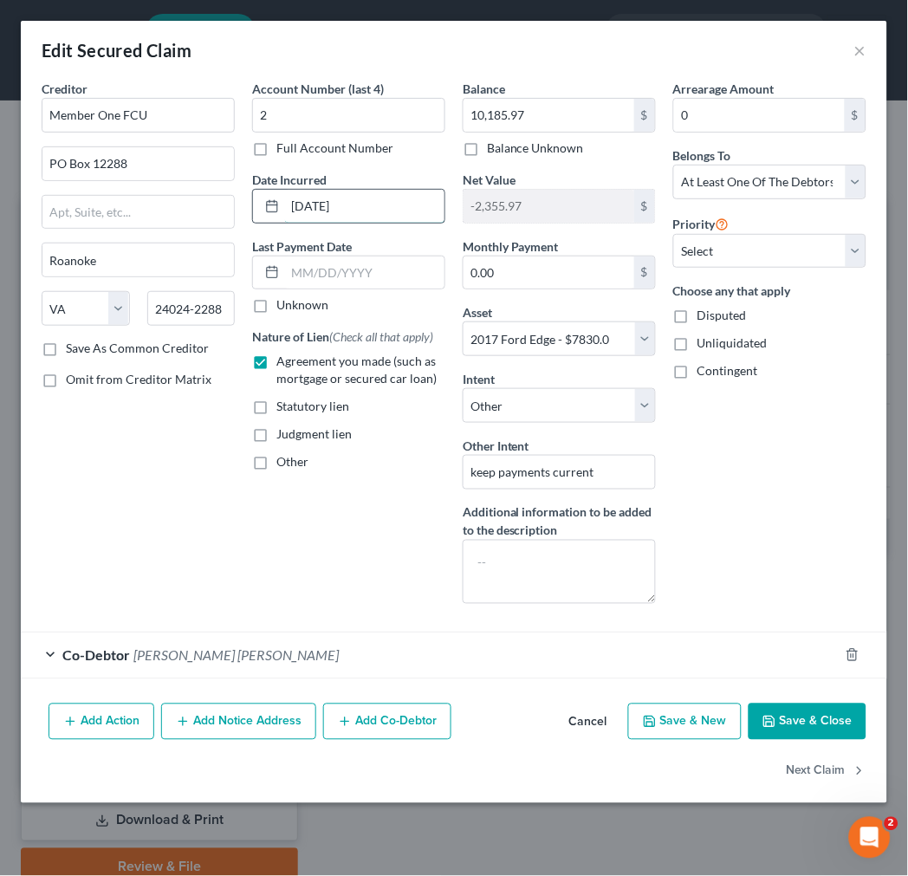
click at [382, 210] on input "[DATE]" at bounding box center [364, 206] width 159 height 33
drag, startPoint x: 382, startPoint y: 210, endPoint x: 275, endPoint y: 210, distance: 107.4
click at [275, 210] on div "[DATE]" at bounding box center [348, 206] width 193 height 35
type input "[DATE]"
click at [791, 717] on button "Save & Close" at bounding box center [807, 721] width 118 height 36
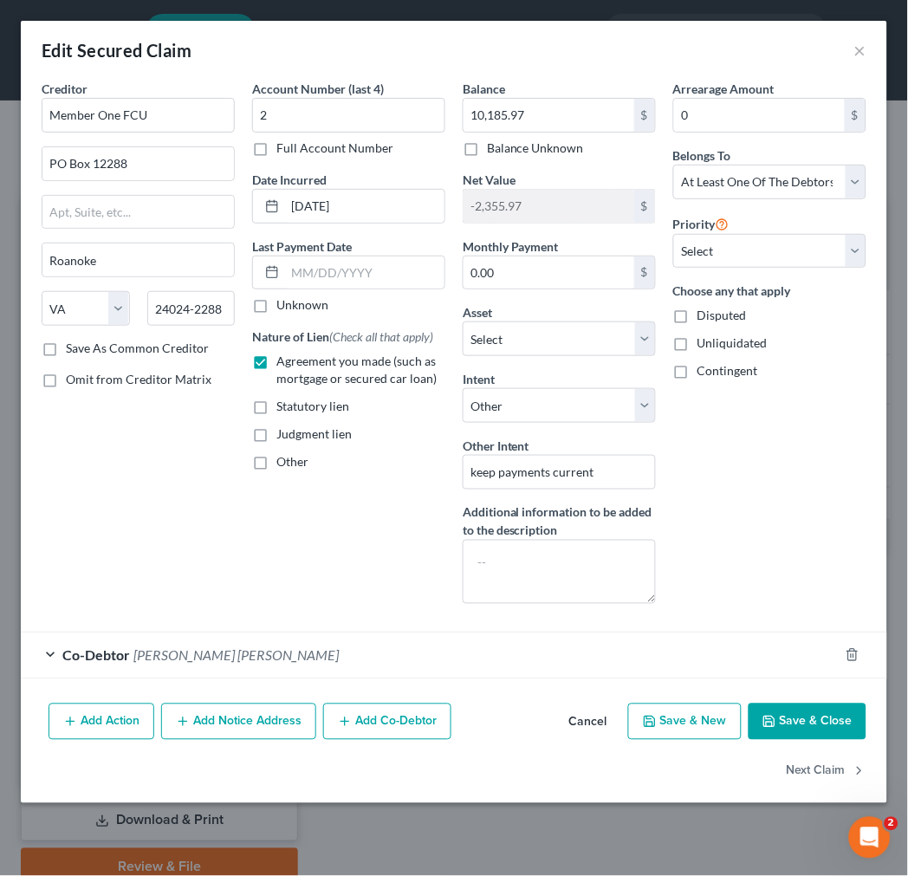
select select "3"
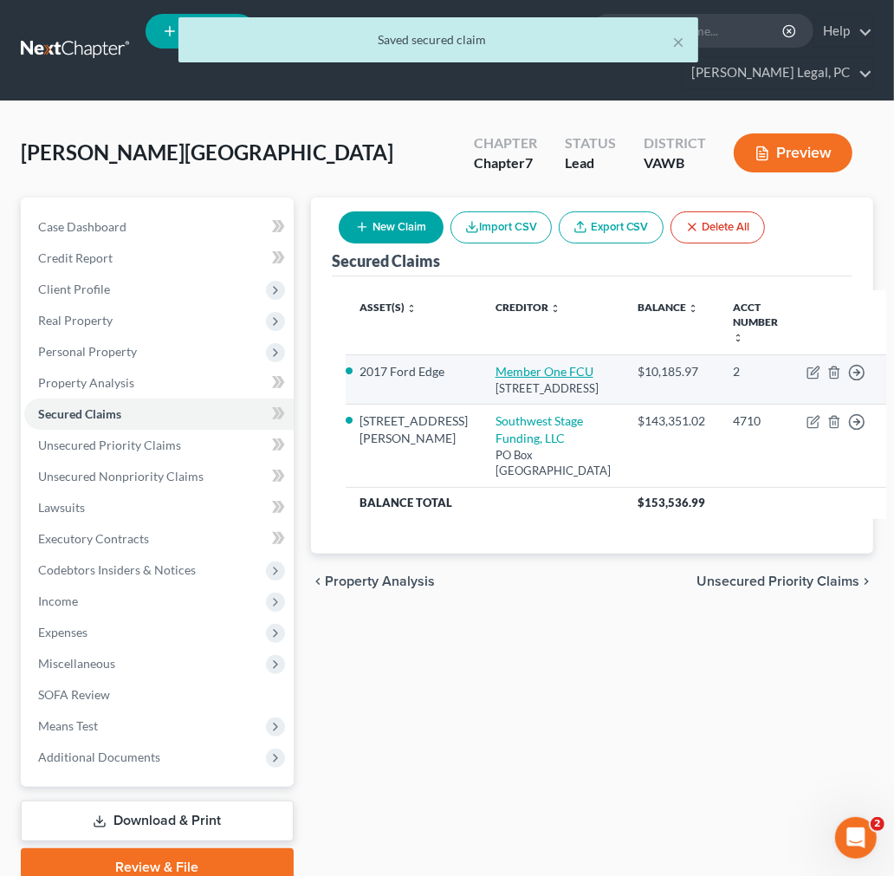
click at [495, 368] on link "Member One FCU" at bounding box center [544, 371] width 98 height 15
select select "48"
select select "3"
select select "4"
select select "3"
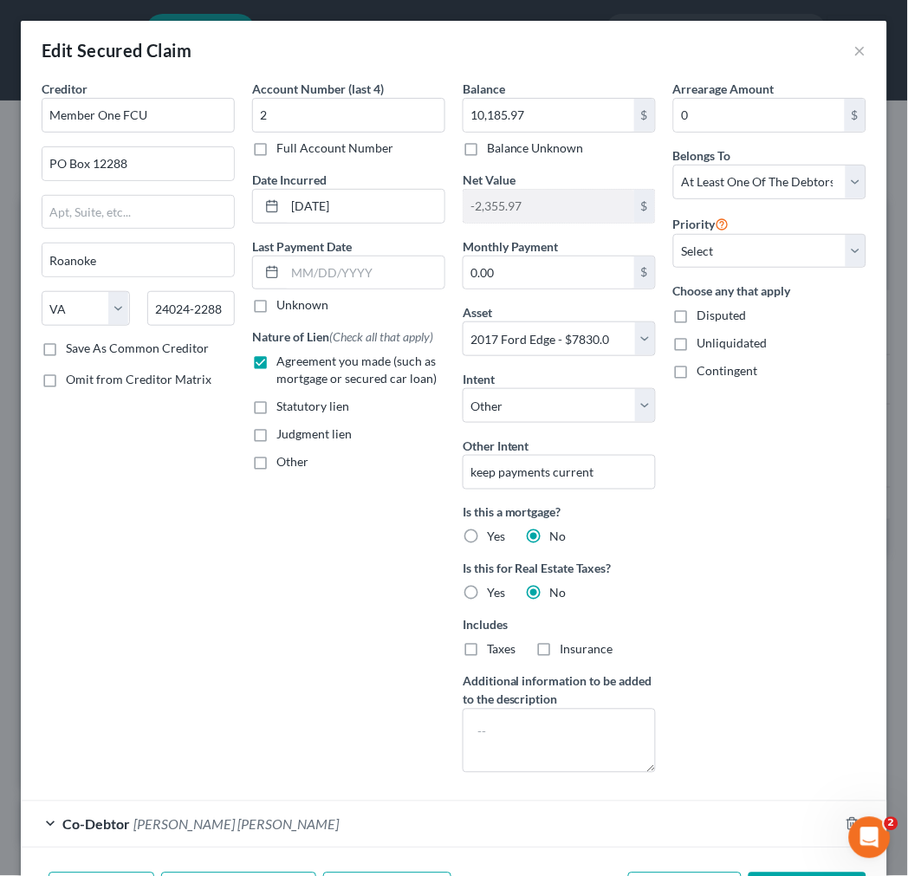
scroll to position [118, 0]
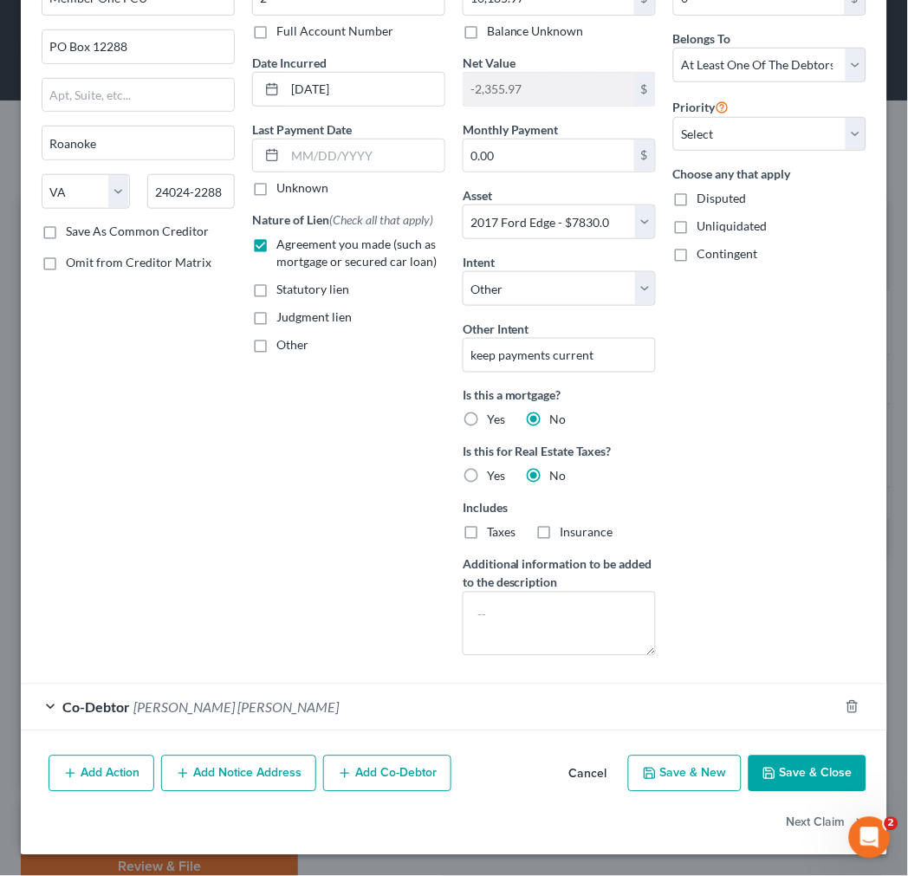
click at [786, 775] on button "Save & Close" at bounding box center [807, 773] width 118 height 36
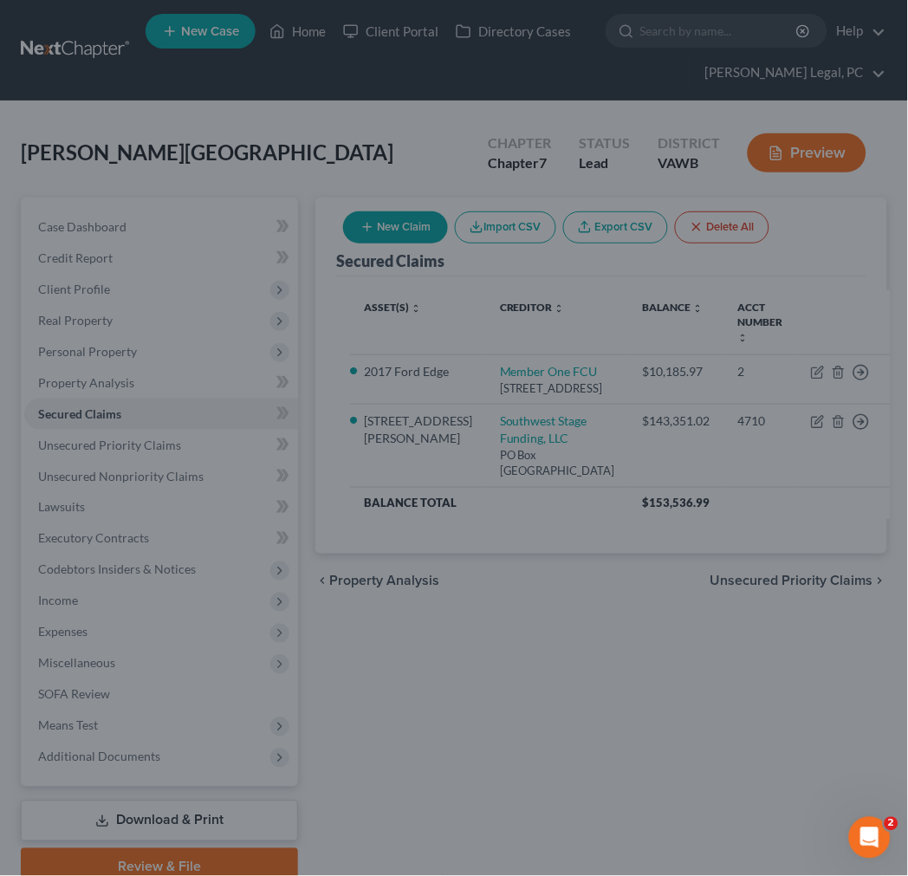
select select "3"
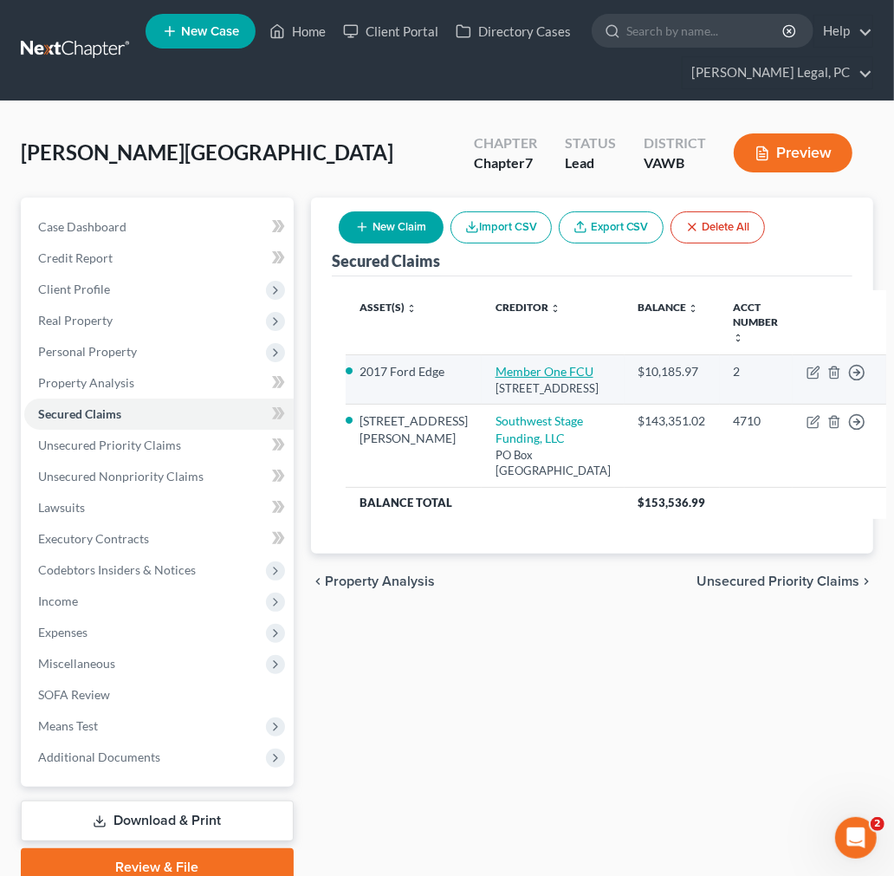
click at [495, 368] on link "Member One FCU" at bounding box center [544, 371] width 98 height 15
select select "48"
select select "4"
select select "3"
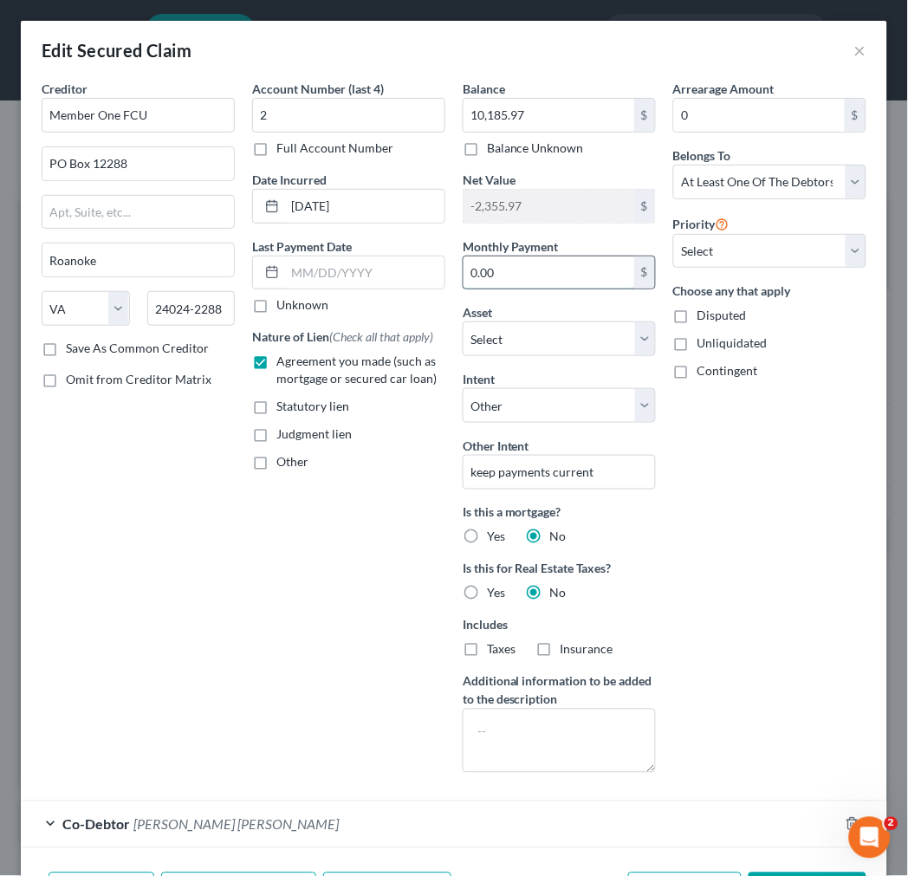
click at [522, 270] on input "0.00" at bounding box center [548, 272] width 171 height 33
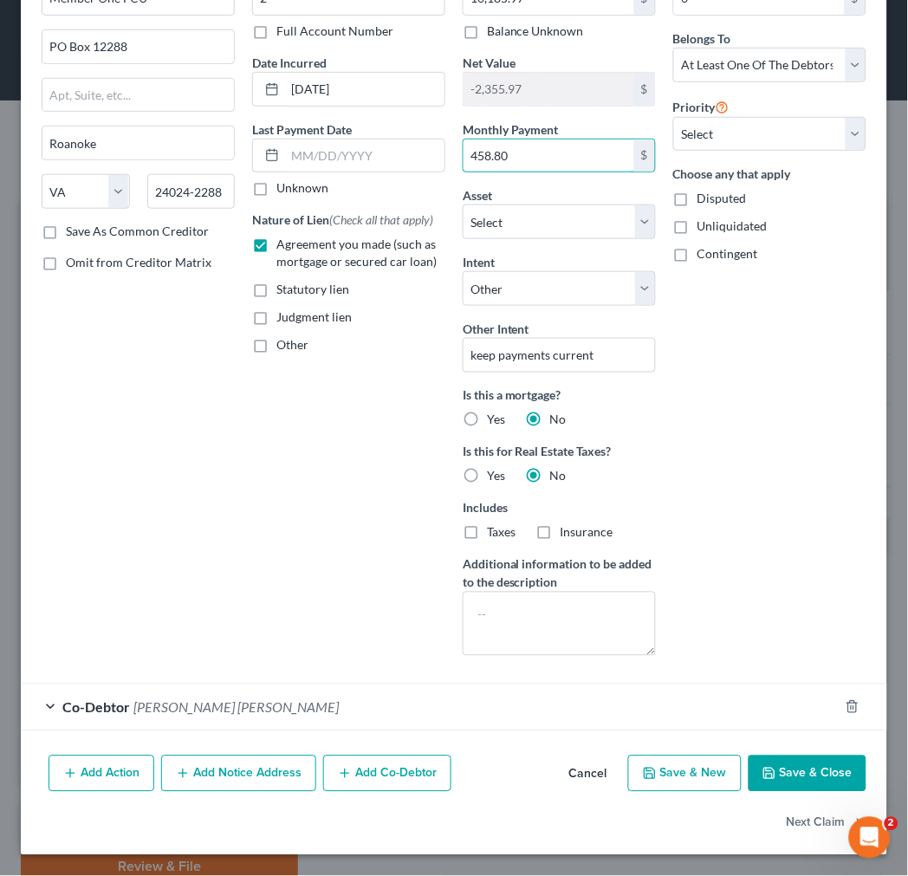
type input "458.80"
click at [794, 764] on button "Save & Close" at bounding box center [807, 773] width 118 height 36
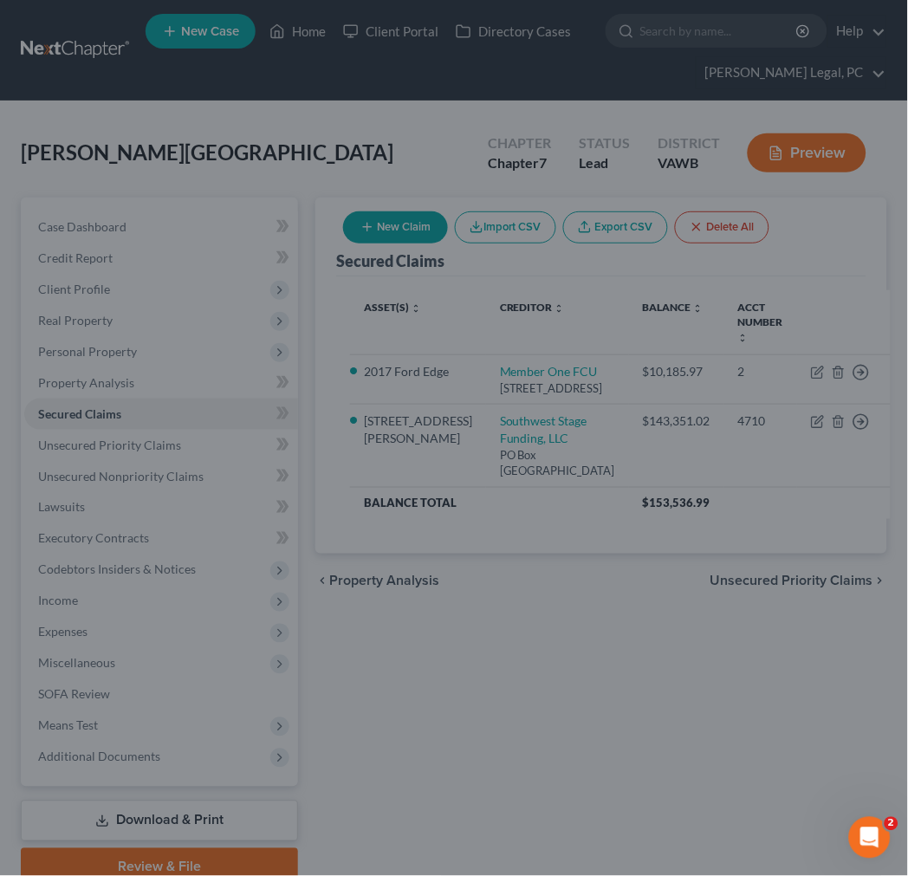
select select "3"
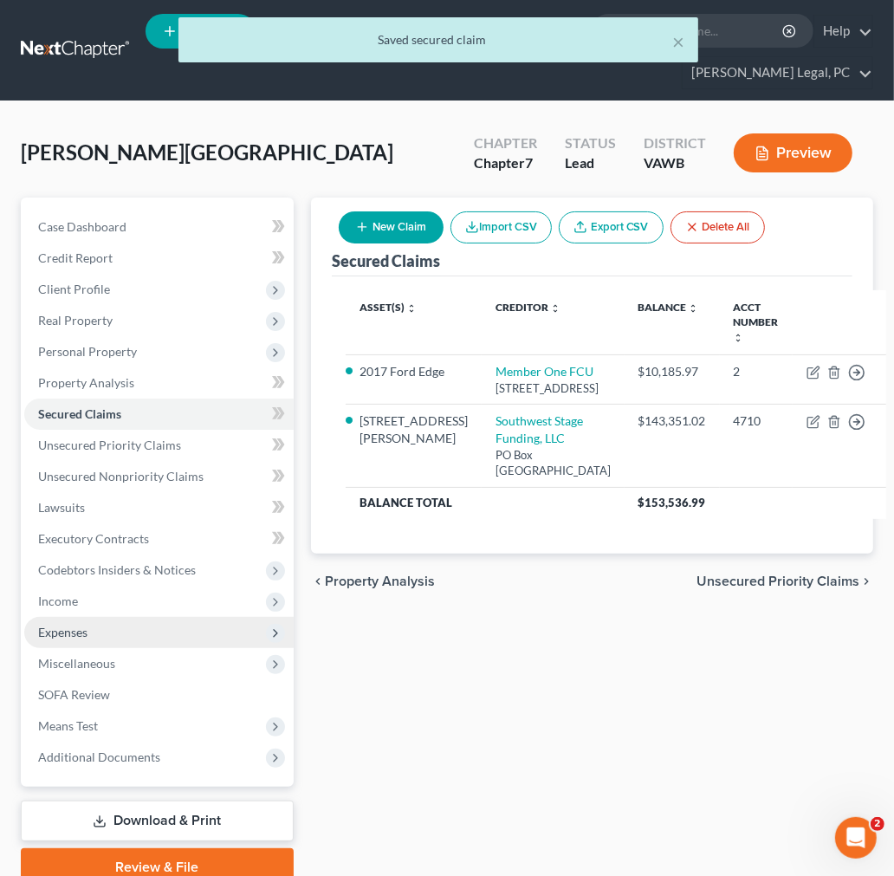
click at [70, 625] on span "Expenses" at bounding box center [62, 631] width 49 height 15
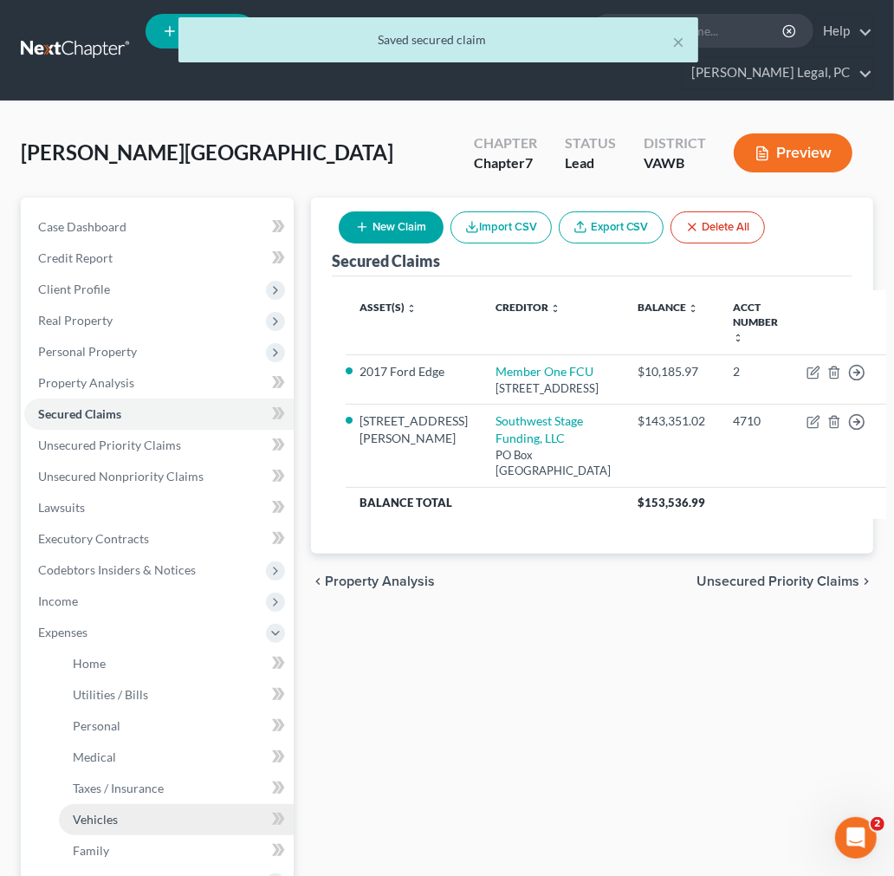
click at [102, 820] on span "Vehicles" at bounding box center [95, 818] width 45 height 15
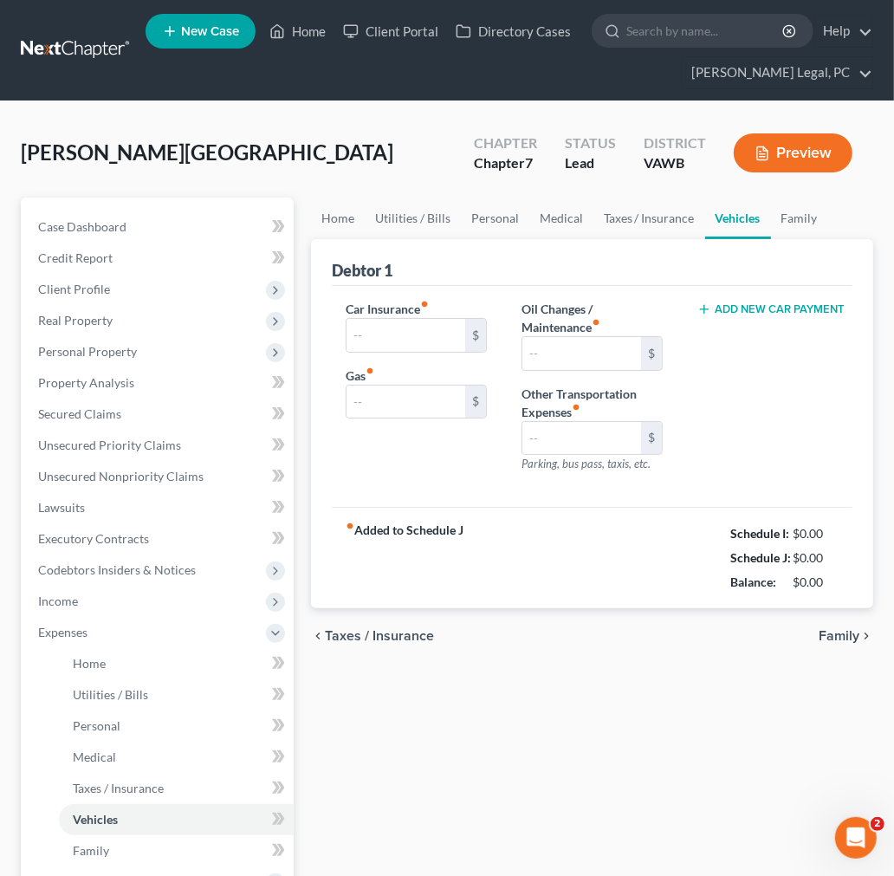
type input "128.00"
type input "0.00"
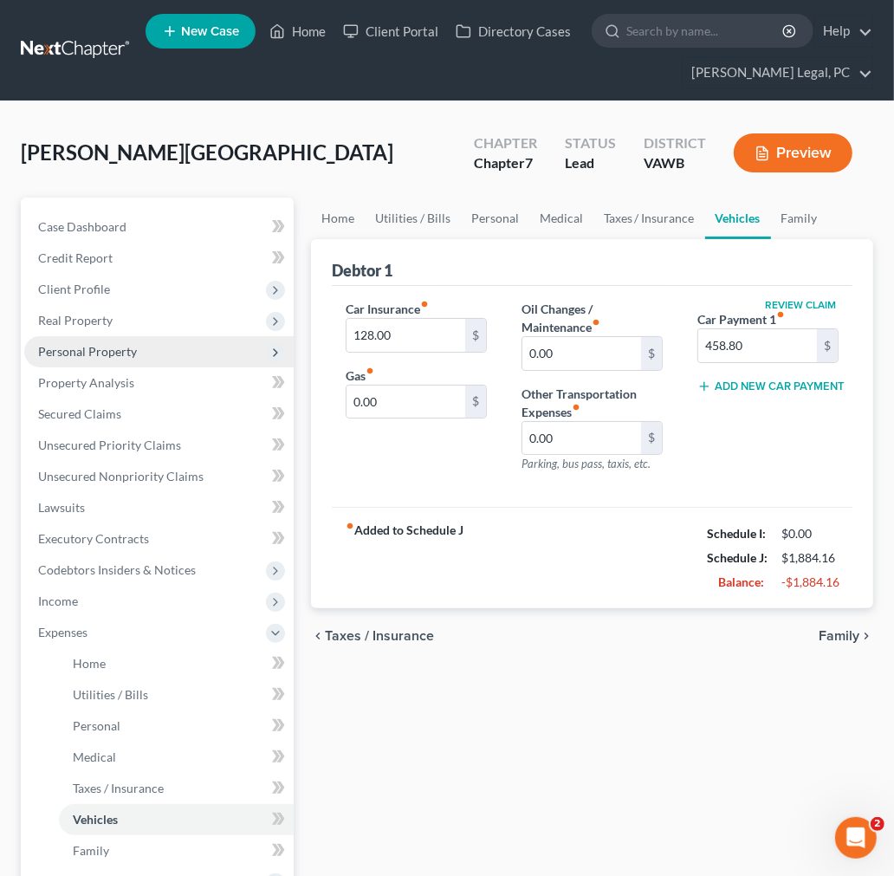
click at [82, 344] on span "Personal Property" at bounding box center [87, 351] width 99 height 15
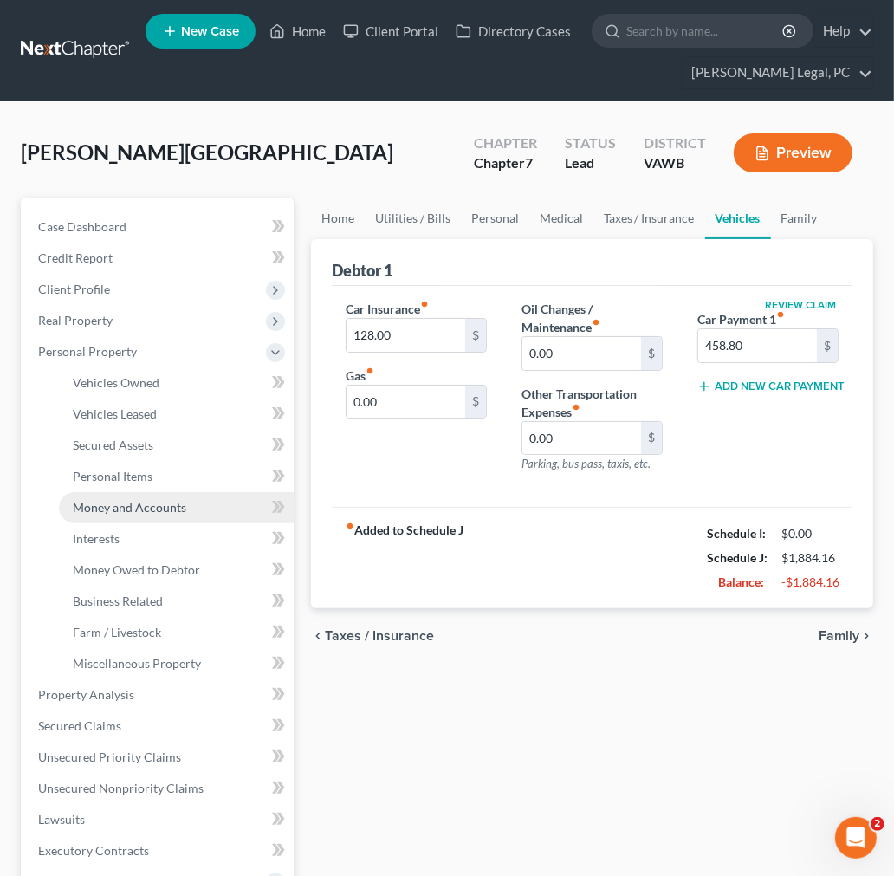
click at [109, 504] on span "Money and Accounts" at bounding box center [129, 507] width 113 height 15
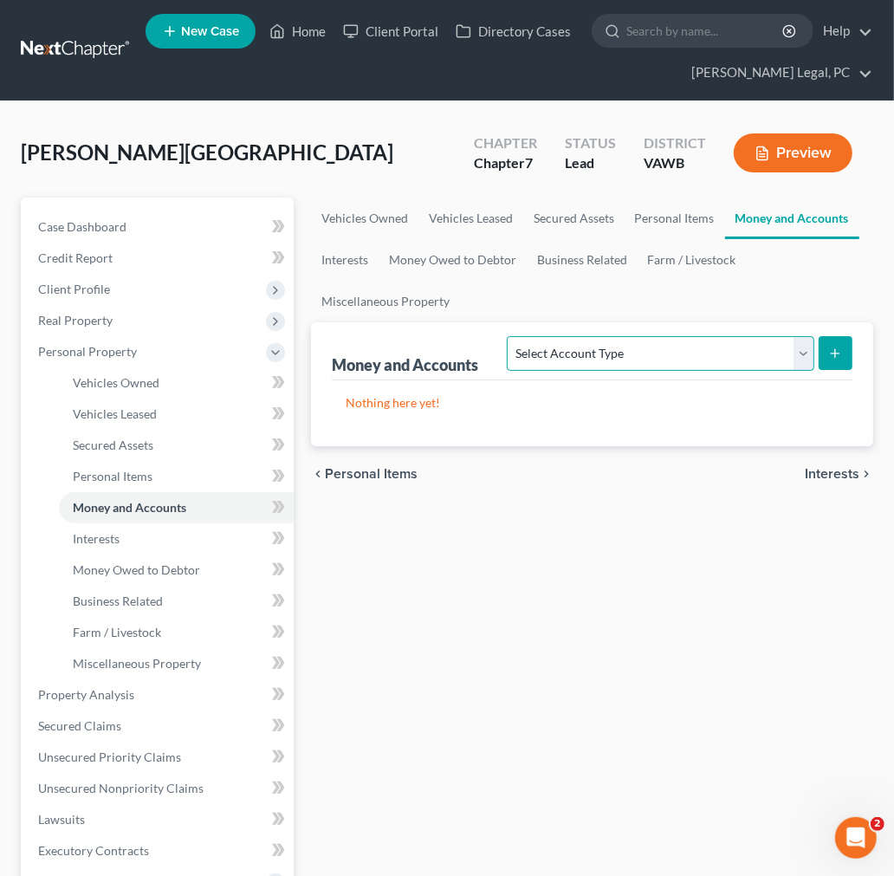
click at [802, 360] on select "Select Account Type Brokerage Cash on Hand Certificates of Deposit Checking Acc…" at bounding box center [660, 353] width 307 height 35
select select "checking"
click at [511, 336] on select "Select Account Type Brokerage Cash on Hand Certificates of Deposit Checking Acc…" at bounding box center [660, 353] width 307 height 35
click at [827, 359] on button "submit" at bounding box center [835, 353] width 34 height 34
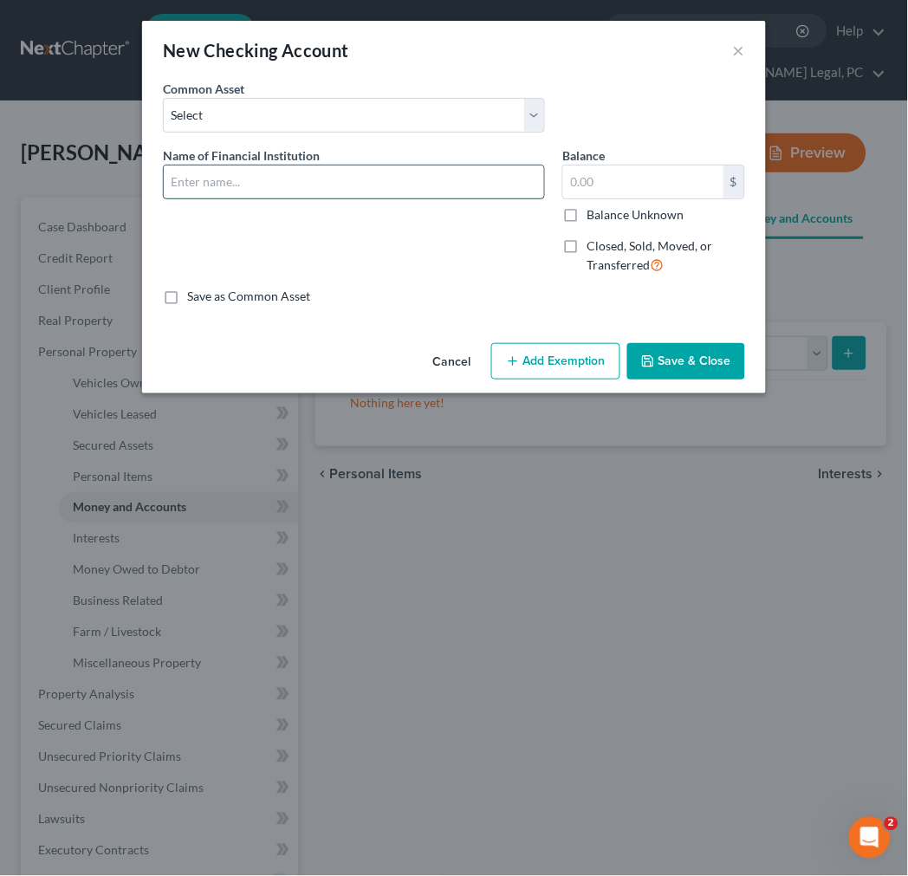
click at [382, 191] on input "text" at bounding box center [354, 181] width 380 height 33
click at [300, 182] on input "S" at bounding box center [354, 181] width 380 height 33
drag, startPoint x: 300, startPoint y: 179, endPoint x: 356, endPoint y: 185, distance: 56.6
click at [356, 185] on input "S" at bounding box center [354, 181] width 380 height 33
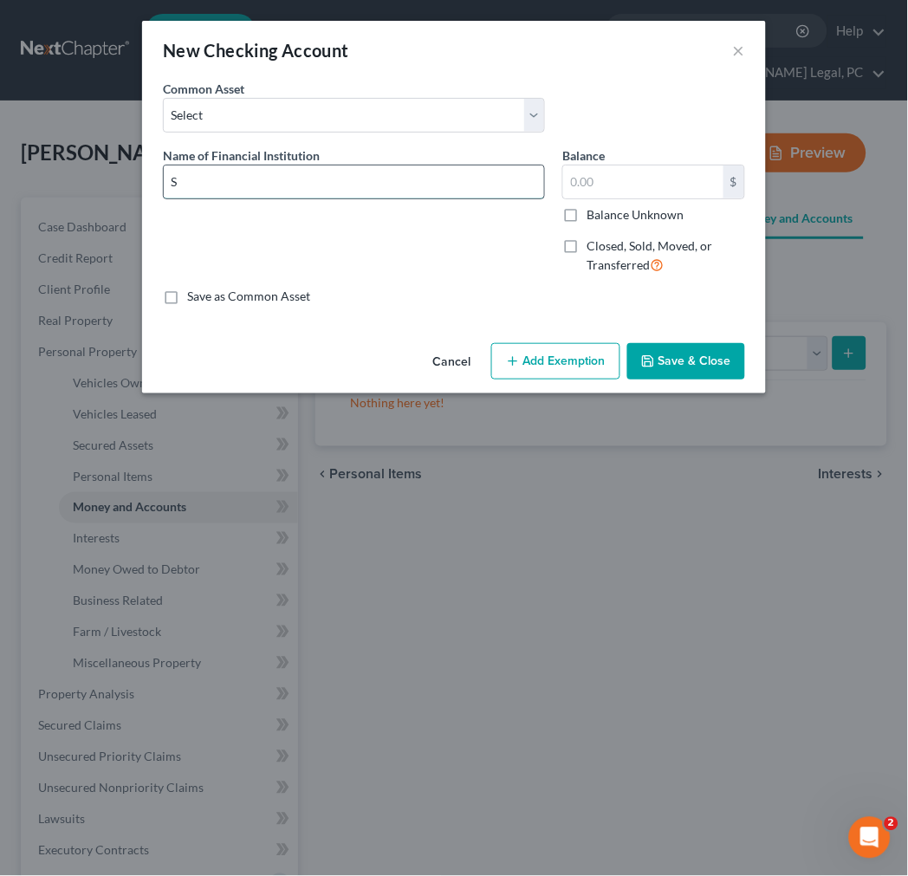
click at [307, 183] on input "S" at bounding box center [354, 181] width 380 height 33
drag, startPoint x: 299, startPoint y: 178, endPoint x: 362, endPoint y: 184, distance: 63.5
click at [362, 184] on input "Skyline National Bank #7667" at bounding box center [354, 181] width 380 height 33
type input "Skyline National Bank #9113"
type input "1.00"
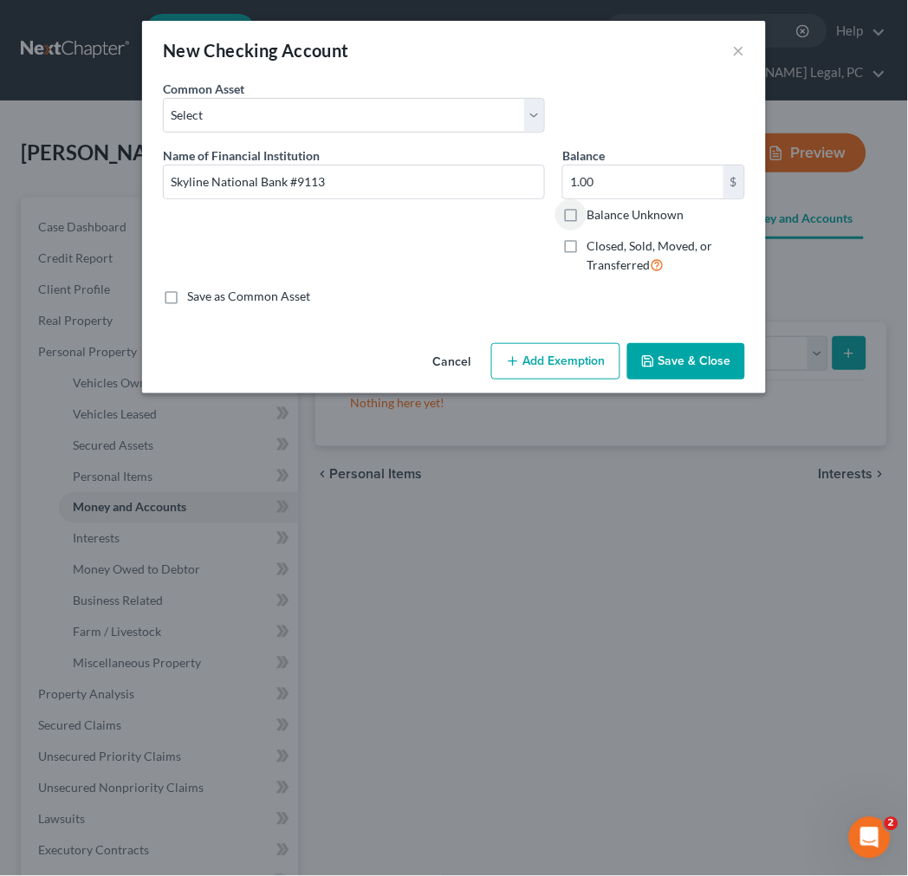
click at [583, 357] on button "Add Exemption" at bounding box center [555, 361] width 129 height 36
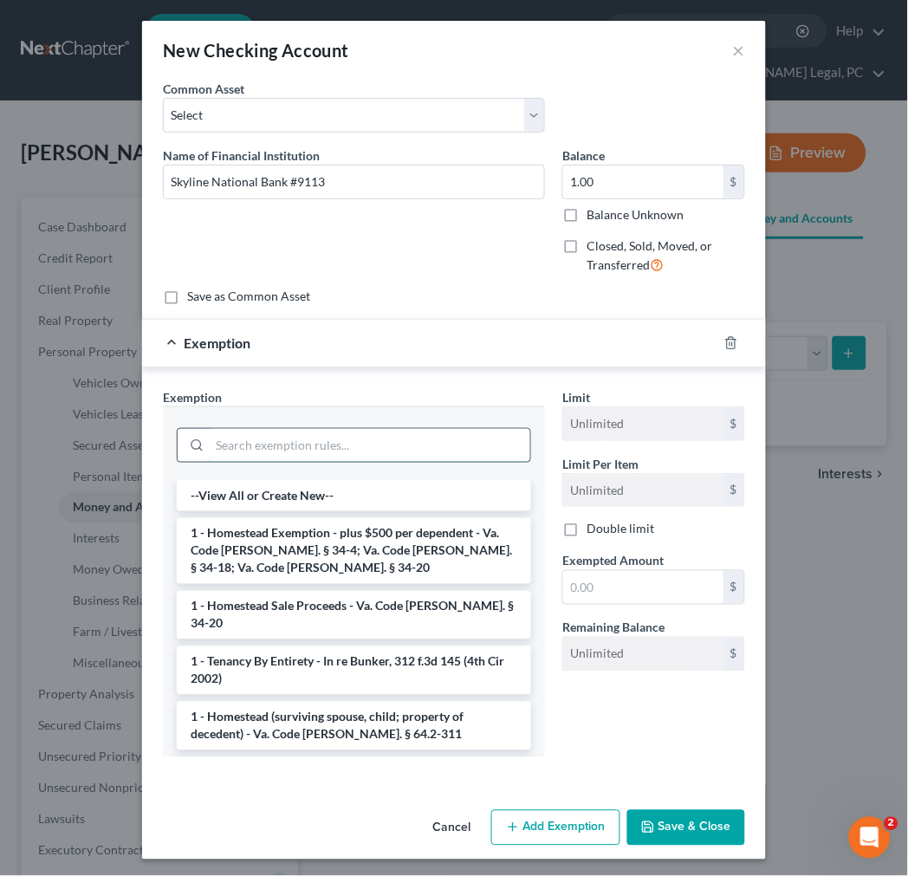
click at [347, 450] on input "search" at bounding box center [370, 445] width 320 height 33
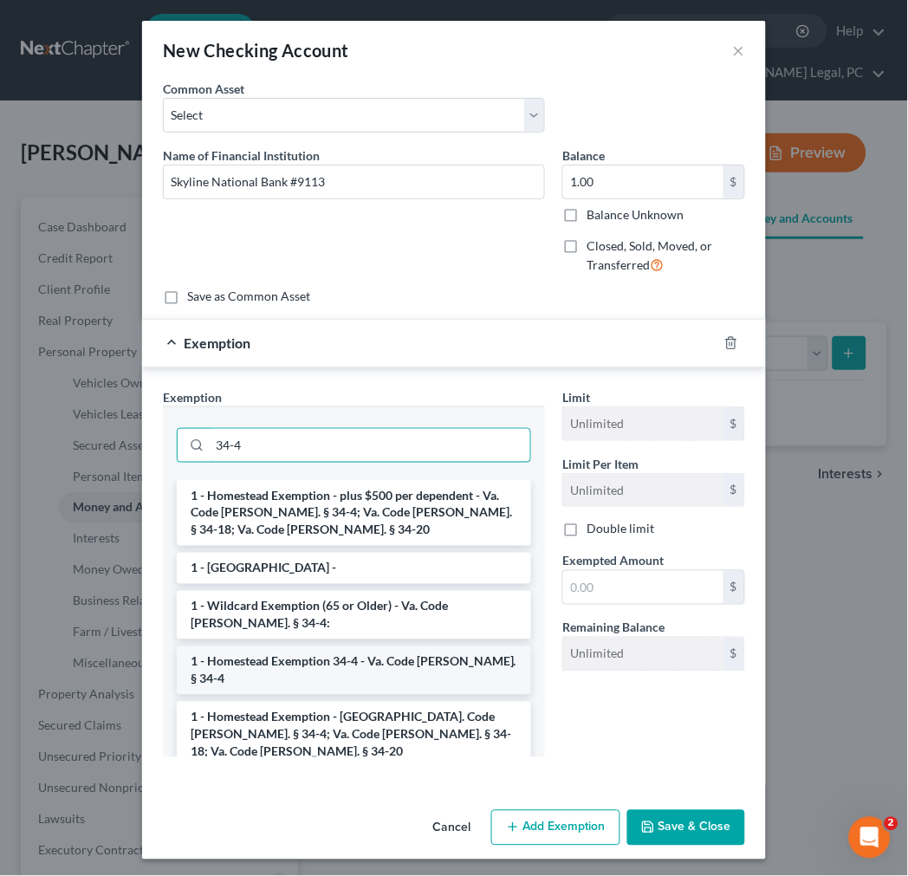
type input "34-4"
click at [373, 668] on li "1 - Homestead Exemption 34-4 - Va. Code [PERSON_NAME]. § 34-4" at bounding box center [354, 670] width 354 height 48
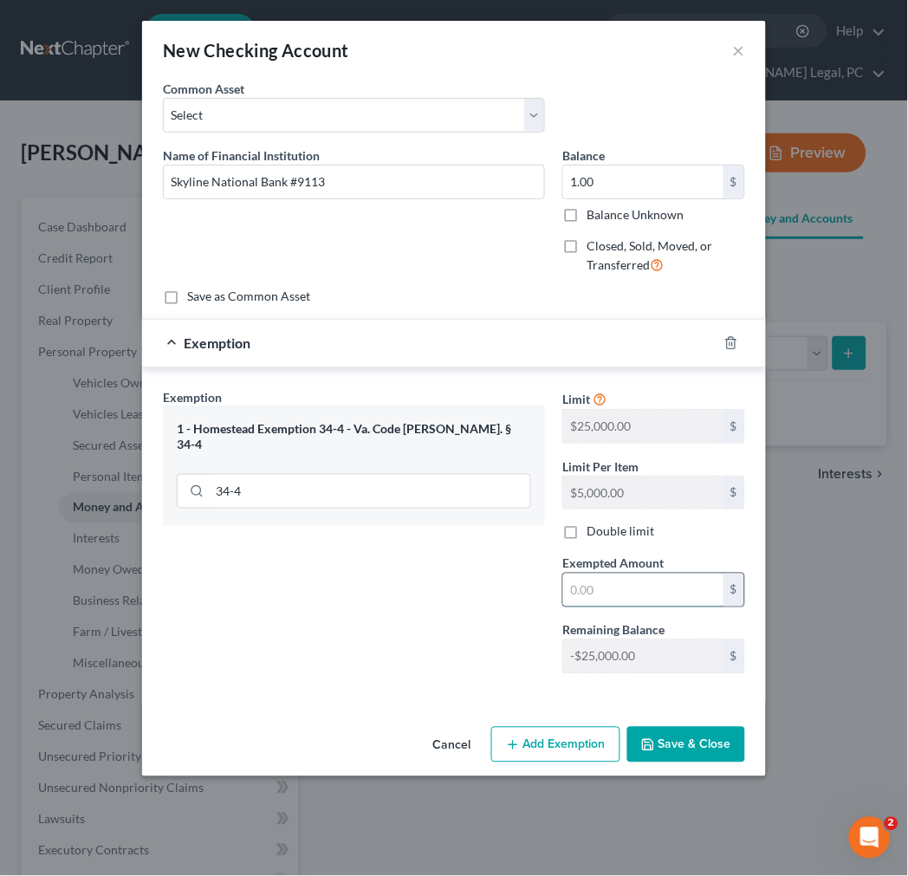
click at [611, 599] on input "text" at bounding box center [643, 589] width 160 height 33
type input "1.00"
click at [687, 742] on button "Save & Close" at bounding box center [686, 745] width 118 height 36
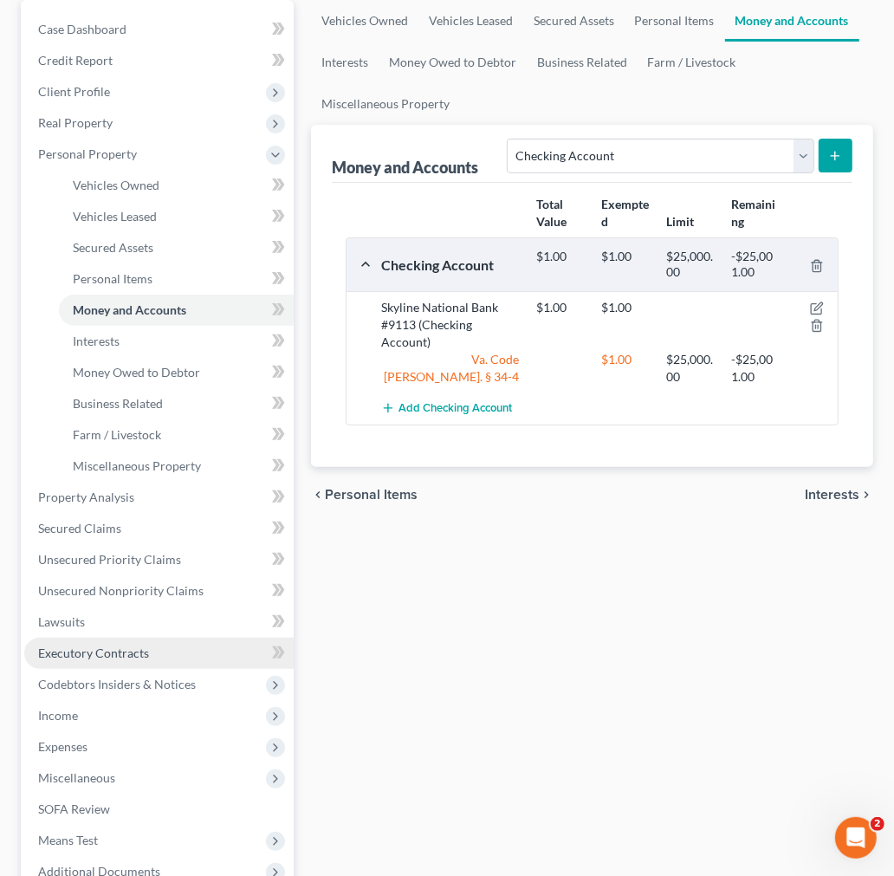
scroll to position [385, 0]
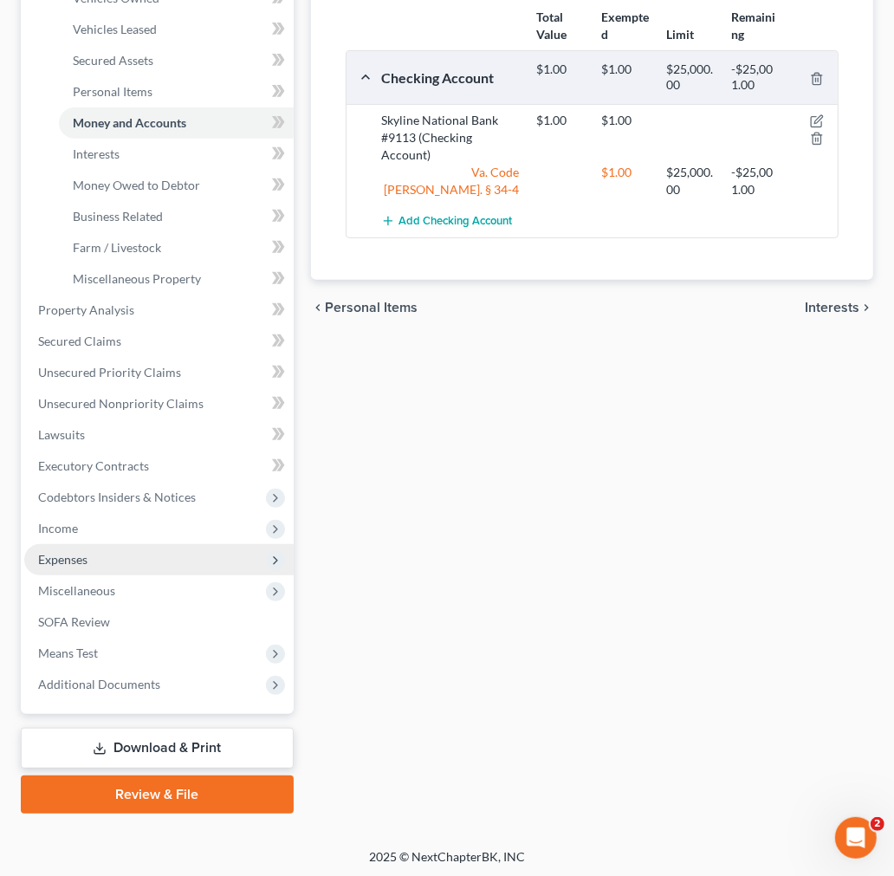
click at [80, 555] on span "Expenses" at bounding box center [62, 559] width 49 height 15
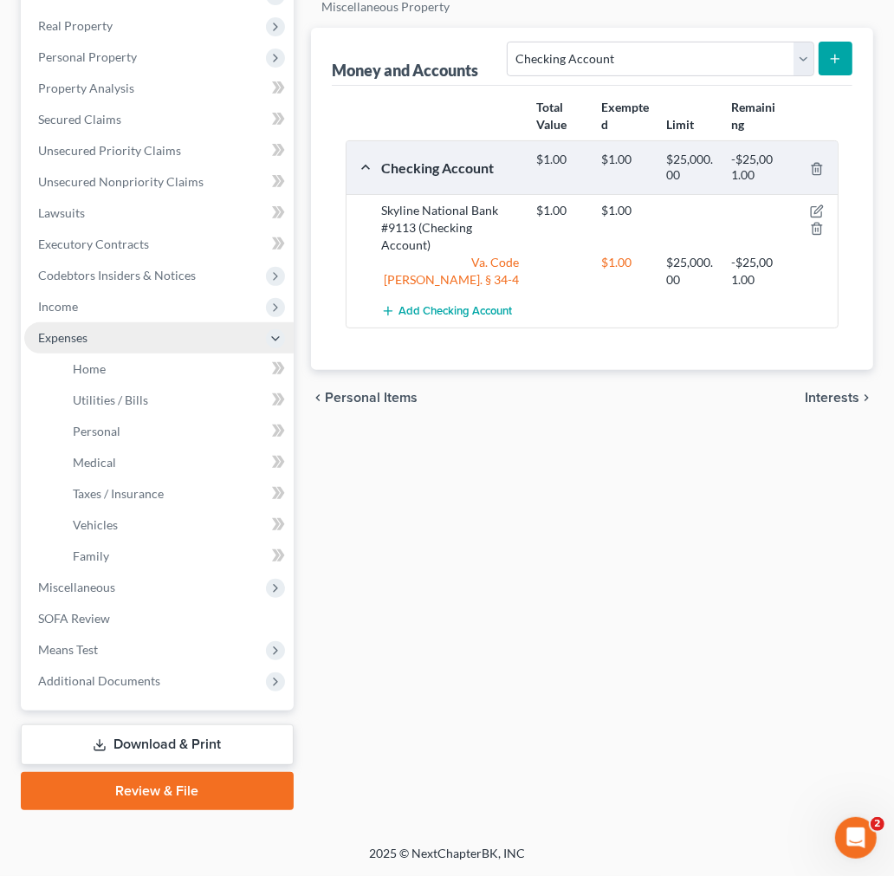
scroll to position [292, 0]
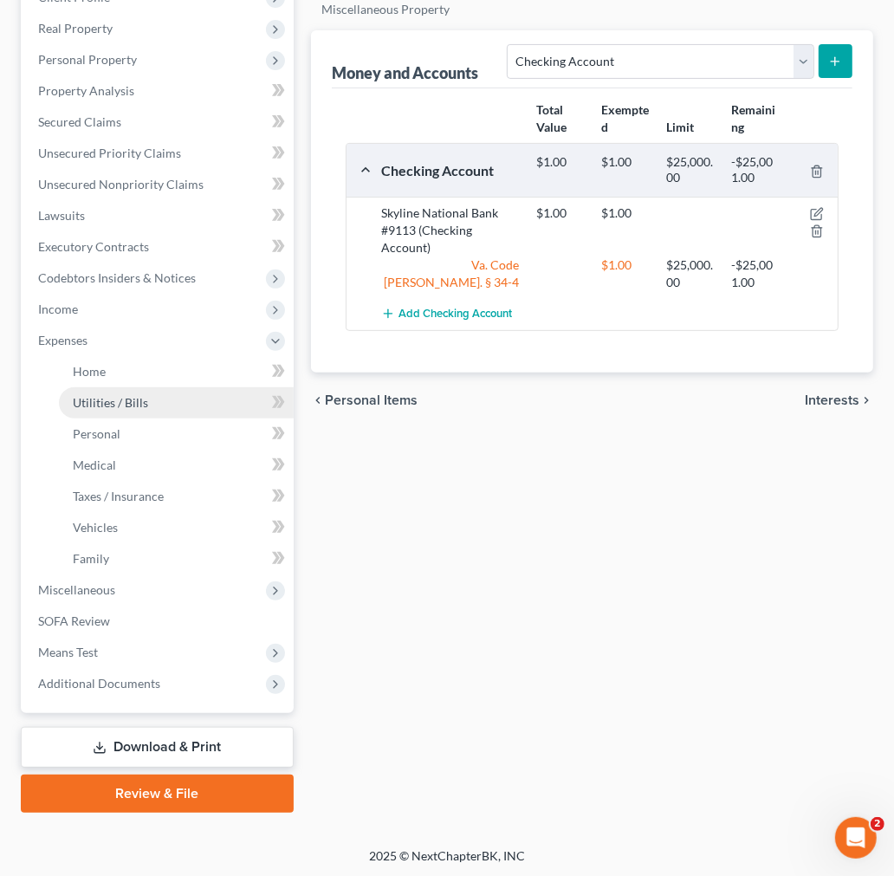
click at [113, 404] on span "Utilities / Bills" at bounding box center [110, 402] width 75 height 15
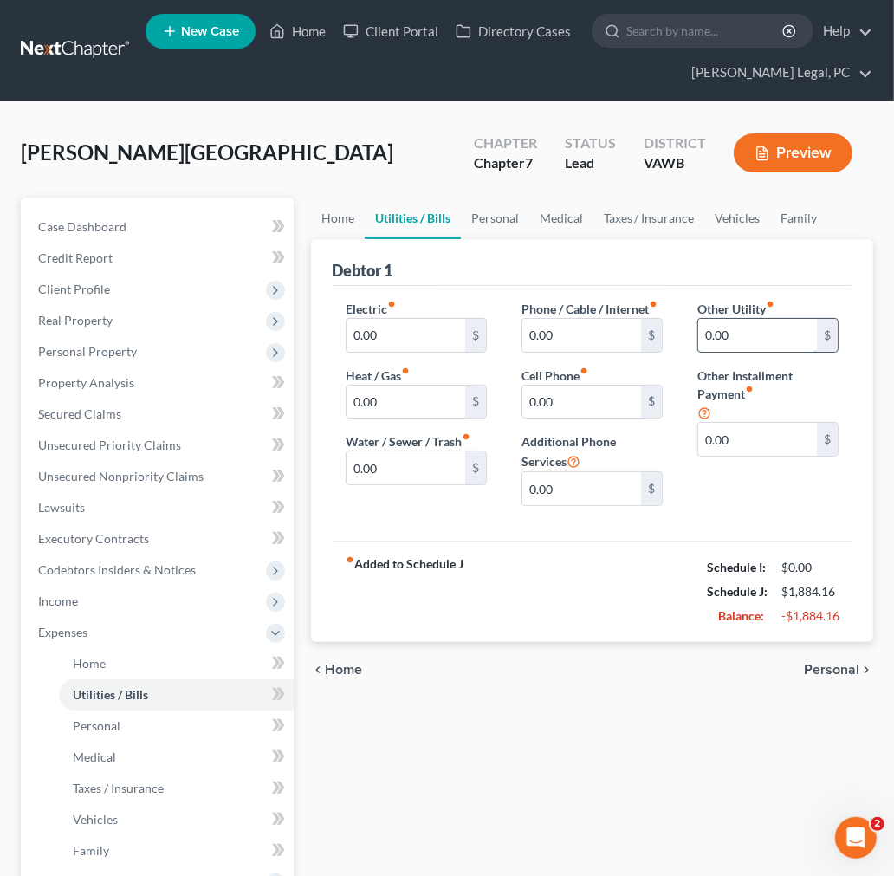
click at [729, 335] on input "0.00" at bounding box center [757, 335] width 119 height 33
click at [560, 339] on input "0.00" at bounding box center [581, 335] width 119 height 33
type input "10.99"
click at [404, 326] on input "0.00" at bounding box center [405, 335] width 119 height 33
type input "150.31"
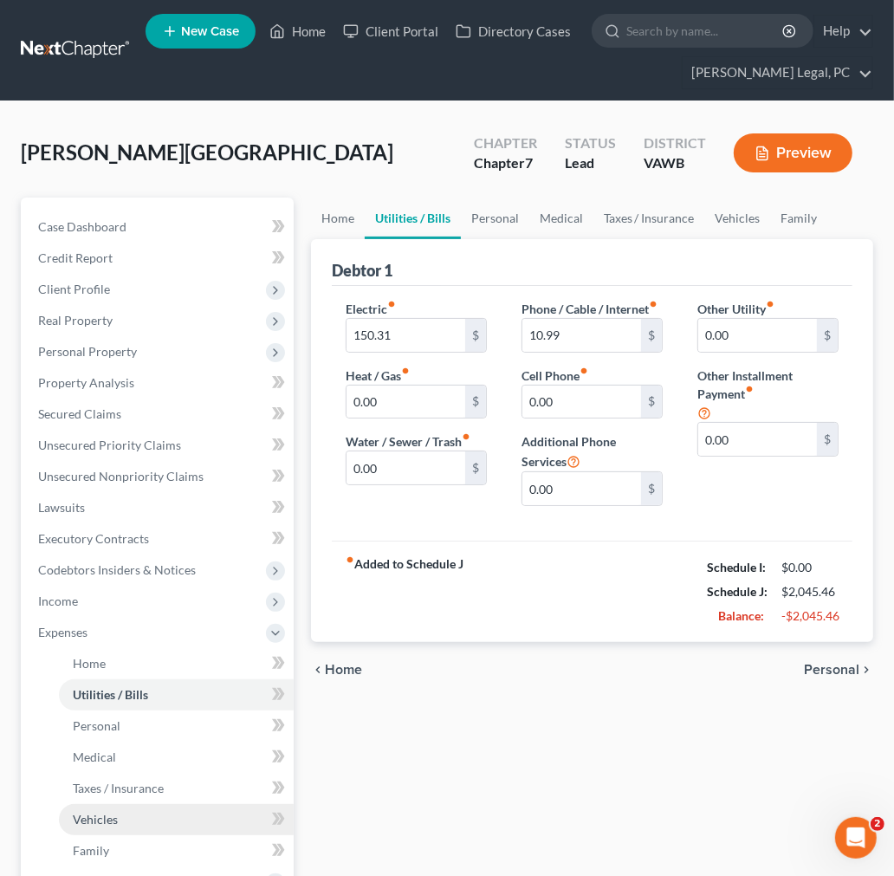
click at [100, 819] on span "Vehicles" at bounding box center [95, 818] width 45 height 15
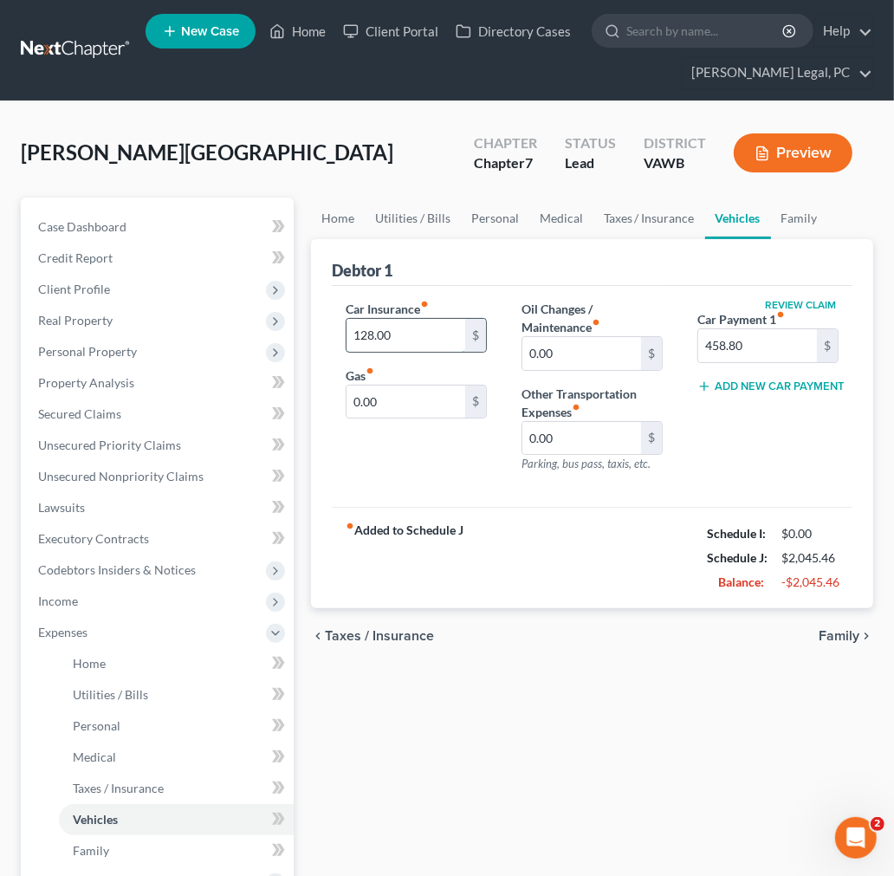
click at [410, 335] on input "128.00" at bounding box center [405, 335] width 119 height 33
type input "160.64"
click at [85, 349] on span "Personal Property" at bounding box center [87, 351] width 99 height 15
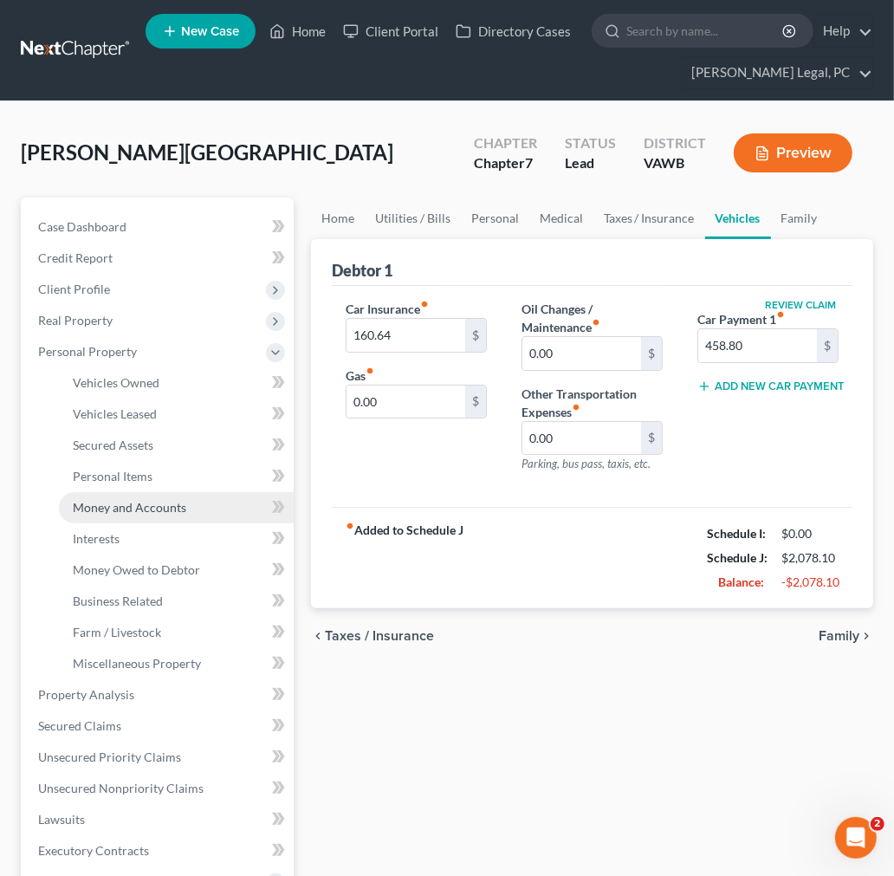
click at [136, 507] on span "Money and Accounts" at bounding box center [129, 507] width 113 height 15
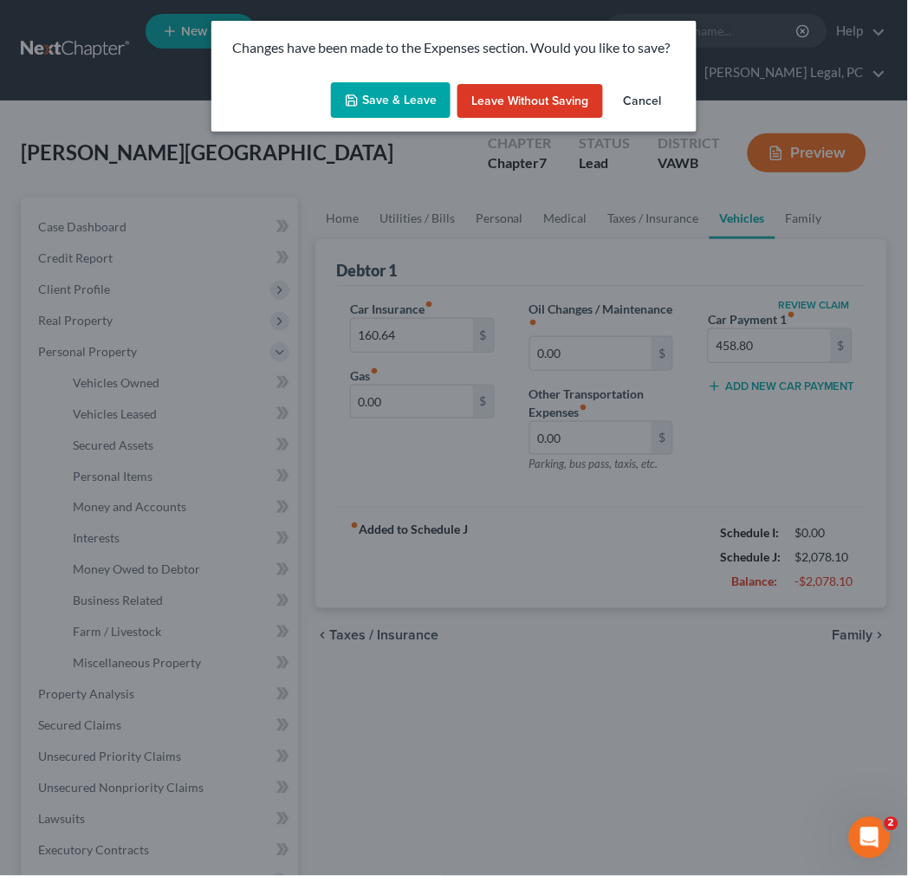
click at [368, 97] on button "Save & Leave" at bounding box center [391, 100] width 120 height 36
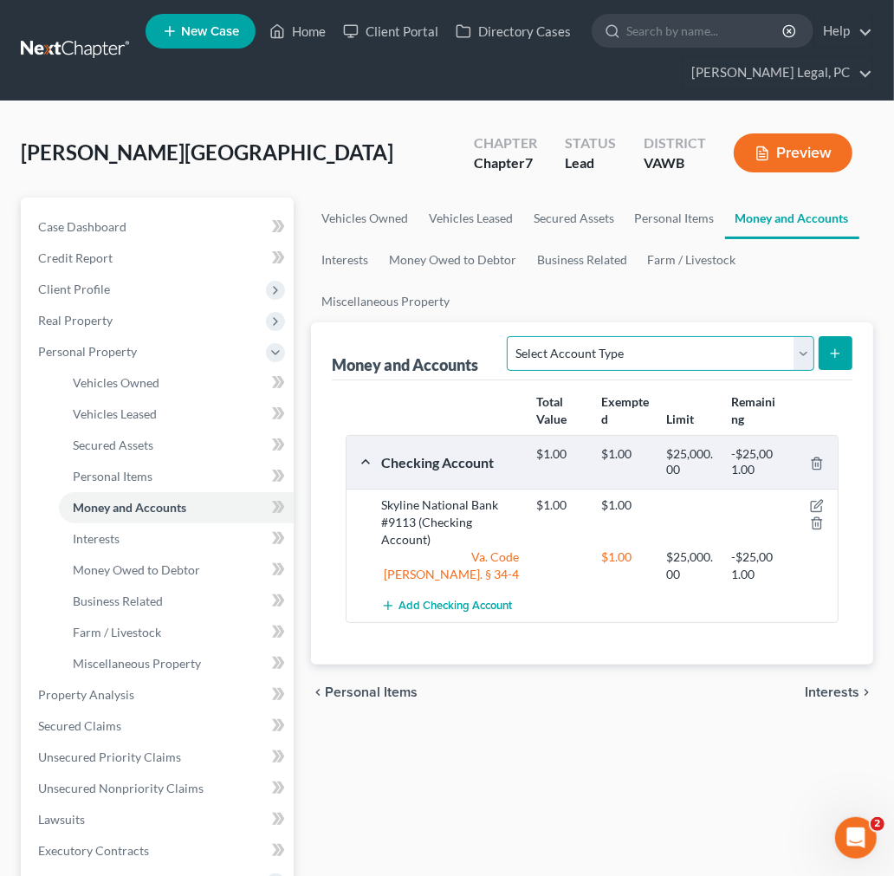
click at [721, 356] on select "Select Account Type Brokerage Cash on Hand Certificates of Deposit Checking Acc…" at bounding box center [660, 353] width 307 height 35
select select "savings"
click at [511, 336] on select "Select Account Type Brokerage Cash on Hand Certificates of Deposit Checking Acc…" at bounding box center [660, 353] width 307 height 35
click at [836, 353] on icon "submit" at bounding box center [835, 353] width 14 height 14
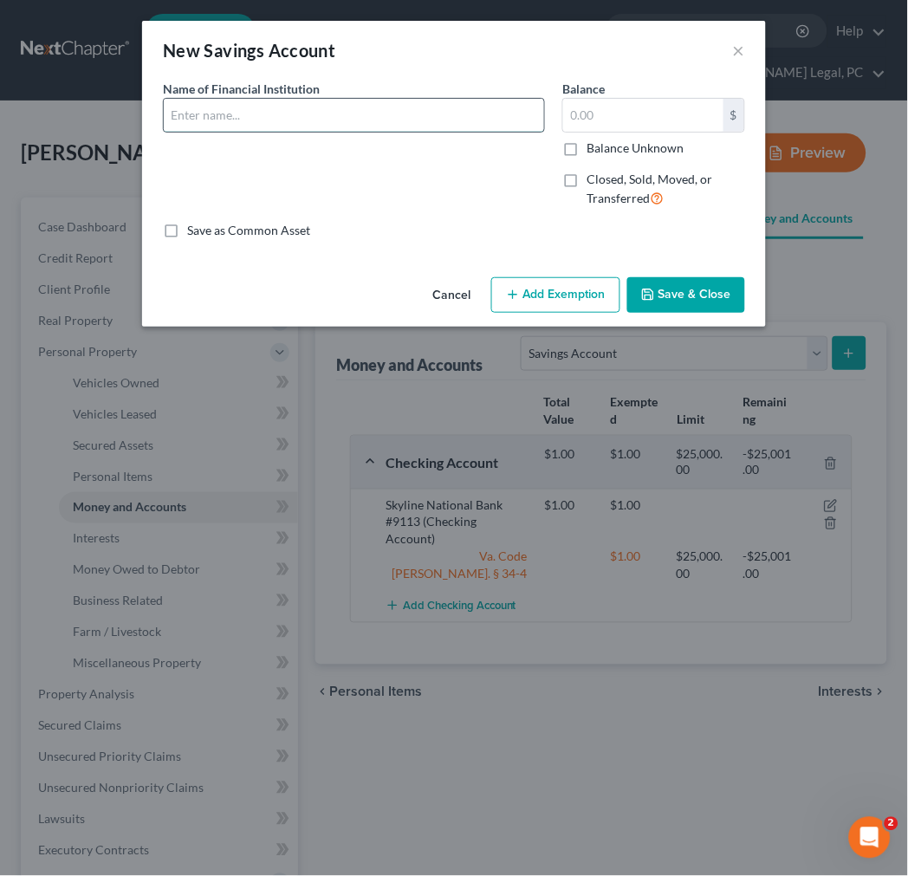
click at [308, 119] on input "text" at bounding box center [354, 115] width 380 height 33
drag, startPoint x: 308, startPoint y: 119, endPoint x: 306, endPoint y: 104, distance: 14.9
click at [308, 119] on input "Skyline National Bank #7667" at bounding box center [354, 115] width 380 height 33
drag, startPoint x: 295, startPoint y: 113, endPoint x: 345, endPoint y: 113, distance: 49.4
click at [345, 113] on input "Skyline National Bank #7667" at bounding box center [354, 115] width 380 height 33
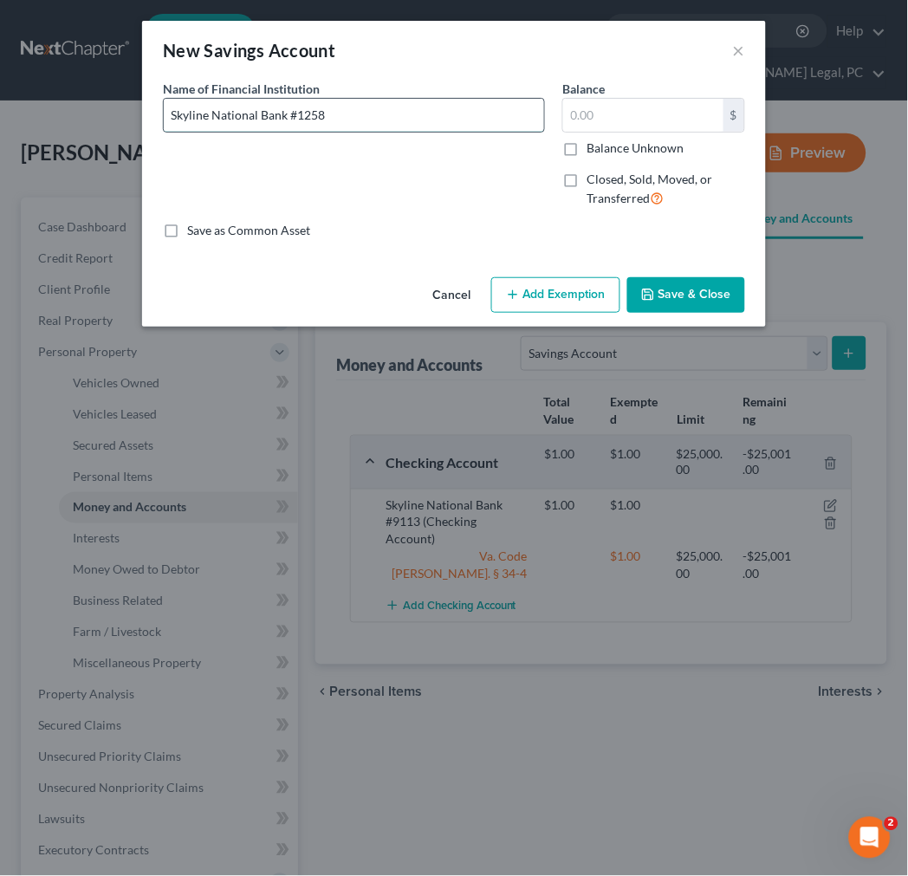
type input "Skyline National Bank #1258"
type input "1.00"
click at [539, 305] on button "Add Exemption" at bounding box center [555, 295] width 129 height 36
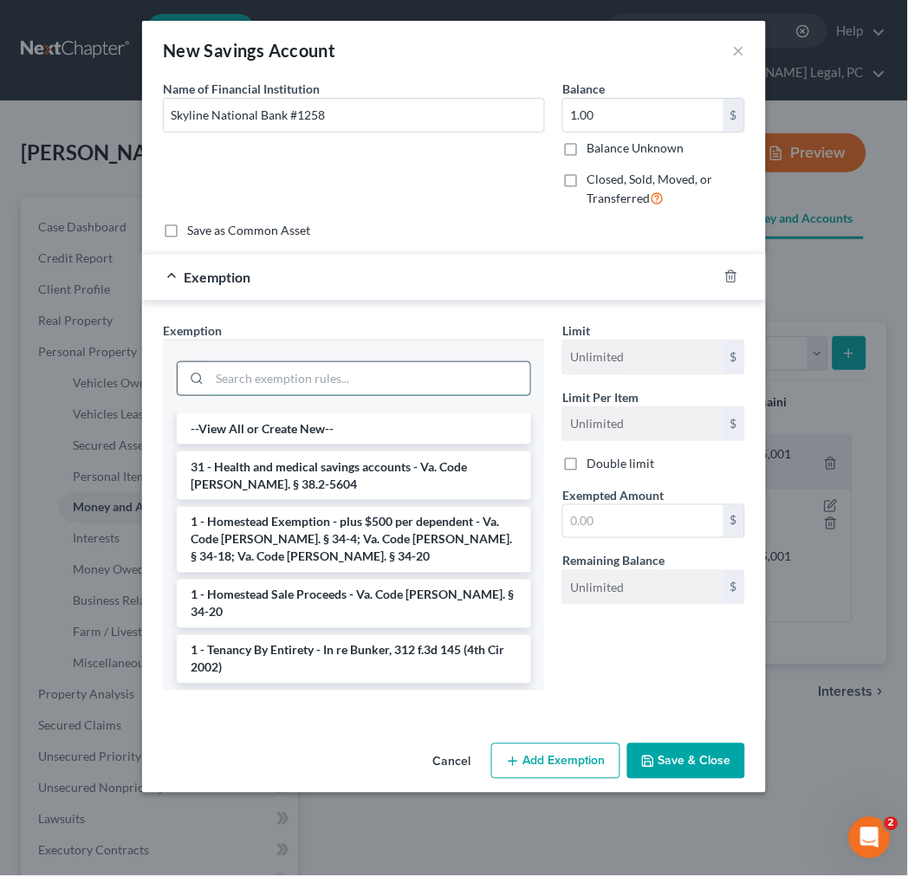
click at [383, 376] on input "search" at bounding box center [370, 378] width 320 height 33
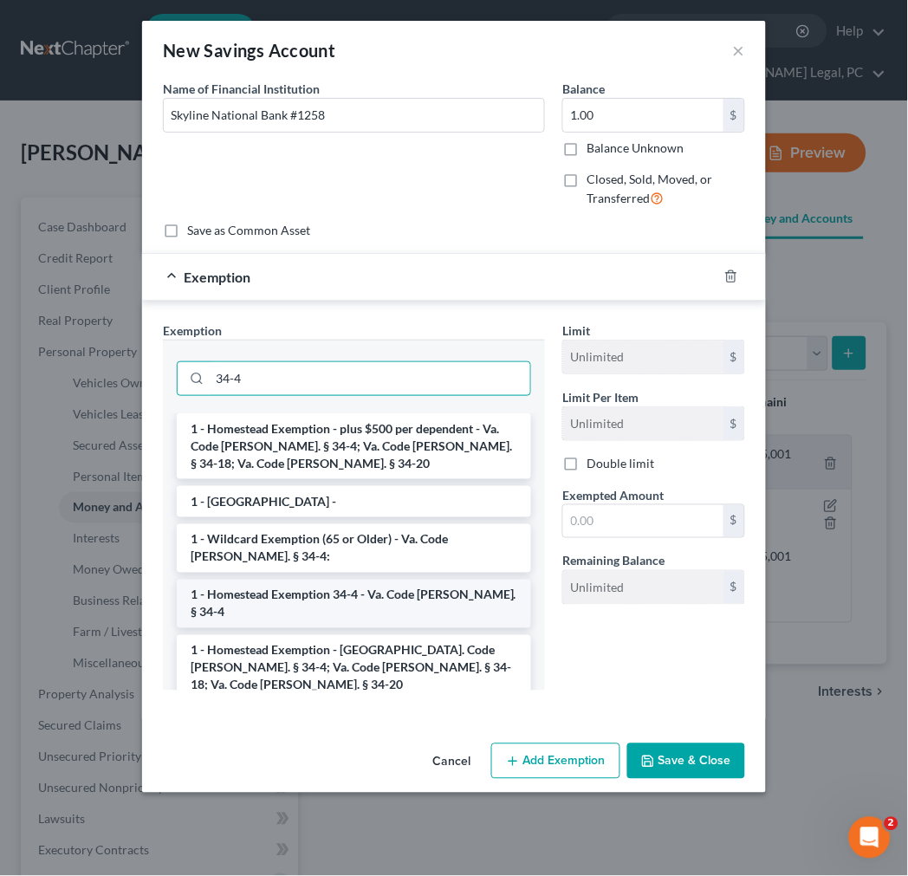
type input "34-4"
click at [339, 592] on li "1 - Homestead Exemption 34-4 - Va. Code [PERSON_NAME]. § 34-4" at bounding box center [354, 603] width 354 height 48
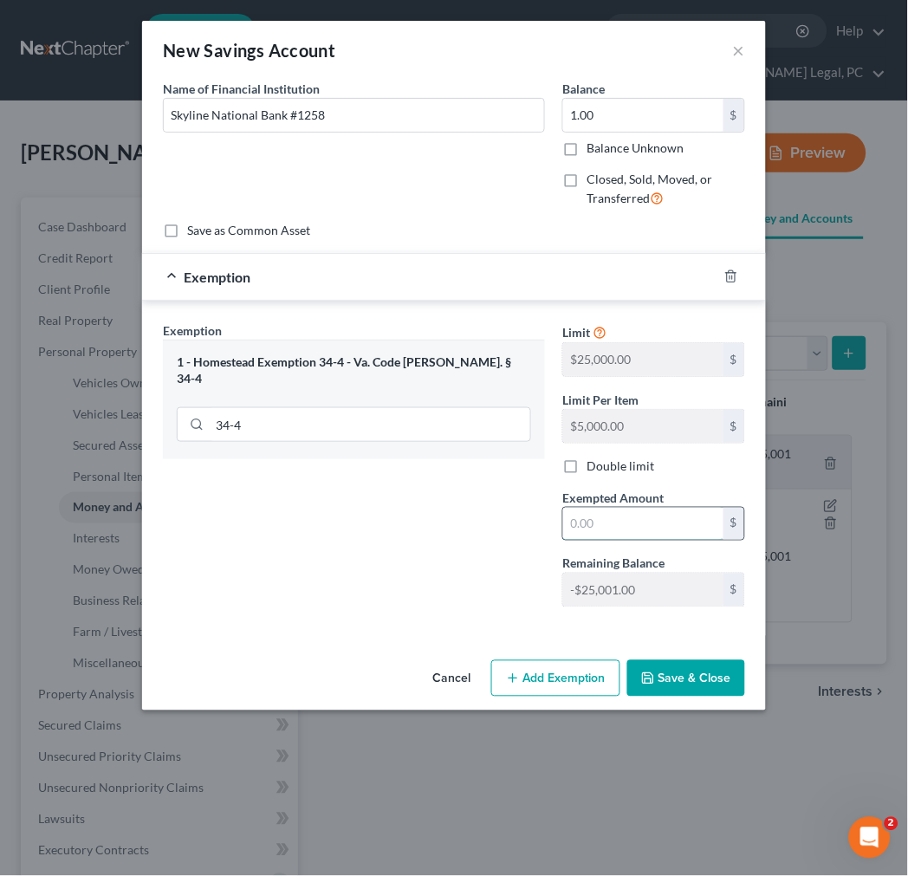
click at [606, 531] on input "text" at bounding box center [643, 523] width 160 height 33
type input "1.00"
click at [671, 670] on button "Save & Close" at bounding box center [686, 678] width 118 height 36
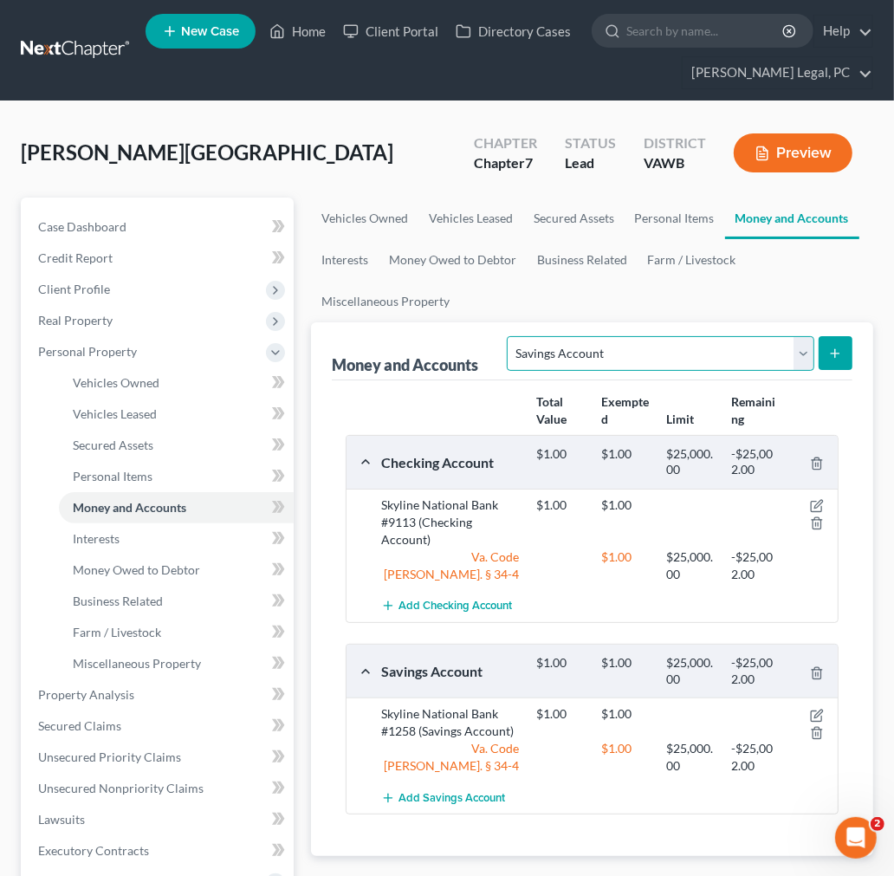
click at [802, 343] on select "Select Account Type Brokerage Cash on Hand Certificates of Deposit Checking Acc…" at bounding box center [660, 353] width 307 height 35
select select "checking"
click at [511, 336] on select "Select Account Type Brokerage Cash on Hand Certificates of Deposit Checking Acc…" at bounding box center [660, 353] width 307 height 35
click at [834, 351] on icon "submit" at bounding box center [835, 353] width 14 height 14
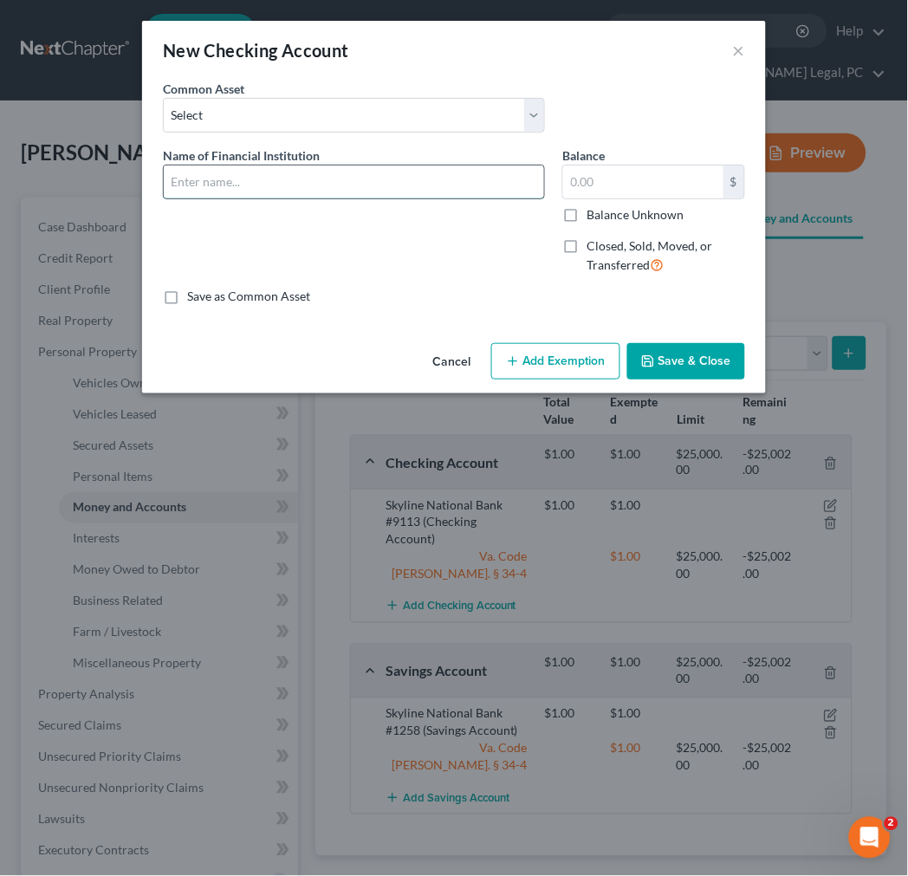
click at [379, 179] on input "text" at bounding box center [354, 181] width 380 height 33
click at [314, 183] on input "Skyline National Bank #7667" at bounding box center [354, 181] width 380 height 33
click at [314, 182] on input "Skyline National Bank #7667" at bounding box center [354, 181] width 380 height 33
type input "Skyline National Bank #5314"
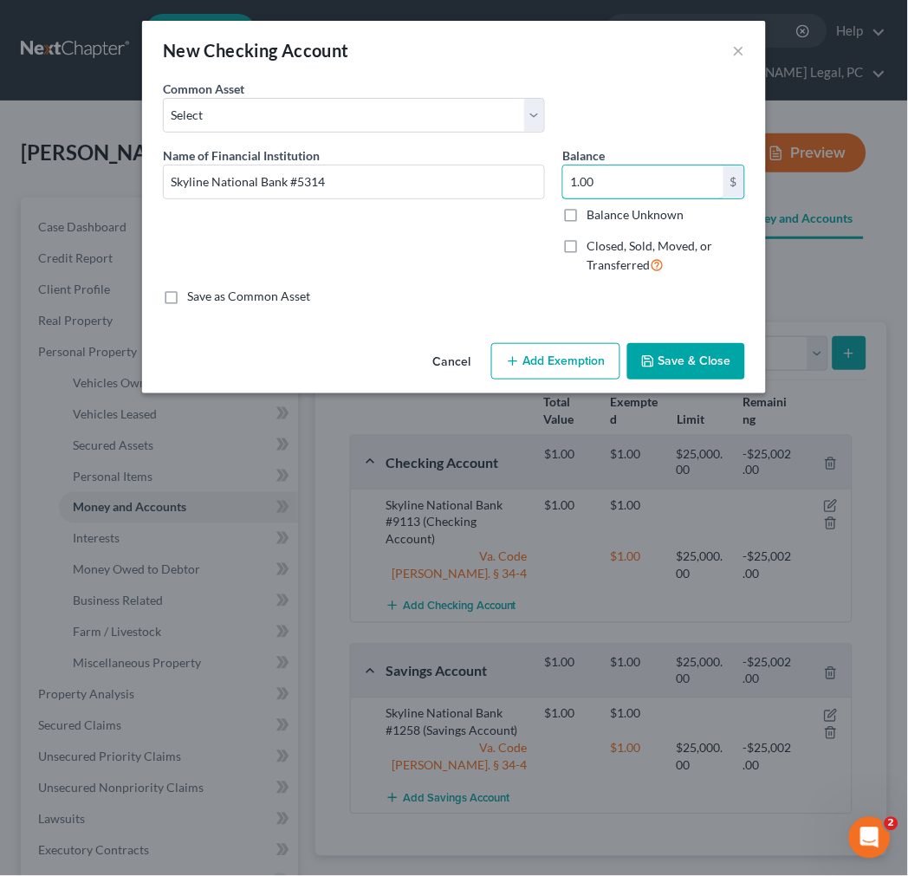
type input "1.00"
click at [585, 356] on button "Add Exemption" at bounding box center [555, 361] width 129 height 36
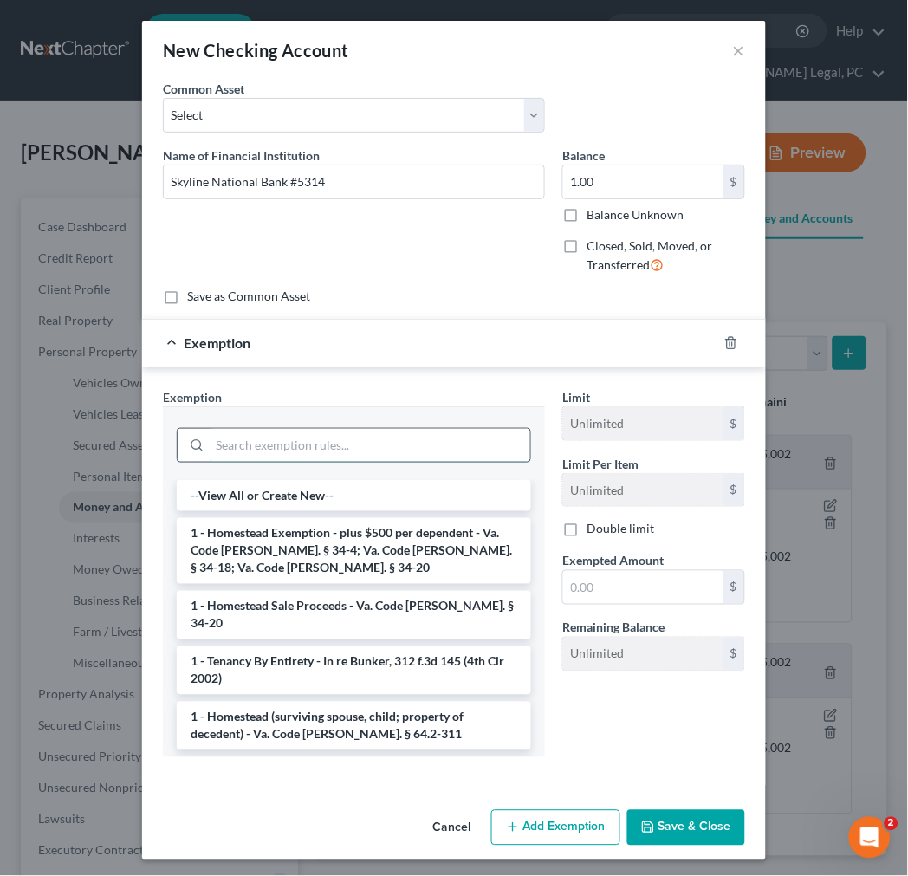
click at [430, 443] on input "search" at bounding box center [370, 445] width 320 height 33
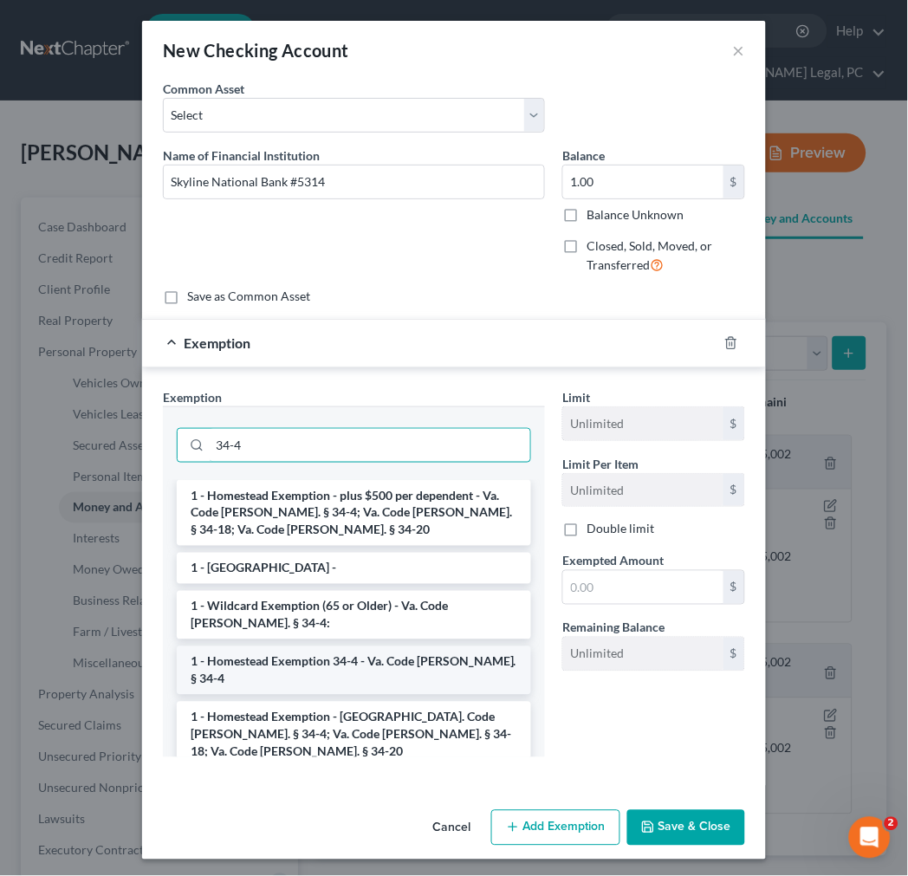
type input "34-4"
click at [326, 667] on li "1 - Homestead Exemption 34-4 - Va. Code [PERSON_NAME]. § 34-4" at bounding box center [354, 670] width 354 height 48
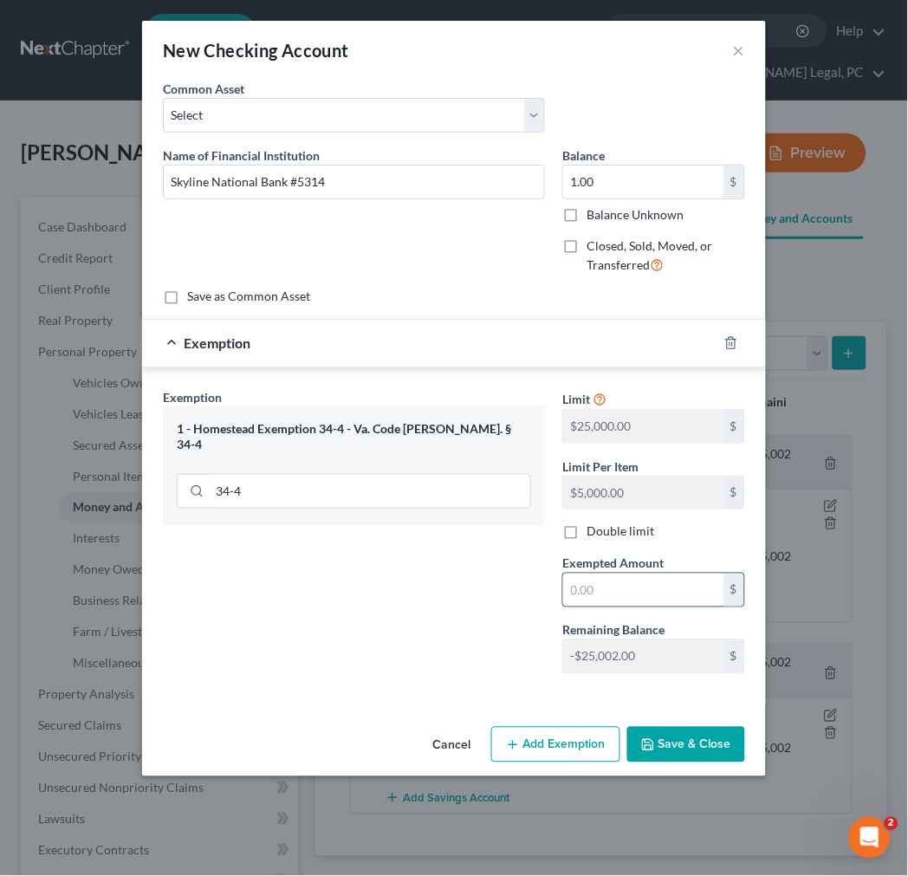
click at [572, 592] on input "text" at bounding box center [643, 589] width 160 height 33
type input "1.00"
click at [665, 742] on button "Save & Close" at bounding box center [686, 745] width 118 height 36
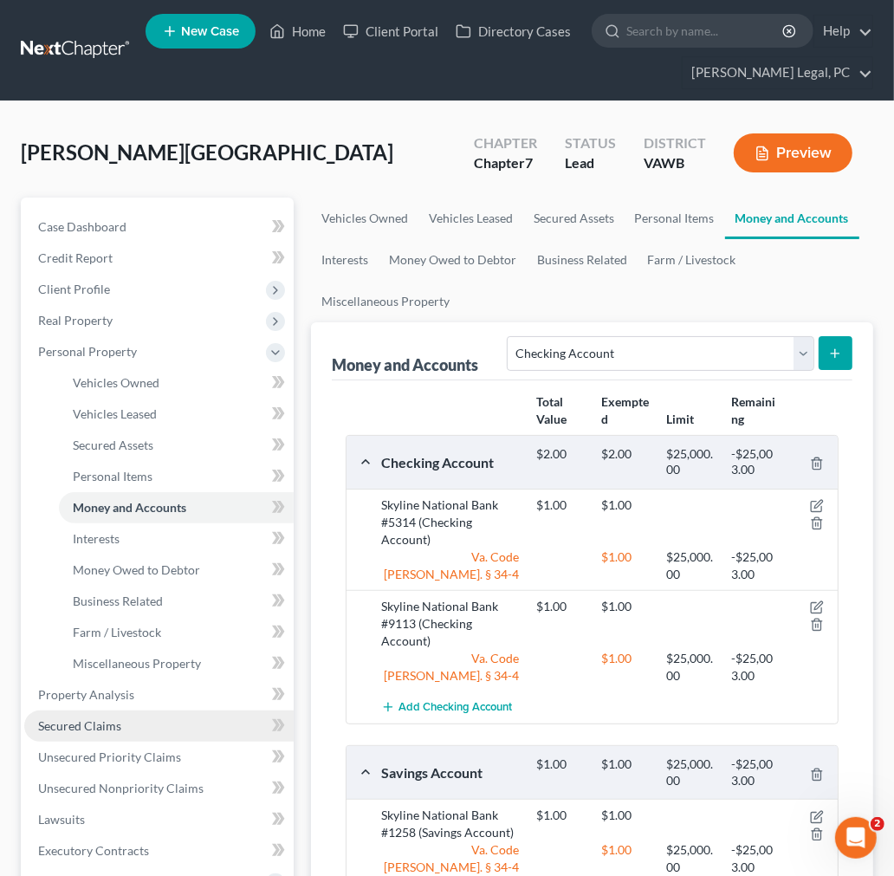
click at [95, 725] on span "Secured Claims" at bounding box center [79, 725] width 83 height 15
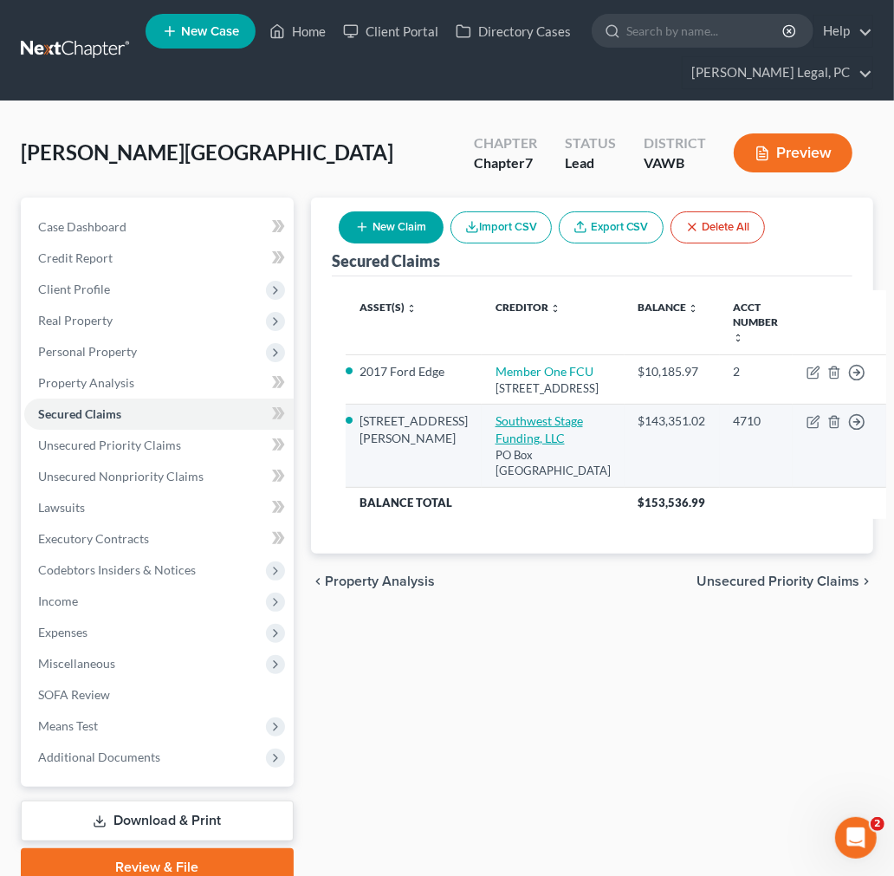
click at [495, 445] on link "Southwest Stage Funding, LLC" at bounding box center [538, 429] width 87 height 32
select select "44"
select select "4"
select select "3"
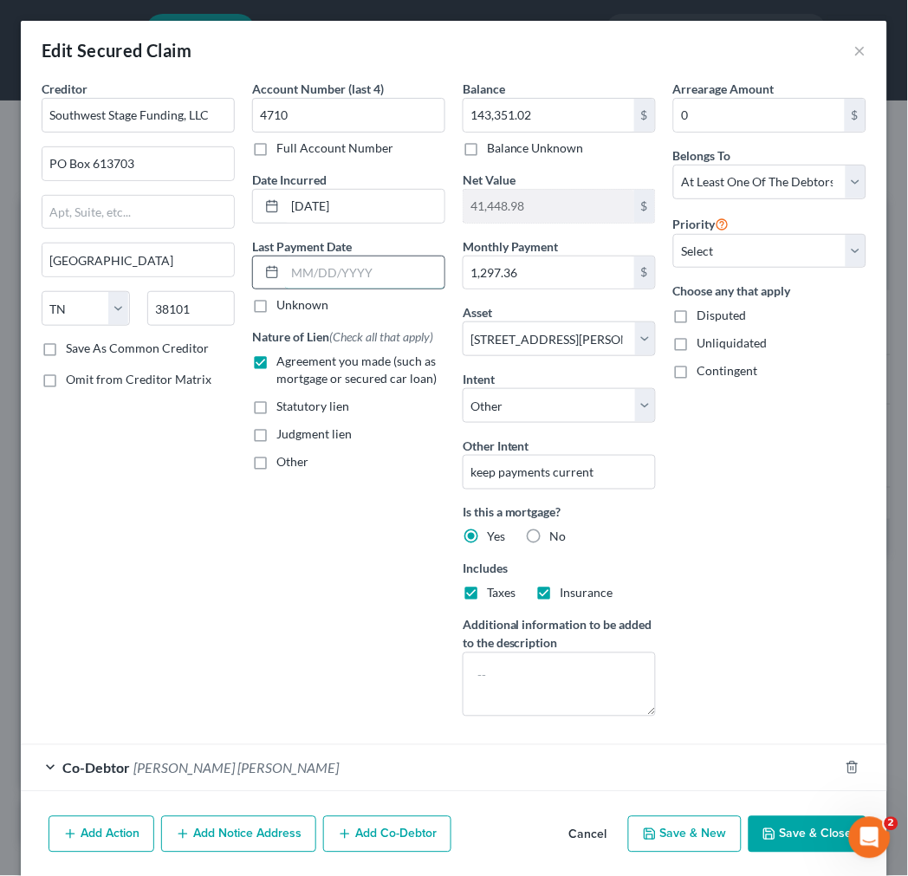
click at [321, 271] on input "text" at bounding box center [364, 272] width 159 height 33
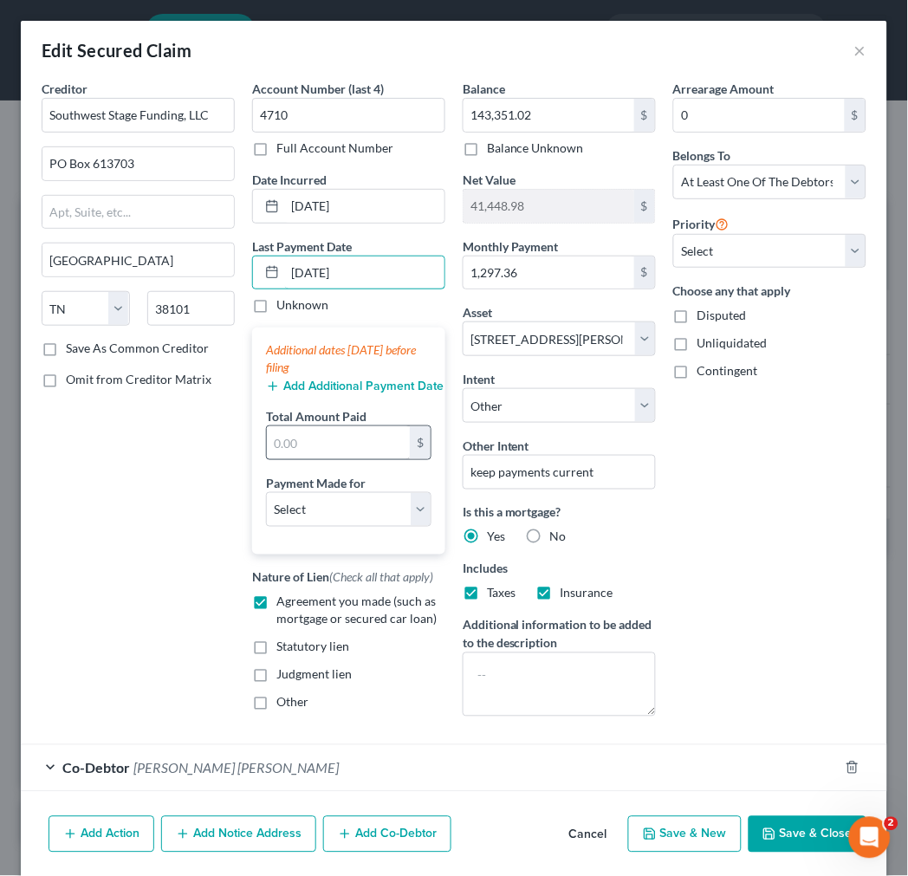
type input "[DATE]"
click at [353, 447] on input "text" at bounding box center [338, 442] width 143 height 33
type input "1,297.36"
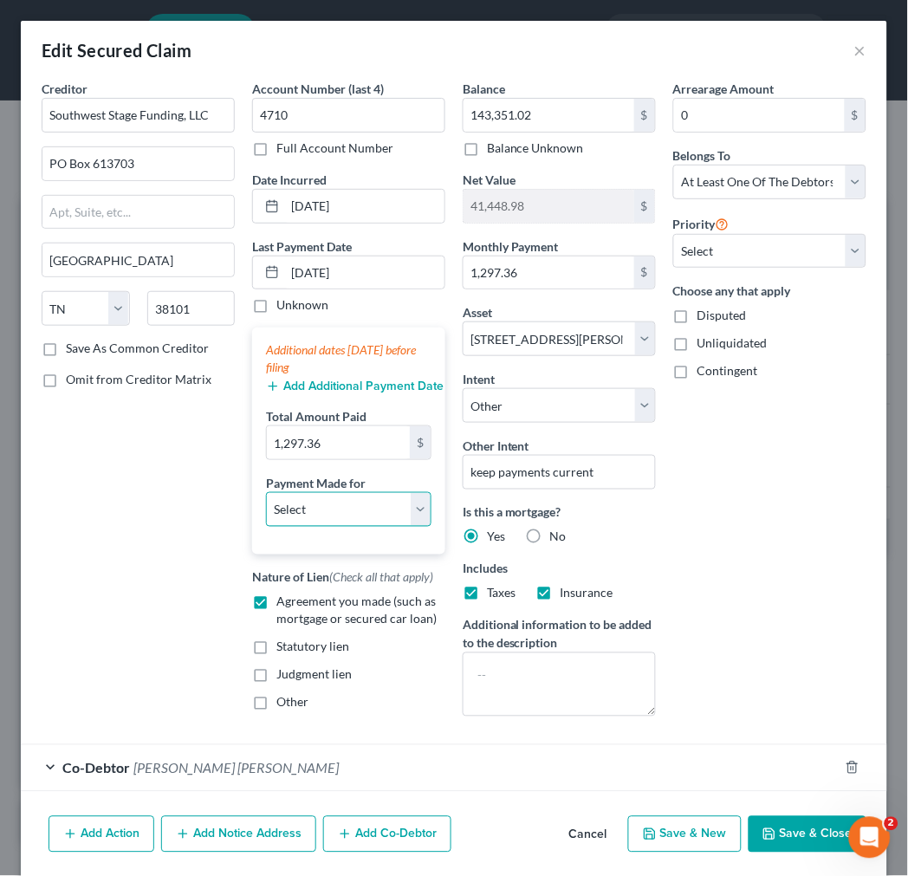
click at [408, 506] on select "Select Car Credit Card Loan Repayment Mortgage Other Suppliers Or Vendors" at bounding box center [348, 509] width 165 height 35
select select "3"
click at [266, 492] on select "Select Car Credit Card Loan Repayment Mortgage Other Suppliers Or Vendors" at bounding box center [348, 509] width 165 height 35
click at [295, 268] on input "[DATE]" at bounding box center [364, 272] width 159 height 33
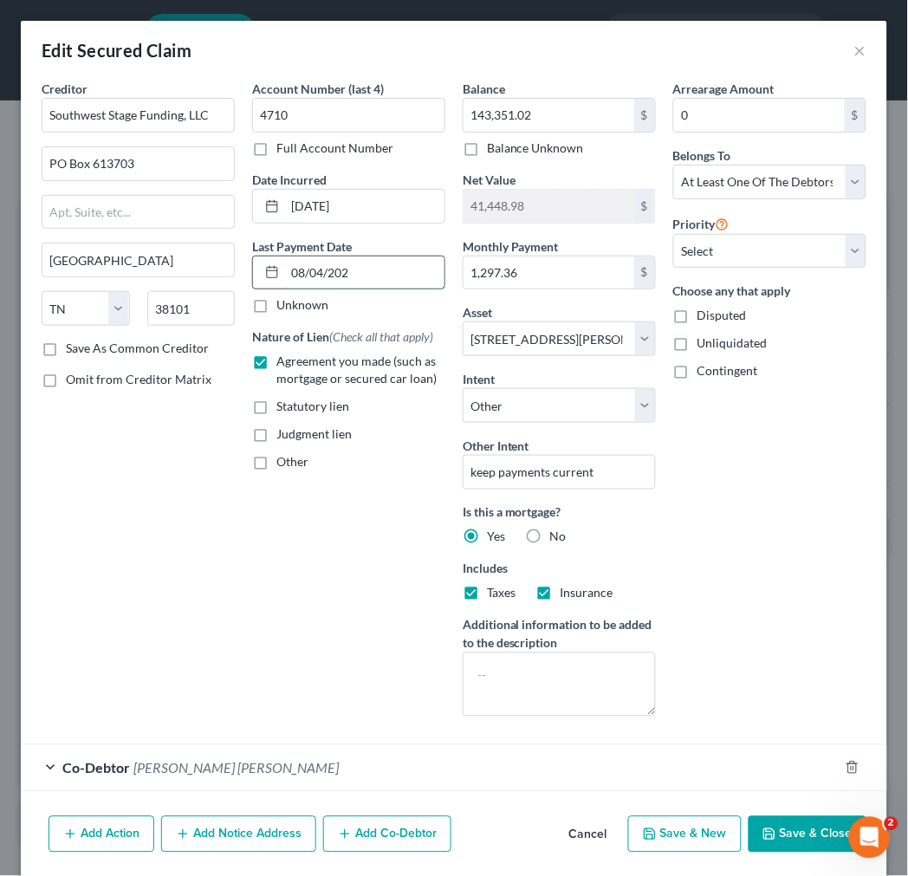
type input "[DATE]"
select select "3"
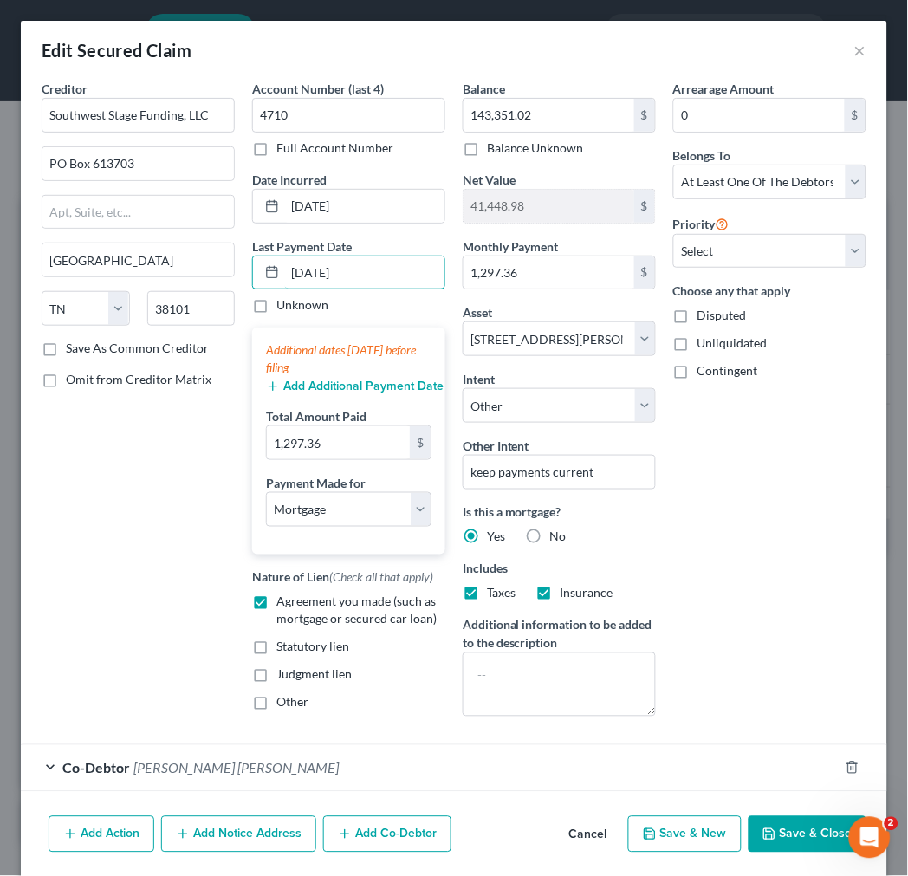
type input "[DATE]"
click at [319, 386] on button "Add Additional Payment Date" at bounding box center [348, 386] width 165 height 14
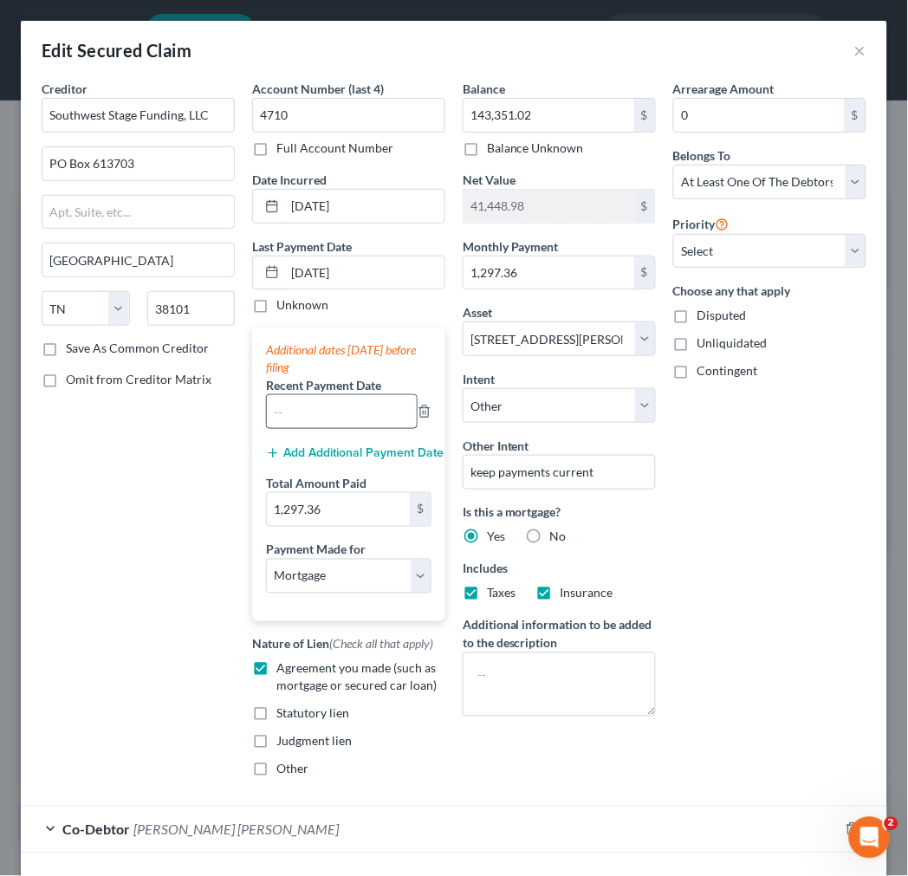
click at [321, 410] on input "text" at bounding box center [342, 411] width 150 height 33
paste input "[DATE]"
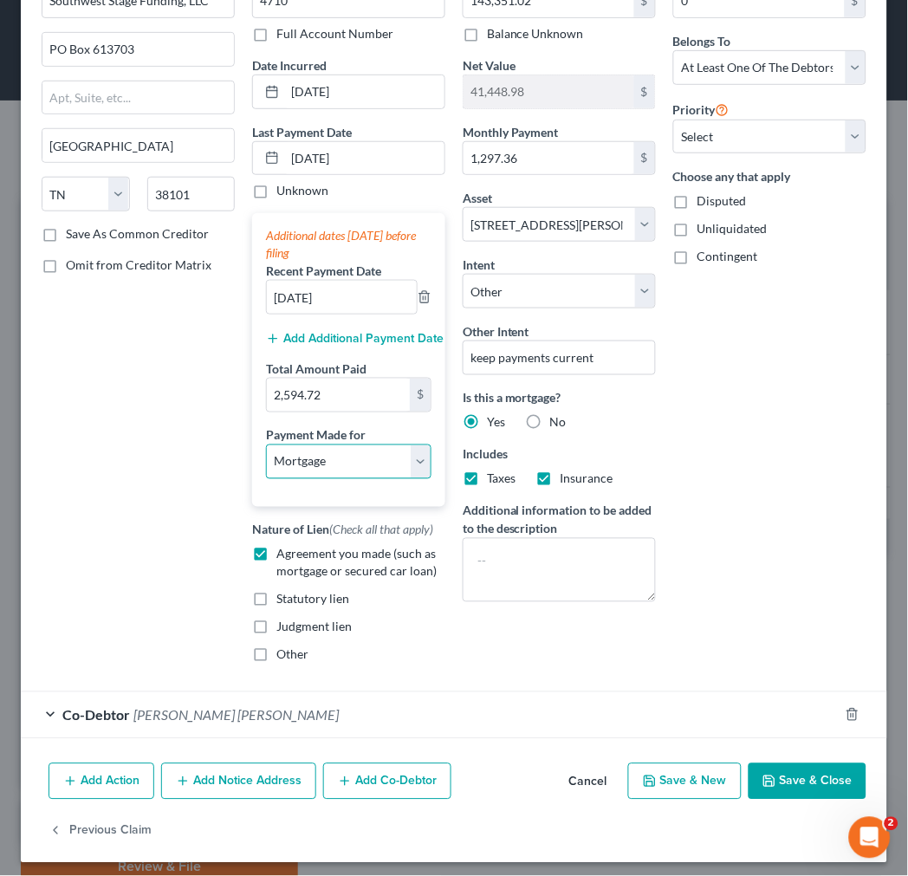
scroll to position [123, 0]
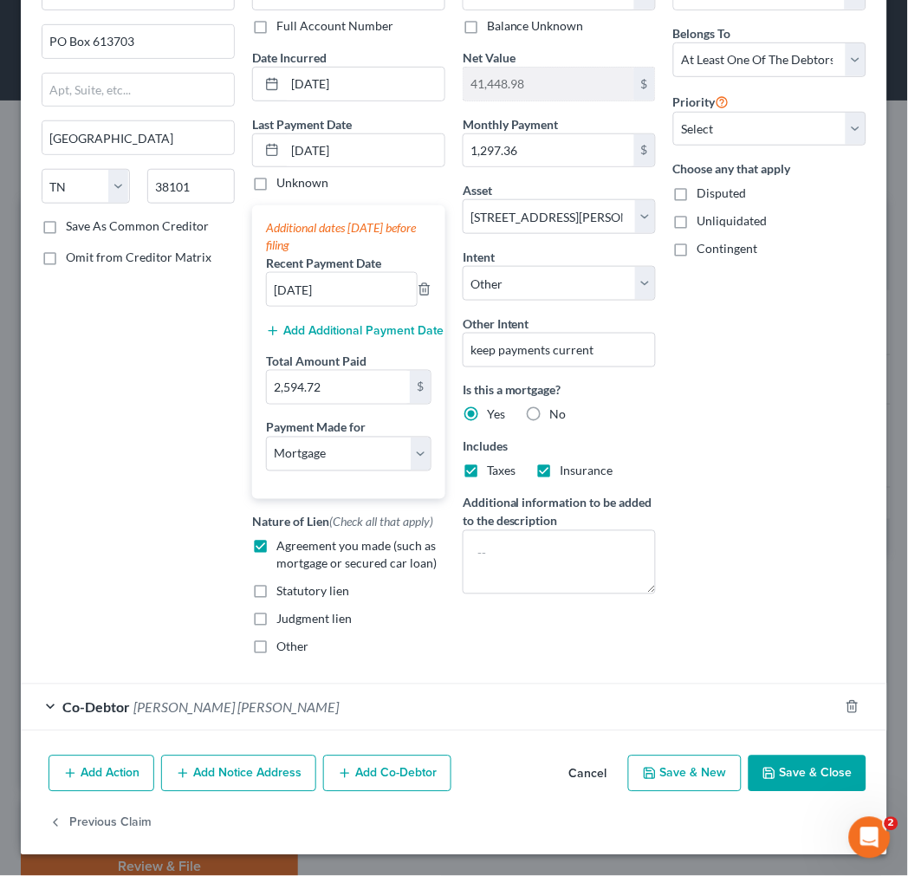
click at [759, 764] on button "Save & Close" at bounding box center [807, 773] width 118 height 36
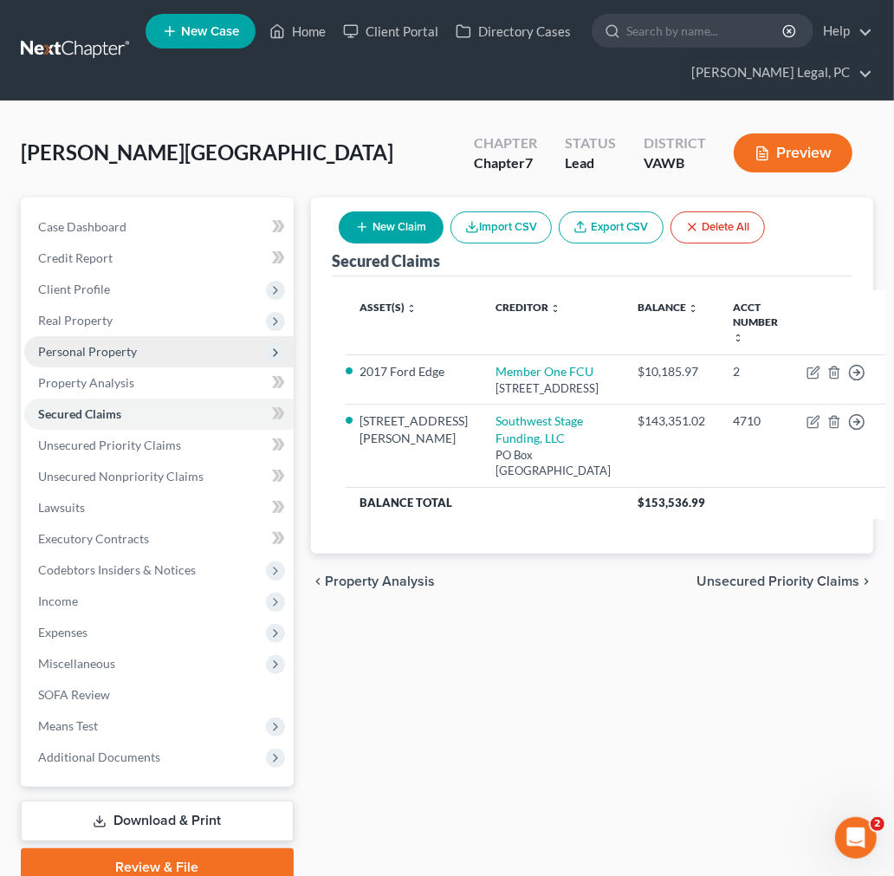
click at [110, 352] on span "Personal Property" at bounding box center [87, 351] width 99 height 15
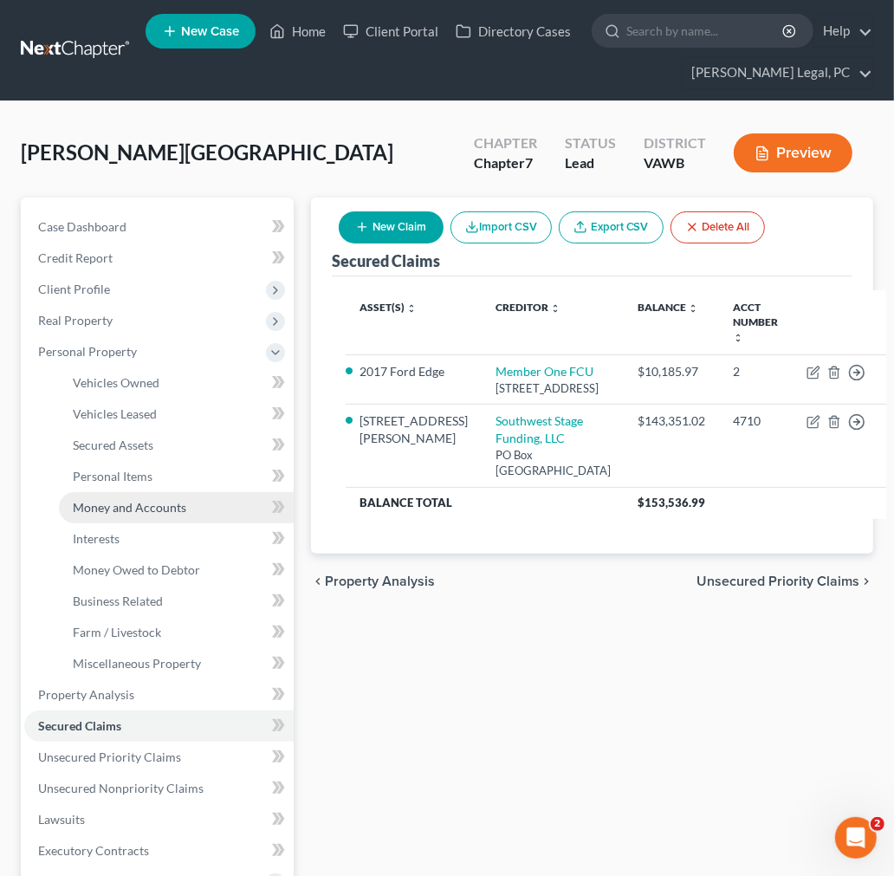
click at [148, 500] on span "Money and Accounts" at bounding box center [129, 507] width 113 height 15
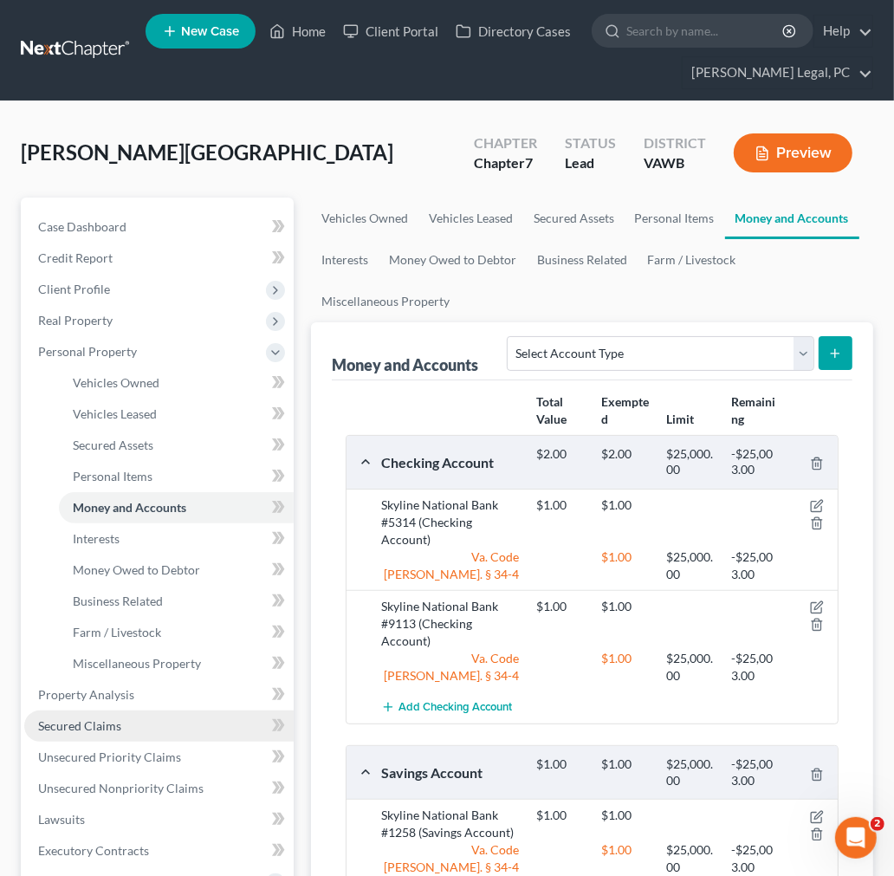
click at [99, 726] on span "Secured Claims" at bounding box center [79, 725] width 83 height 15
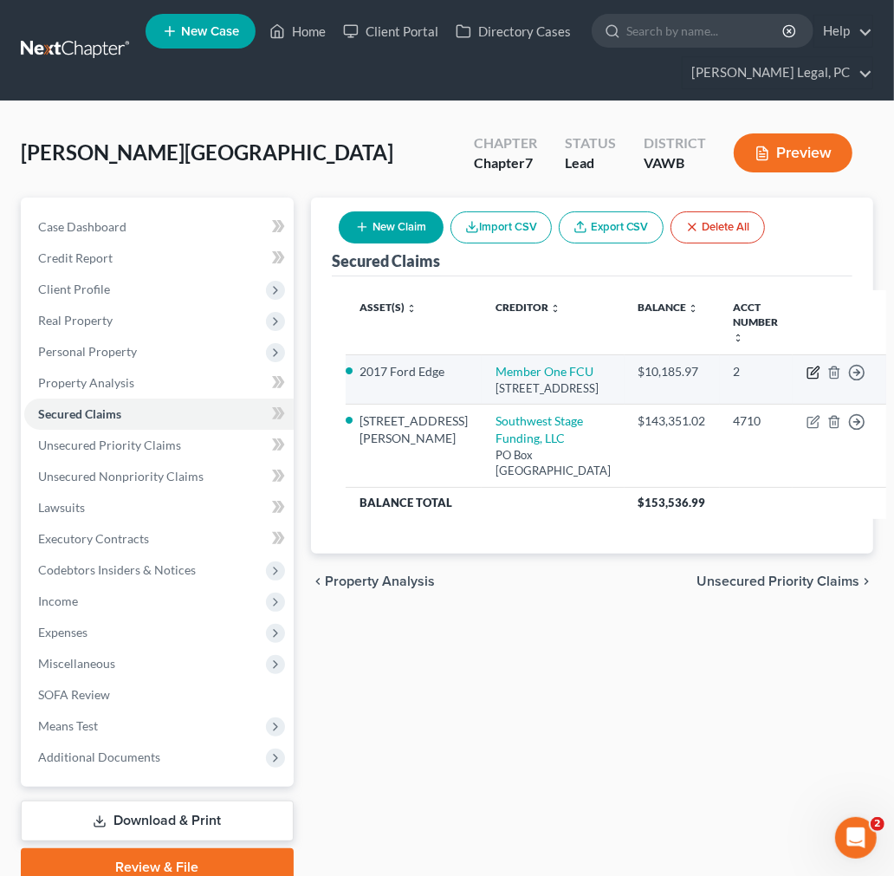
click at [806, 372] on icon "button" at bounding box center [813, 372] width 14 height 14
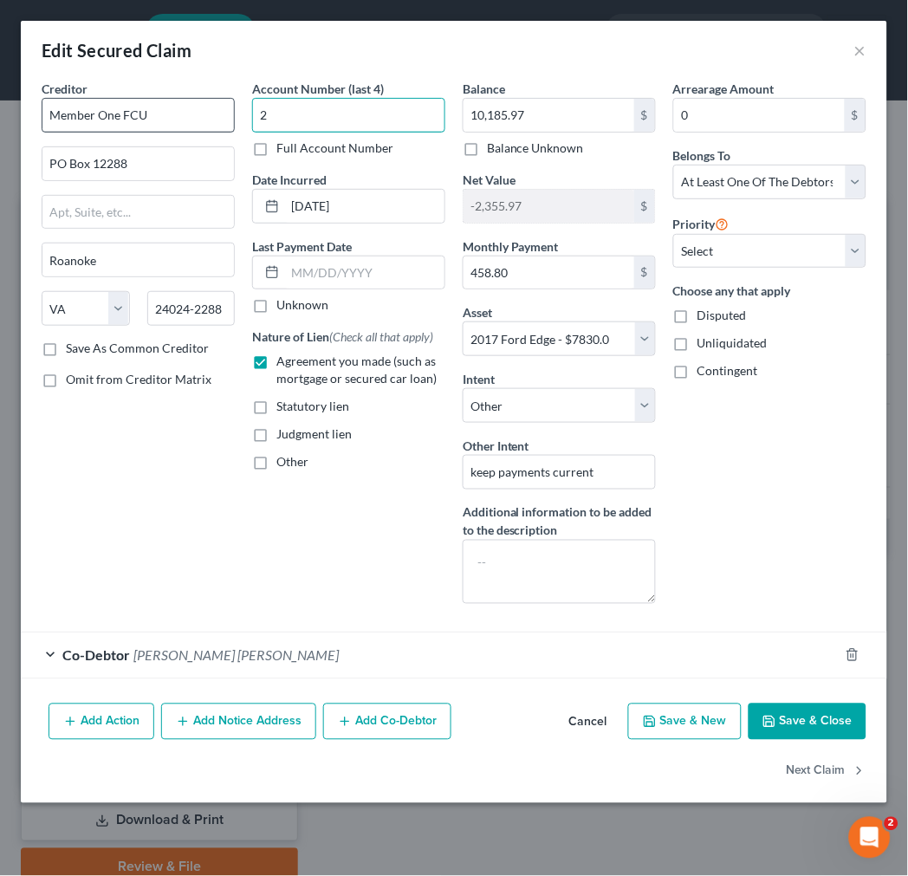
drag, startPoint x: 360, startPoint y: 107, endPoint x: 212, endPoint y: 110, distance: 148.1
click at [212, 110] on div "Creditor * Member One FCU PO Box 12288 Roanoke State [US_STATE] AK AR AZ CA CO …" at bounding box center [454, 349] width 842 height 538
click at [800, 717] on button "Save & Close" at bounding box center [807, 721] width 118 height 36
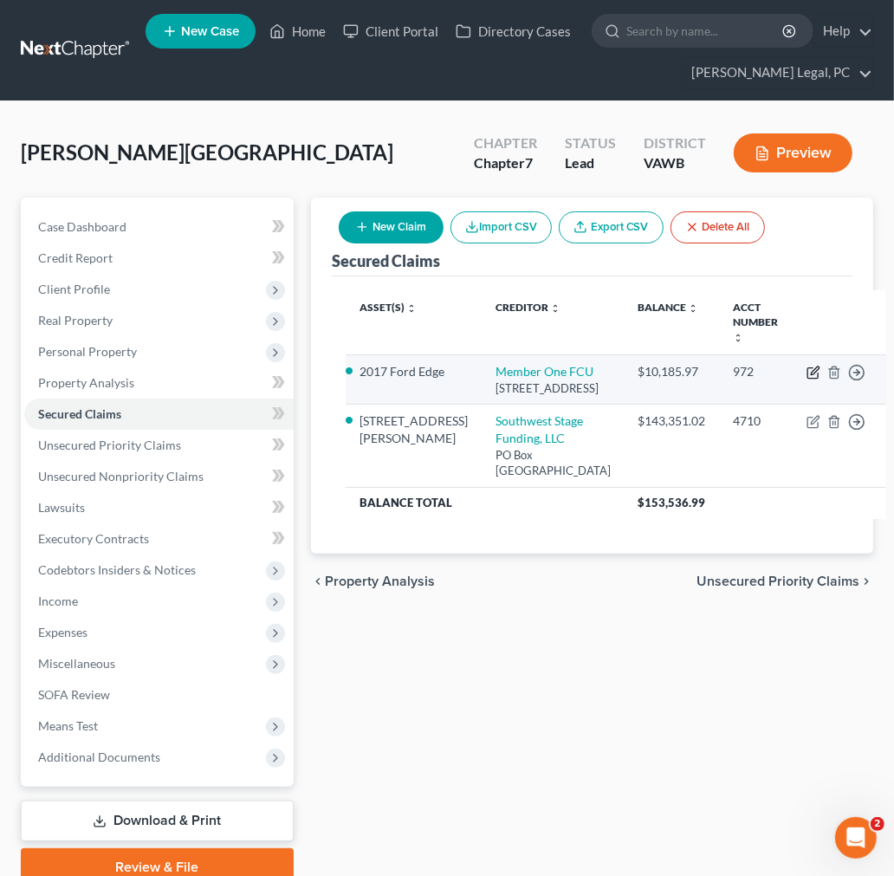
click at [811, 371] on icon "button" at bounding box center [815, 370] width 8 height 8
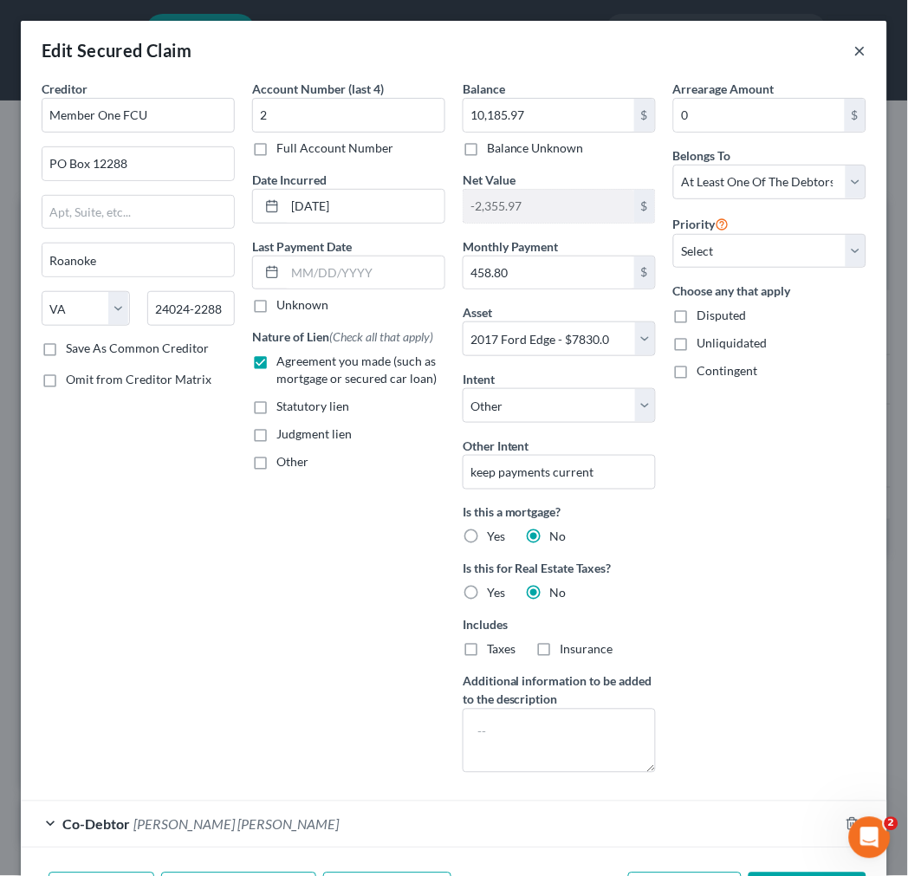
click at [854, 50] on button "×" at bounding box center [860, 50] width 12 height 21
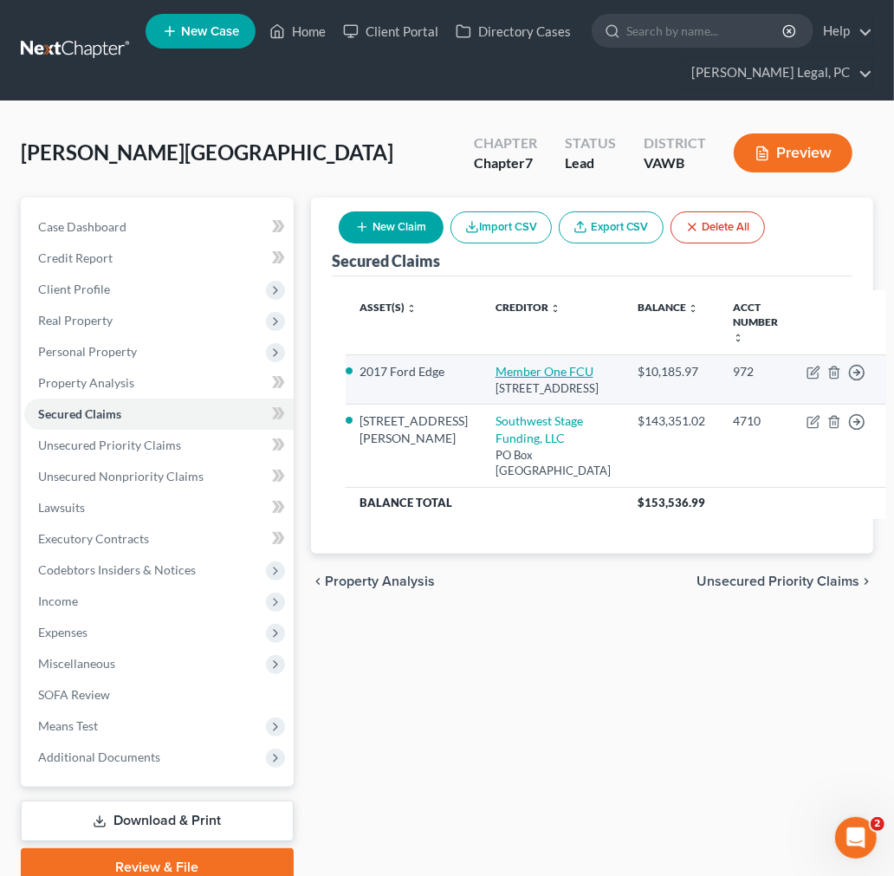
click at [505, 376] on link "Member One FCU" at bounding box center [544, 371] width 98 height 15
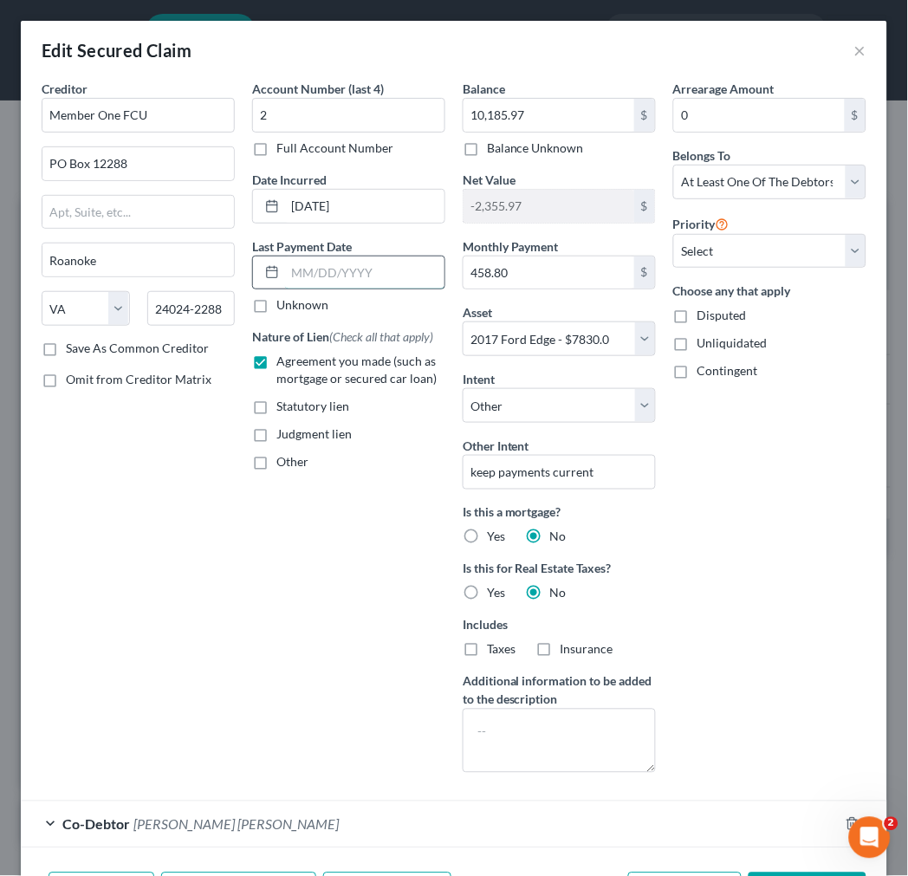
click at [330, 269] on input "text" at bounding box center [364, 272] width 159 height 33
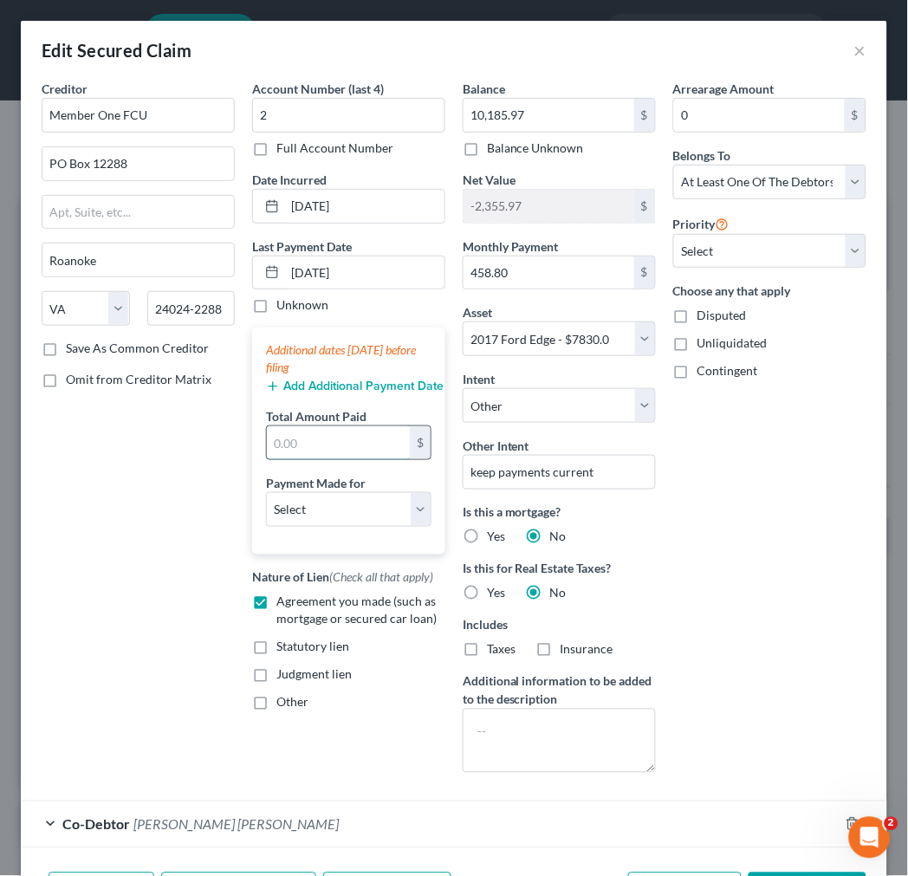
click at [301, 439] on input "text" at bounding box center [338, 442] width 143 height 33
click at [304, 511] on select "Select Car Credit Card Loan Repayment Mortgage Other Suppliers Or Vendors" at bounding box center [348, 509] width 165 height 35
click at [266, 492] on select "Select Car Credit Card Loan Repayment Mortgage Other Suppliers Or Vendors" at bounding box center [348, 509] width 165 height 35
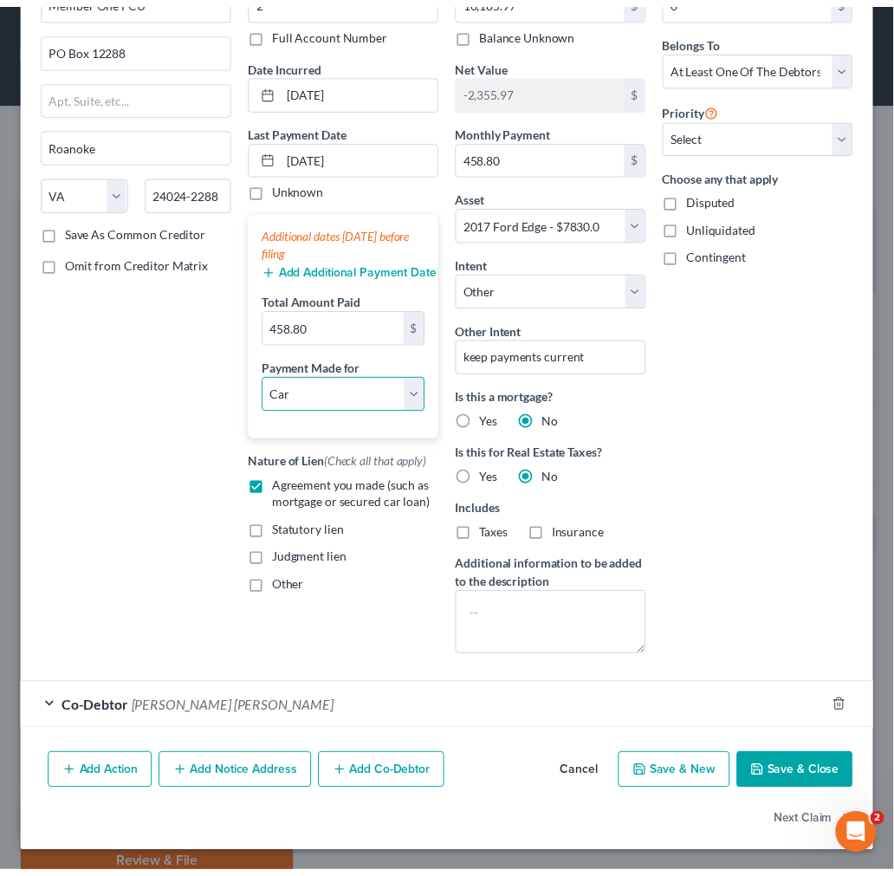
scroll to position [118, 0]
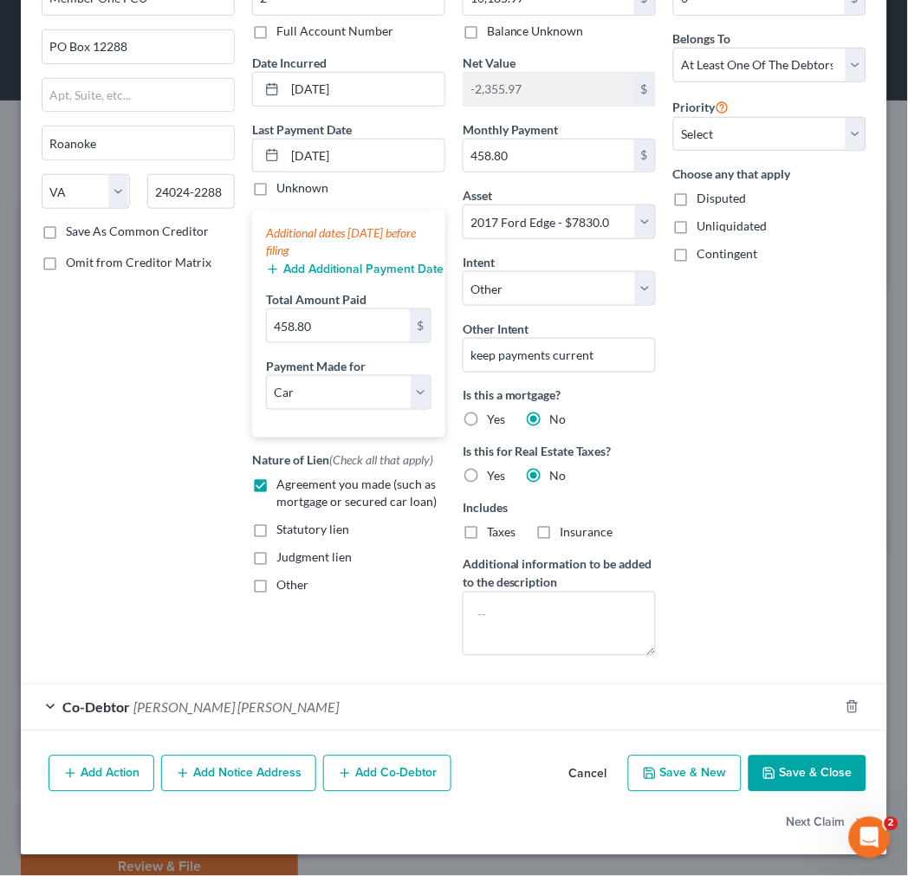
click at [786, 772] on button "Save & Close" at bounding box center [807, 773] width 118 height 36
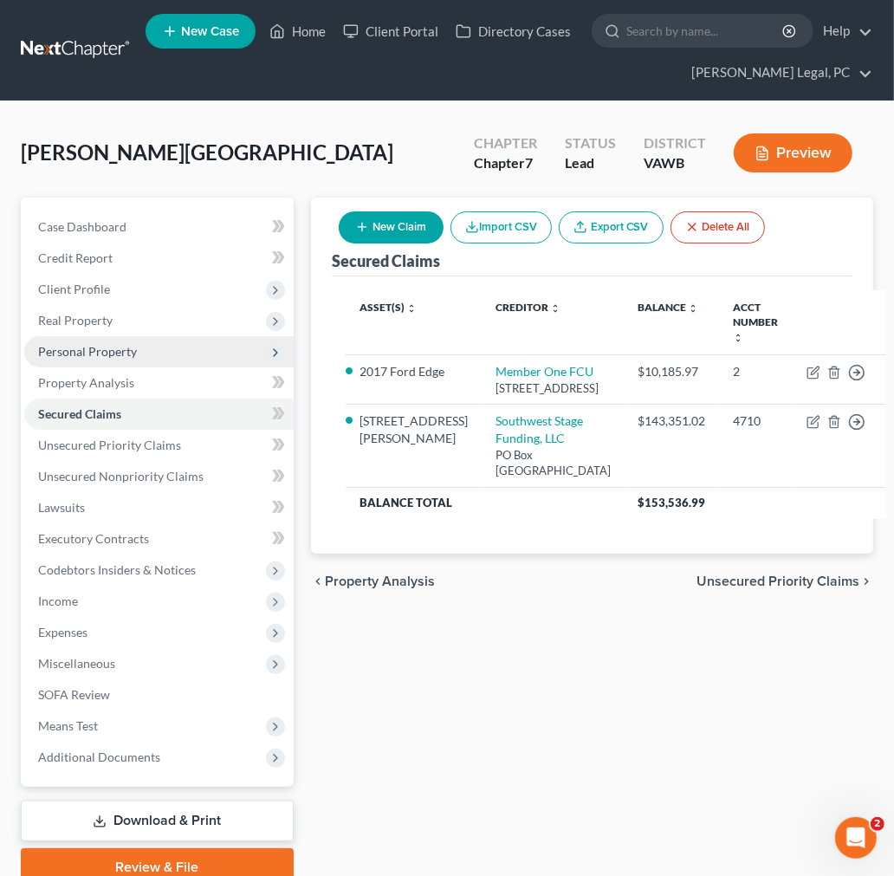
click at [93, 352] on span "Personal Property" at bounding box center [87, 351] width 99 height 15
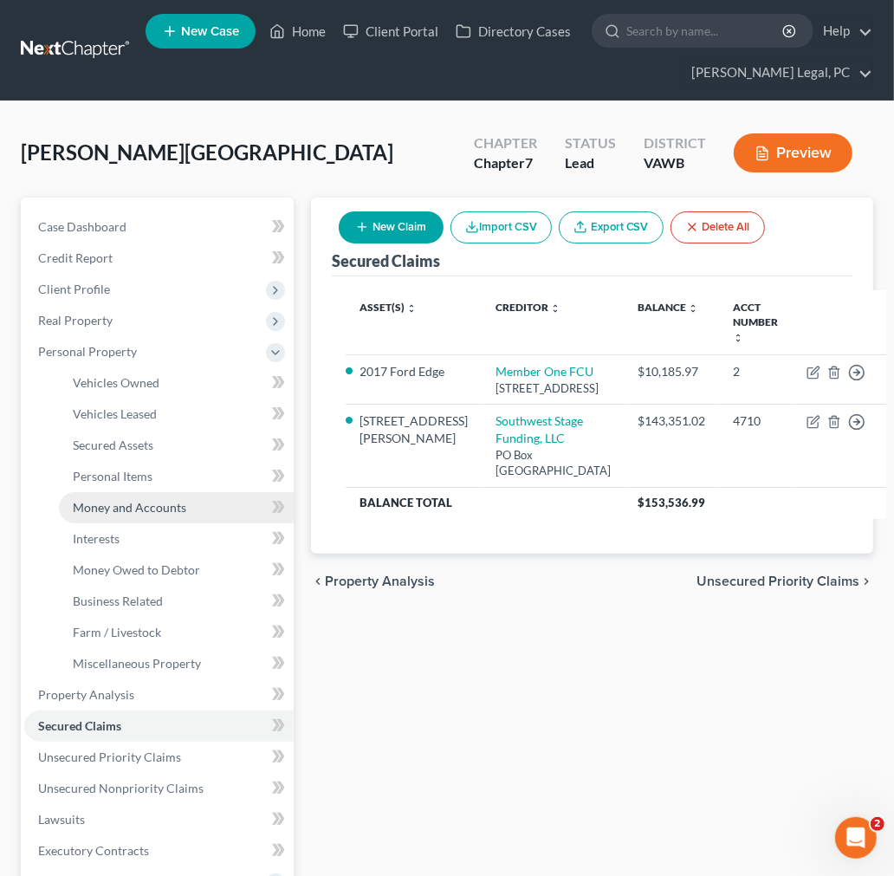
click at [137, 508] on span "Money and Accounts" at bounding box center [129, 507] width 113 height 15
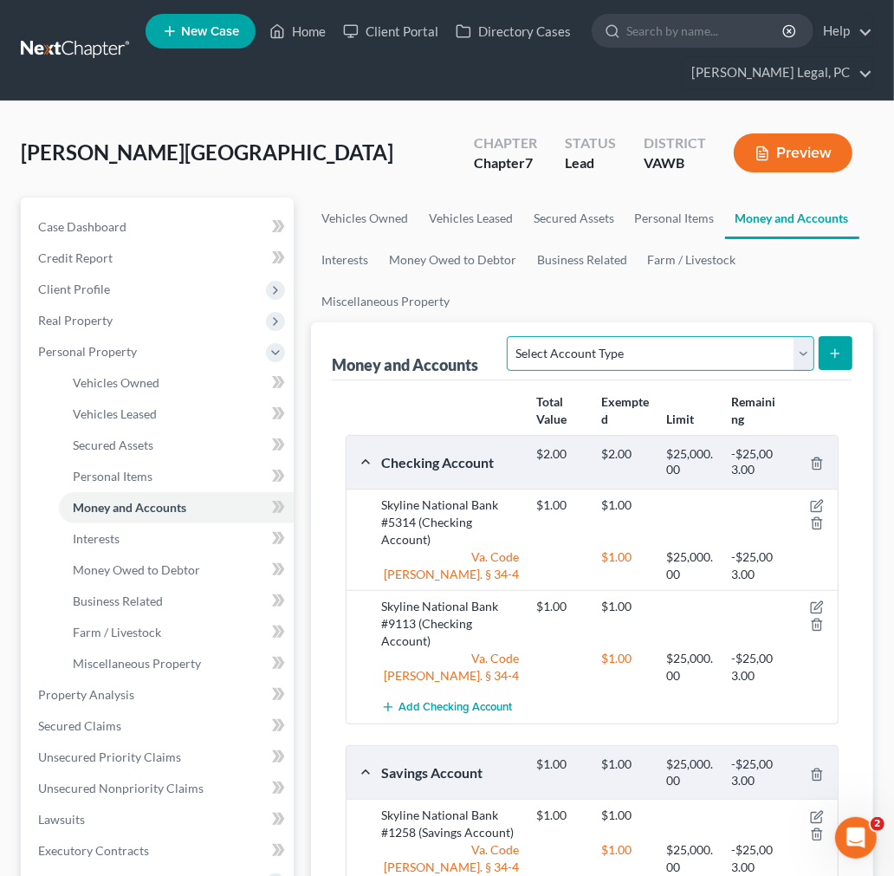
click at [680, 353] on select "Select Account Type Brokerage Cash on Hand Certificates of Deposit Checking Acc…" at bounding box center [660, 353] width 307 height 35
click at [511, 336] on select "Select Account Type Brokerage Cash on Hand Certificates of Deposit Checking Acc…" at bounding box center [660, 353] width 307 height 35
click at [844, 353] on button "submit" at bounding box center [835, 353] width 34 height 34
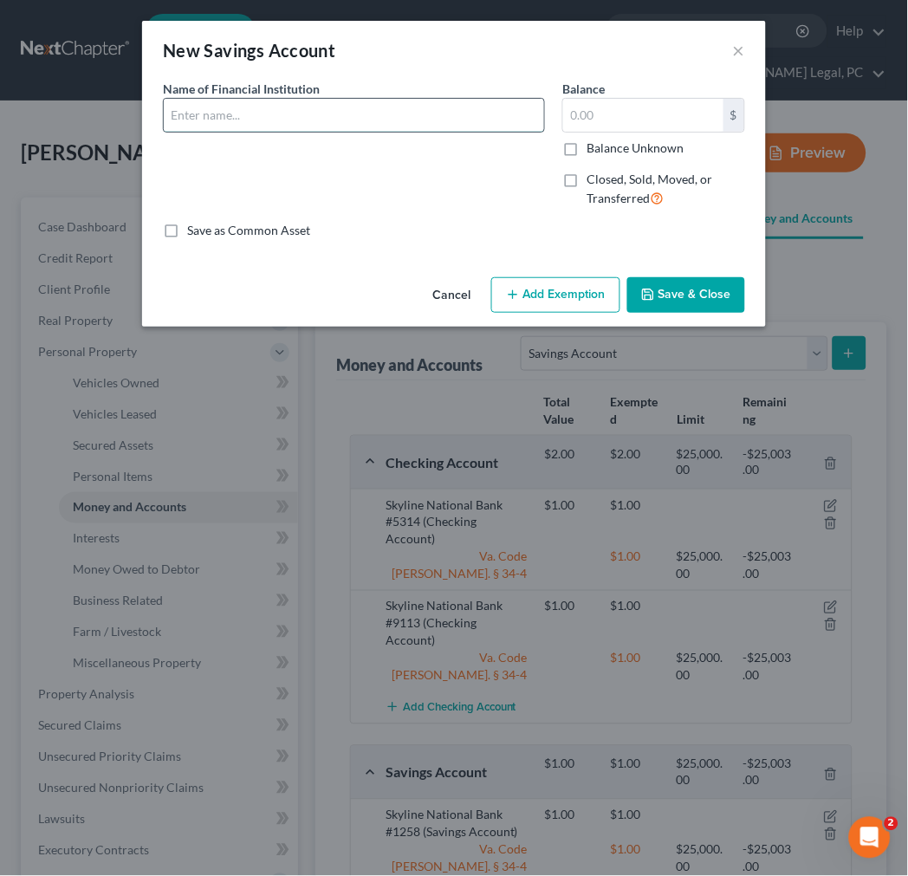
click at [426, 113] on input "text" at bounding box center [354, 115] width 380 height 33
drag, startPoint x: 249, startPoint y: 111, endPoint x: 289, endPoint y: 113, distance: 39.9
click at [289, 113] on input "Member One #330" at bounding box center [354, 115] width 380 height 33
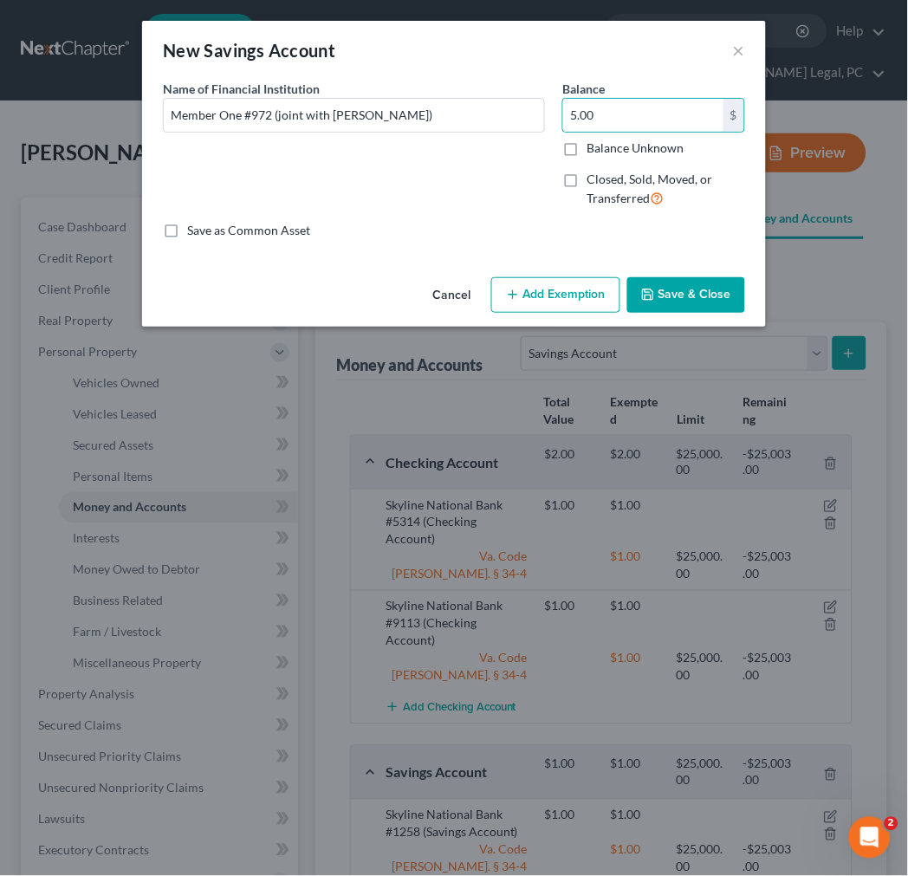
click at [531, 293] on button "Add Exemption" at bounding box center [555, 295] width 129 height 36
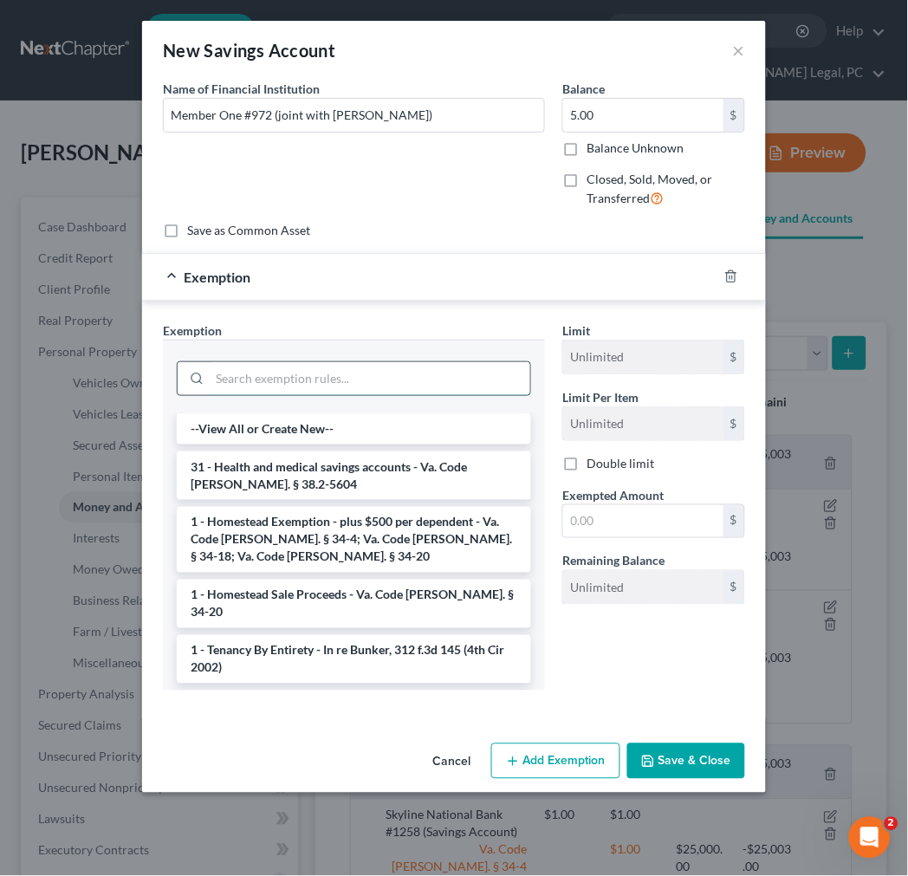
click at [357, 372] on input "search" at bounding box center [370, 378] width 320 height 33
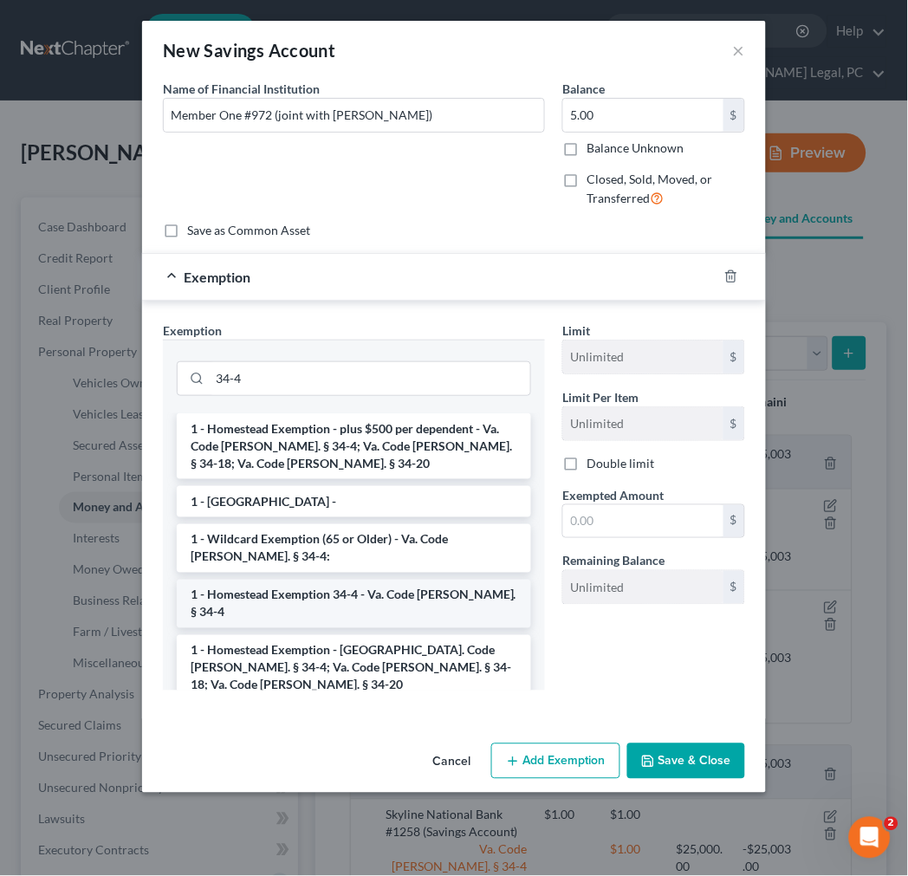
click at [350, 593] on li "1 - Homestead Exemption 34-4 - Va. Code [PERSON_NAME]. § 34-4" at bounding box center [354, 603] width 354 height 48
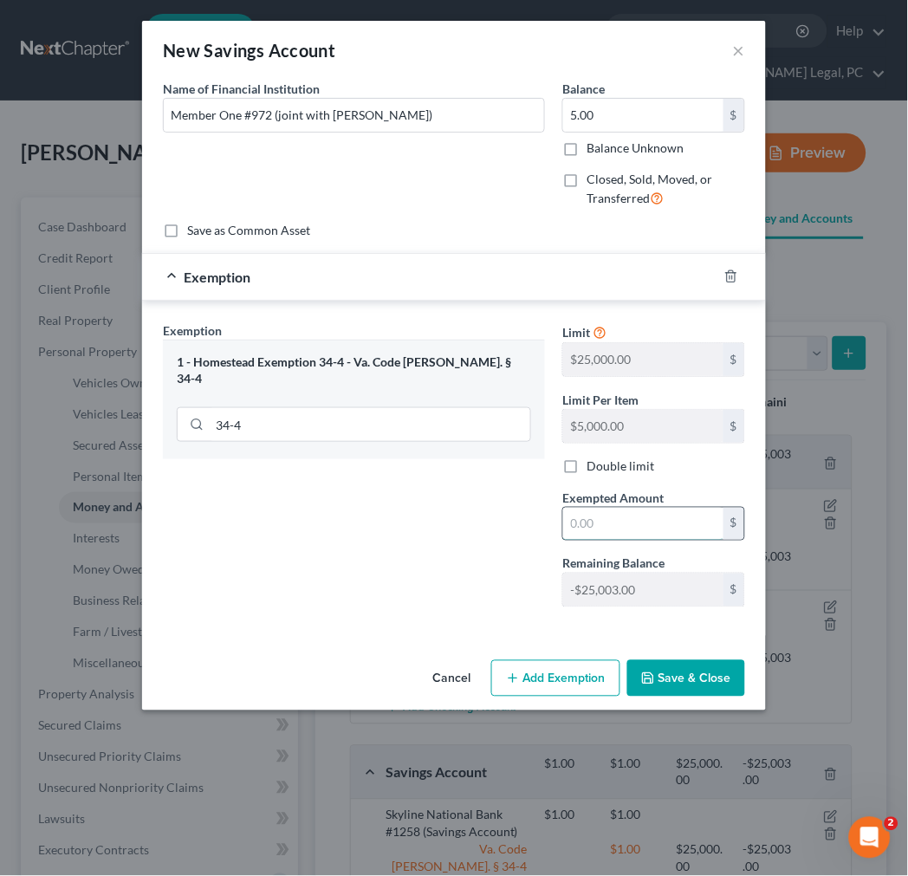
click at [611, 531] on input "text" at bounding box center [643, 523] width 160 height 33
click at [688, 688] on button "Save & Close" at bounding box center [686, 678] width 118 height 36
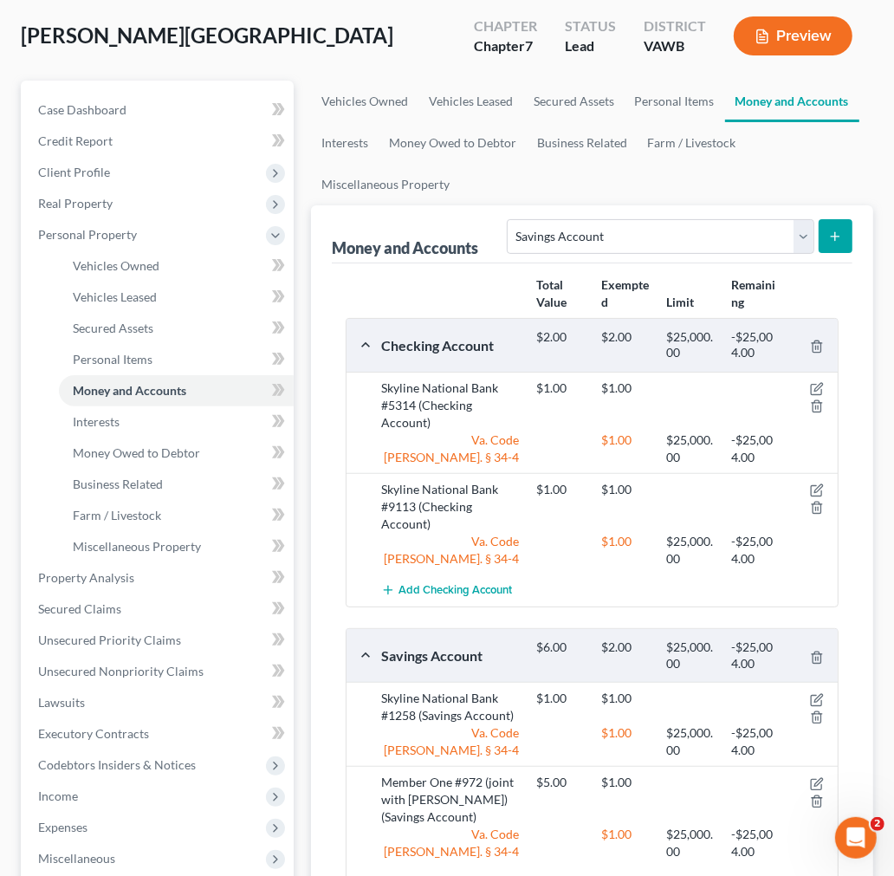
scroll to position [385, 0]
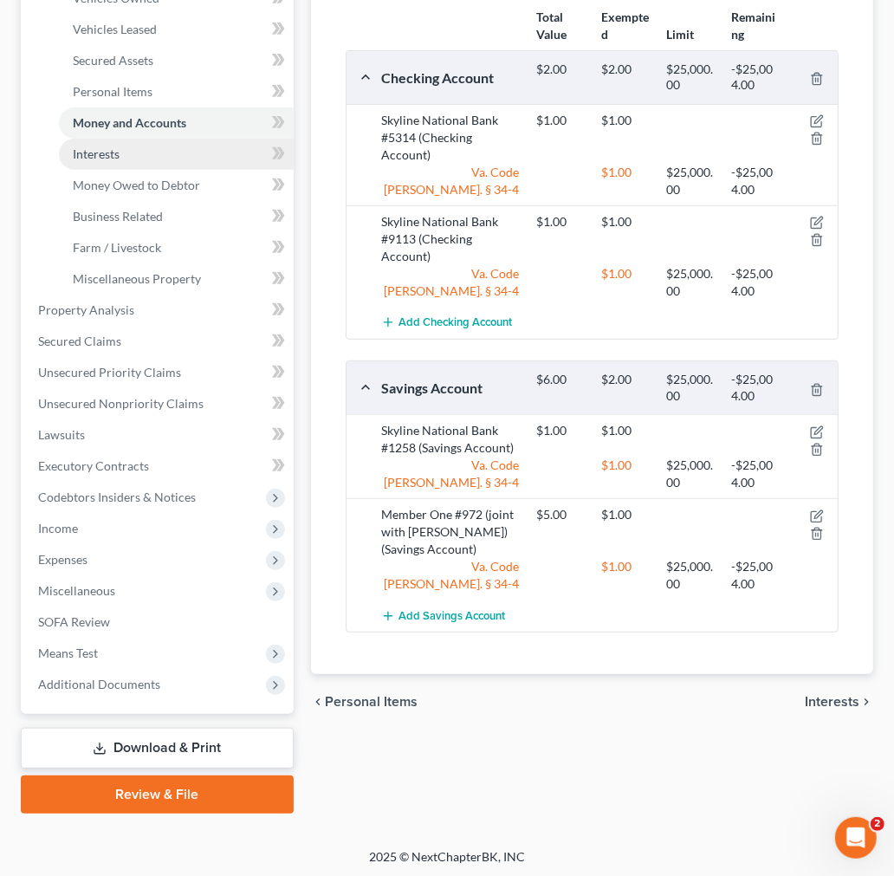
click at [121, 153] on link "Interests" at bounding box center [176, 154] width 235 height 31
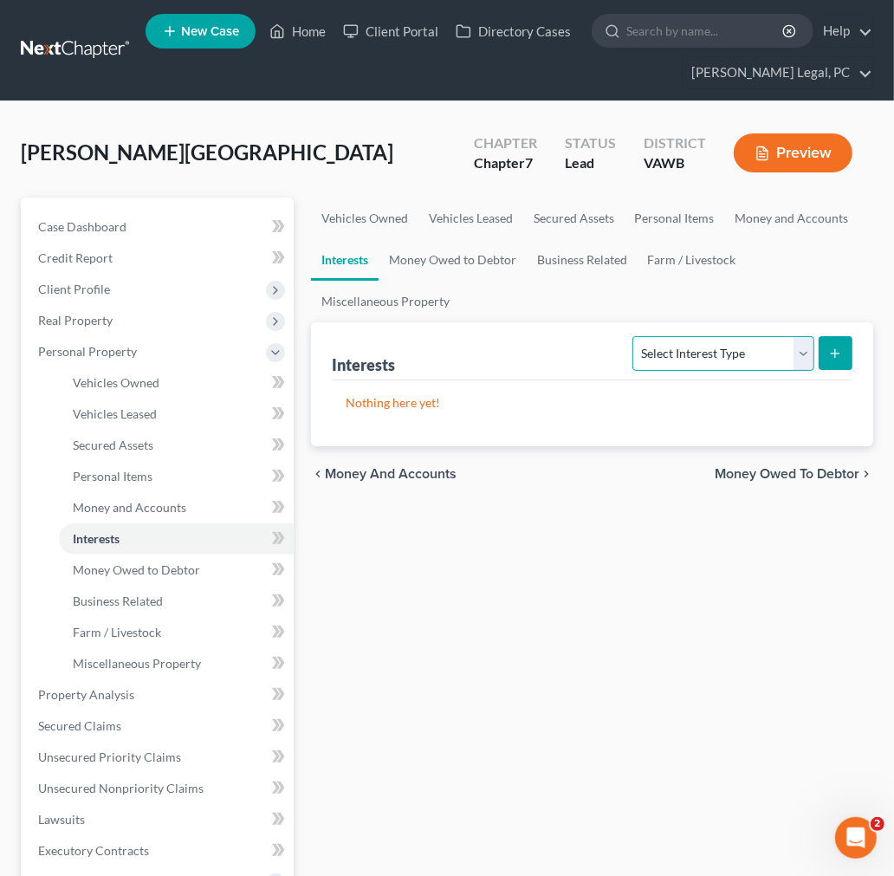
click at [694, 347] on select "Select Interest Type 401K Annuity Bond Education IRA Government Bond Government…" at bounding box center [722, 353] width 181 height 35
click at [635, 336] on select "Select Interest Type 401K Annuity Bond Education IRA Government Bond Government…" at bounding box center [722, 353] width 181 height 35
click at [821, 359] on button "submit" at bounding box center [835, 353] width 34 height 34
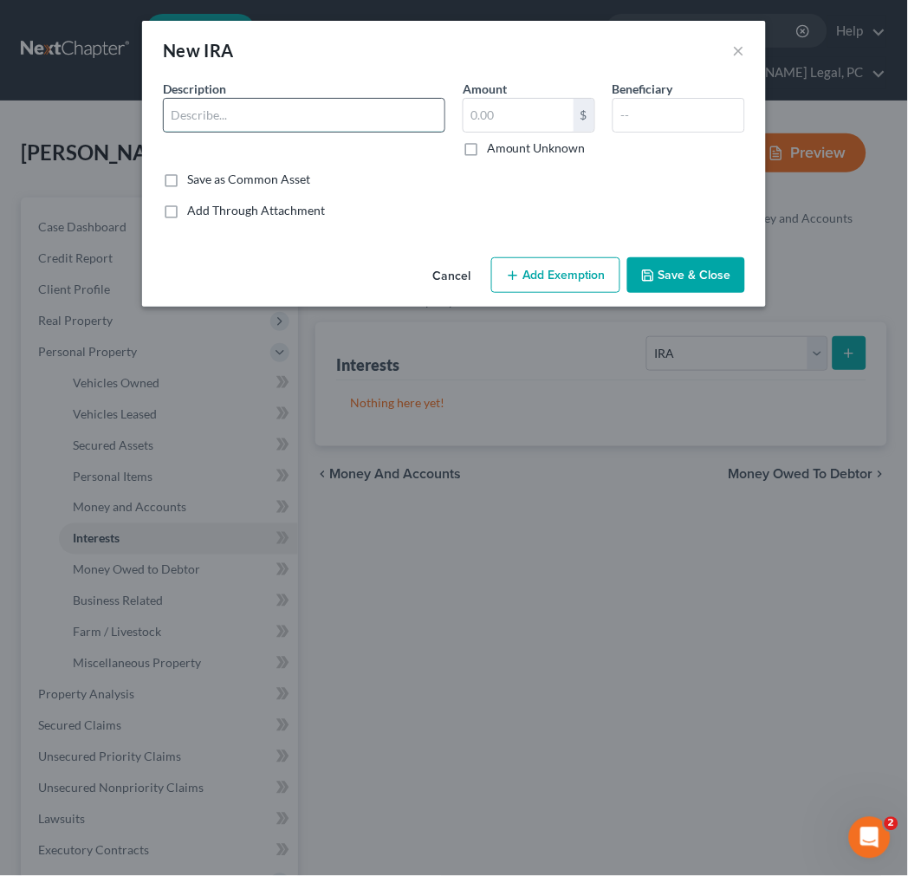
click at [295, 110] on input "text" at bounding box center [304, 115] width 281 height 33
click at [555, 281] on button "Add Exemption" at bounding box center [555, 275] width 129 height 36
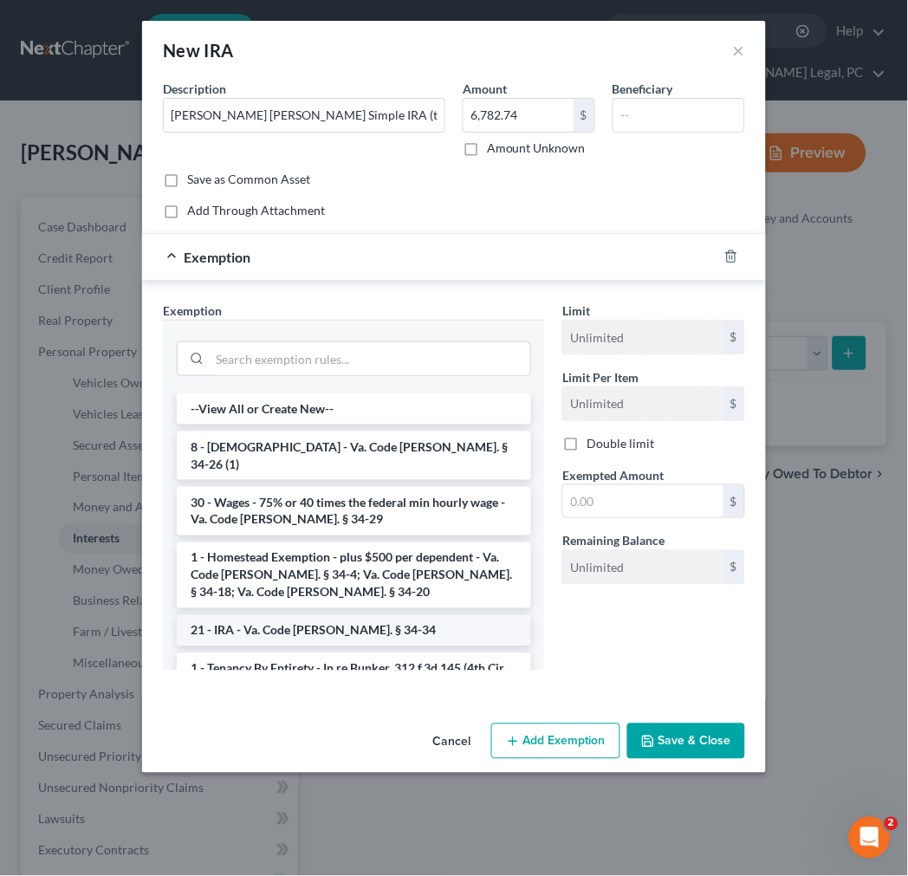
click at [361, 615] on li "21 - IRA - Va. Code [PERSON_NAME]. § 34-34" at bounding box center [354, 630] width 354 height 31
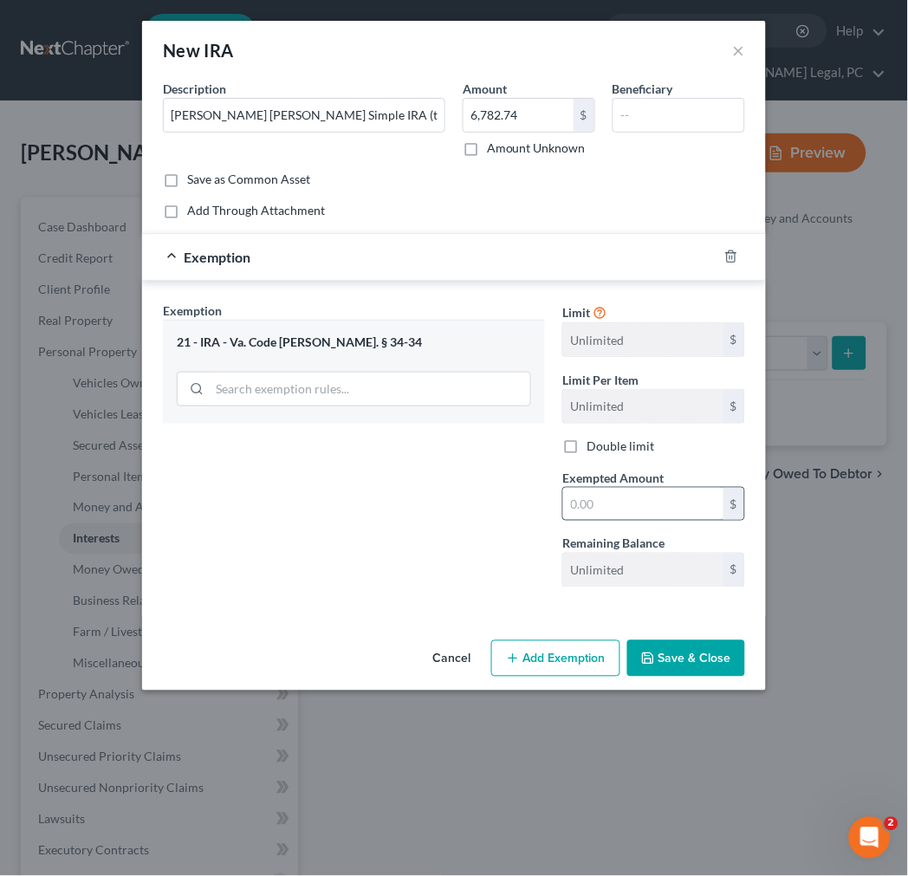
click at [603, 507] on input "text" at bounding box center [643, 504] width 160 height 33
click at [529, 658] on button "Add Exemption" at bounding box center [555, 658] width 129 height 36
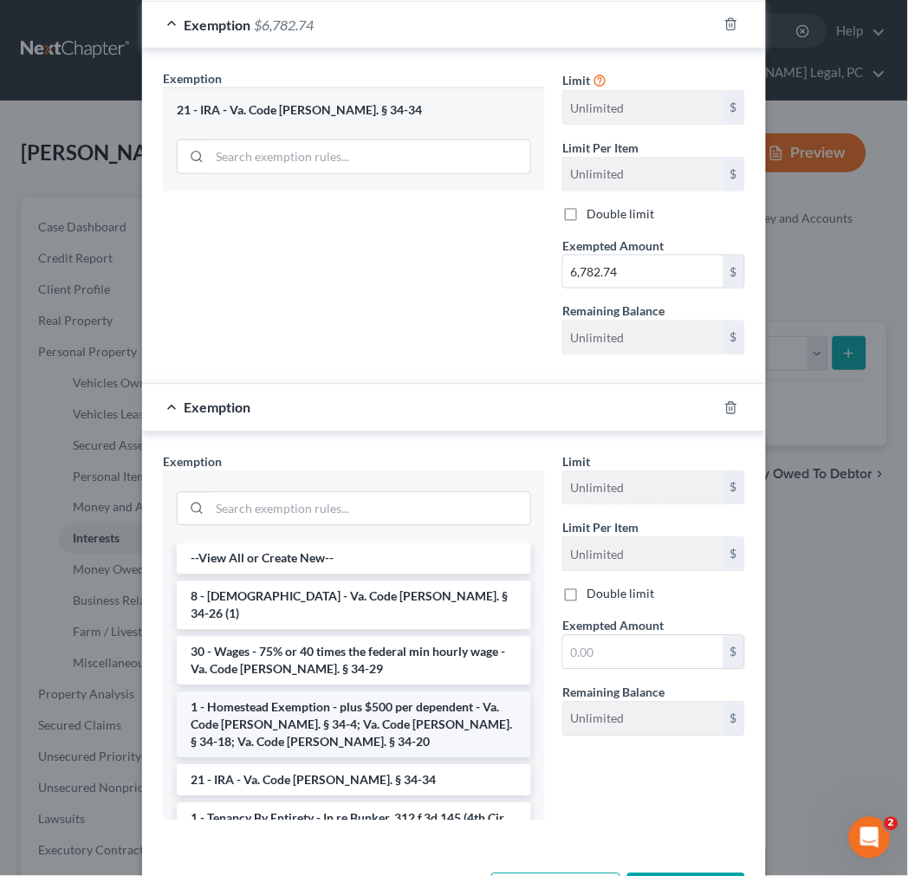
scroll to position [288, 0]
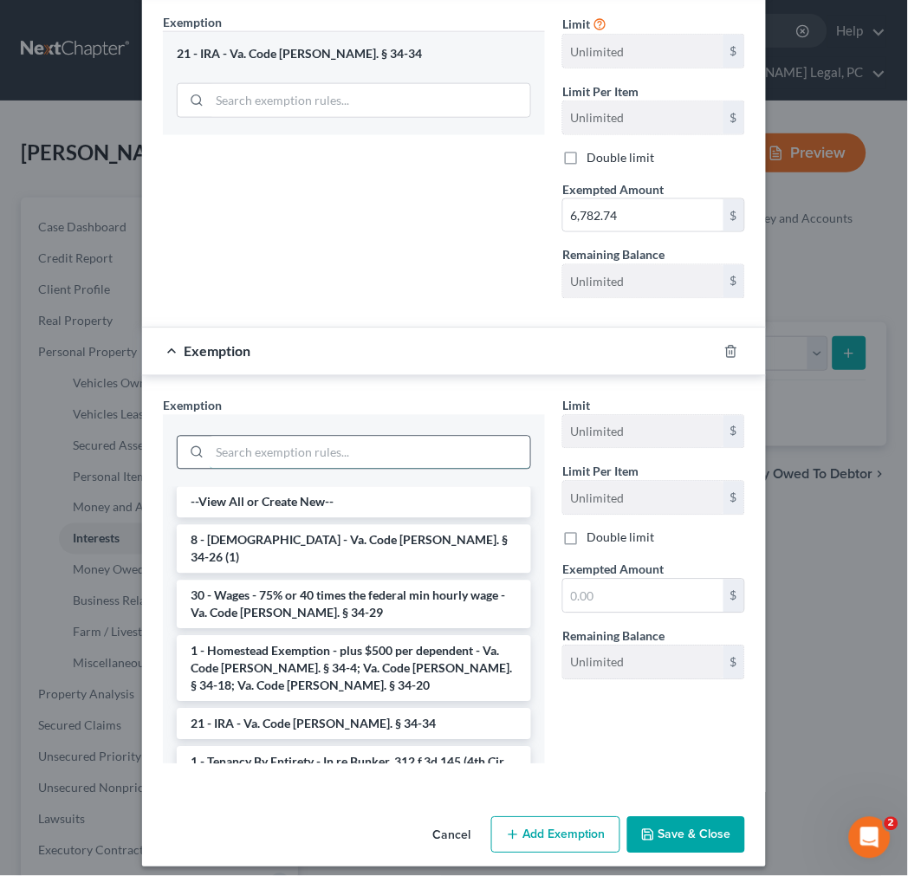
click at [314, 449] on input "search" at bounding box center [370, 452] width 320 height 33
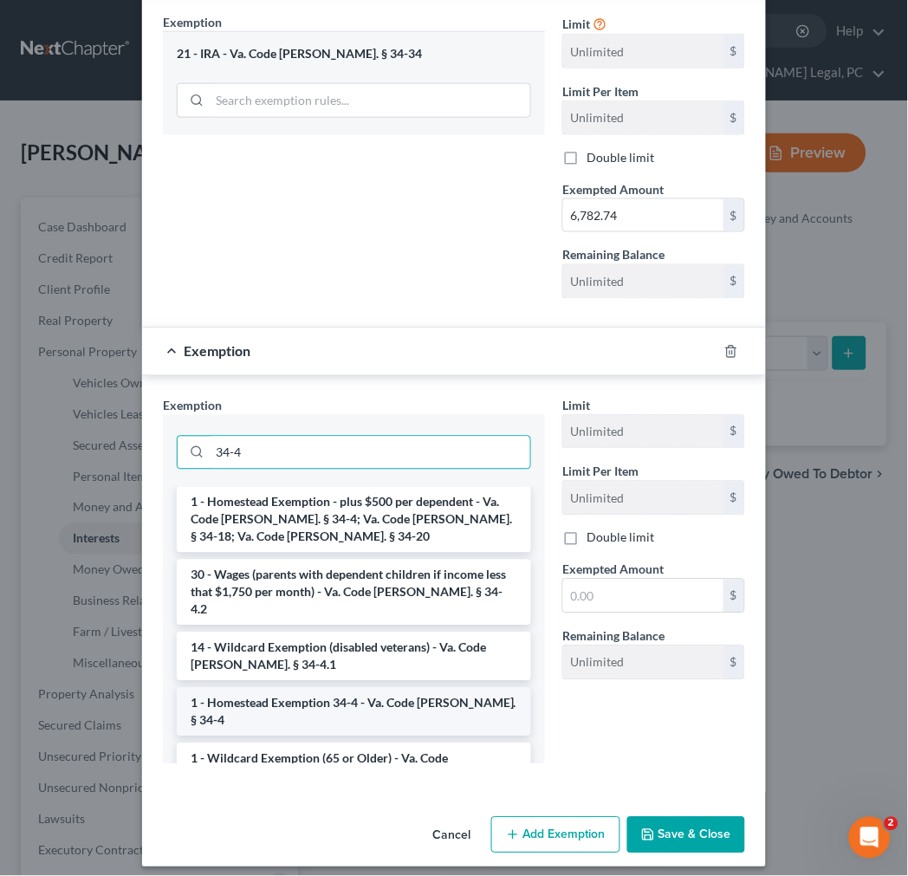
click at [323, 690] on li "1 - Homestead Exemption 34-4 - Va. Code [PERSON_NAME]. § 34-4" at bounding box center [354, 712] width 354 height 48
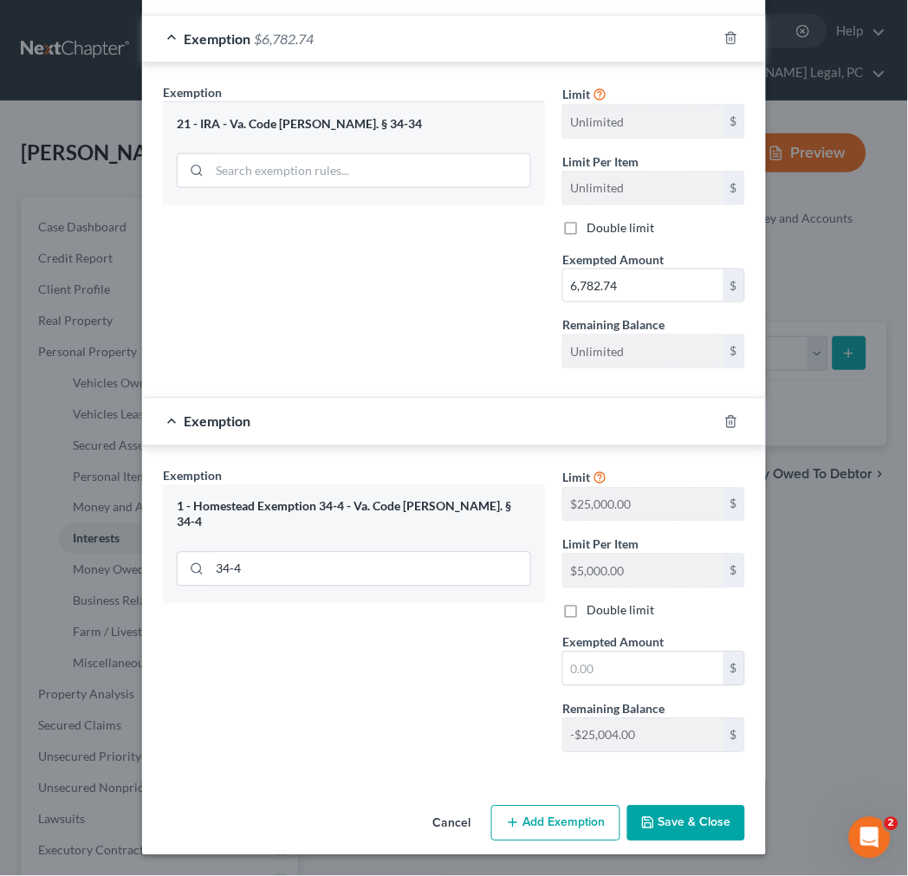
scroll to position [220, 0]
click at [617, 667] on input "text" at bounding box center [643, 668] width 160 height 33
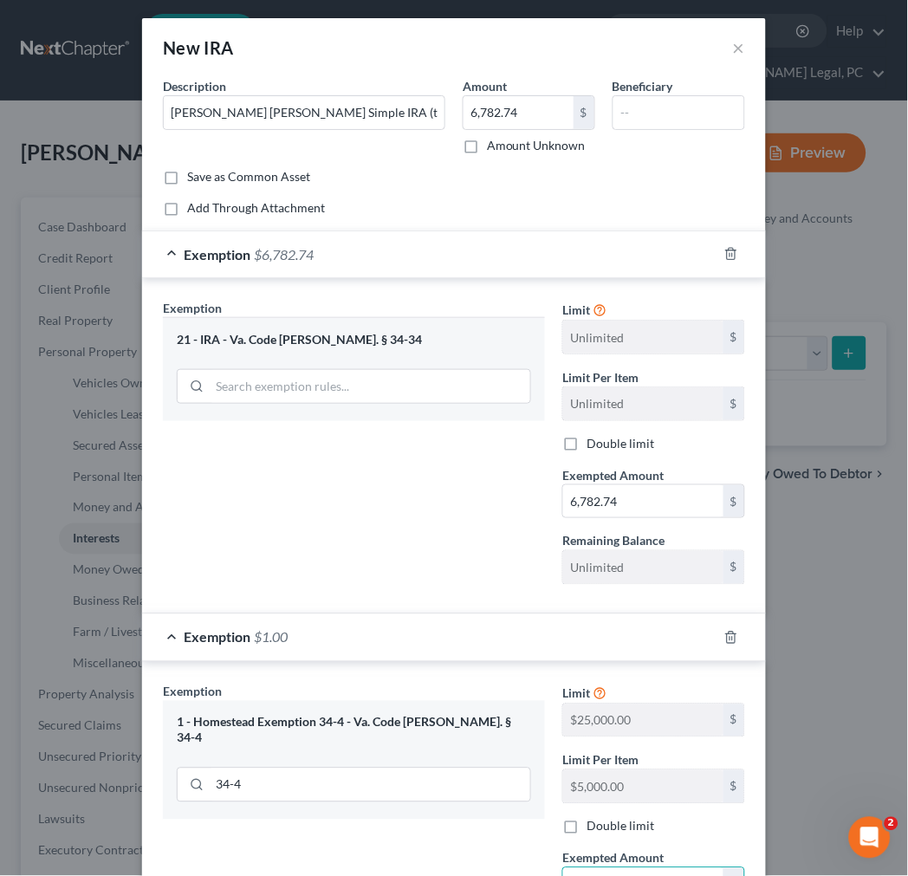
scroll to position [0, 0]
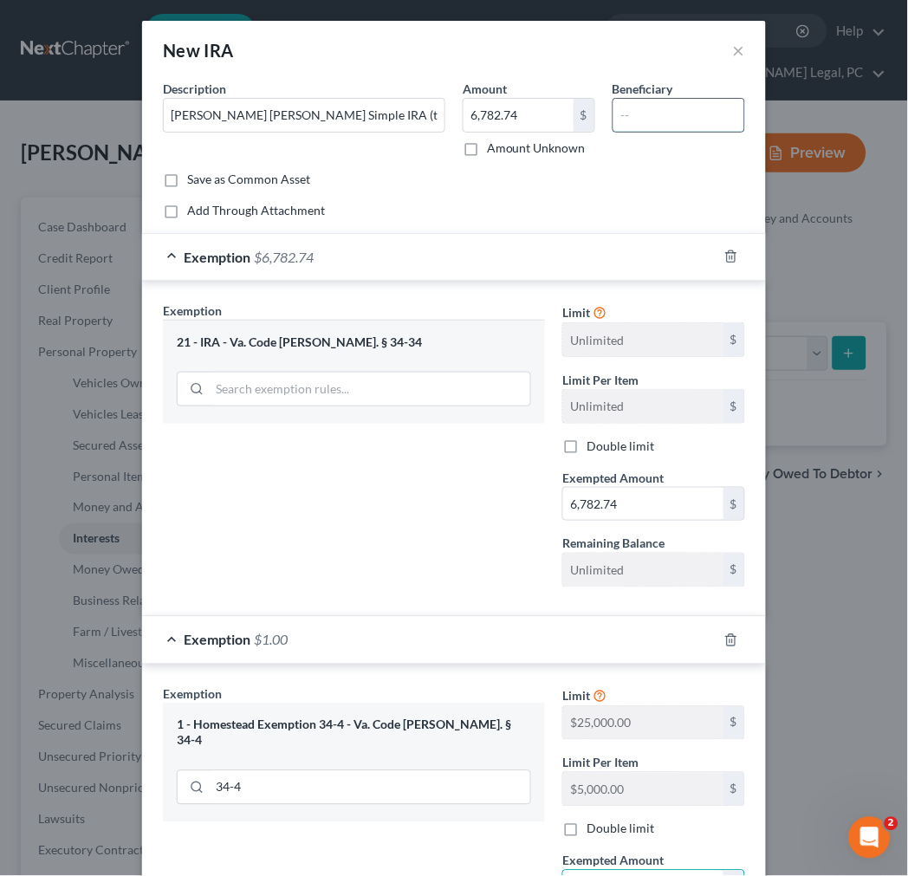
click at [639, 111] on input "text" at bounding box center [678, 115] width 131 height 33
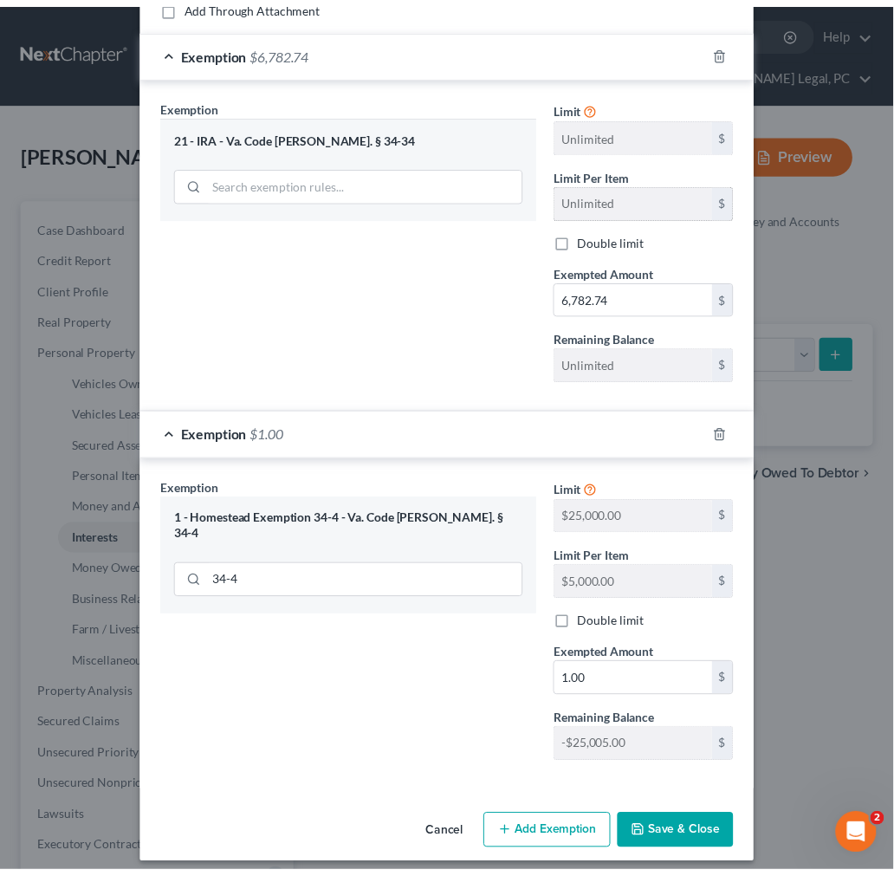
scroll to position [220, 0]
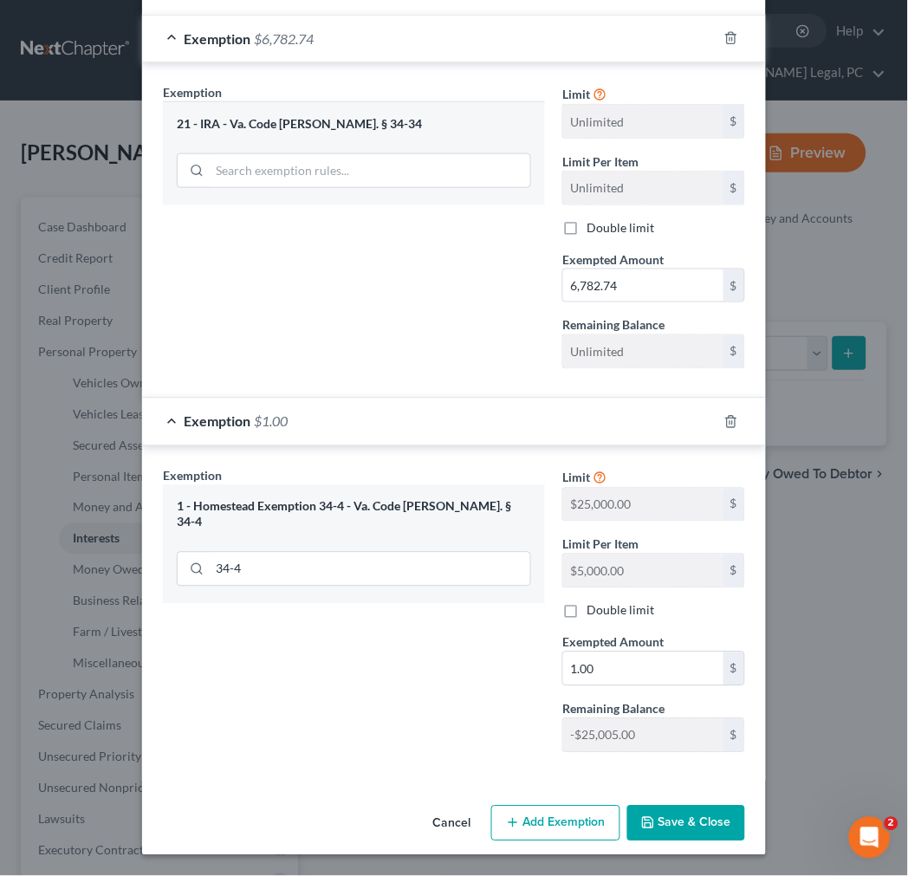
click at [675, 816] on button "Save & Close" at bounding box center [686, 823] width 118 height 36
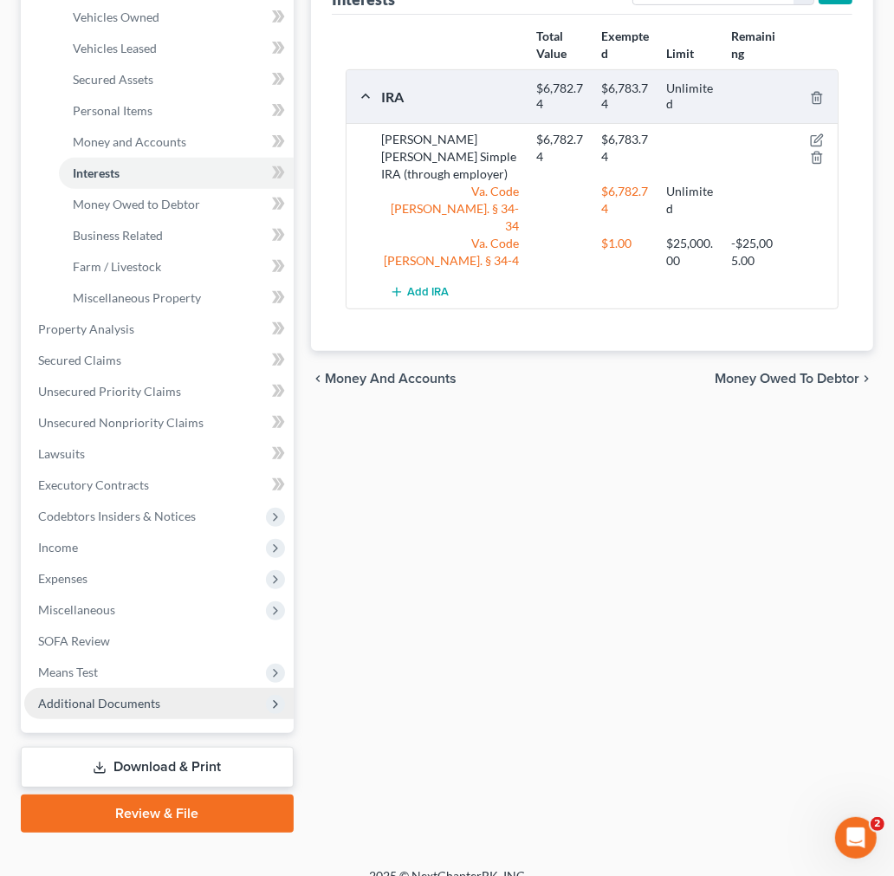
scroll to position [385, 0]
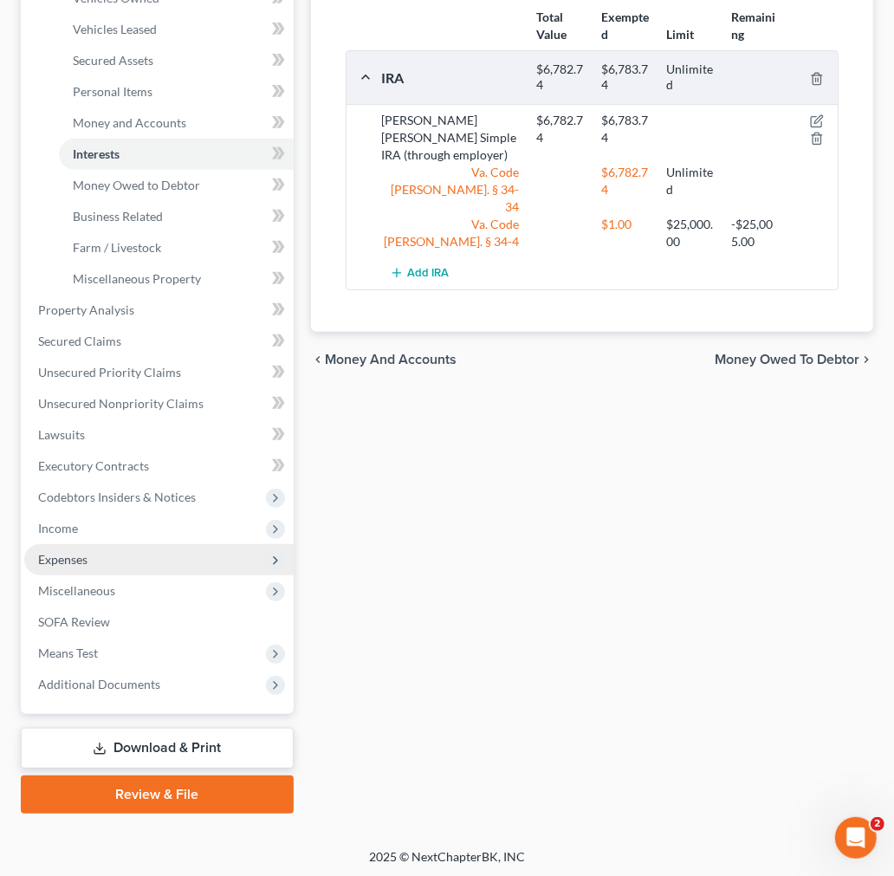
click at [63, 552] on span "Expenses" at bounding box center [62, 559] width 49 height 15
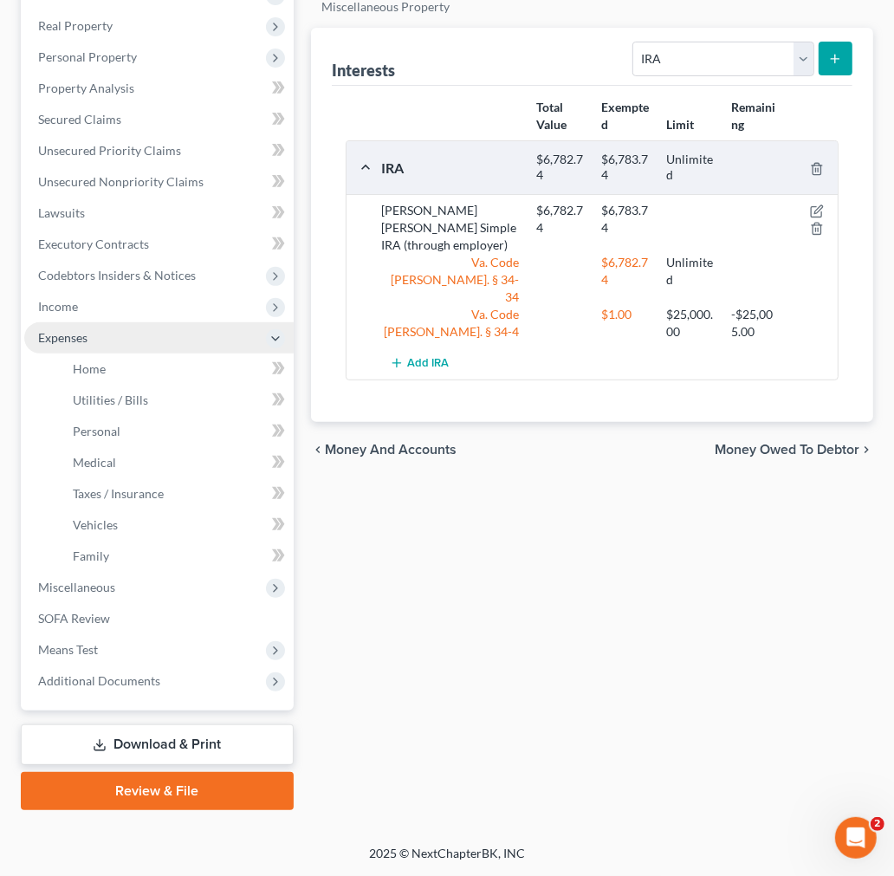
scroll to position [292, 0]
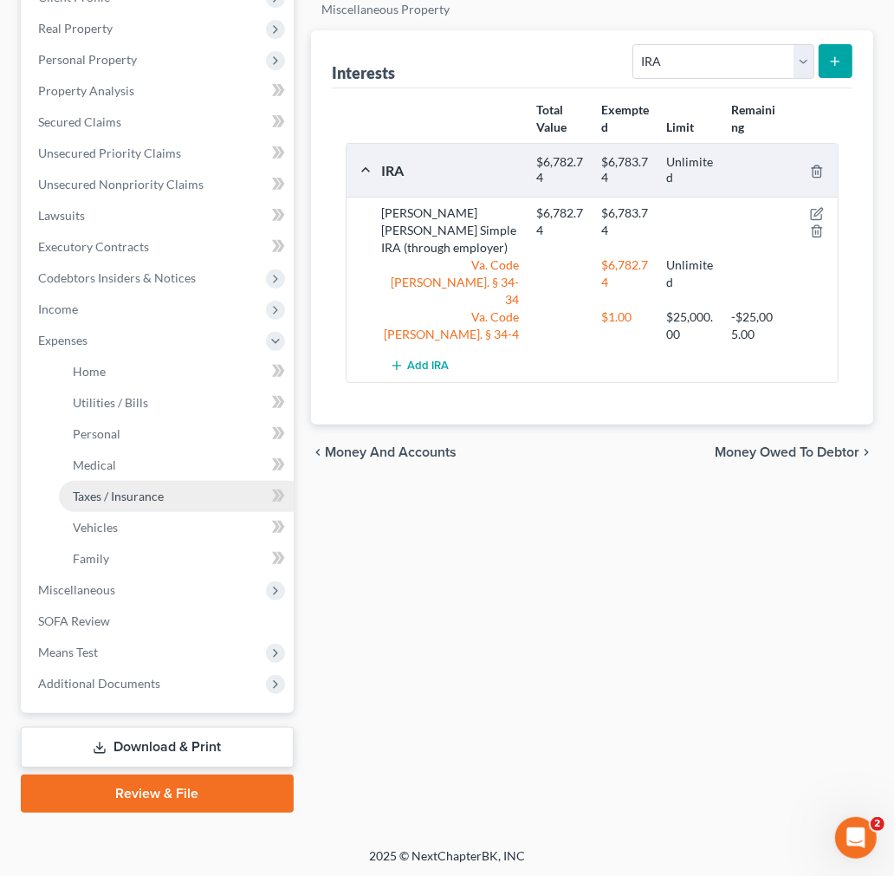
click at [83, 496] on span "Taxes / Insurance" at bounding box center [118, 495] width 91 height 15
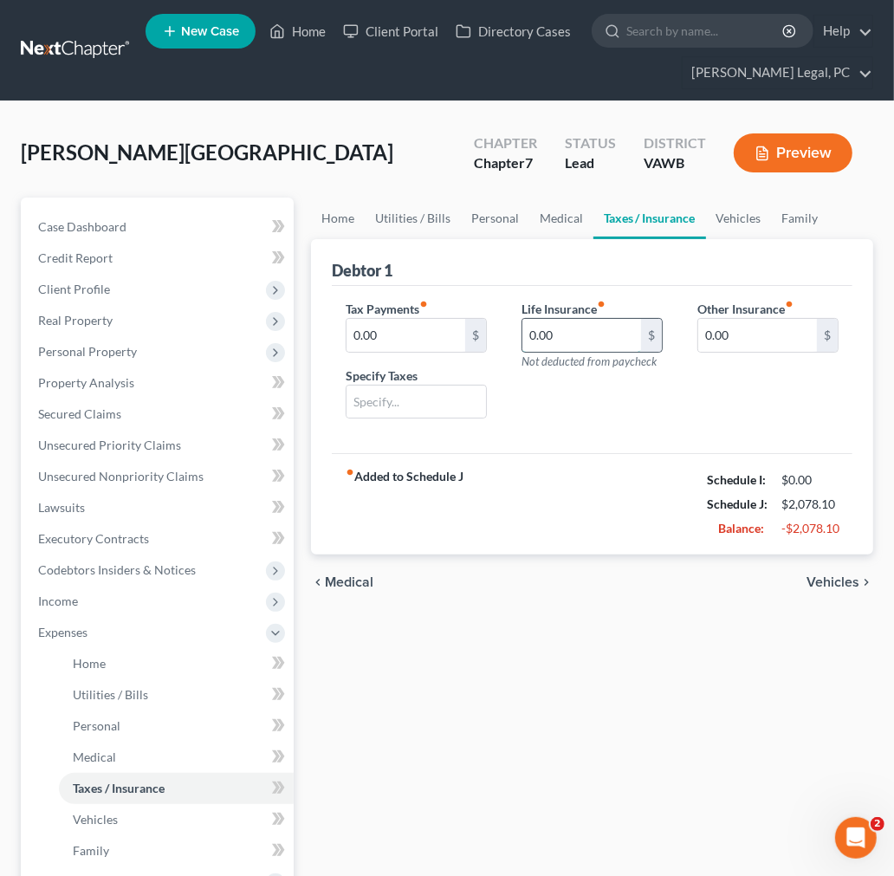
click at [572, 336] on input "0.00" at bounding box center [581, 335] width 119 height 33
click at [93, 313] on span "Real Property" at bounding box center [75, 320] width 74 height 15
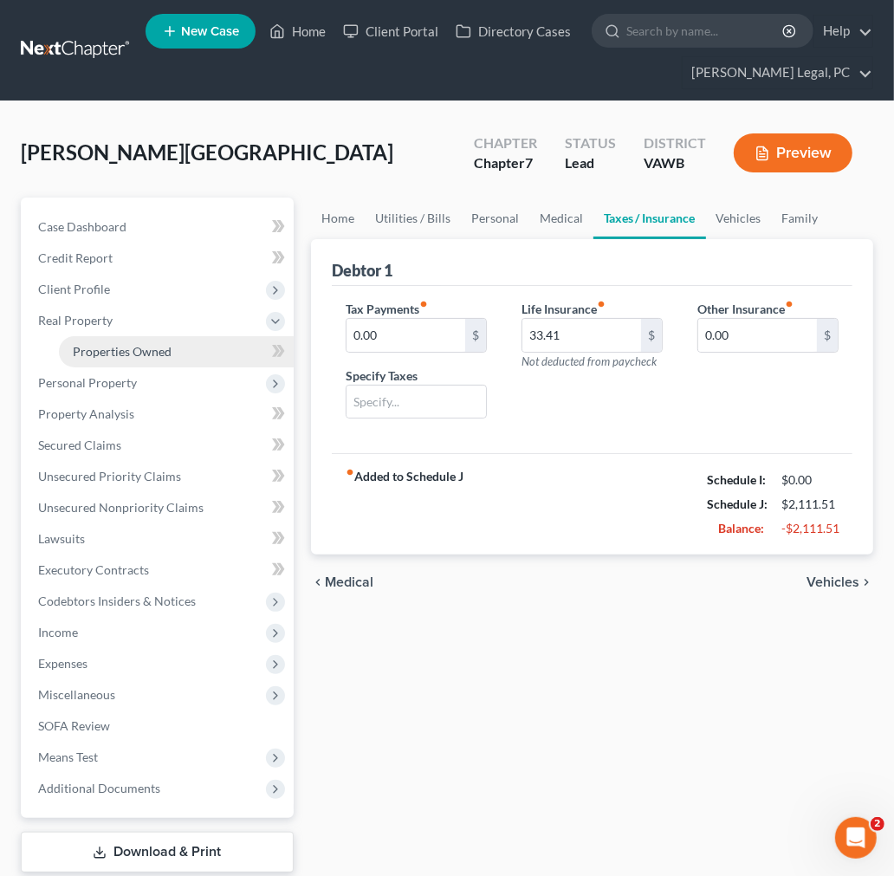
click at [110, 353] on span "Properties Owned" at bounding box center [122, 351] width 99 height 15
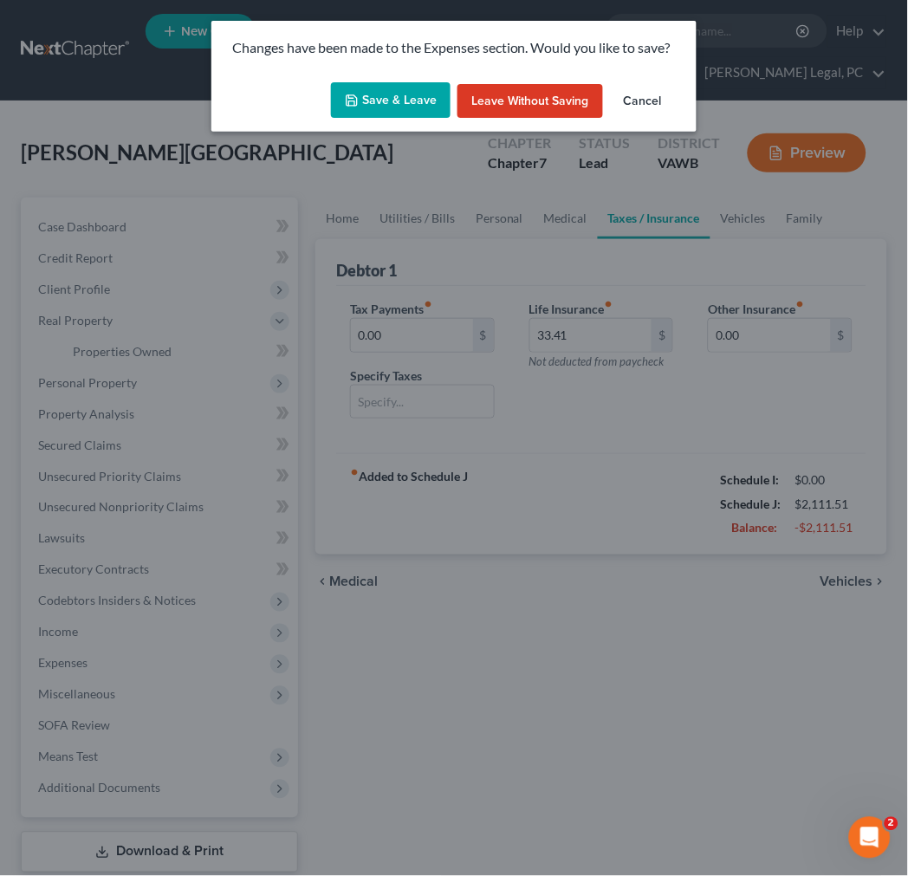
click at [357, 106] on icon "button" at bounding box center [351, 100] width 10 height 10
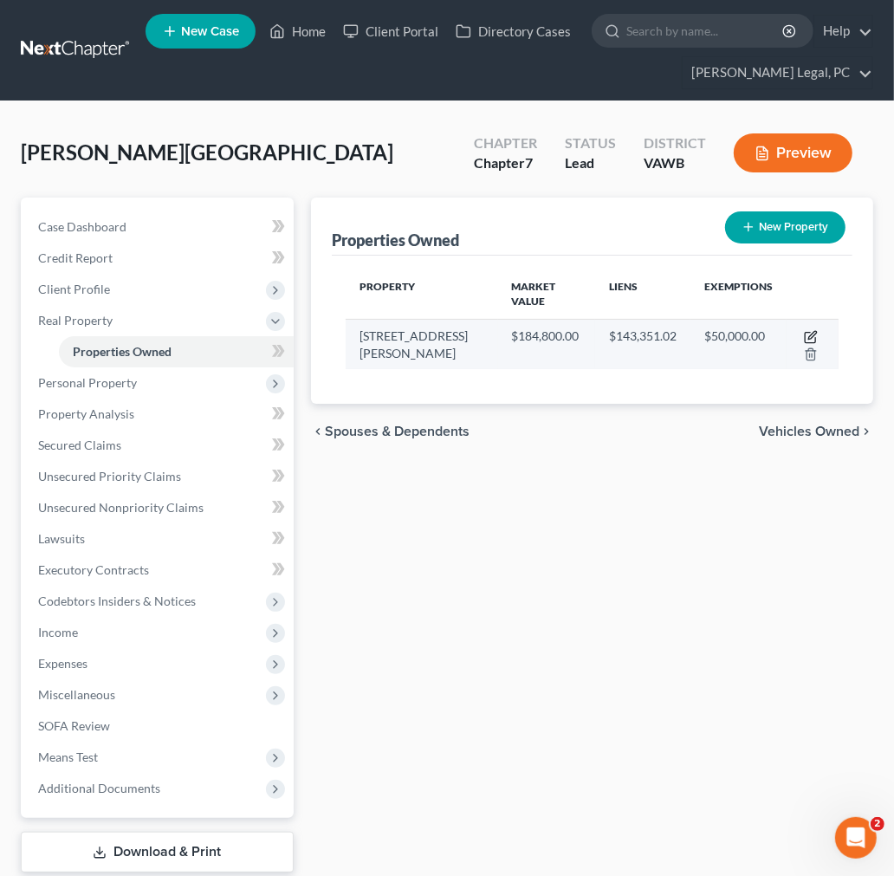
click at [812, 332] on icon "button" at bounding box center [812, 335] width 8 height 8
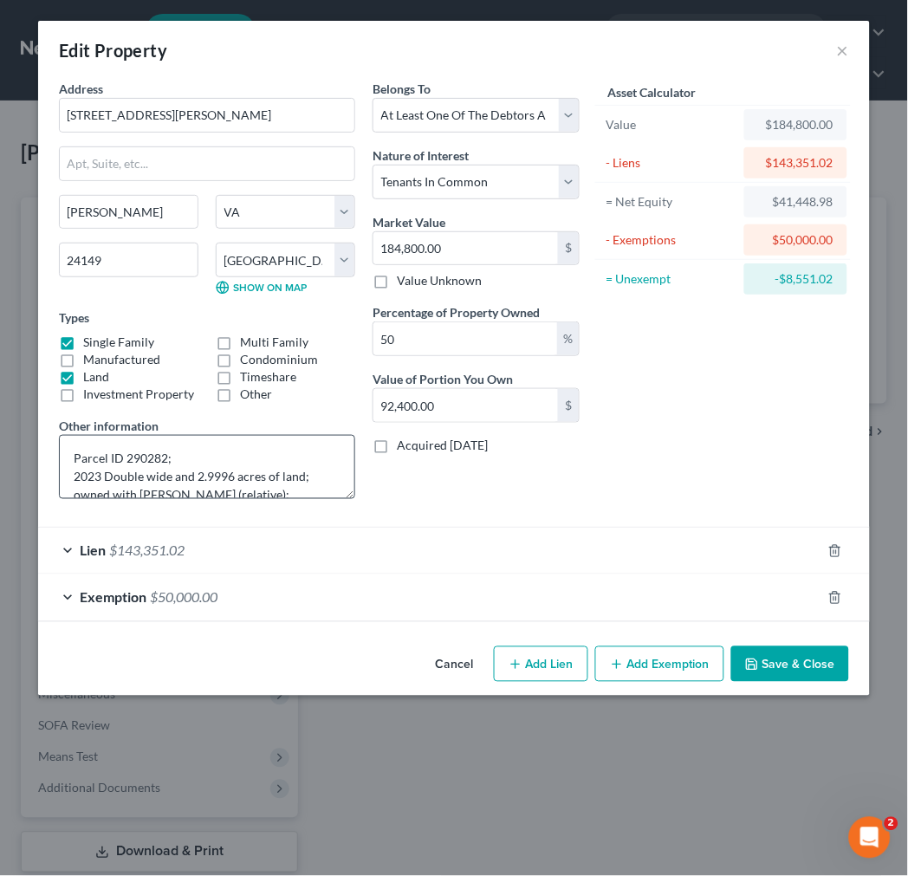
scroll to position [36, 0]
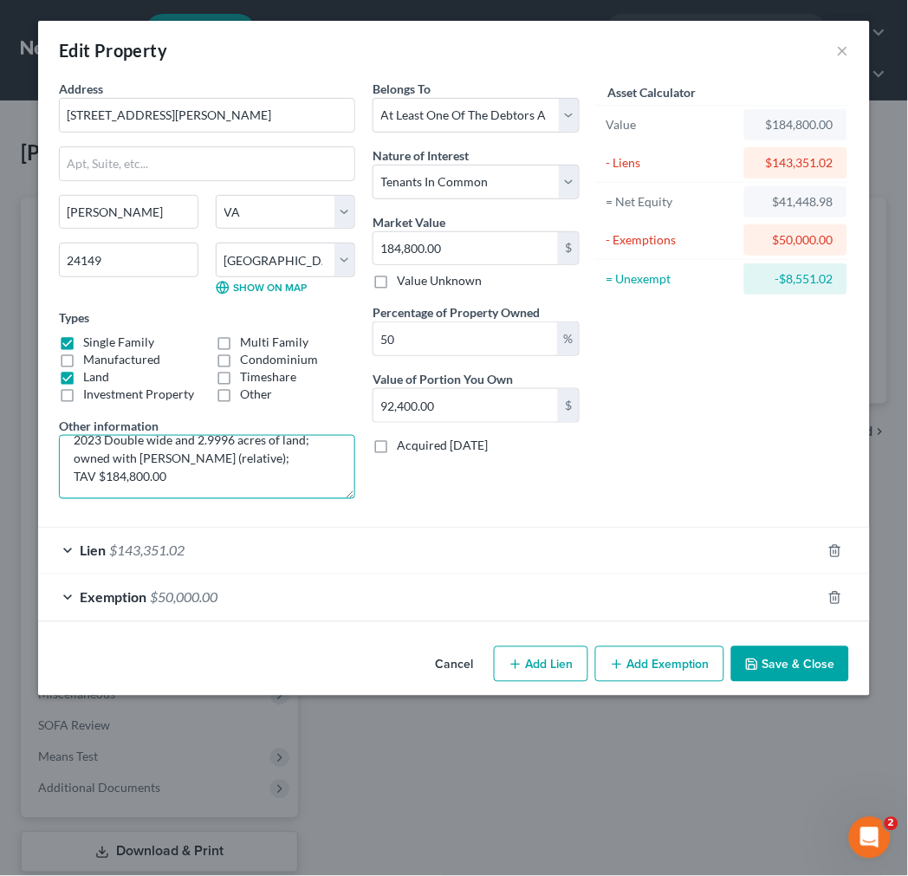
click at [258, 456] on textarea "Parcel ID 290282; 2023 Double wide and 2.9996 acres of land; owned with [PERSON…" at bounding box center [207, 467] width 296 height 64
click at [773, 664] on button "Save & Close" at bounding box center [790, 664] width 118 height 36
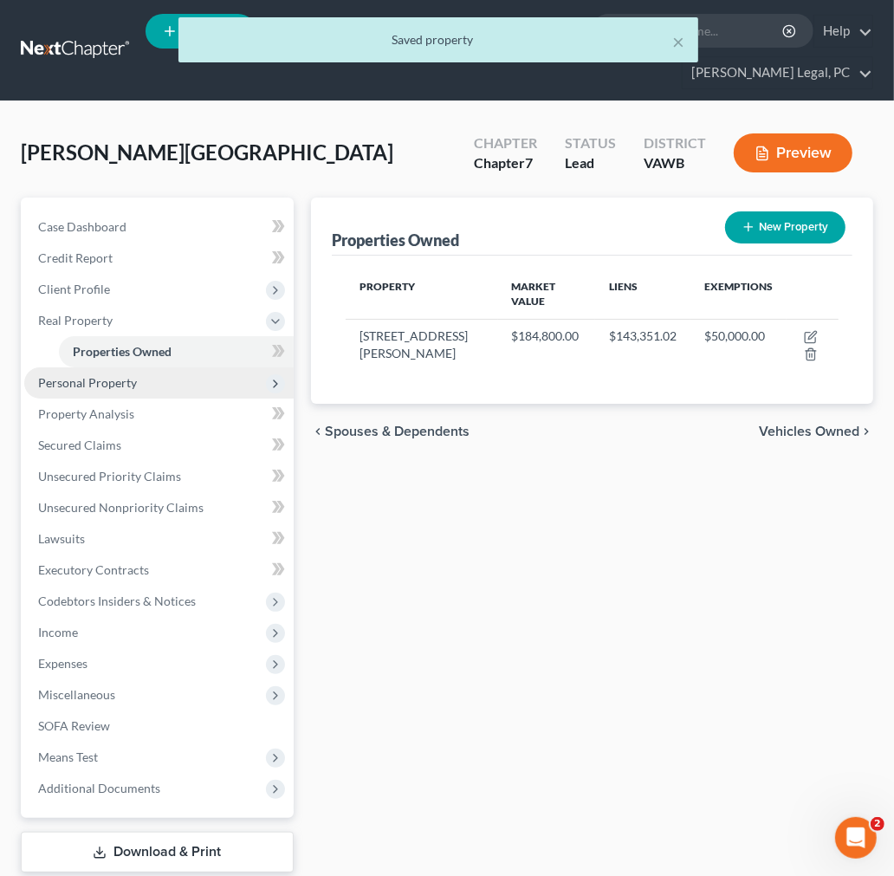
click at [95, 375] on span "Personal Property" at bounding box center [87, 382] width 99 height 15
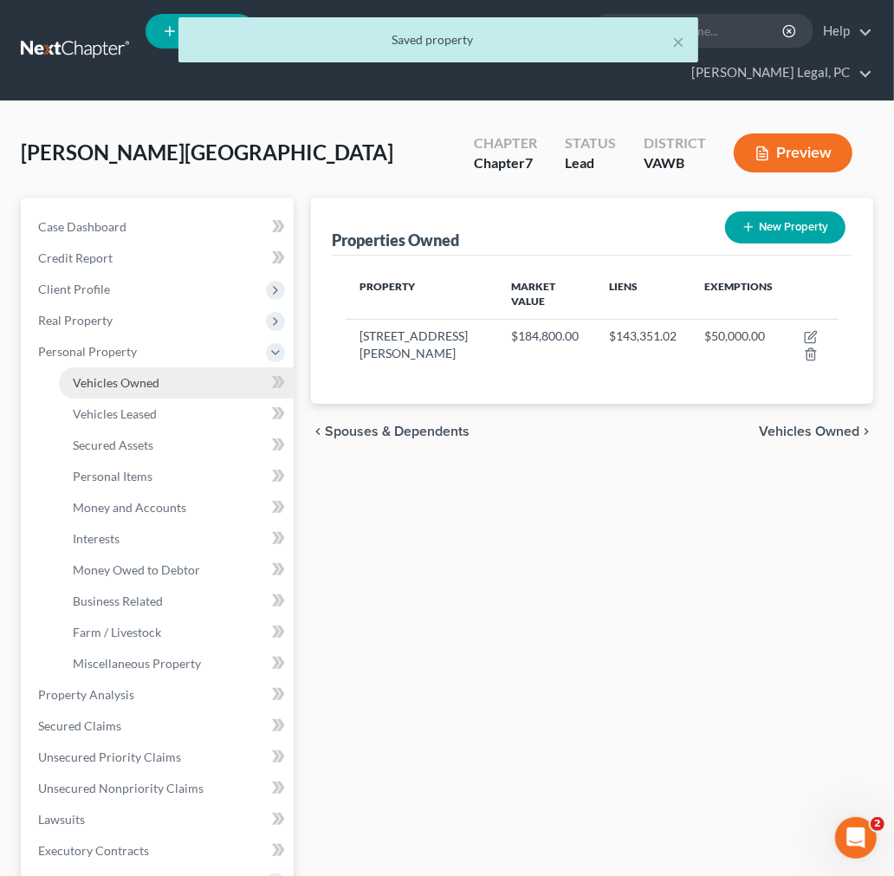
click at [95, 385] on span "Vehicles Owned" at bounding box center [116, 382] width 87 height 15
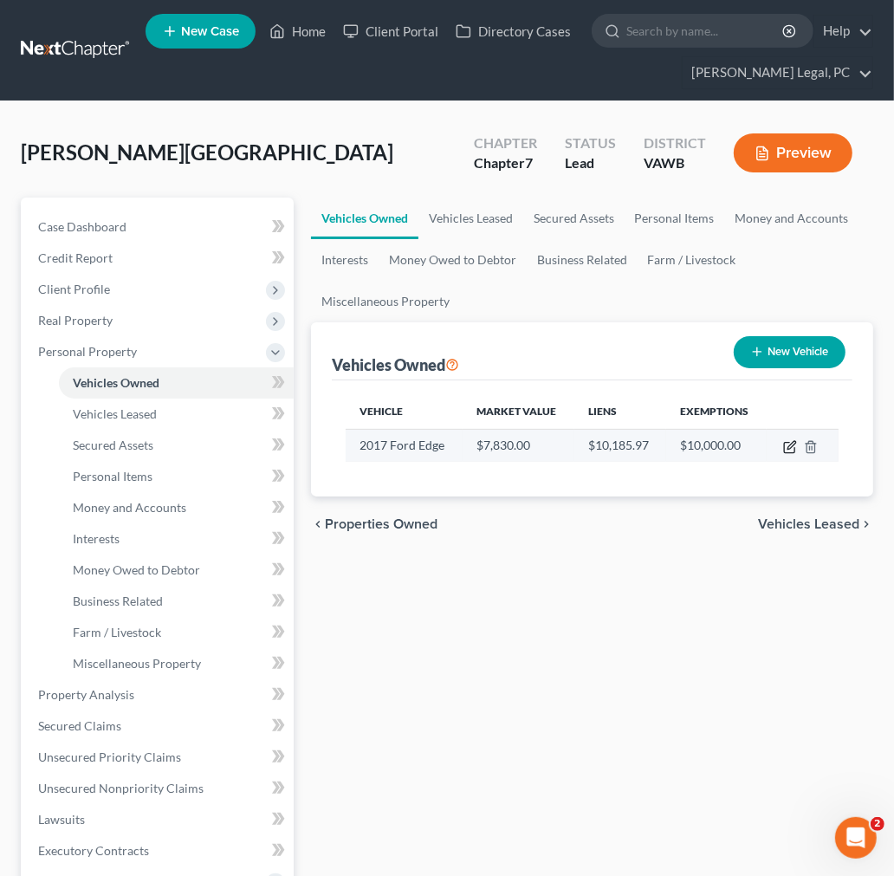
click at [788, 448] on icon "button" at bounding box center [791, 445] width 8 height 8
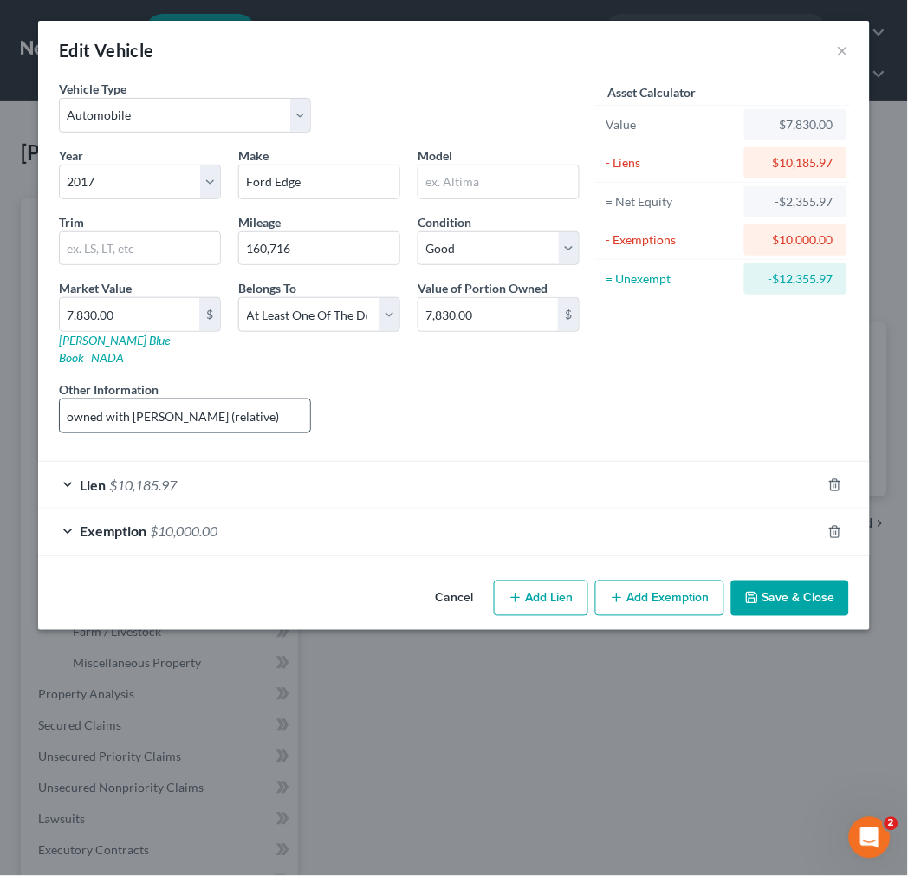
click at [245, 399] on input "owned with [PERSON_NAME] (relative)" at bounding box center [185, 415] width 250 height 33
click at [795, 591] on button "Save & Close" at bounding box center [790, 598] width 118 height 36
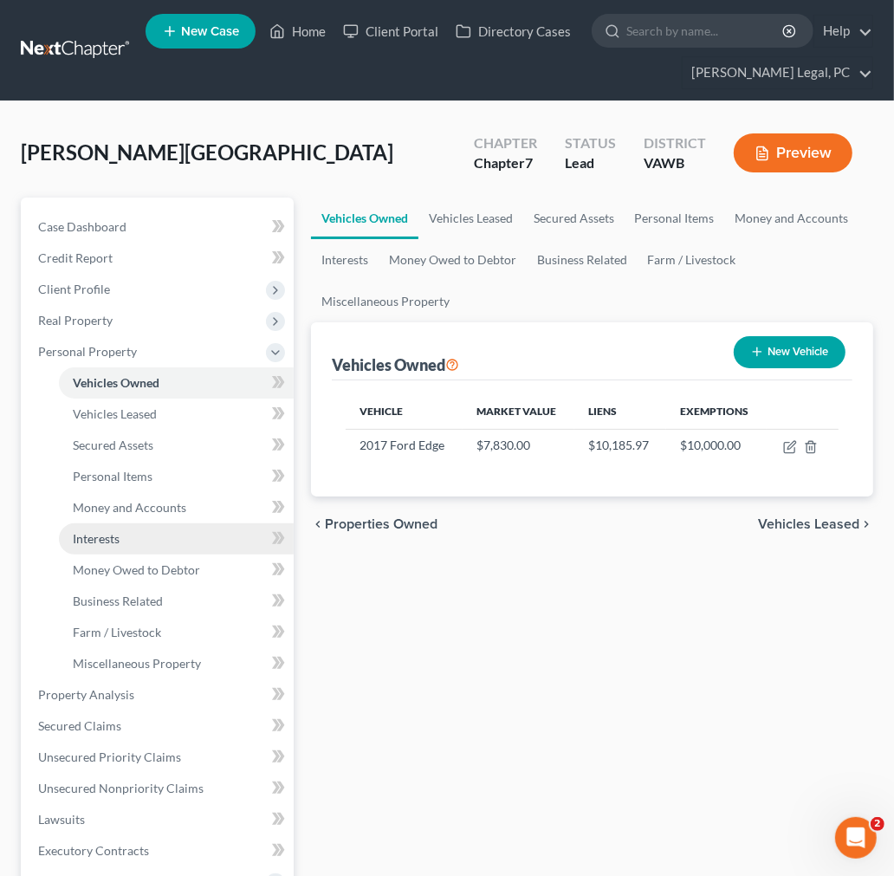
click at [106, 534] on span "Interests" at bounding box center [96, 538] width 47 height 15
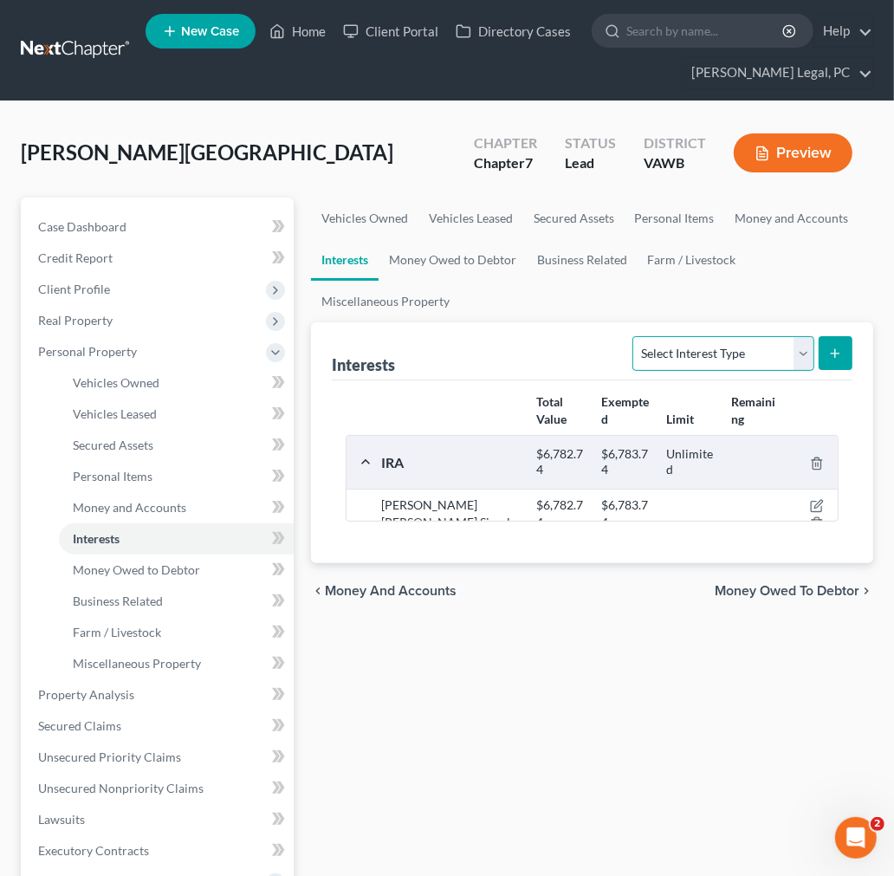
click at [745, 358] on select "Select Interest Type 401K Annuity Bond Education IRA Government Bond Government…" at bounding box center [722, 353] width 181 height 35
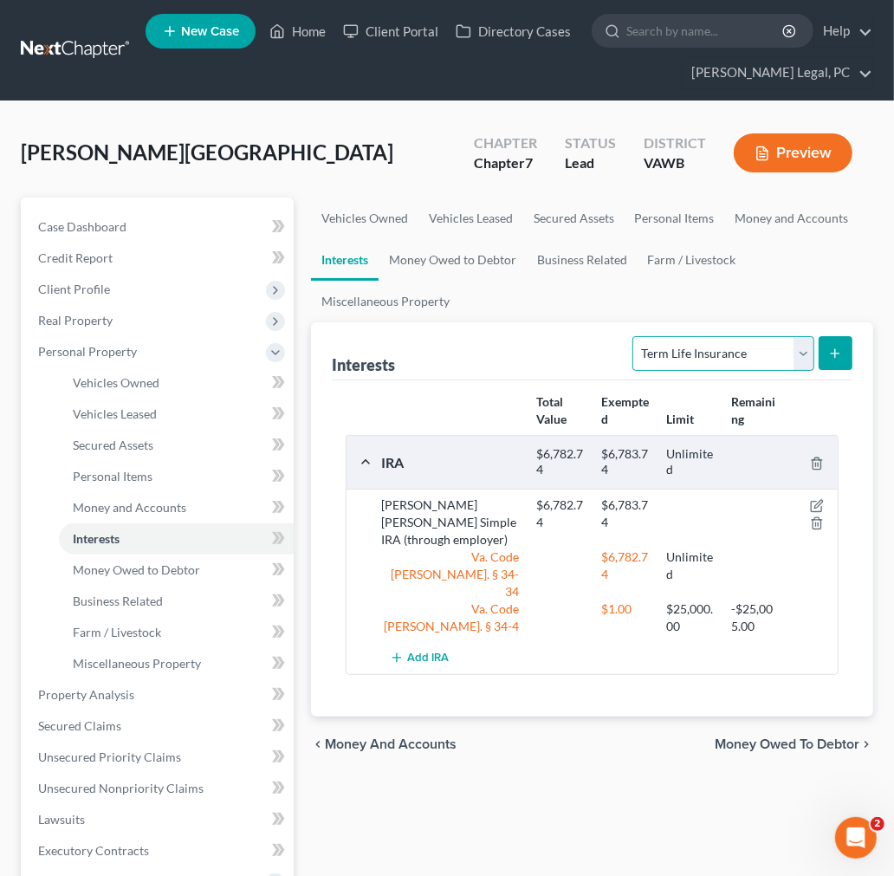
click at [635, 336] on select "Select Interest Type 401K Annuity Bond Education IRA Government Bond Government…" at bounding box center [722, 353] width 181 height 35
click at [828, 349] on icon "submit" at bounding box center [835, 353] width 14 height 14
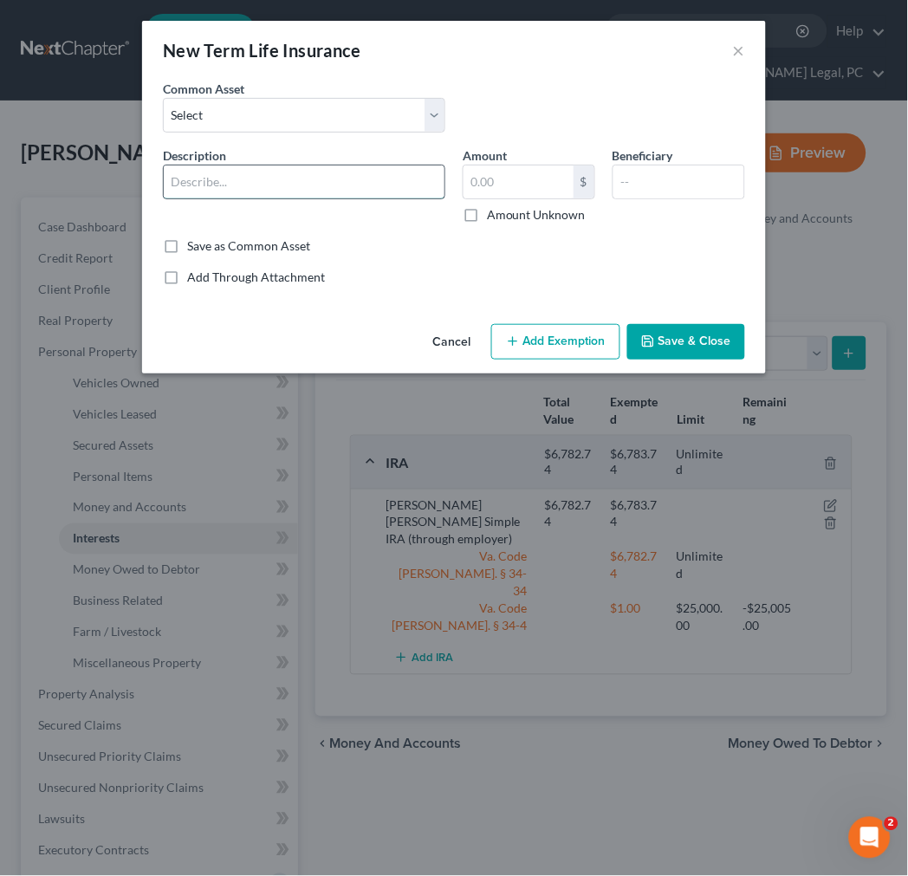
click at [199, 182] on input "text" at bounding box center [304, 181] width 281 height 33
click at [262, 188] on input "text" at bounding box center [304, 181] width 281 height 33
click at [656, 179] on input "text" at bounding box center [678, 181] width 131 height 33
click at [563, 332] on button "Add Exemption" at bounding box center [555, 342] width 129 height 36
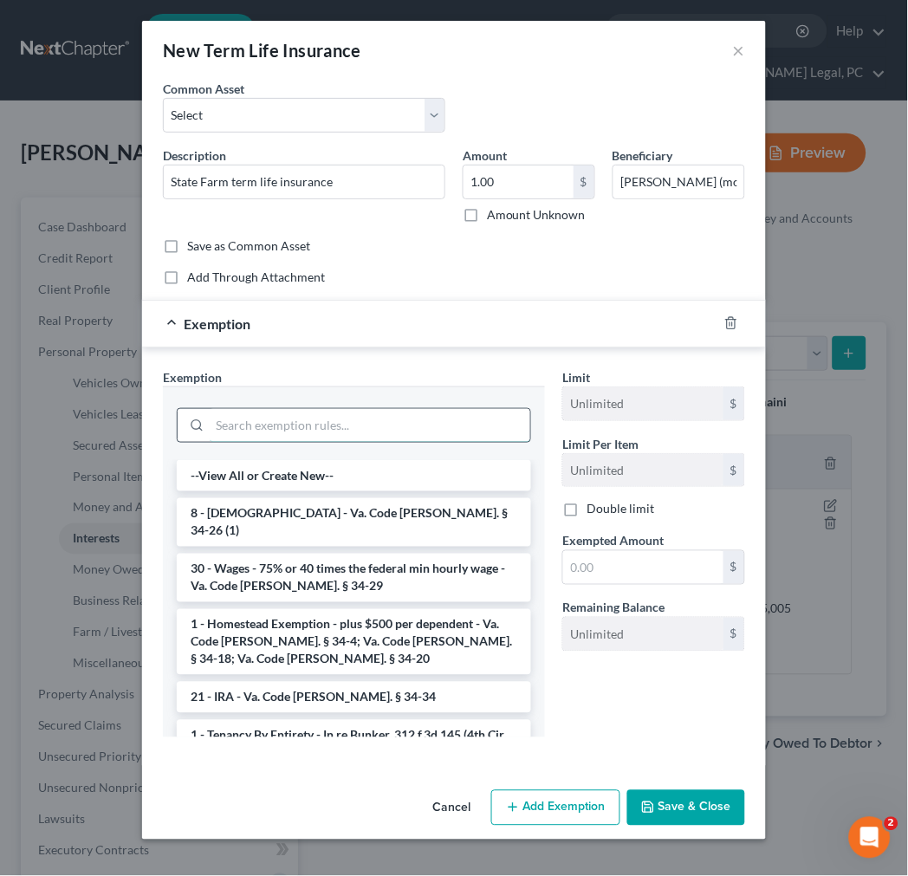
click at [324, 431] on input "search" at bounding box center [370, 425] width 320 height 33
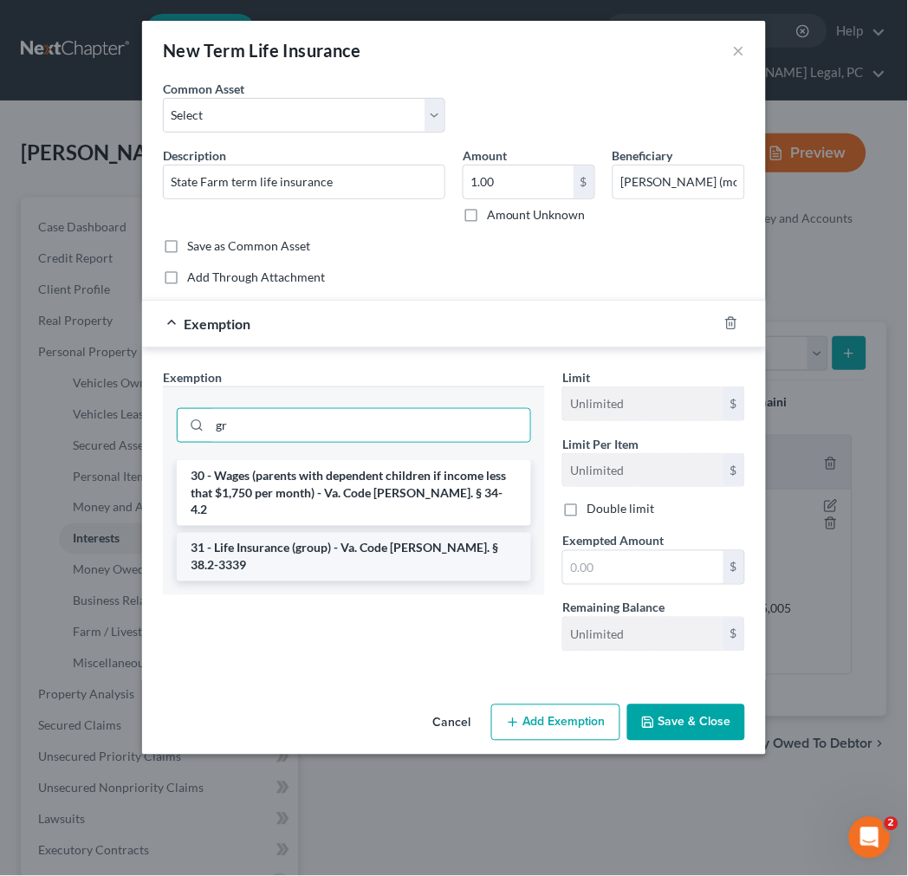
click at [377, 533] on li "31 - Life Insurance (group) - Va. Code [PERSON_NAME]. § 38.2-3339" at bounding box center [354, 557] width 354 height 48
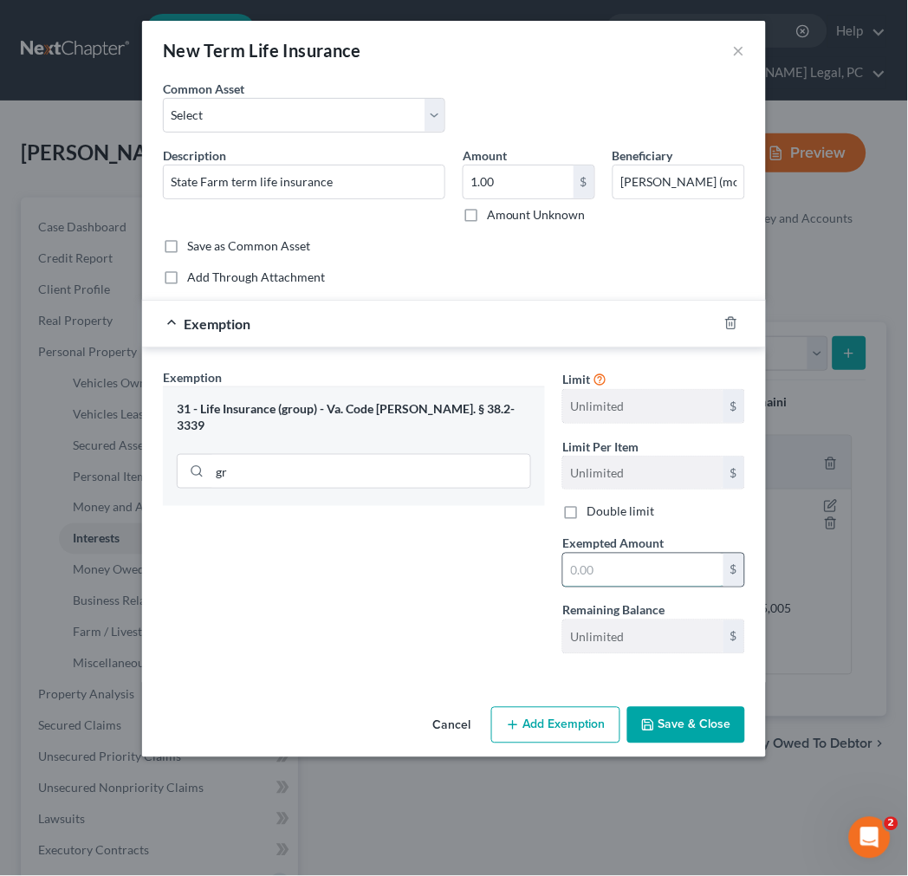
click at [621, 557] on input "text" at bounding box center [643, 569] width 160 height 33
click at [560, 729] on button "Add Exemption" at bounding box center [555, 725] width 129 height 36
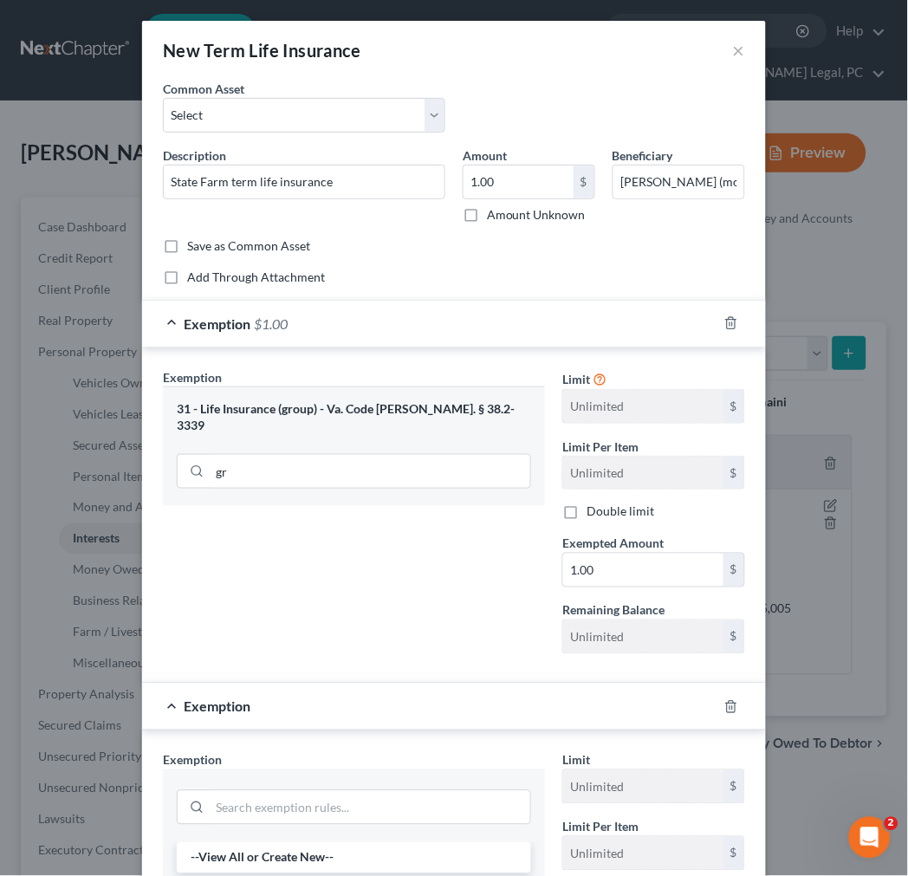
scroll to position [192, 0]
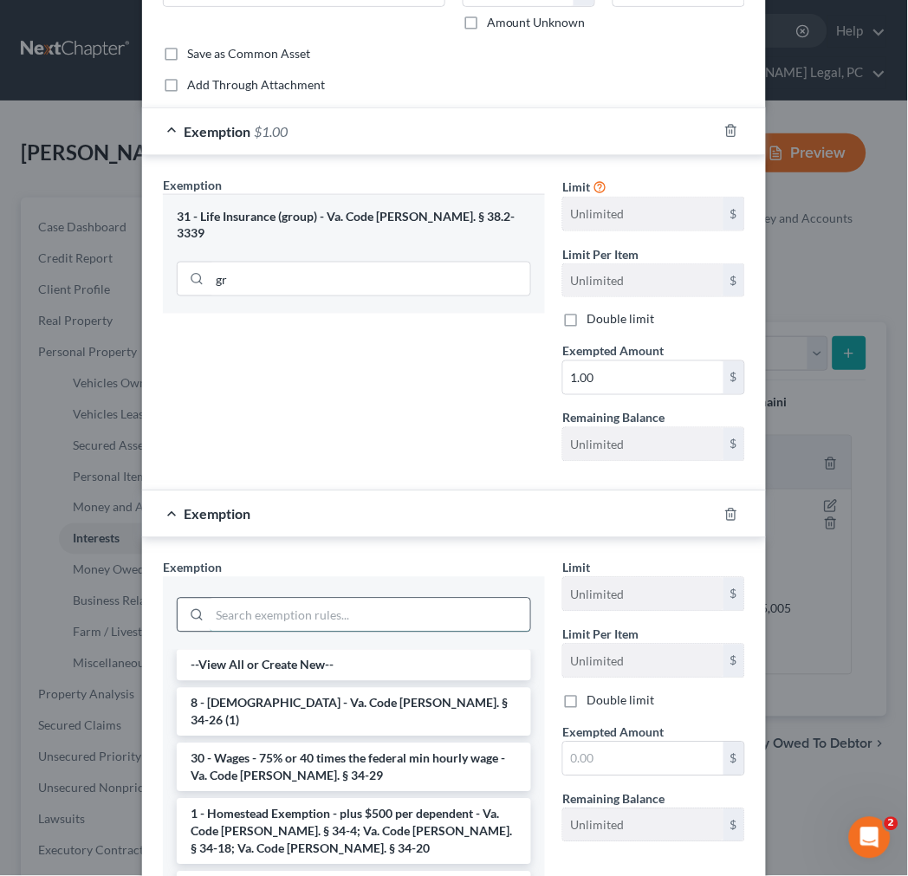
click at [358, 622] on input "search" at bounding box center [370, 614] width 320 height 33
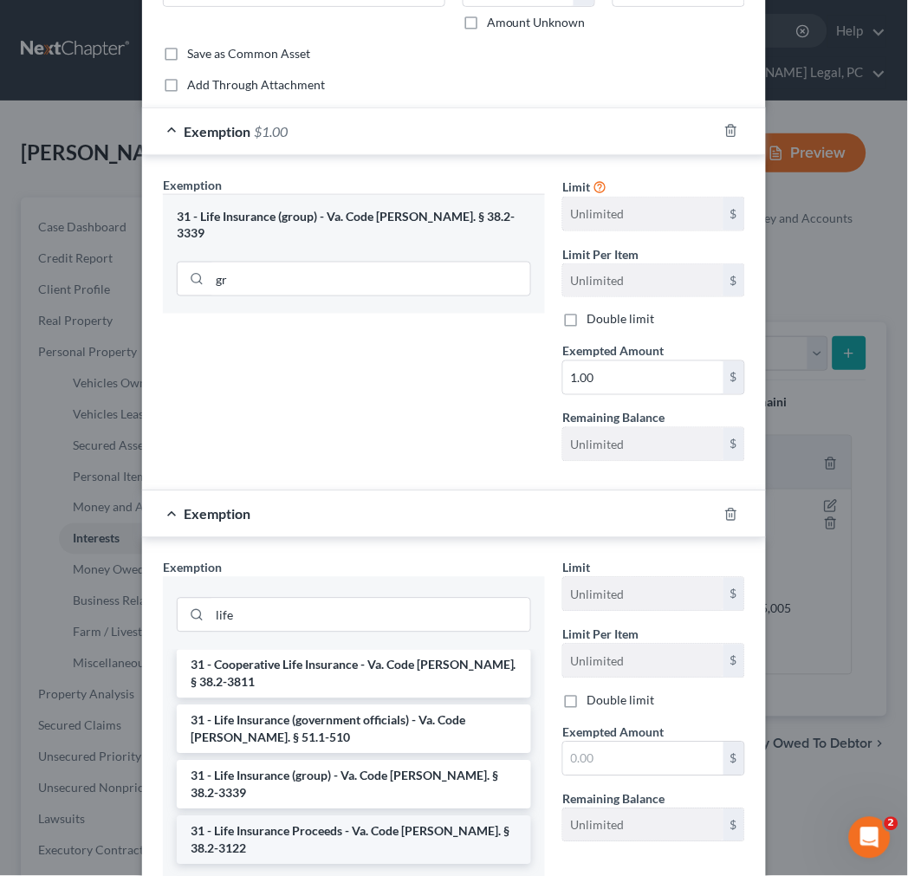
click at [314, 816] on li "31 - Life Insurance Proceeds - Va. Code [PERSON_NAME]. § 38.2-3122" at bounding box center [354, 840] width 354 height 48
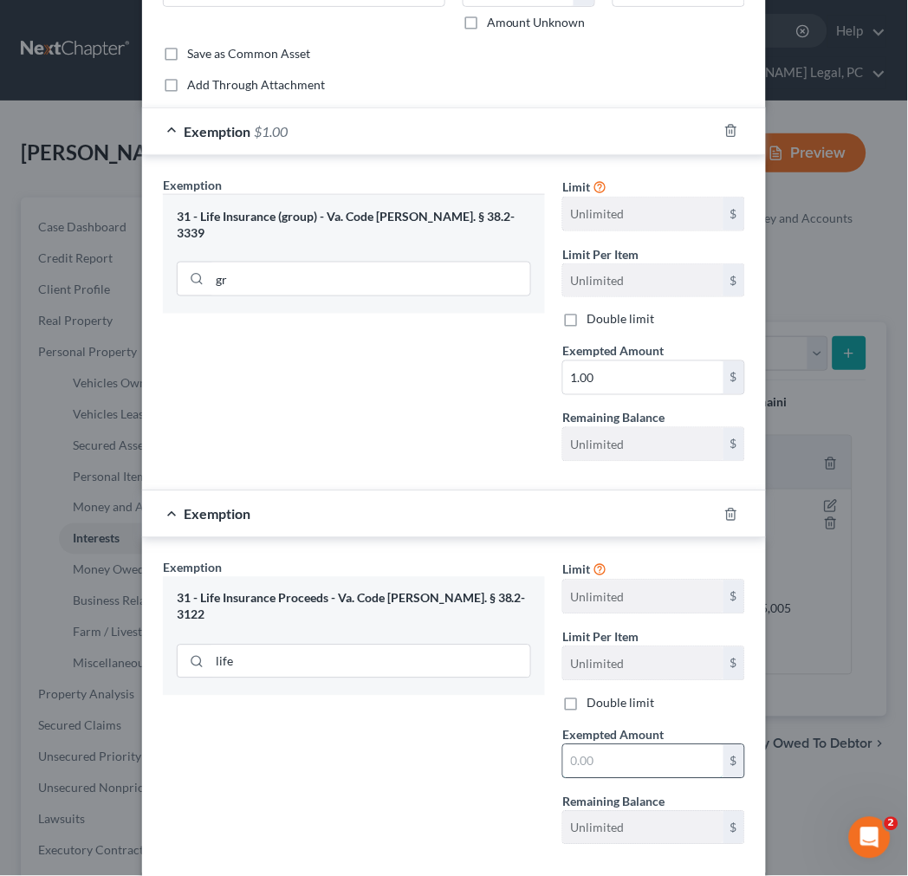
click at [587, 755] on input "text" at bounding box center [643, 761] width 160 height 33
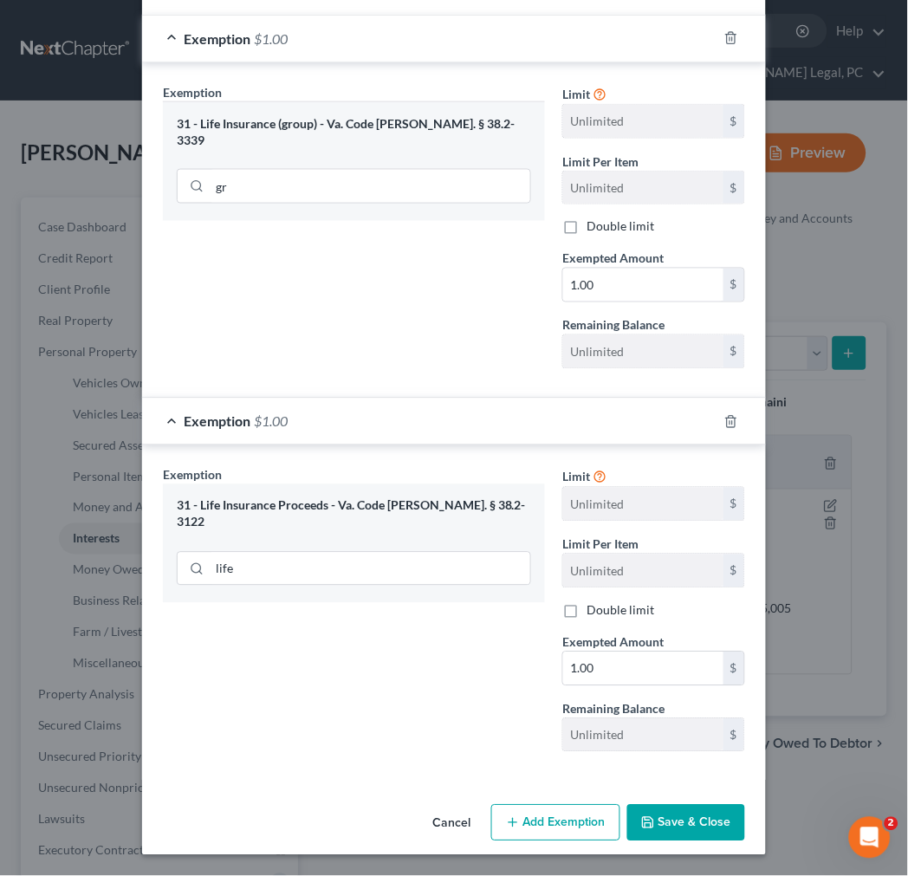
click at [673, 820] on button "Save & Close" at bounding box center [686, 823] width 118 height 36
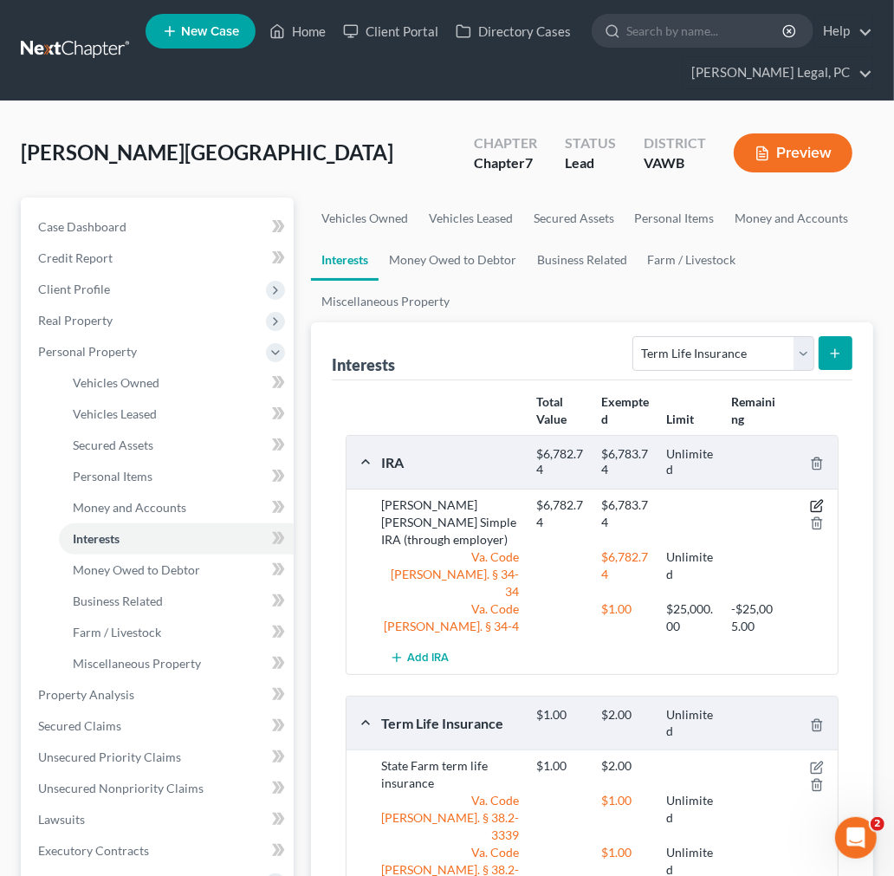
click at [818, 503] on icon "button" at bounding box center [818, 505] width 8 height 8
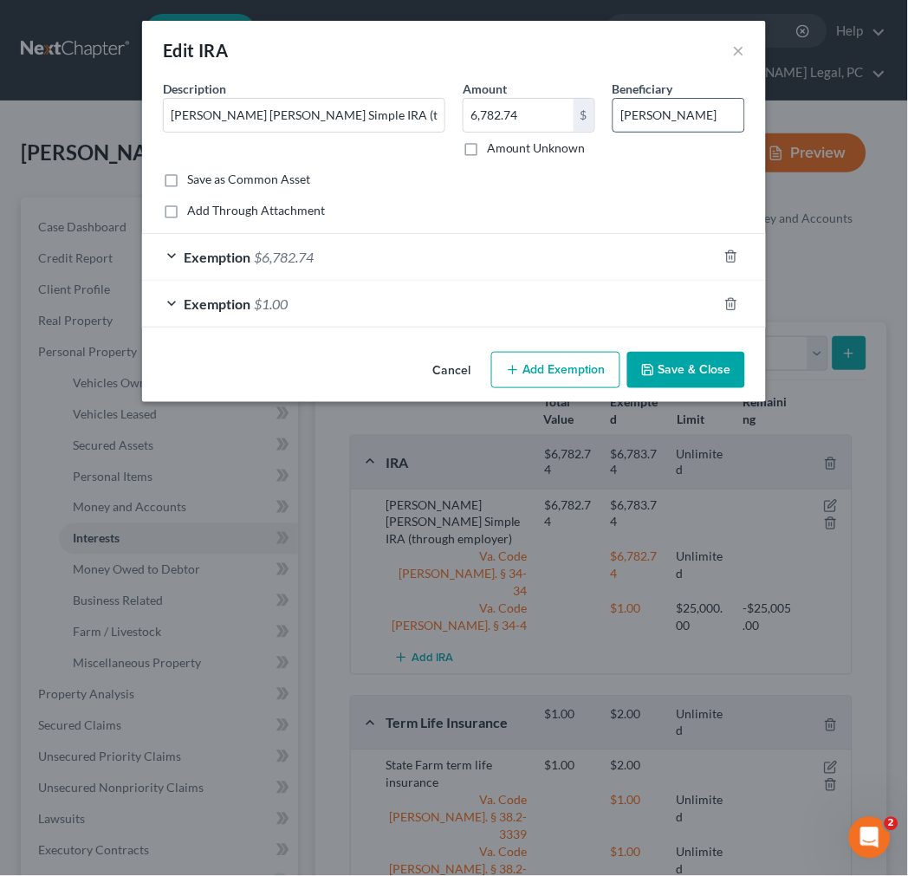
click at [711, 119] on input "[PERSON_NAME]" at bounding box center [678, 115] width 131 height 33
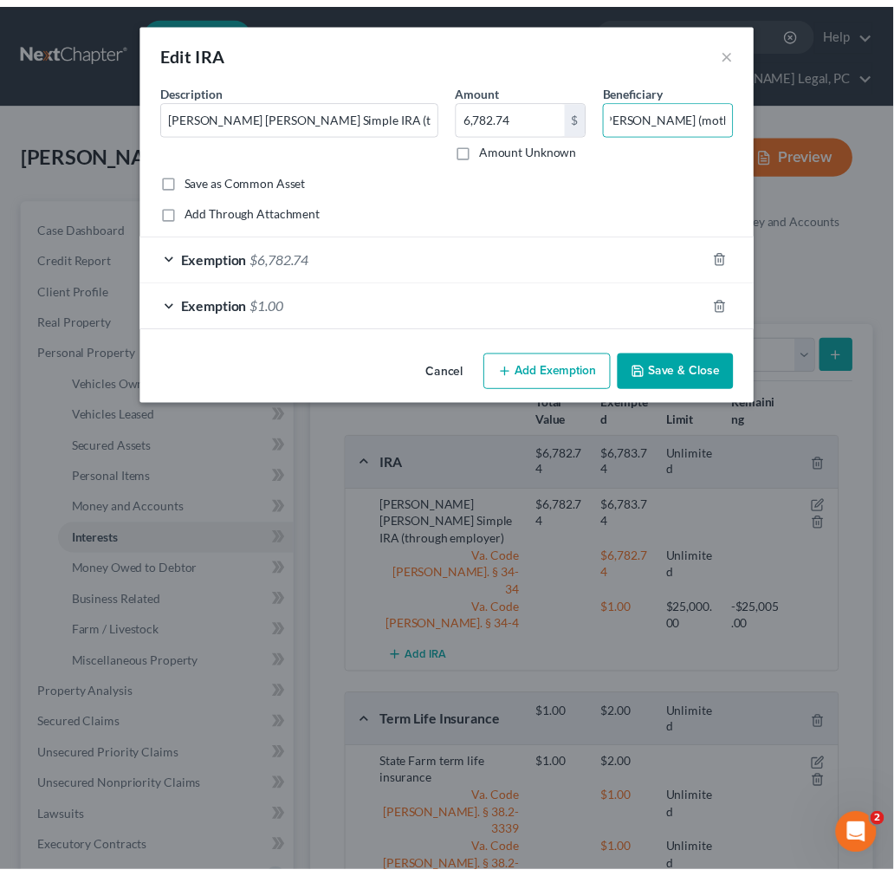
scroll to position [0, 0]
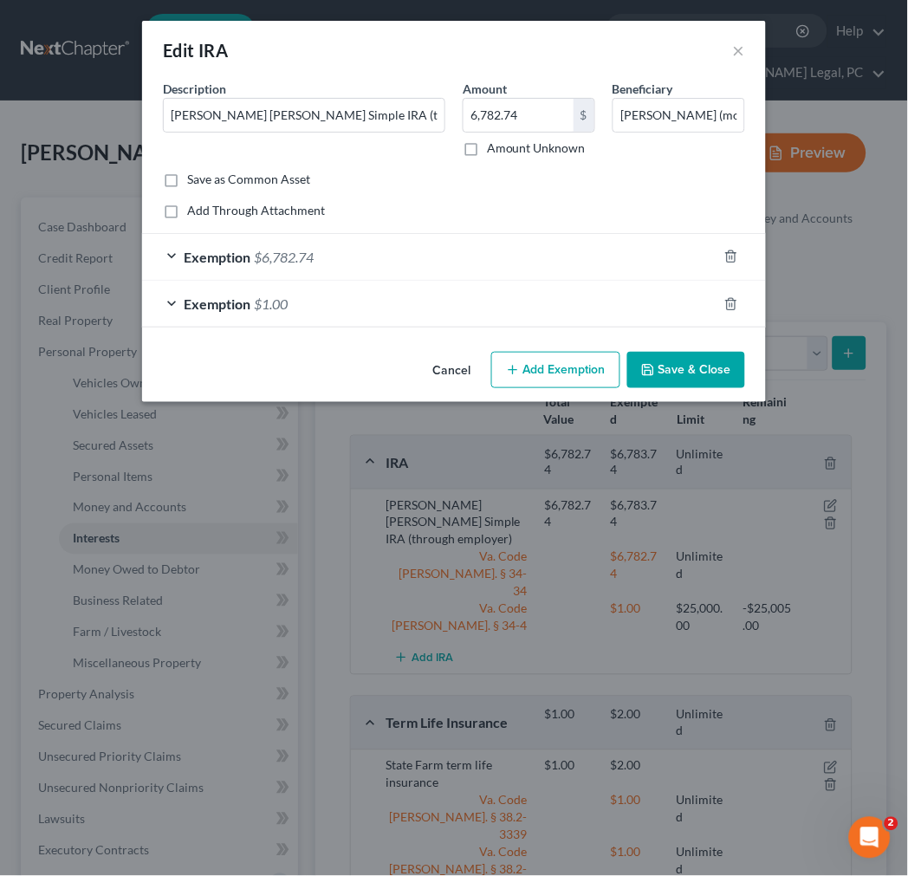
click at [685, 357] on button "Save & Close" at bounding box center [686, 370] width 118 height 36
